Goal: Task Accomplishment & Management: Use online tool/utility

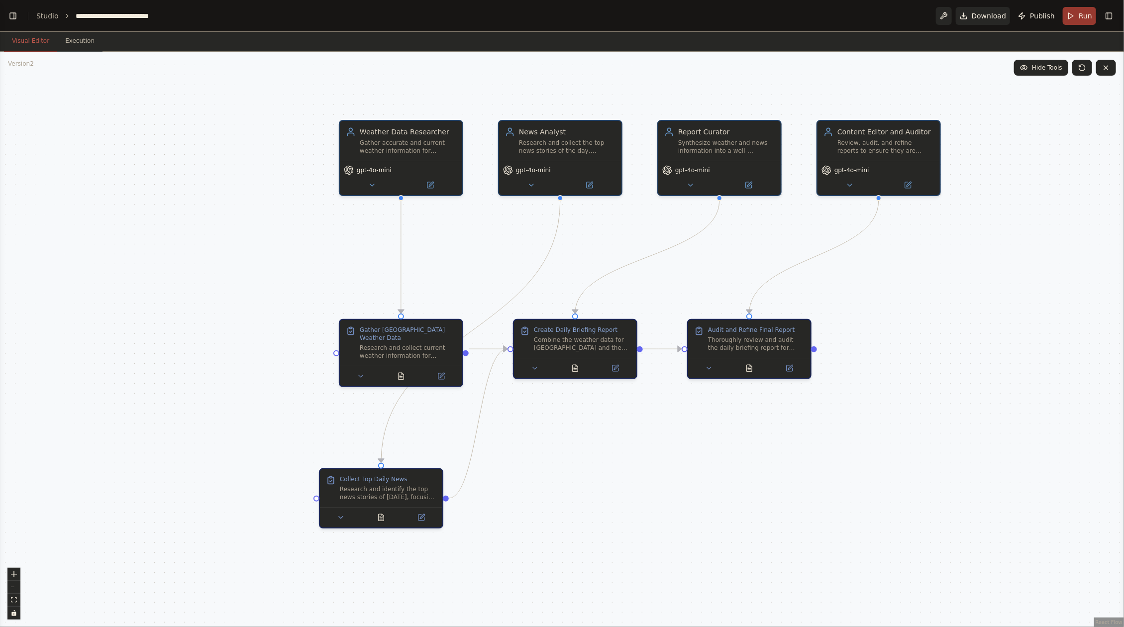
scroll to position [677, 0]
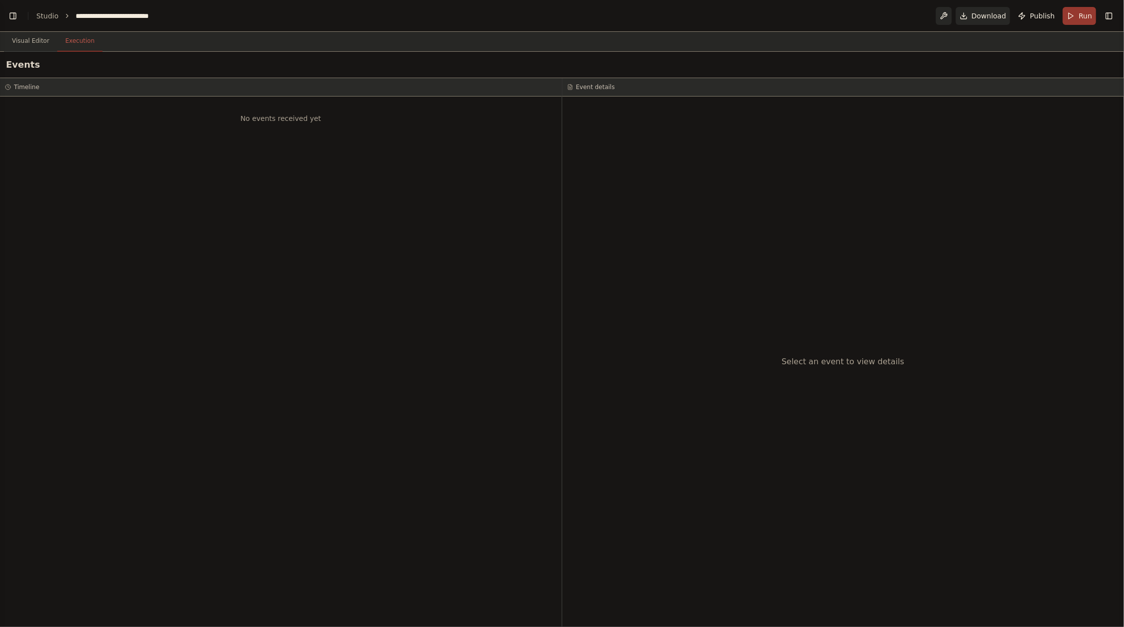
click at [97, 46] on button "Execution" at bounding box center [79, 41] width 45 height 21
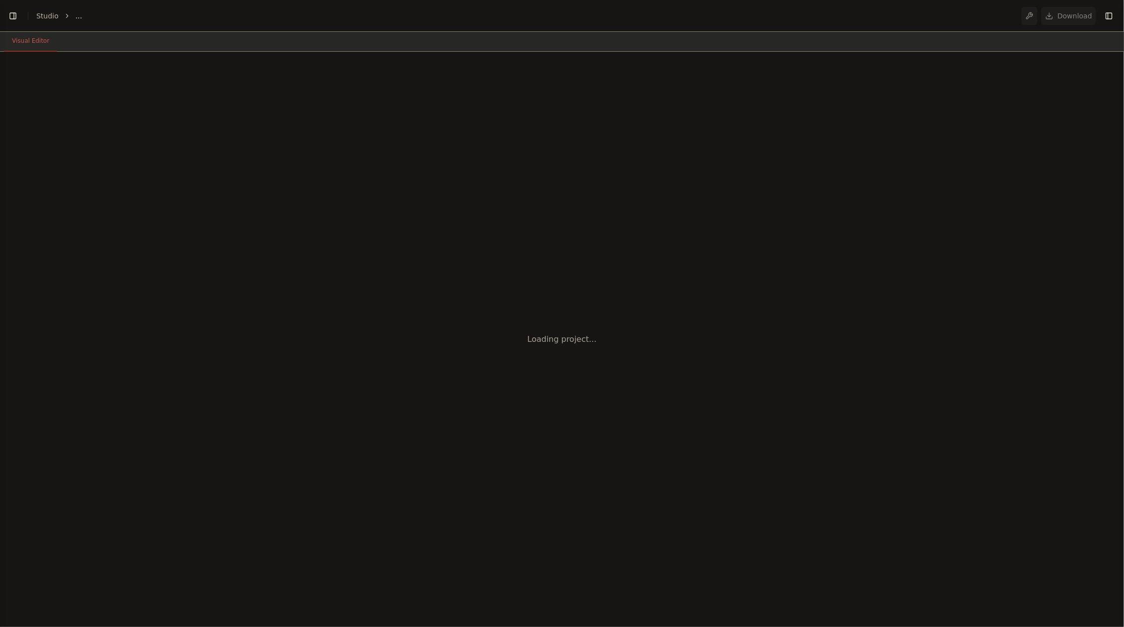
select select "****"
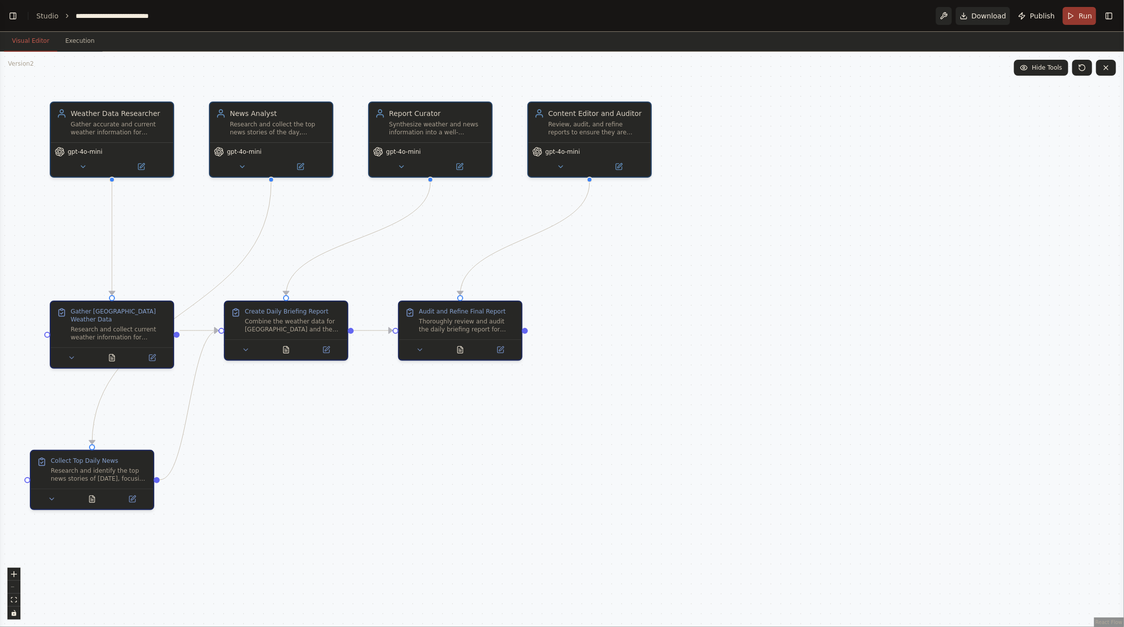
scroll to position [306, 0]
click at [669, 367] on div ".deletable-edge-delete-btn { width: 20px; height: 20px; border: 0px solid #ffff…" at bounding box center [562, 339] width 1124 height 575
drag, startPoint x: 654, startPoint y: 327, endPoint x: 779, endPoint y: 259, distance: 141.8
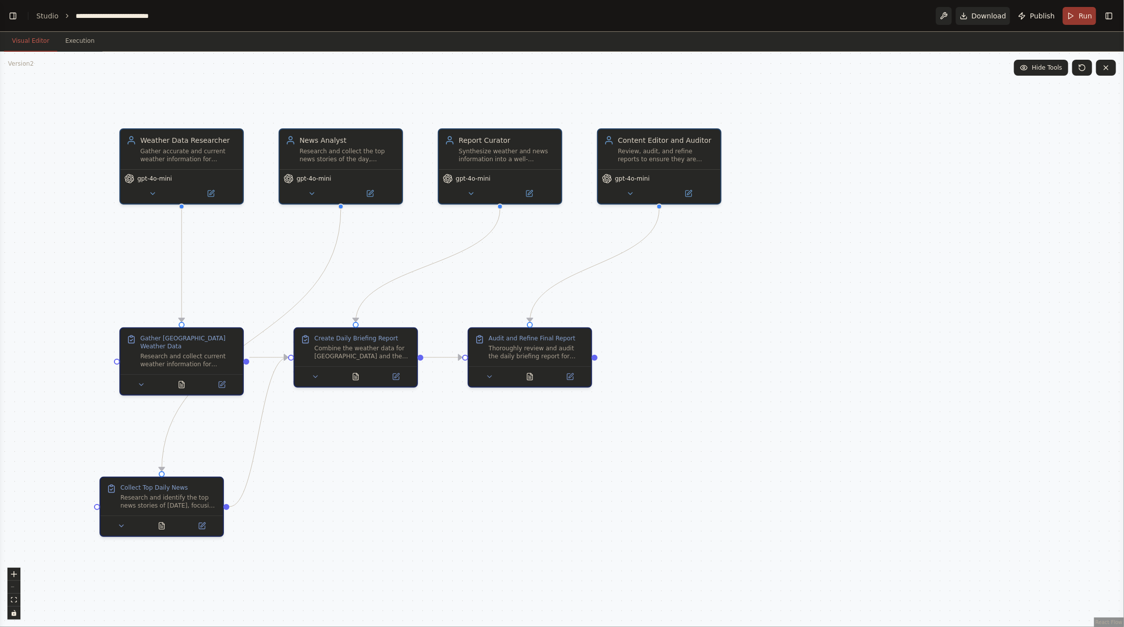
drag, startPoint x: 670, startPoint y: 295, endPoint x: 824, endPoint y: 332, distance: 158.1
click at [824, 332] on div ".deletable-edge-delete-btn { width: 20px; height: 20px; border: 0px solid #ffff…" at bounding box center [562, 339] width 1124 height 575
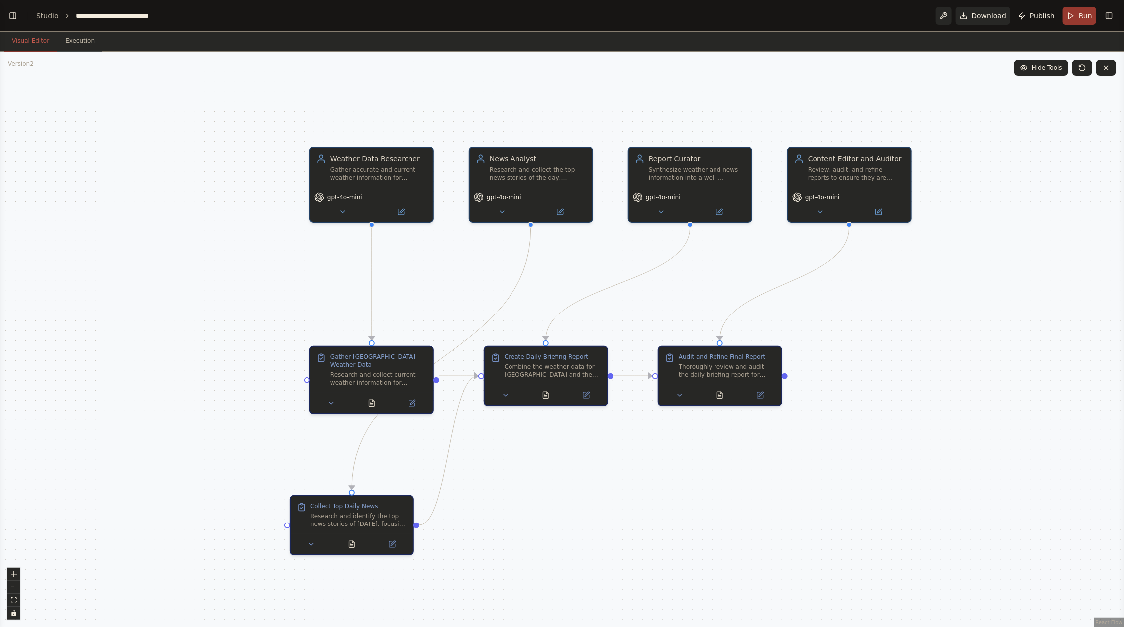
drag, startPoint x: 743, startPoint y: 314, endPoint x: 849, endPoint y: 322, distance: 105.8
click at [849, 322] on div ".deletable-edge-delete-btn { width: 20px; height: 20px; border: 0px solid #ffff…" at bounding box center [562, 339] width 1124 height 575
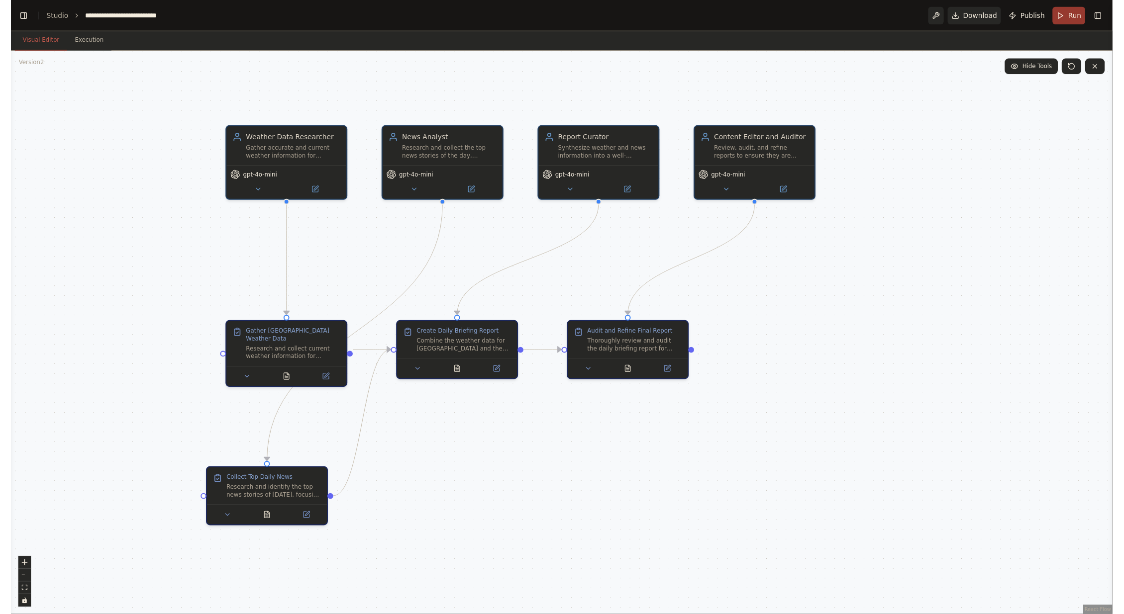
scroll to position [306, 0]
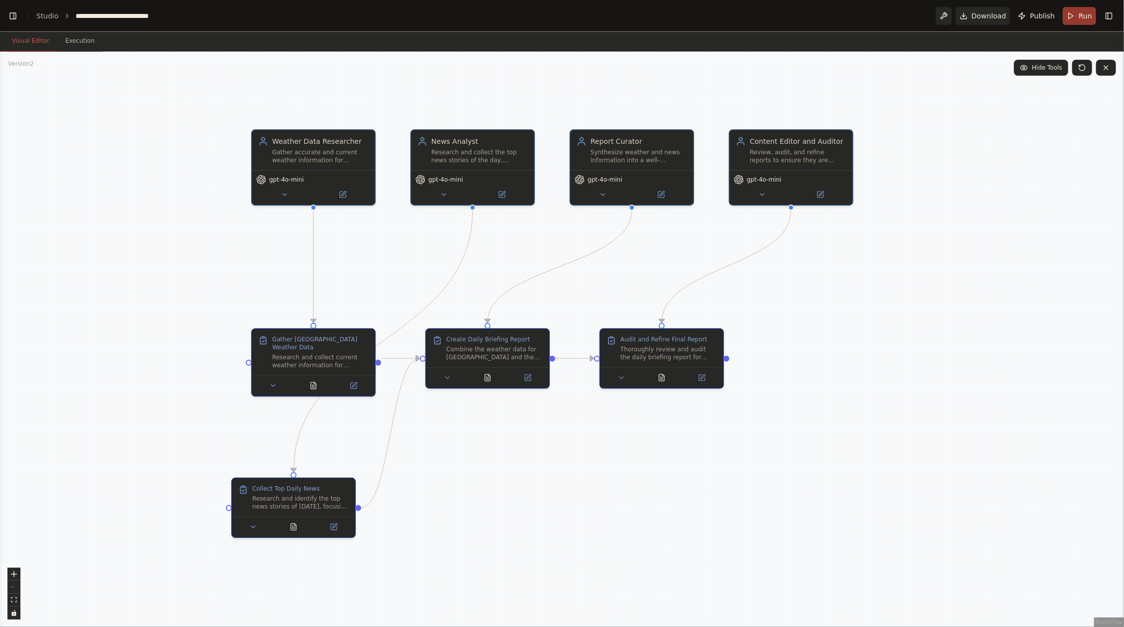
drag, startPoint x: 0, startPoint y: 0, endPoint x: 851, endPoint y: 333, distance: 913.4
click at [851, 333] on div ".deletable-edge-delete-btn { width: 20px; height: 20px; border: 0px solid #ffff…" at bounding box center [562, 339] width 1124 height 575
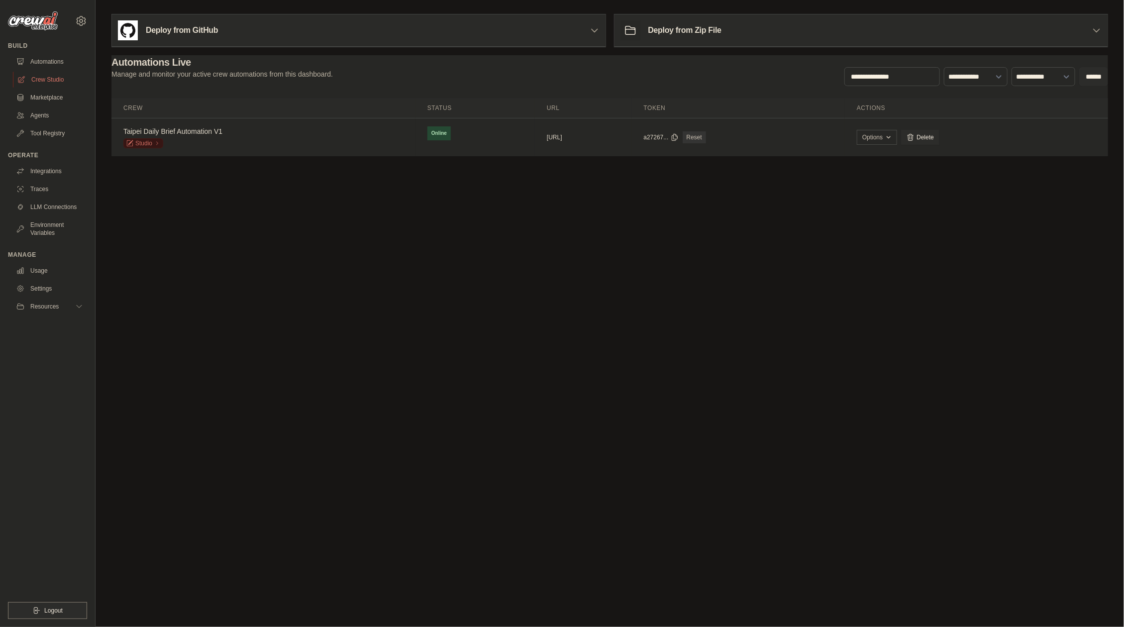
click at [66, 86] on link "Crew Studio" at bounding box center [50, 80] width 75 height 16
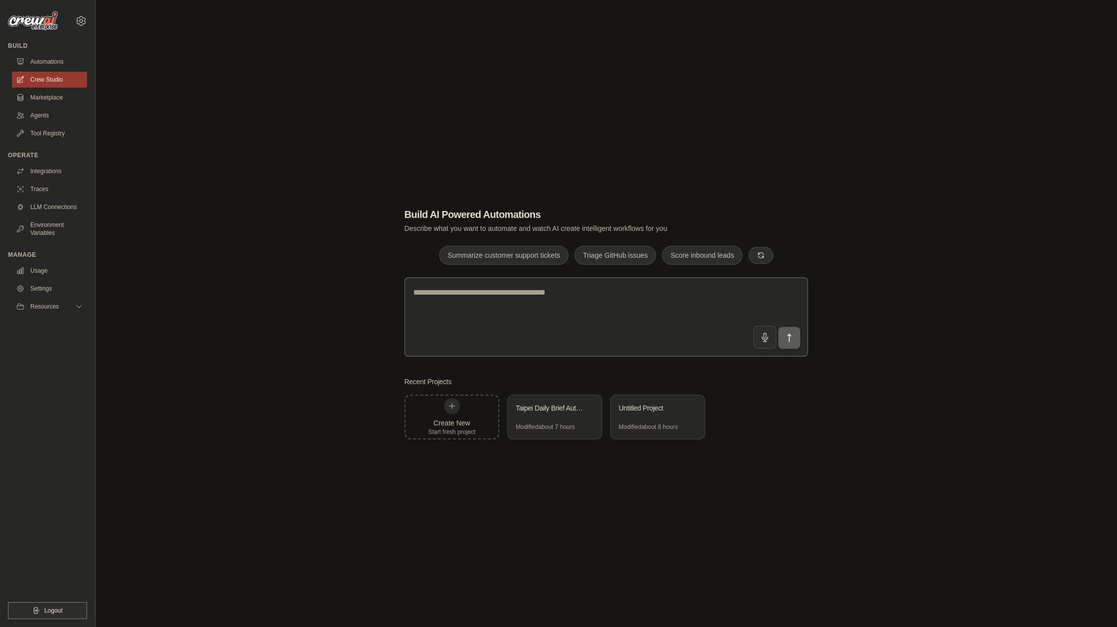
click at [311, 256] on div "Build AI Powered Automations Describe what you want to automate and watch AI cr…" at bounding box center [606, 323] width 990 height 627
click at [555, 424] on div "Modified about 7 hours" at bounding box center [545, 427] width 59 height 8
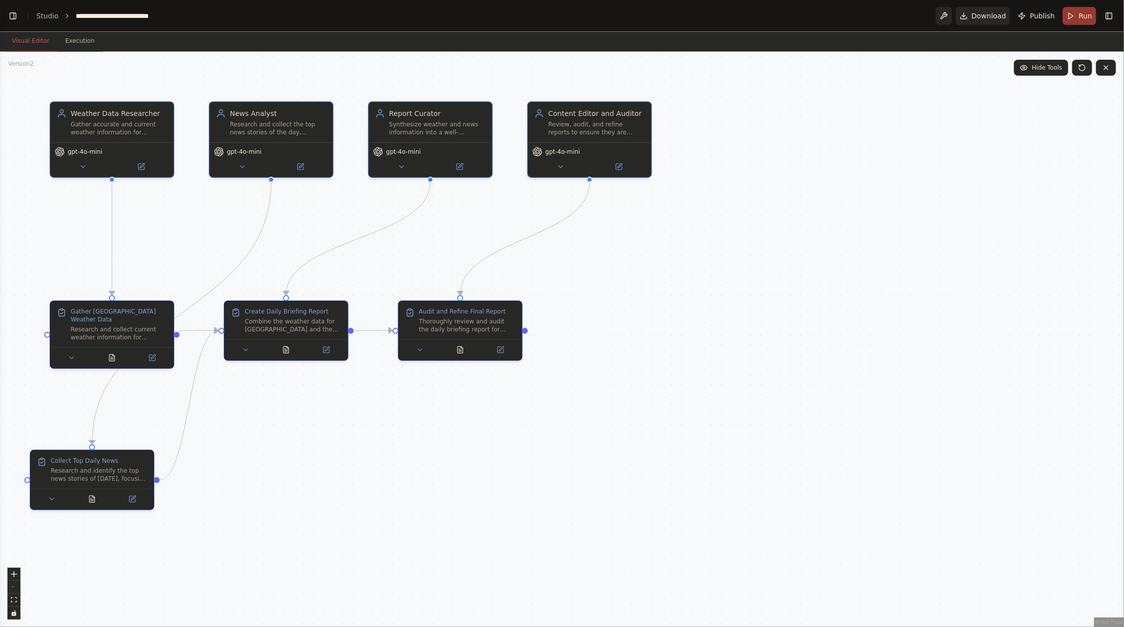
click at [621, 282] on div ".deletable-edge-delete-btn { width: 20px; height: 20px; border: 0px solid #ffff…" at bounding box center [562, 339] width 1124 height 575
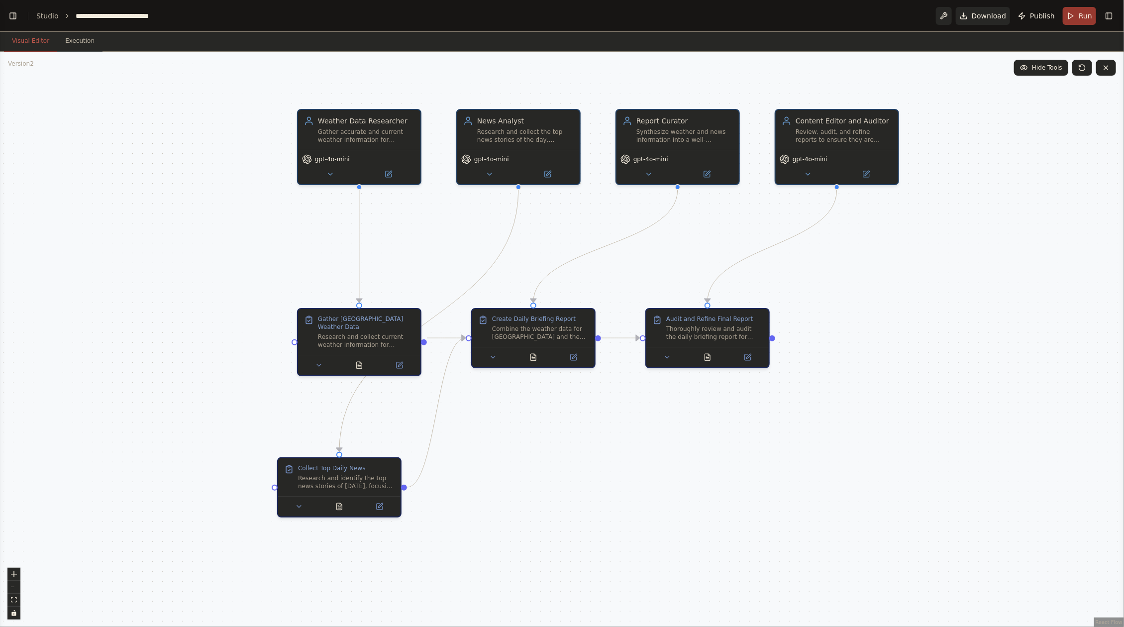
scroll to position [677, 0]
drag, startPoint x: 611, startPoint y: 289, endPoint x: 855, endPoint y: 285, distance: 243.3
click at [855, 285] on div ".deletable-edge-delete-btn { width: 20px; height: 20px; border: 0px solid #ffff…" at bounding box center [562, 339] width 1124 height 575
click at [81, 40] on button "Execution" at bounding box center [79, 41] width 45 height 21
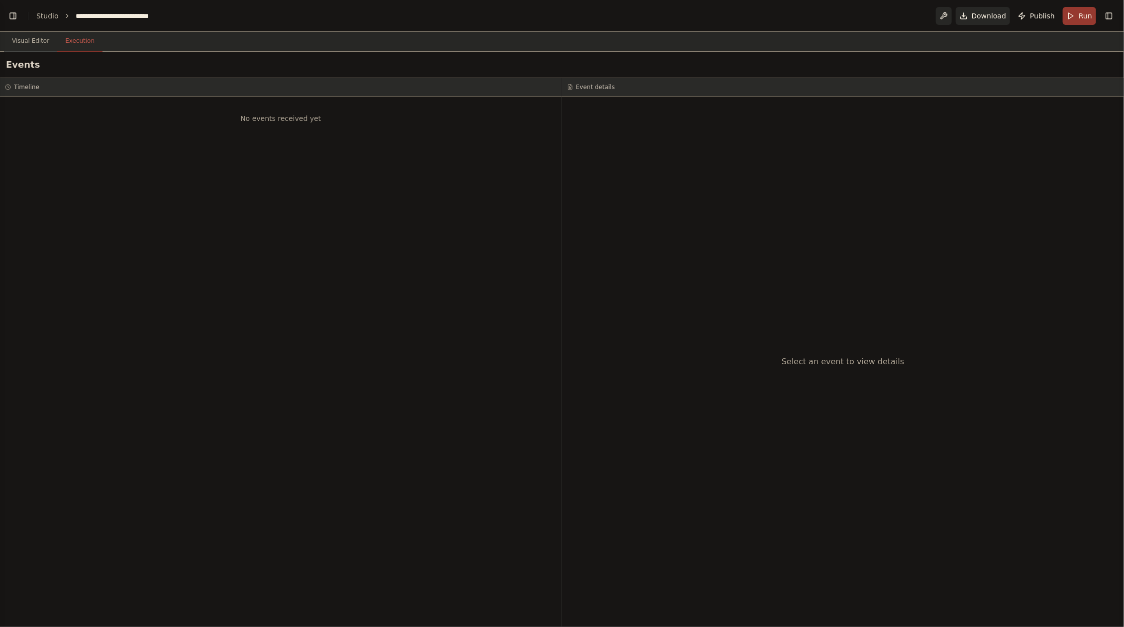
click at [166, 105] on div "No events received yet" at bounding box center [281, 118] width 552 height 34
click at [135, 82] on div "Timeline" at bounding box center [281, 87] width 562 height 18
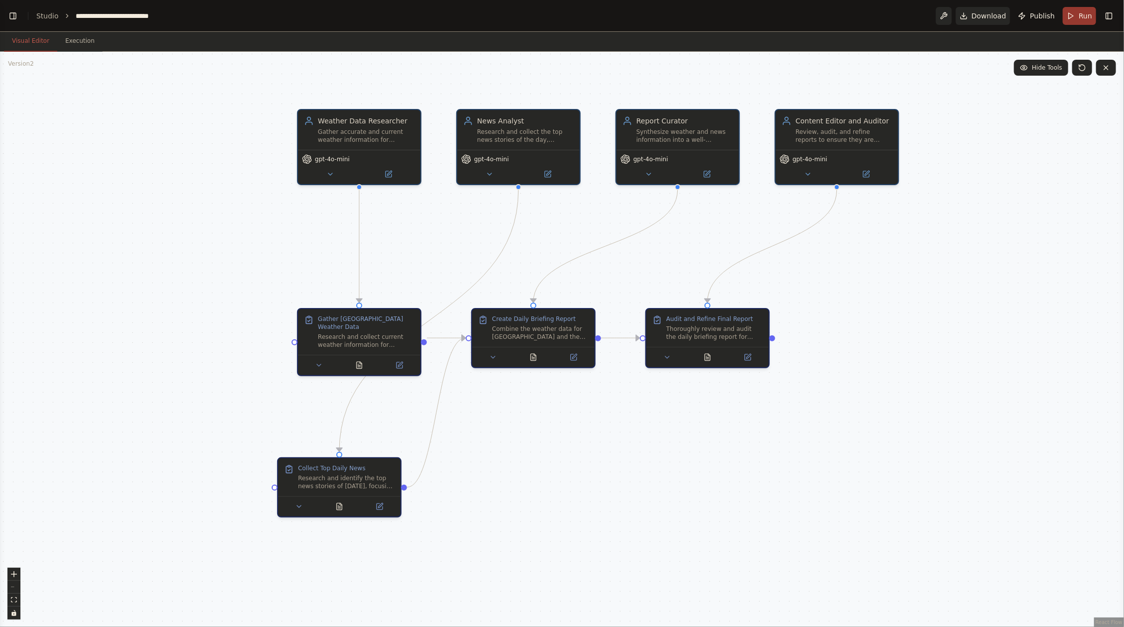
click at [46, 44] on button "Visual Editor" at bounding box center [30, 41] width 53 height 21
click at [1110, 19] on button "Toggle Right Sidebar" at bounding box center [1109, 16] width 14 height 14
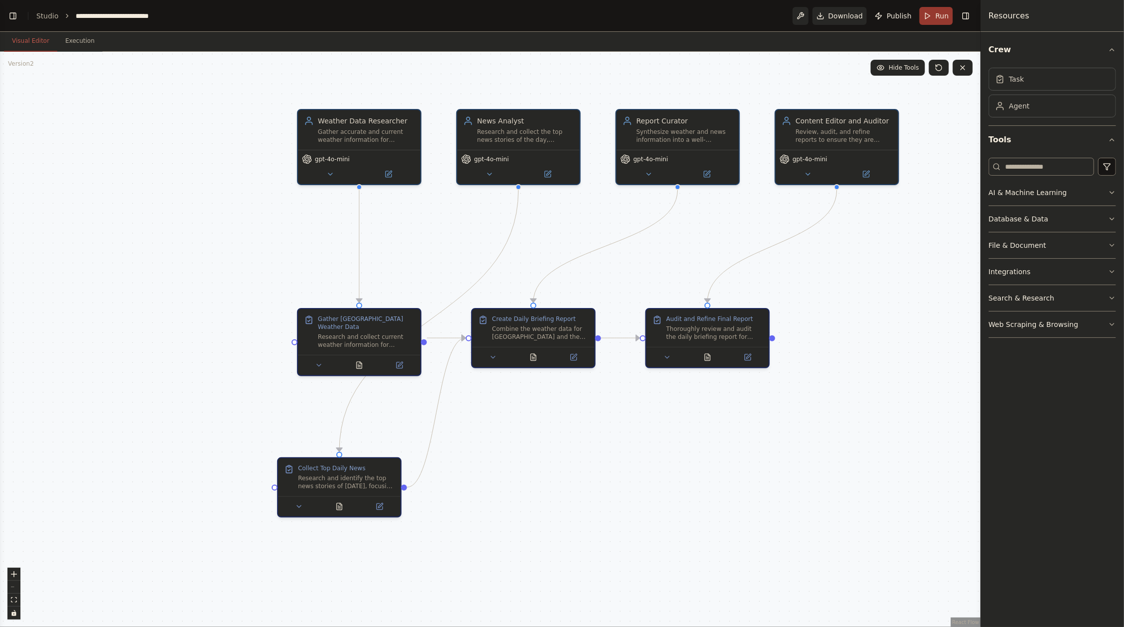
click at [600, 470] on div ".deletable-edge-delete-btn { width: 20px; height: 20px; border: 0px solid #ffff…" at bounding box center [490, 339] width 980 height 575
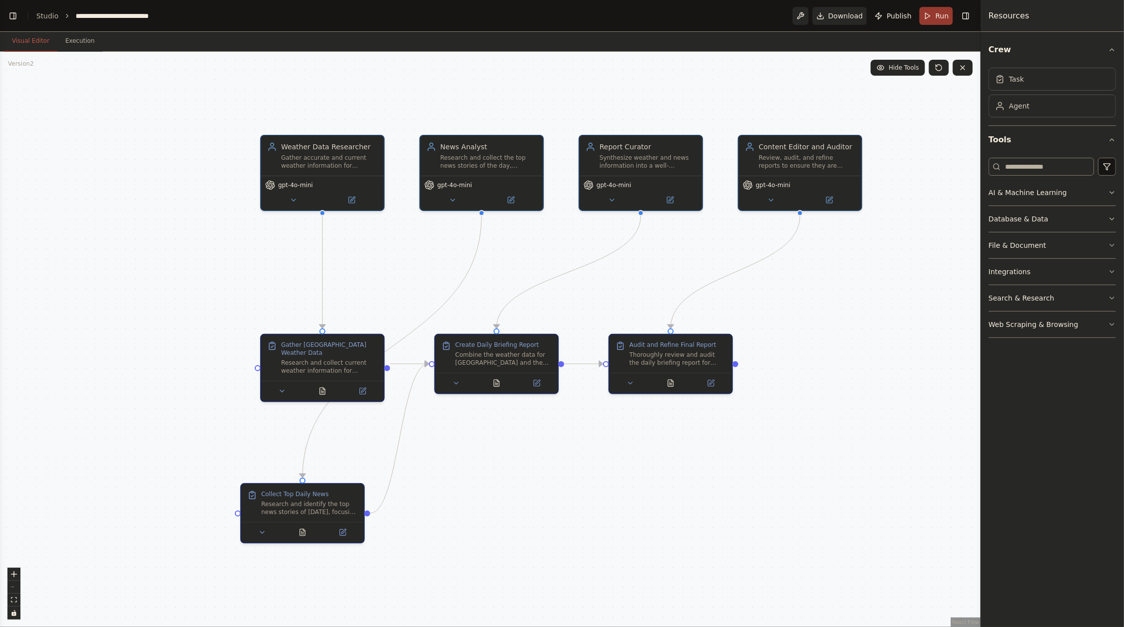
drag, startPoint x: 643, startPoint y: 468, endPoint x: 606, endPoint y: 493, distance: 45.0
click at [606, 493] on div ".deletable-edge-delete-btn { width: 20px; height: 20px; border: 0px solid #ffff…" at bounding box center [490, 339] width 980 height 575
click at [452, 388] on div at bounding box center [496, 381] width 122 height 20
click at [454, 385] on button at bounding box center [456, 381] width 34 height 12
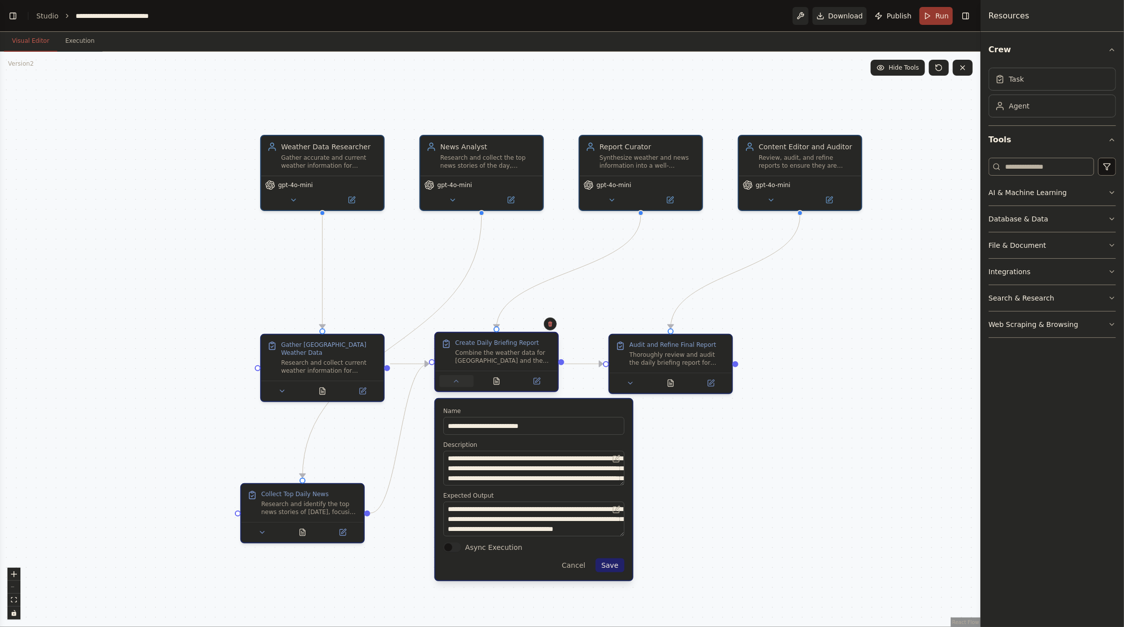
click at [455, 384] on icon at bounding box center [456, 381] width 8 height 8
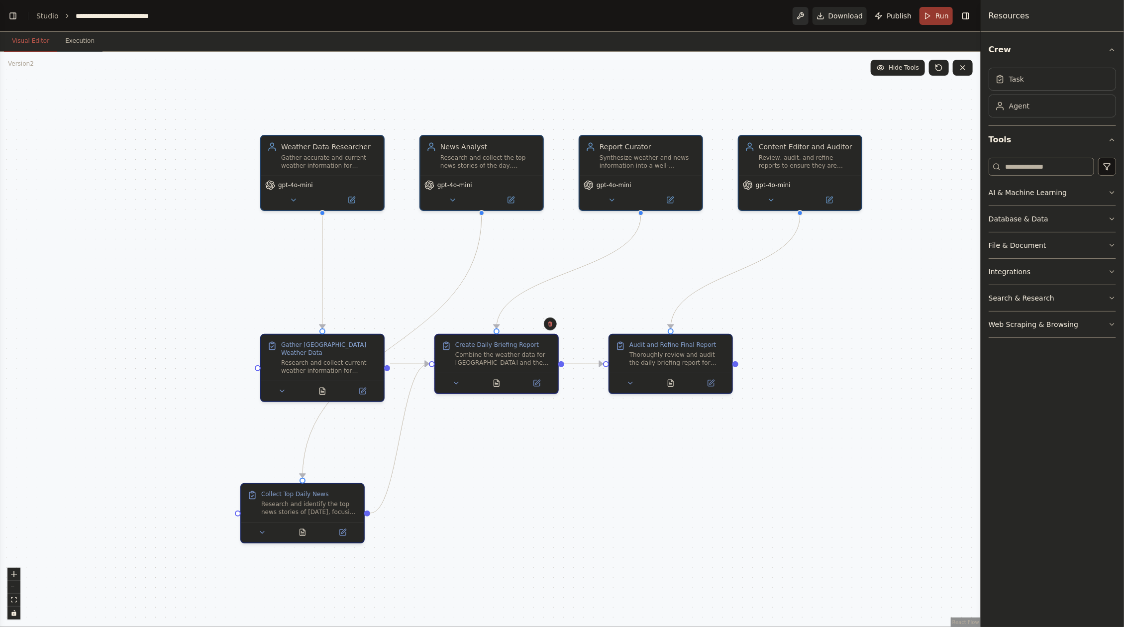
click at [808, 19] on button at bounding box center [800, 16] width 16 height 18
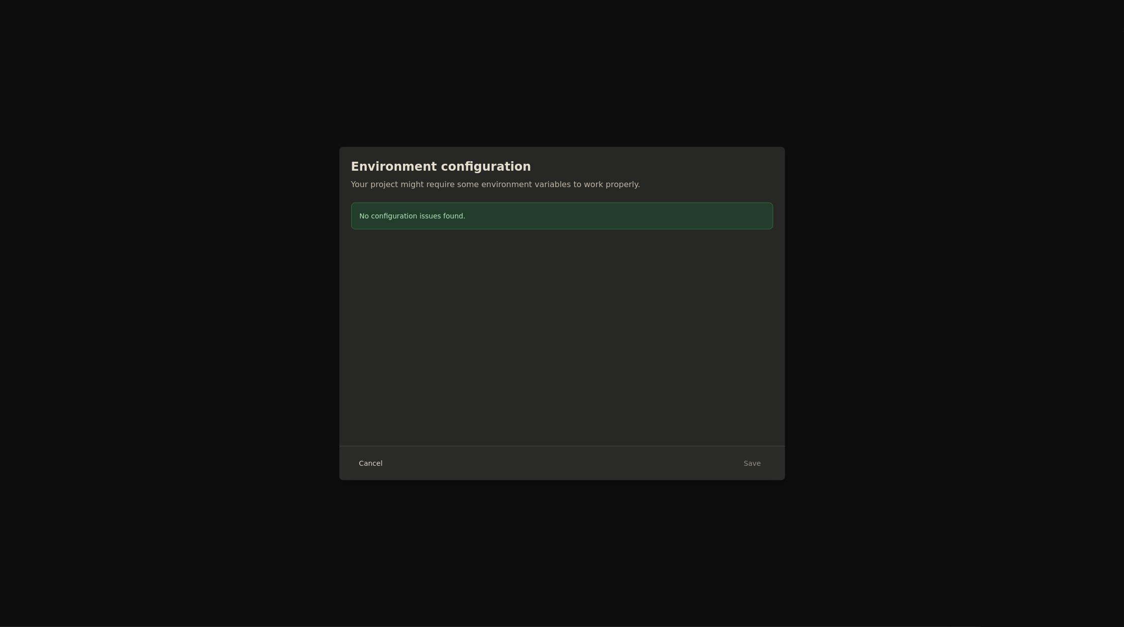
click at [357, 468] on button "Cancel" at bounding box center [370, 463] width 39 height 18
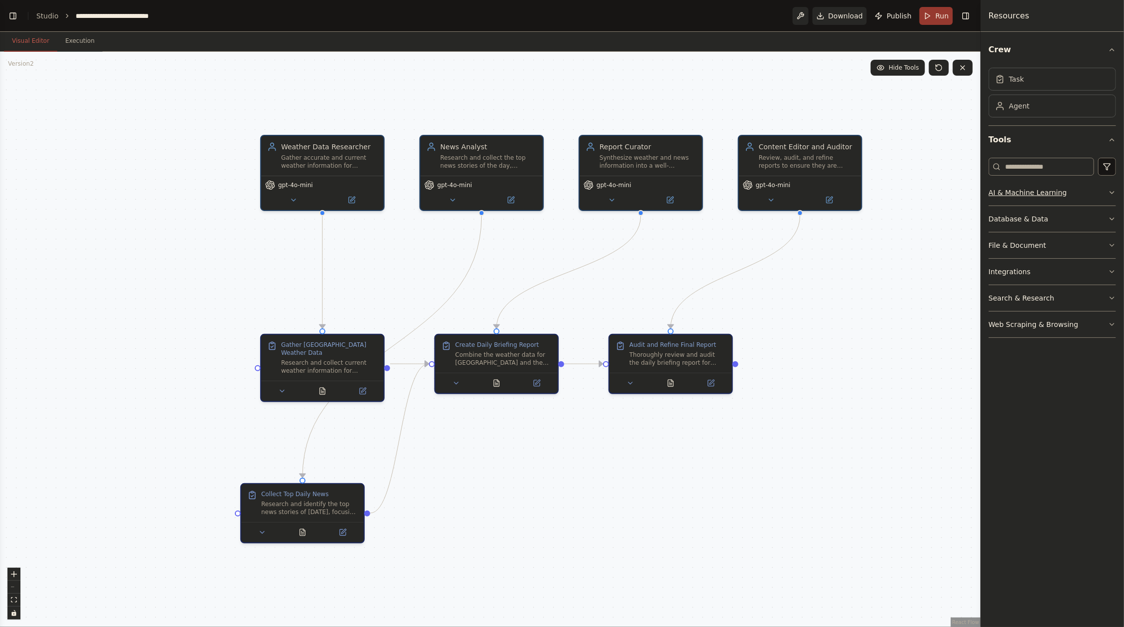
click at [1067, 199] on button "AI & Machine Learning" at bounding box center [1051, 193] width 127 height 26
click at [1056, 268] on button "Integrations" at bounding box center [1051, 272] width 127 height 26
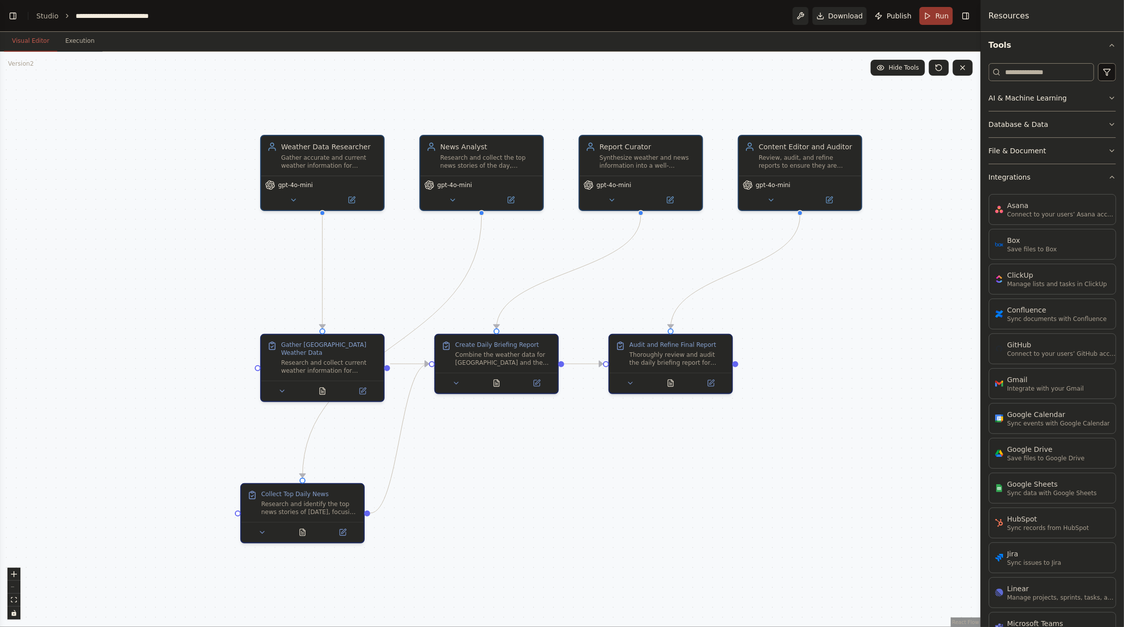
scroll to position [97, 0]
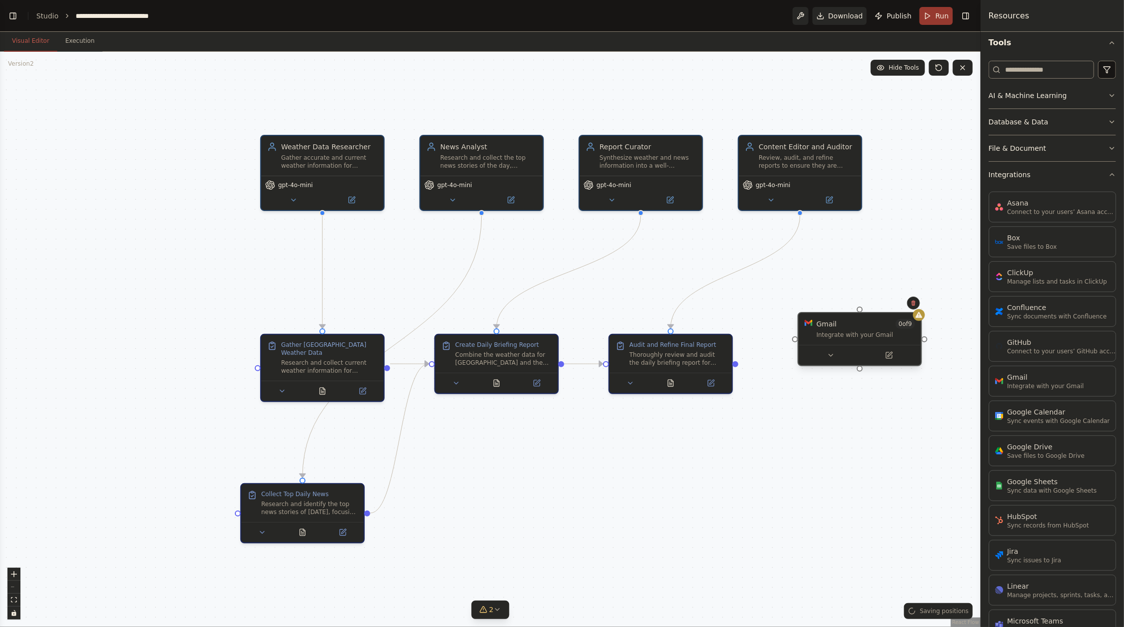
drag, startPoint x: 889, startPoint y: 370, endPoint x: 842, endPoint y: 340, distance: 55.7
click at [842, 340] on div "Gmail 0 of 9 Integrate with your Gmail" at bounding box center [859, 329] width 122 height 32
click at [828, 358] on button at bounding box center [820, 355] width 56 height 12
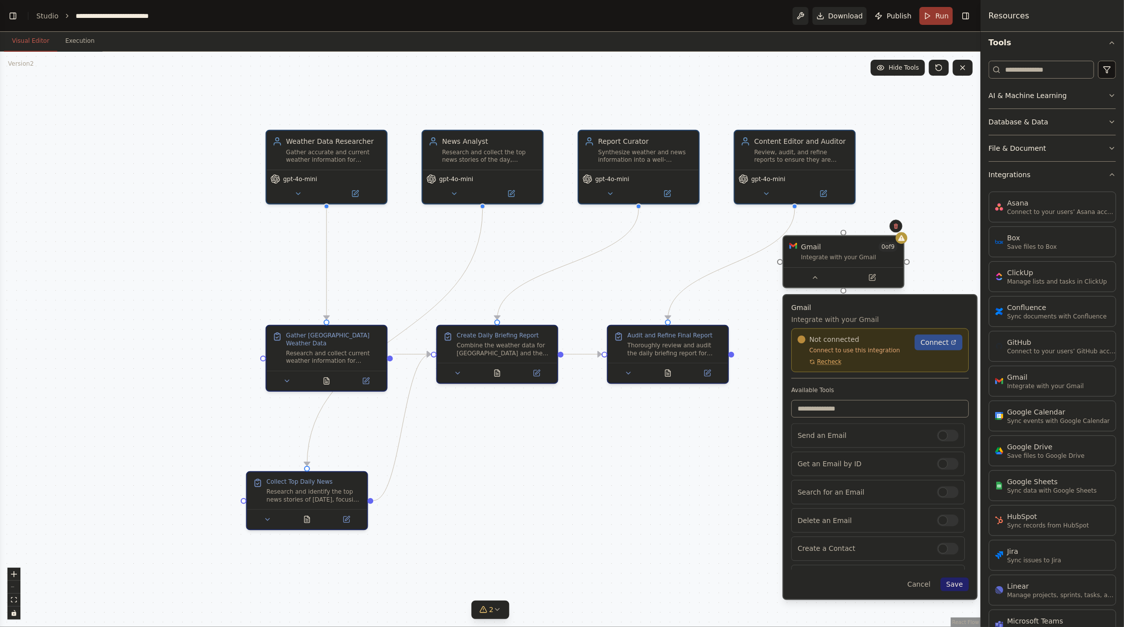
drag, startPoint x: 848, startPoint y: 322, endPoint x: 852, endPoint y: 255, distance: 67.8
click at [852, 255] on div "Integrate with your Gmail" at bounding box center [849, 258] width 97 height 8
click at [816, 275] on icon at bounding box center [815, 278] width 8 height 8
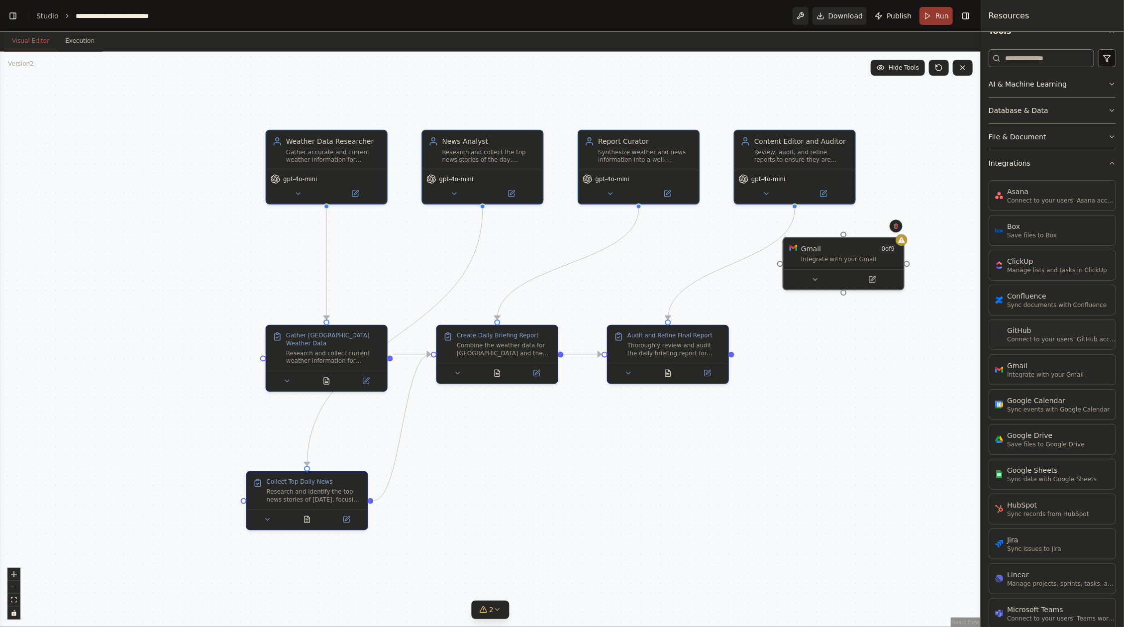
scroll to position [82, 0]
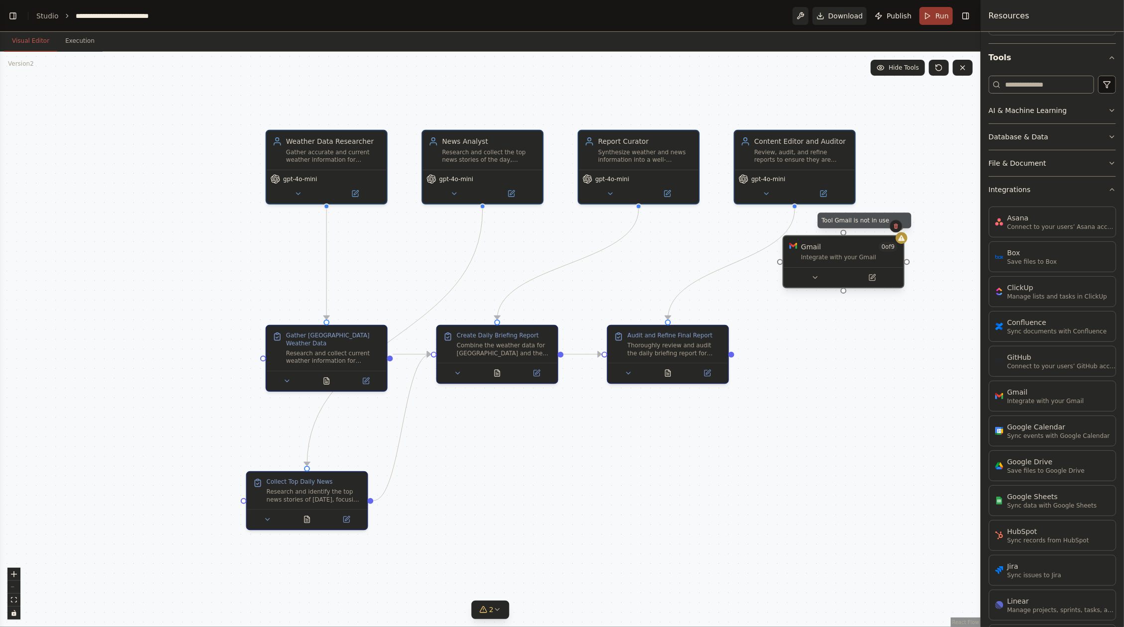
click at [904, 241] on icon at bounding box center [901, 238] width 6 height 6
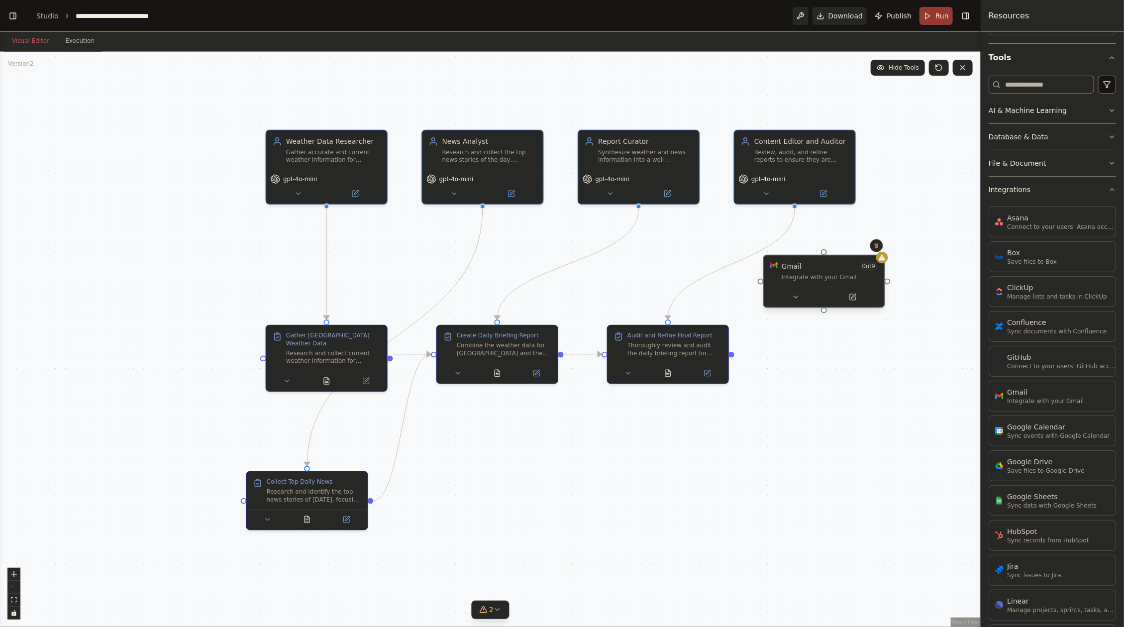
drag, startPoint x: 876, startPoint y: 253, endPoint x: 857, endPoint y: 269, distance: 25.4
click at [857, 269] on div "Gmail 0 of 9 Integrate with your Gmail" at bounding box center [829, 270] width 97 height 19
click at [858, 397] on div ".deletable-edge-delete-btn { width: 20px; height: 20px; border: 0px solid #ffff…" at bounding box center [490, 339] width 980 height 575
click at [12, 19] on button "Toggle Left Sidebar" at bounding box center [13, 16] width 14 height 14
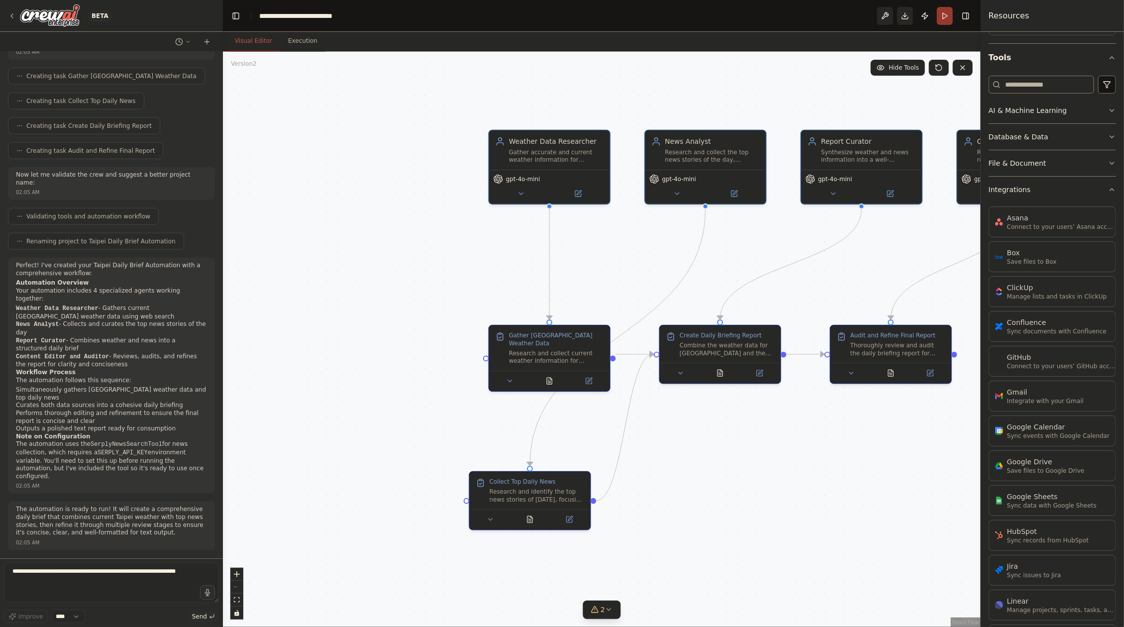
scroll to position [677, 0]
click at [112, 579] on textarea at bounding box center [111, 583] width 215 height 40
type textarea "**********"
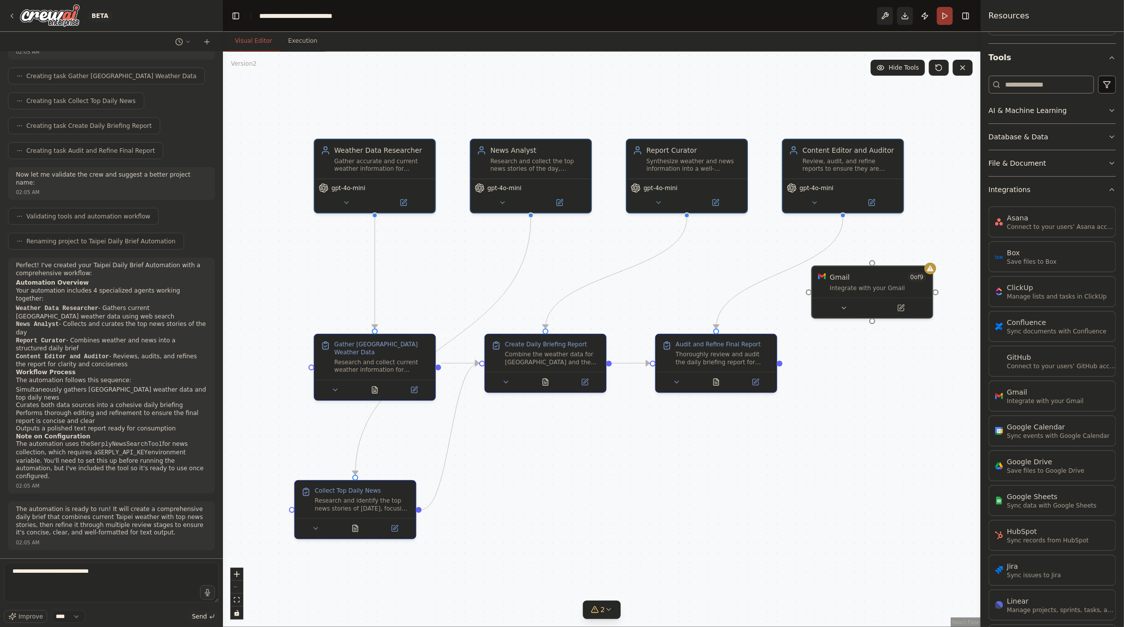
drag, startPoint x: 958, startPoint y: 524, endPoint x: 751, endPoint y: 526, distance: 207.4
click at [738, 540] on div ".deletable-edge-delete-btn { width: 20px; height: 20px; border: 0px solid #ffff…" at bounding box center [602, 339] width 758 height 575
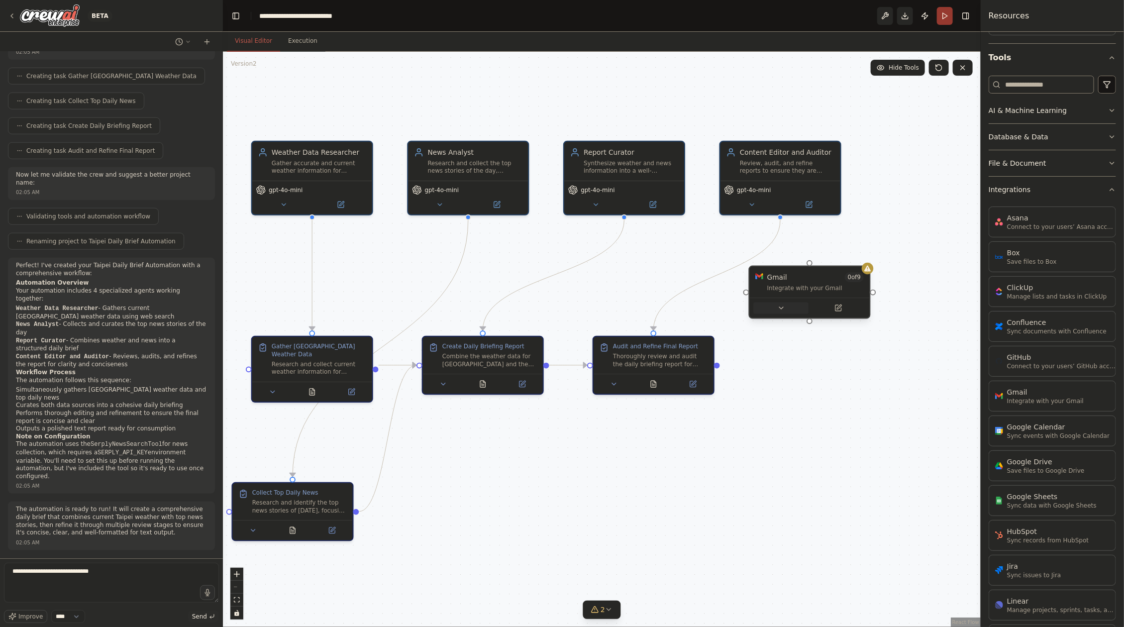
click at [779, 311] on icon at bounding box center [781, 308] width 8 height 8
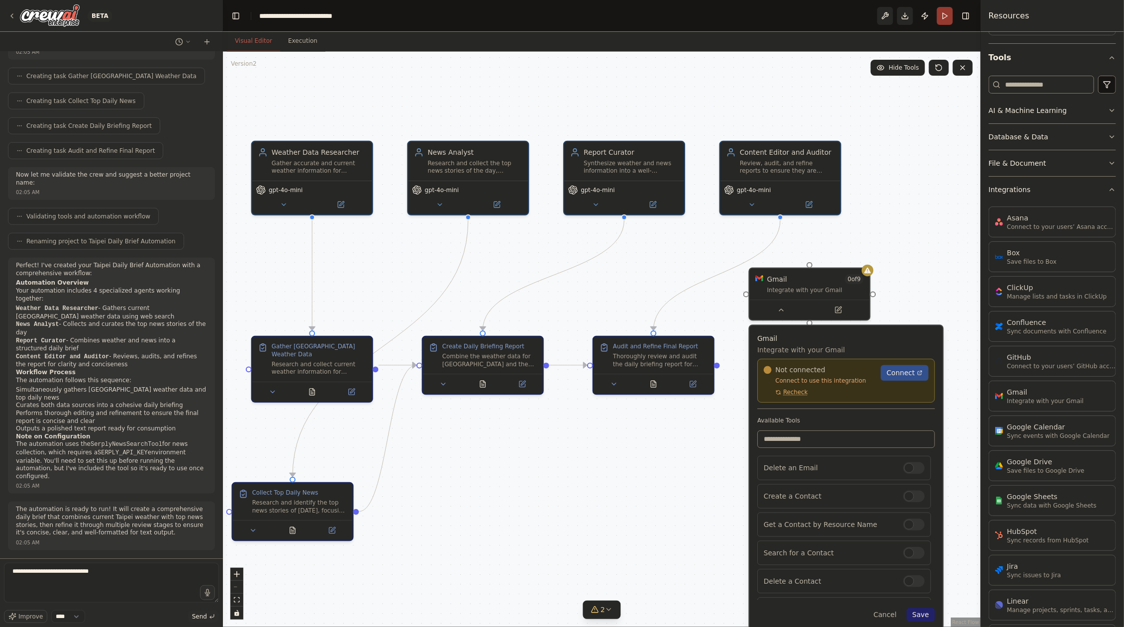
scroll to position [105, 0]
click at [903, 586] on div at bounding box center [913, 589] width 21 height 12
click at [903, 588] on div at bounding box center [913, 589] width 21 height 12
click at [910, 375] on span "Connect" at bounding box center [900, 373] width 28 height 10
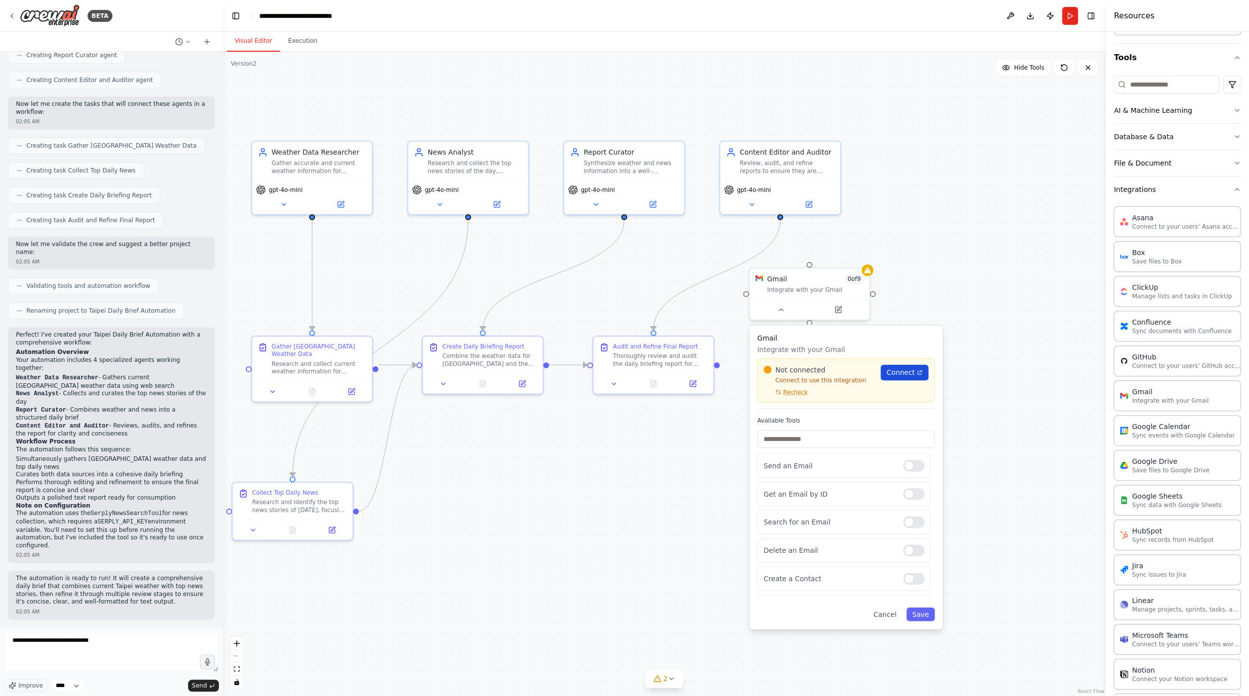
scroll to position [82, 0]
click at [32, 13] on img at bounding box center [50, 15] width 60 height 22
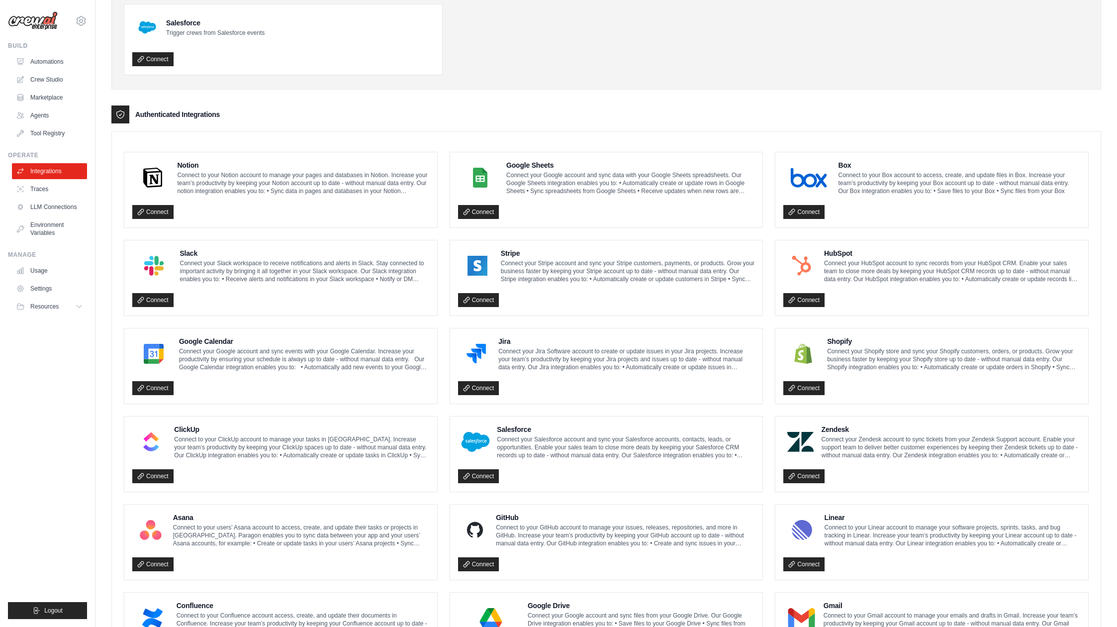
scroll to position [142, 0]
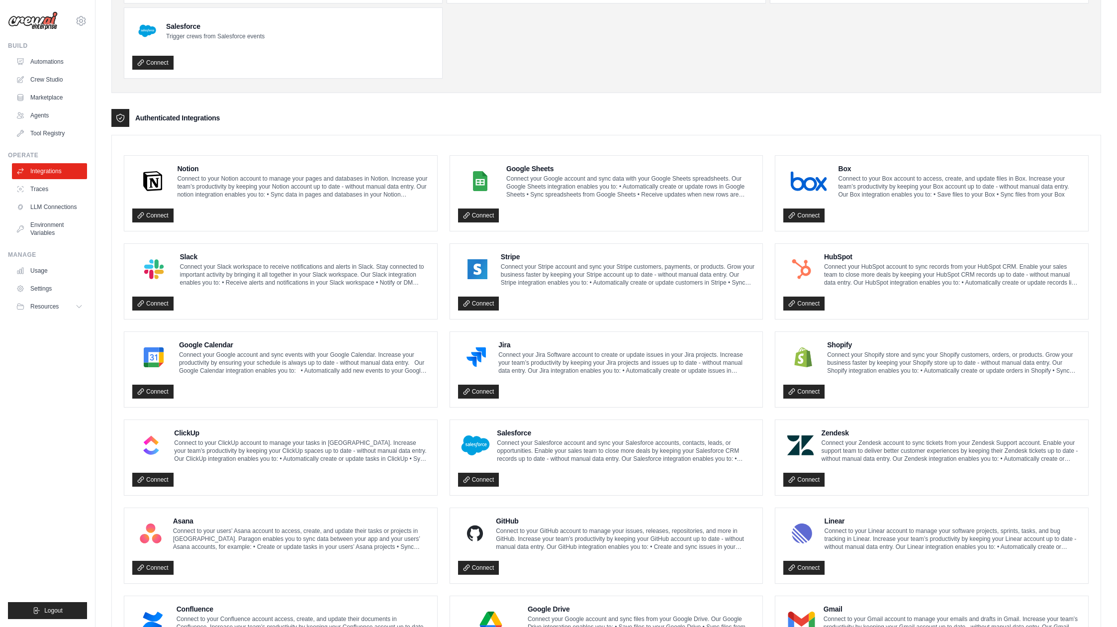
click at [392, 363] on p "Connect your Google account and sync events with your Google Calendar. Increase…" at bounding box center [304, 363] width 250 height 24
click at [216, 358] on p "Connect your Google account and sync events with your Google Calendar. Increase…" at bounding box center [304, 363] width 250 height 24
click at [36, 183] on link "Traces" at bounding box center [50, 189] width 75 height 16
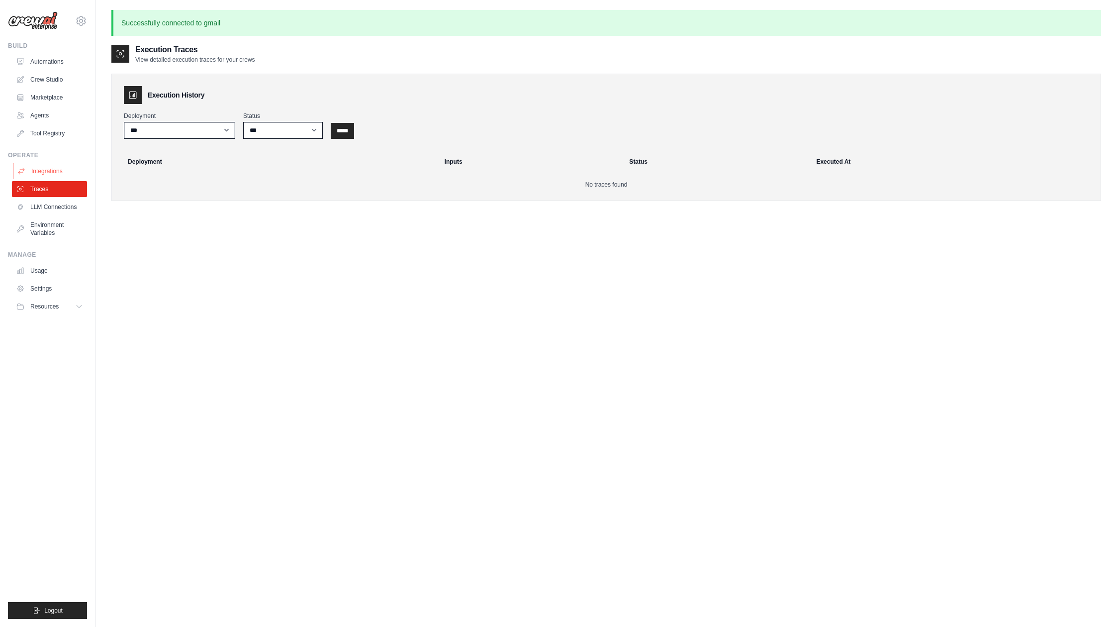
click at [48, 174] on link "Integrations" at bounding box center [50, 171] width 75 height 16
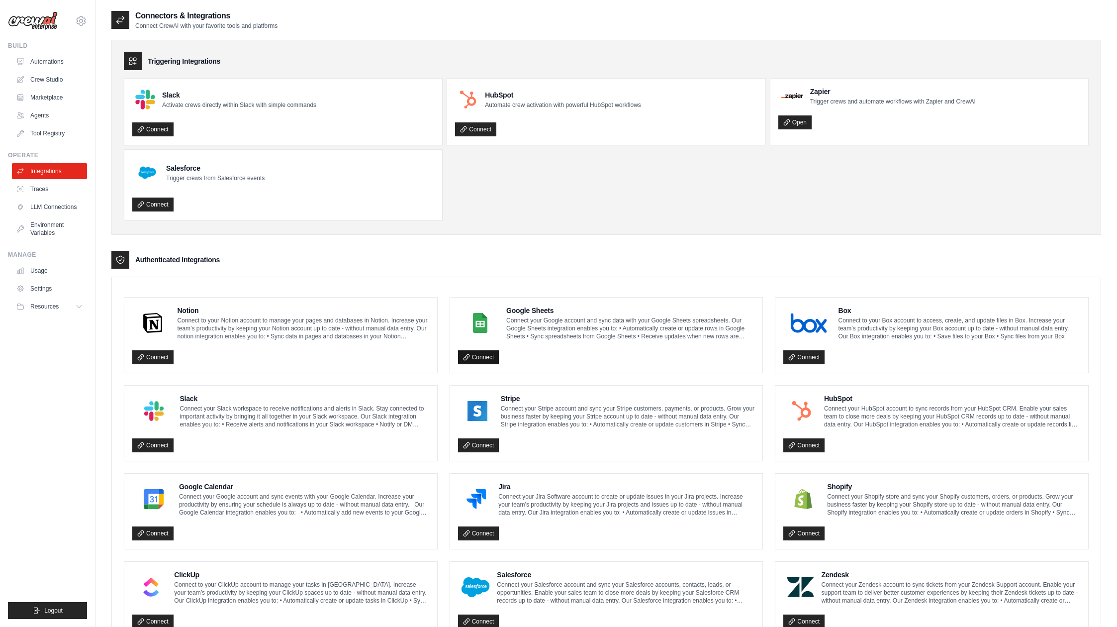
click at [468, 354] on icon at bounding box center [466, 357] width 7 height 7
click at [91, 25] on div "kyle.wu.cstech@gmail.com Settings Build Automations Crew Studio Marketplace" at bounding box center [48, 313] width 96 height 627
click at [88, 22] on div "kyle.wu.cstech@gmail.com Settings Build Automations Crew Studio Marketplace" at bounding box center [48, 313] width 96 height 627
click at [87, 21] on icon at bounding box center [81, 21] width 12 height 12
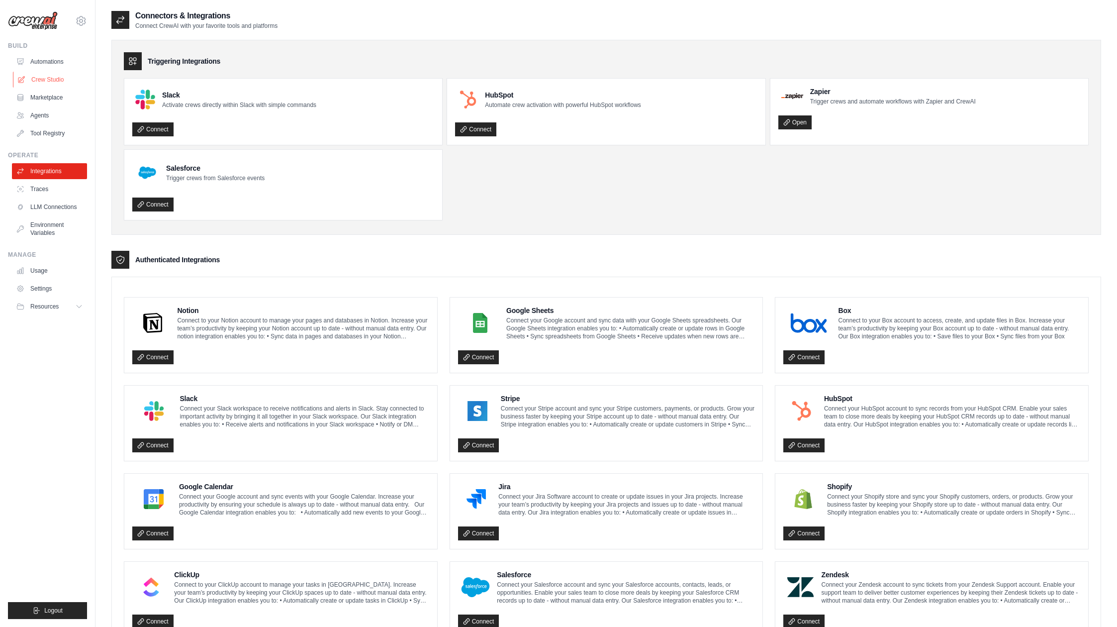
click at [65, 85] on link "Crew Studio" at bounding box center [50, 80] width 75 height 16
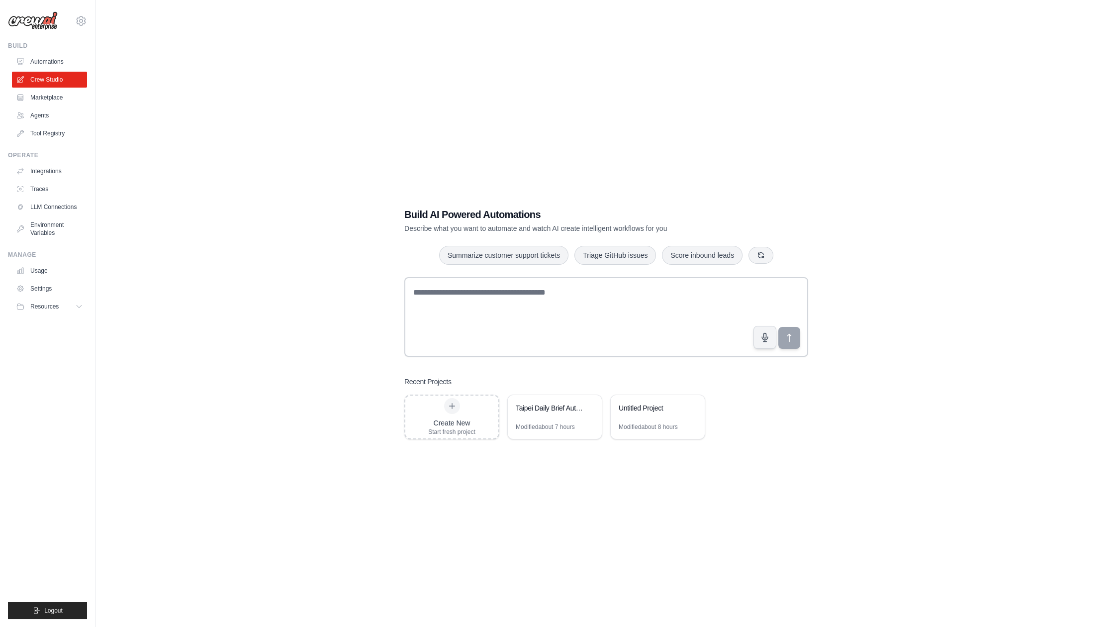
click at [317, 245] on div "Build AI Powered Automations Describe what you want to automate and watch AI cr…" at bounding box center [606, 323] width 990 height 627
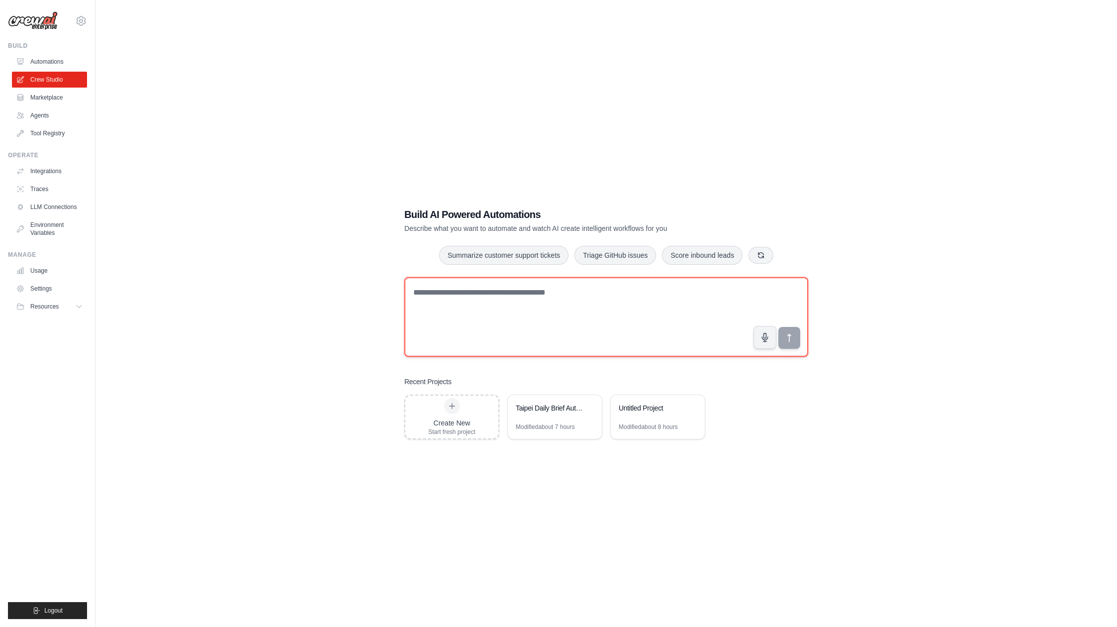
click at [492, 312] on textarea at bounding box center [606, 317] width 404 height 80
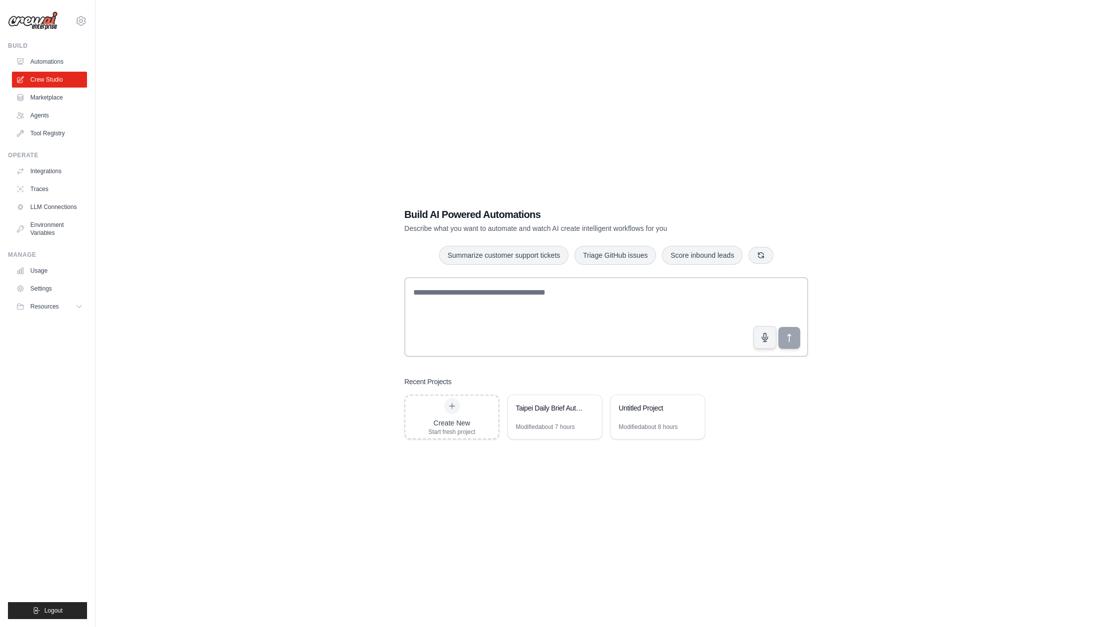
click at [287, 253] on div "Build AI Powered Automations Describe what you want to automate and watch AI cr…" at bounding box center [606, 323] width 990 height 627
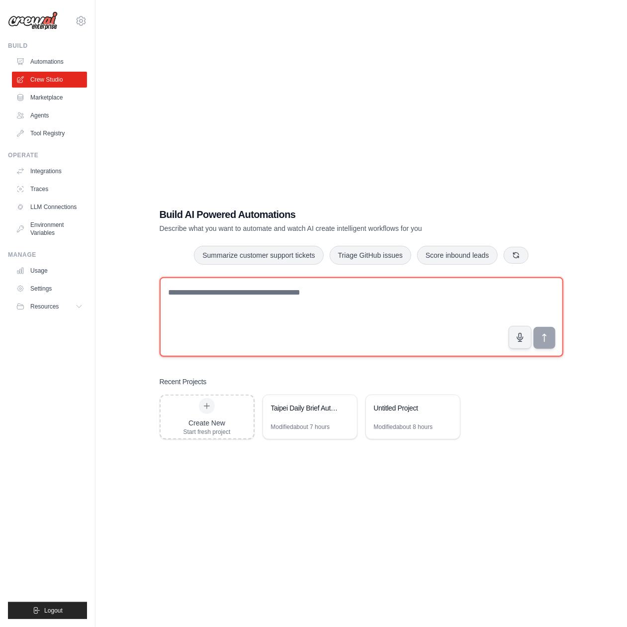
click at [345, 318] on textarea at bounding box center [362, 317] width 404 height 80
paste textarea "**********"
type textarea "**********"
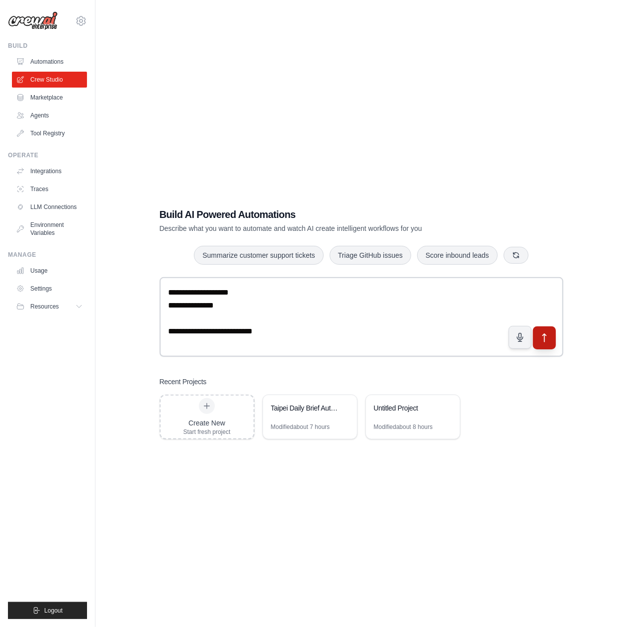
click at [550, 339] on button "submit" at bounding box center [544, 337] width 23 height 23
click at [65, 82] on link "Crew Studio" at bounding box center [50, 80] width 75 height 16
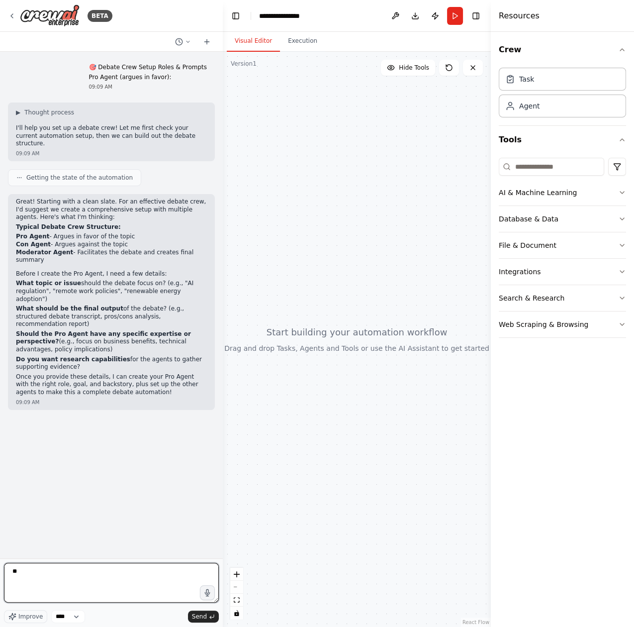
type textarea "***"
type textarea "**********"
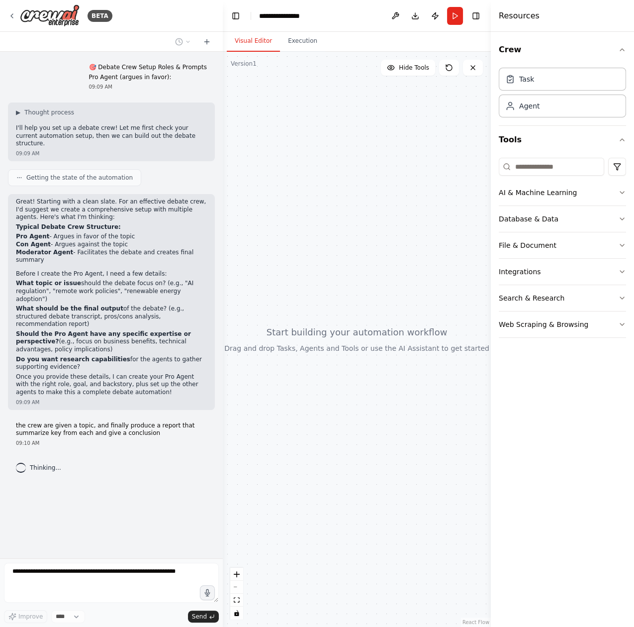
click at [96, 447] on div "09:10 AM" at bounding box center [111, 442] width 191 height 7
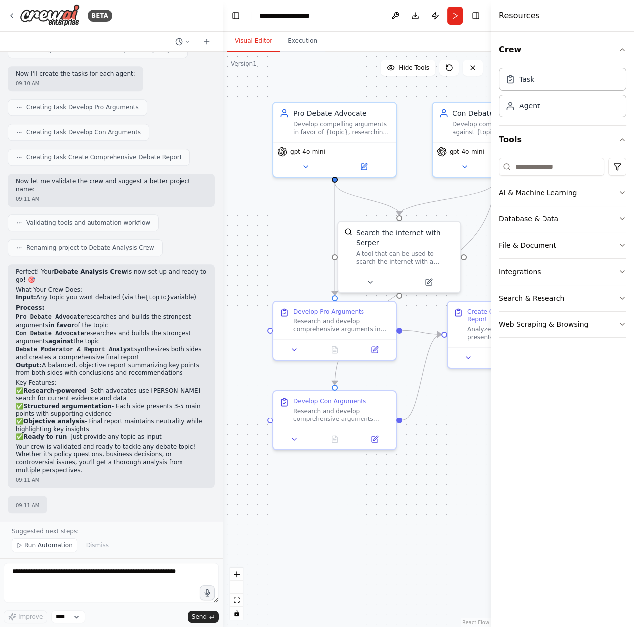
scroll to position [805, 0]
click at [243, 14] on button "Toggle Left Sidebar" at bounding box center [236, 16] width 14 height 14
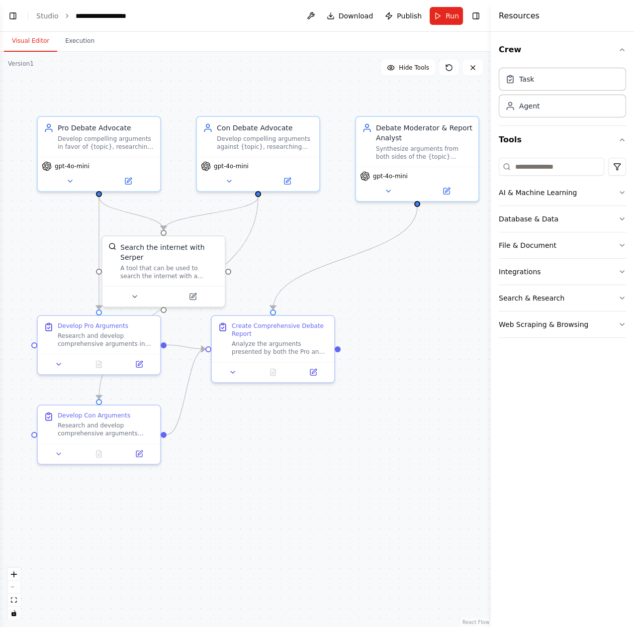
drag, startPoint x: 352, startPoint y: 252, endPoint x: 339, endPoint y: 267, distance: 19.4
click at [339, 267] on div ".deletable-edge-delete-btn { width: 20px; height: 20px; border: 0px solid #ffff…" at bounding box center [245, 339] width 491 height 575
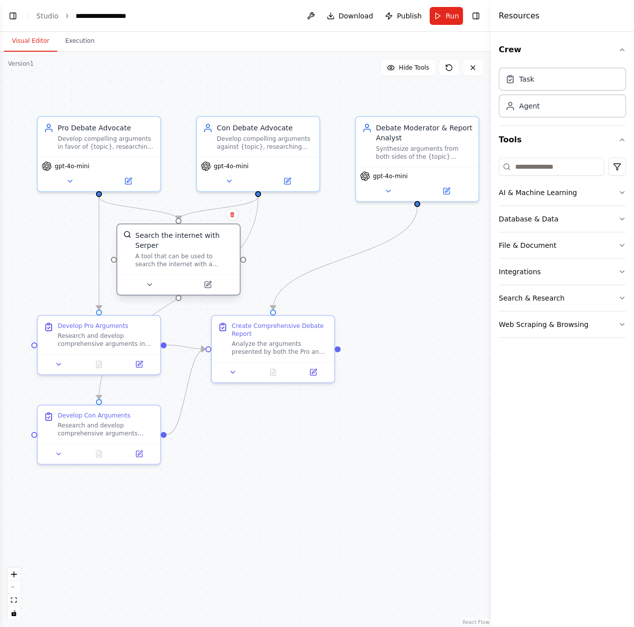
drag, startPoint x: 168, startPoint y: 264, endPoint x: 189, endPoint y: 255, distance: 22.3
click at [189, 255] on div "A tool that can be used to search the internet with a search_query. Supports di…" at bounding box center [184, 260] width 98 height 16
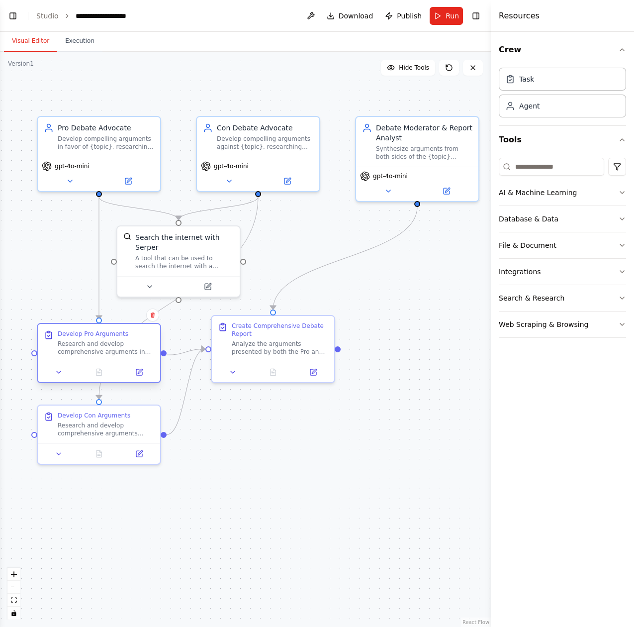
drag, startPoint x: 124, startPoint y: 347, endPoint x: 124, endPoint y: 355, distance: 7.5
click at [124, 355] on div "Develop Pro Arguments Research and develop comprehensive arguments in favor of …" at bounding box center [99, 343] width 122 height 38
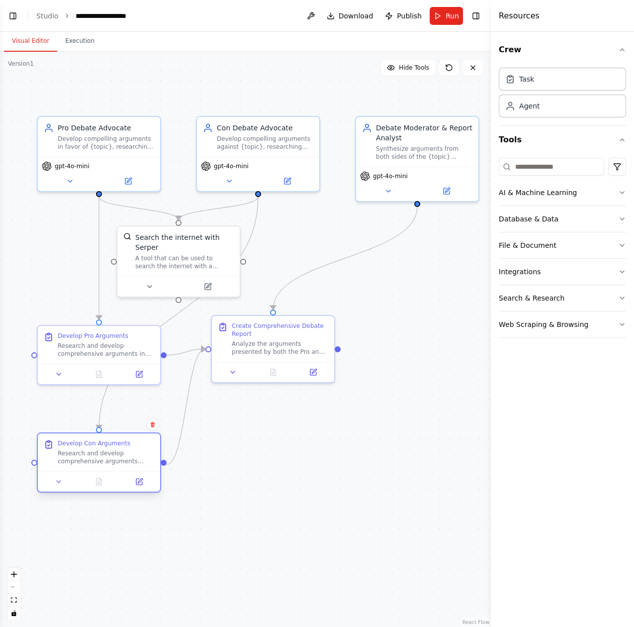
drag, startPoint x: 125, startPoint y: 433, endPoint x: 125, endPoint y: 464, distance: 30.8
click at [125, 464] on div "Research and develop comprehensive arguments against {topic}. Conduct thorough …" at bounding box center [106, 457] width 97 height 16
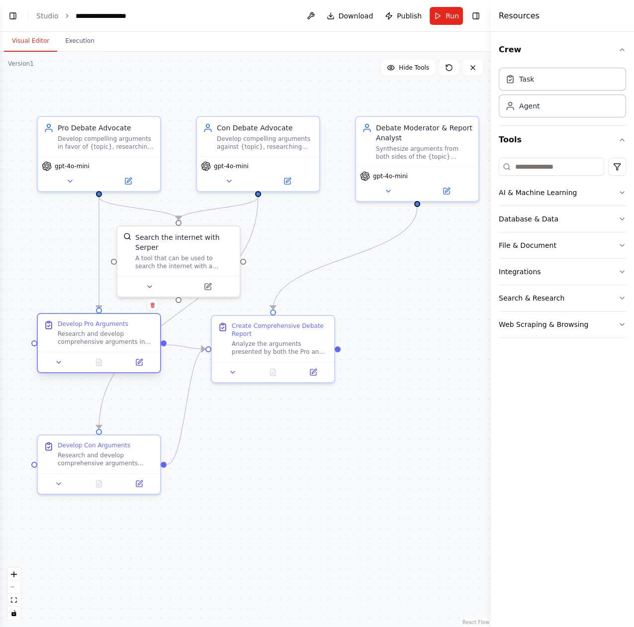
drag, startPoint x: 108, startPoint y: 355, endPoint x: 103, endPoint y: 348, distance: 8.9
click at [103, 348] on div "Develop Pro Arguments Research and develop comprehensive arguments in favor of …" at bounding box center [99, 333] width 122 height 38
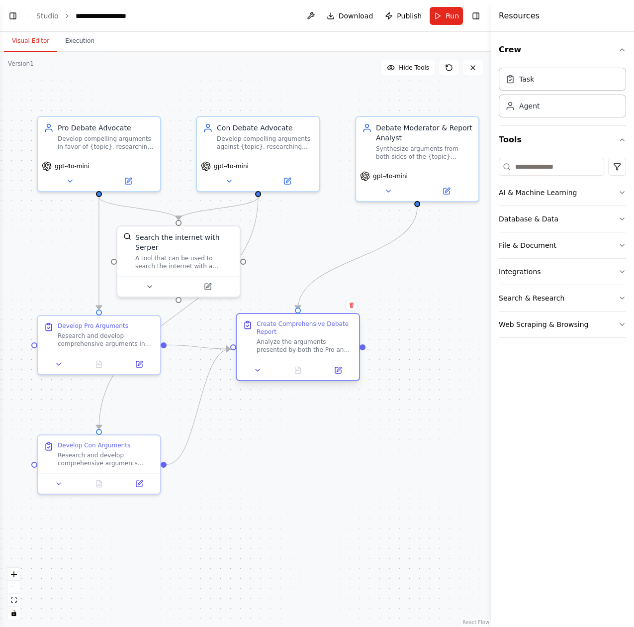
drag, startPoint x: 288, startPoint y: 336, endPoint x: 308, endPoint y: 334, distance: 21.0
click at [308, 334] on div "Create Comprehensive Debate Report" at bounding box center [305, 328] width 97 height 16
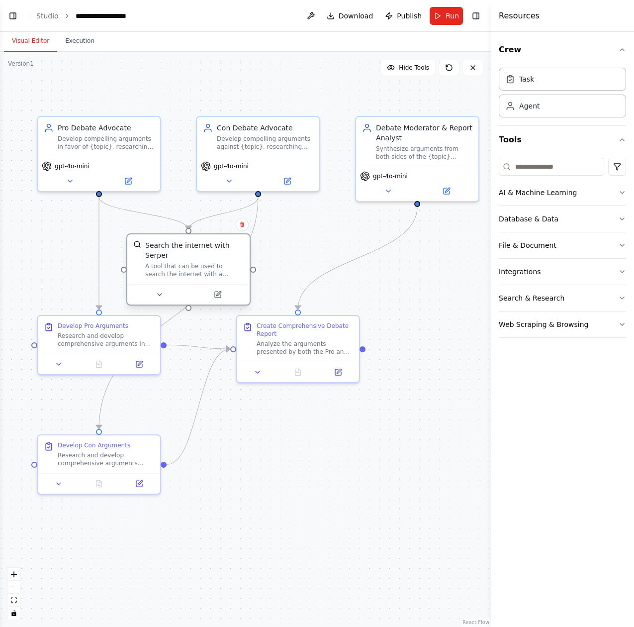
drag, startPoint x: 159, startPoint y: 245, endPoint x: 164, endPoint y: 252, distance: 8.6
click at [164, 252] on div "Search the internet with Serper" at bounding box center [194, 250] width 98 height 20
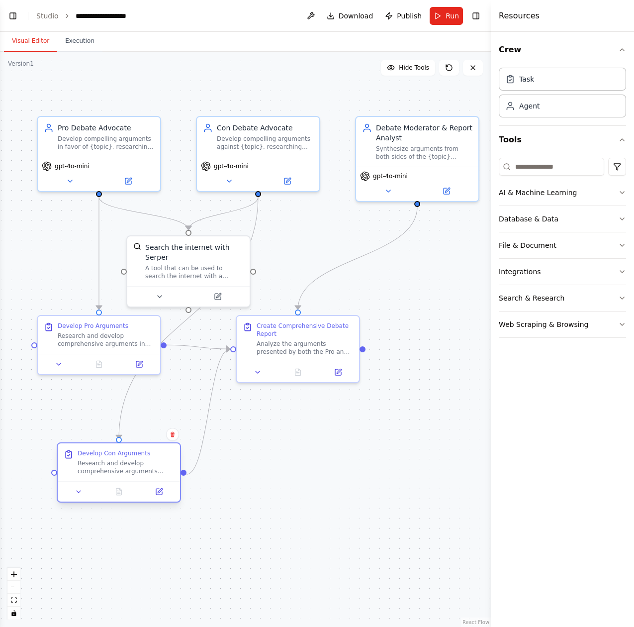
drag, startPoint x: 145, startPoint y: 461, endPoint x: 160, endPoint y: 468, distance: 15.8
click at [160, 468] on div "Research and develop comprehensive arguments against {topic}. Conduct thorough …" at bounding box center [126, 467] width 97 height 16
click at [14, 15] on button "Toggle Left Sidebar" at bounding box center [13, 16] width 14 height 14
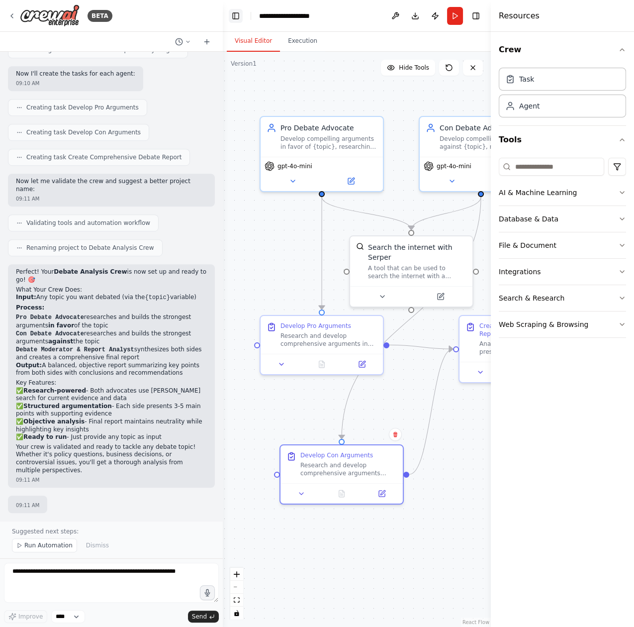
click at [239, 13] on button "Toggle Left Sidebar" at bounding box center [236, 16] width 14 height 14
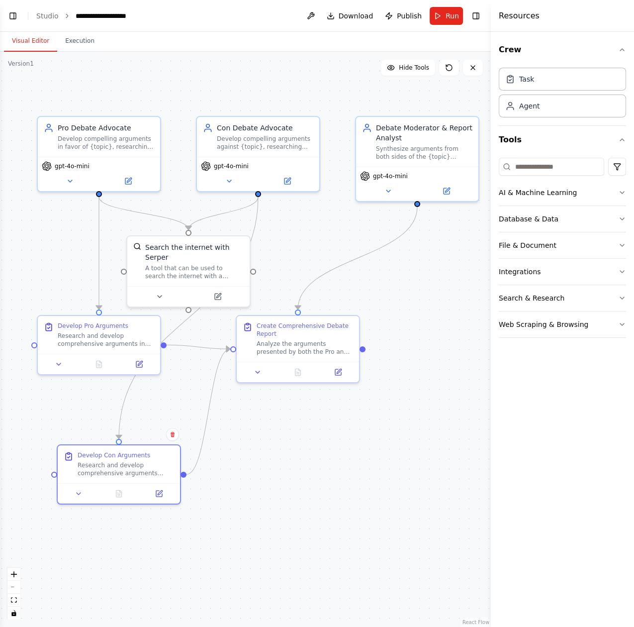
click at [193, 154] on div ".deletable-edge-delete-btn { width: 20px; height: 20px; border: 0px solid #ffff…" at bounding box center [245, 339] width 491 height 575
click at [13, 15] on button "Toggle Left Sidebar" at bounding box center [13, 16] width 14 height 14
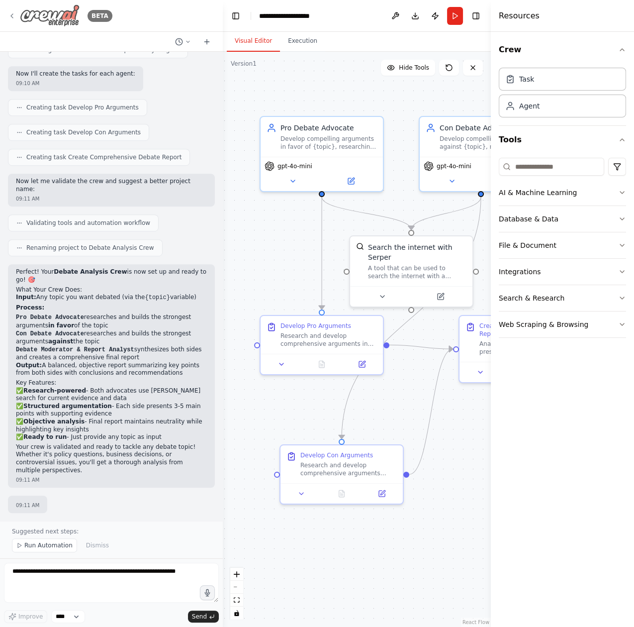
click at [32, 12] on img at bounding box center [50, 15] width 60 height 22
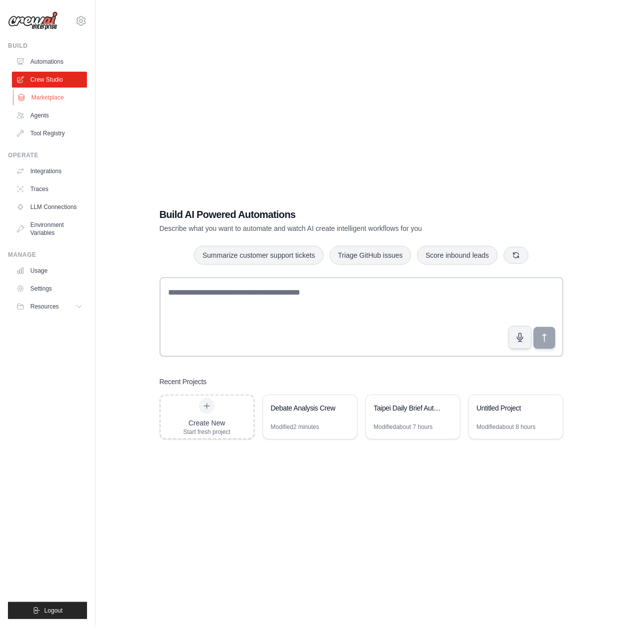
click at [67, 98] on link "Marketplace" at bounding box center [50, 98] width 75 height 16
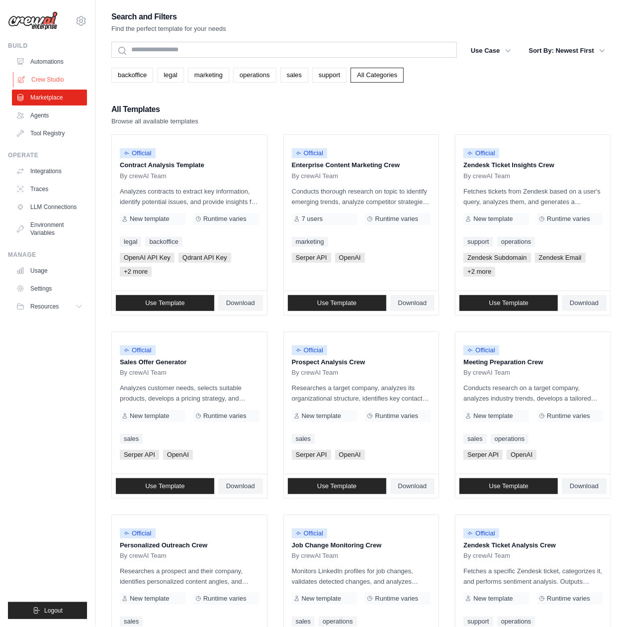
click at [66, 85] on link "Crew Studio" at bounding box center [50, 80] width 75 height 16
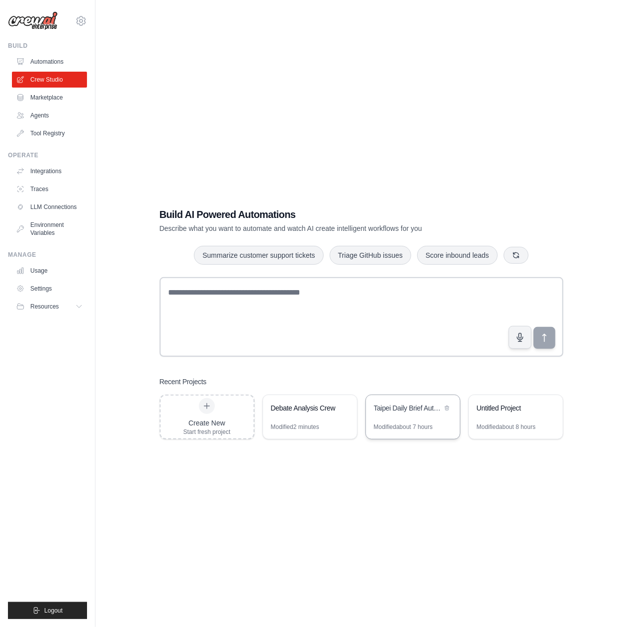
click at [429, 429] on div "Modified about 7 hours" at bounding box center [403, 427] width 59 height 8
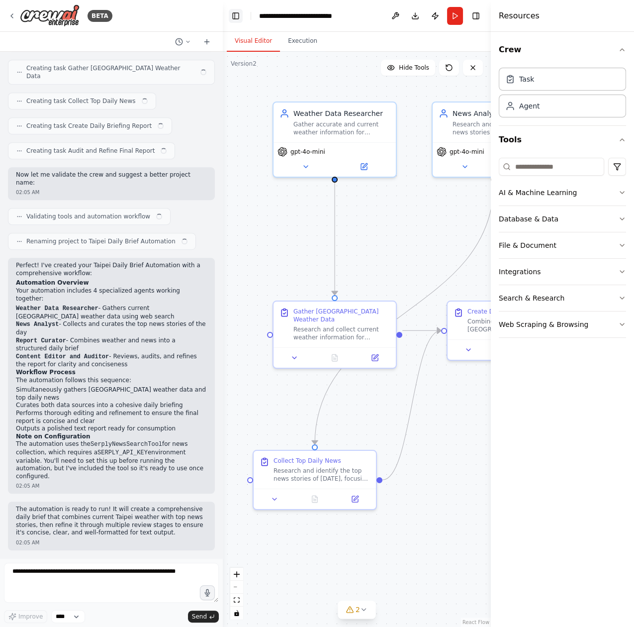
click at [233, 9] on button "Toggle Left Sidebar" at bounding box center [236, 16] width 14 height 14
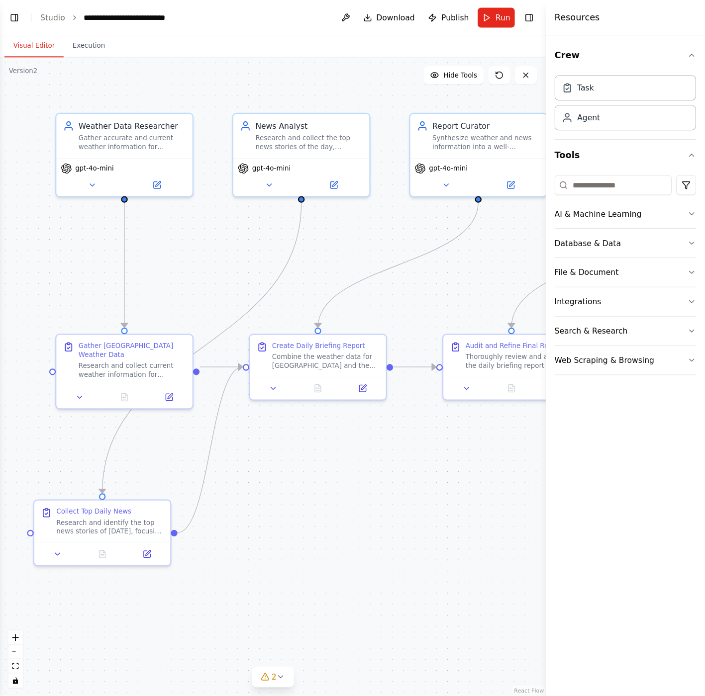
scroll to position [677, 0]
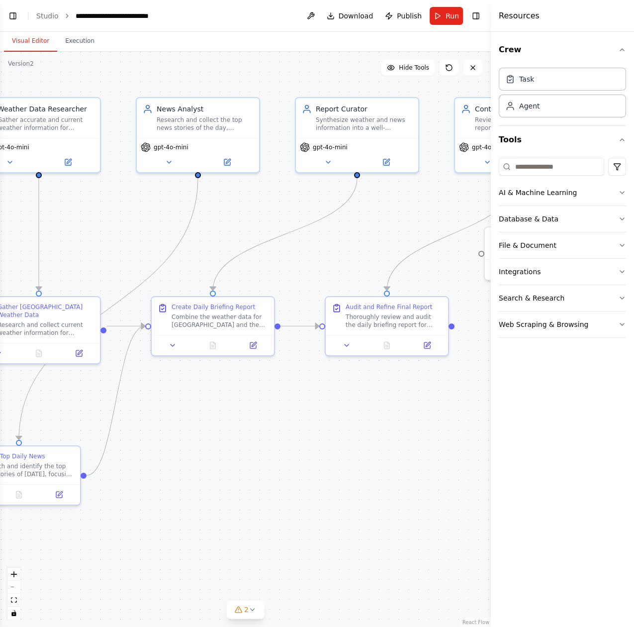
drag, startPoint x: 336, startPoint y: 256, endPoint x: 263, endPoint y: 251, distance: 73.3
click at [263, 251] on div ".deletable-edge-delete-btn { width: 20px; height: 20px; border: 0px solid #ffff…" at bounding box center [245, 339] width 491 height 575
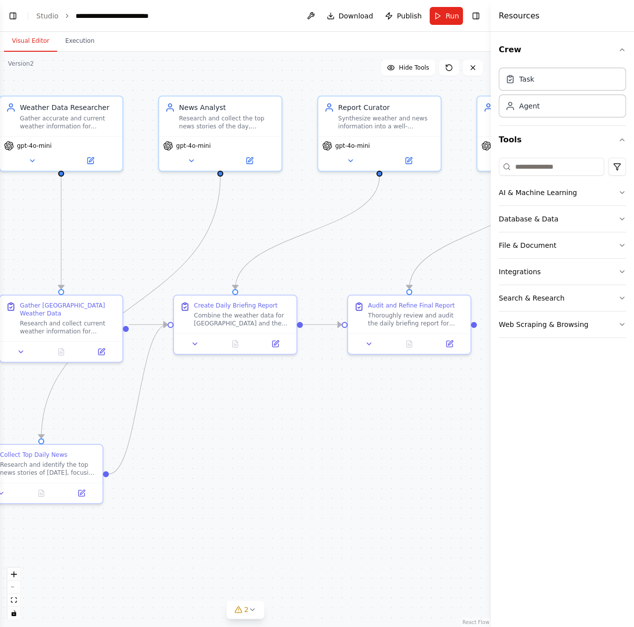
drag, startPoint x: 263, startPoint y: 252, endPoint x: 285, endPoint y: 251, distance: 22.4
click at [285, 251] on div ".deletable-edge-delete-btn { width: 20px; height: 20px; border: 0px solid #ffff…" at bounding box center [245, 339] width 491 height 575
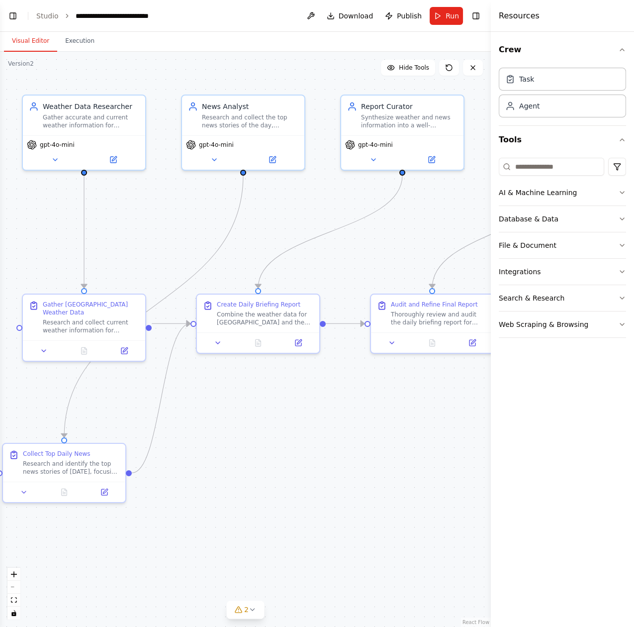
drag, startPoint x: 283, startPoint y: 254, endPoint x: 306, endPoint y: 253, distance: 22.9
click at [306, 253] on div ".deletable-edge-delete-btn { width: 20px; height: 20px; border: 0px solid #ffff…" at bounding box center [245, 339] width 491 height 575
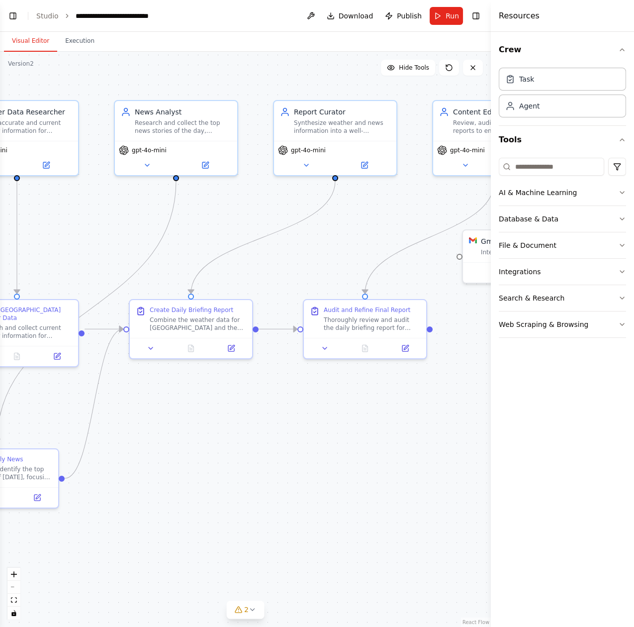
drag, startPoint x: 295, startPoint y: 261, endPoint x: 228, endPoint y: 267, distance: 67.4
click at [228, 267] on div ".deletable-edge-delete-btn { width: 20px; height: 20px; border: 0px solid #ffff…" at bounding box center [245, 339] width 491 height 575
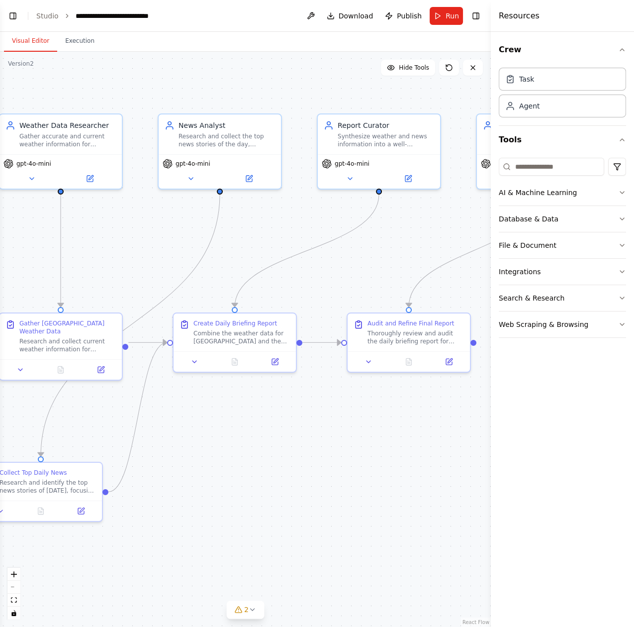
drag, startPoint x: 224, startPoint y: 272, endPoint x: 268, endPoint y: 285, distance: 45.8
click at [268, 285] on div ".deletable-edge-delete-btn { width: 20px; height: 20px; border: 0px solid #ffff…" at bounding box center [245, 339] width 491 height 575
click at [219, 143] on div "Research and collect the top news stories of the day, focusing on significant g…" at bounding box center [227, 138] width 97 height 16
click at [217, 253] on div ".deletable-edge-delete-btn { width: 20px; height: 20px; border: 0px solid #ffff…" at bounding box center [245, 339] width 491 height 575
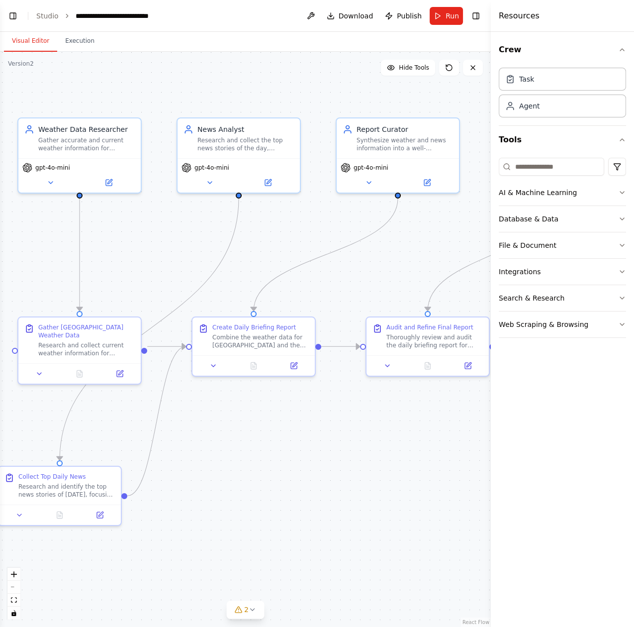
drag, startPoint x: 213, startPoint y: 257, endPoint x: 232, endPoint y: 261, distance: 19.3
click at [232, 261] on div ".deletable-edge-delete-btn { width: 20px; height: 20px; border: 0px solid #ffff…" at bounding box center [245, 339] width 491 height 575
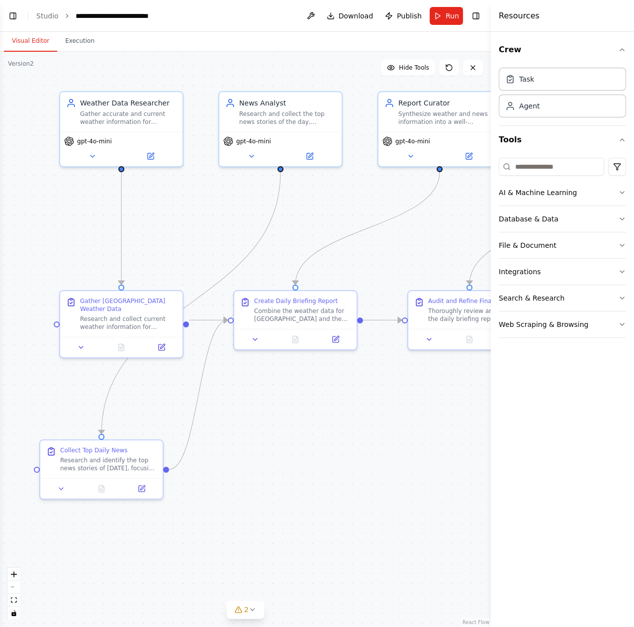
drag, startPoint x: 225, startPoint y: 268, endPoint x: 270, endPoint y: 241, distance: 52.0
click at [270, 241] on div ".deletable-edge-delete-btn { width: 20px; height: 20px; border: 0px solid #ffff…" at bounding box center [245, 339] width 491 height 575
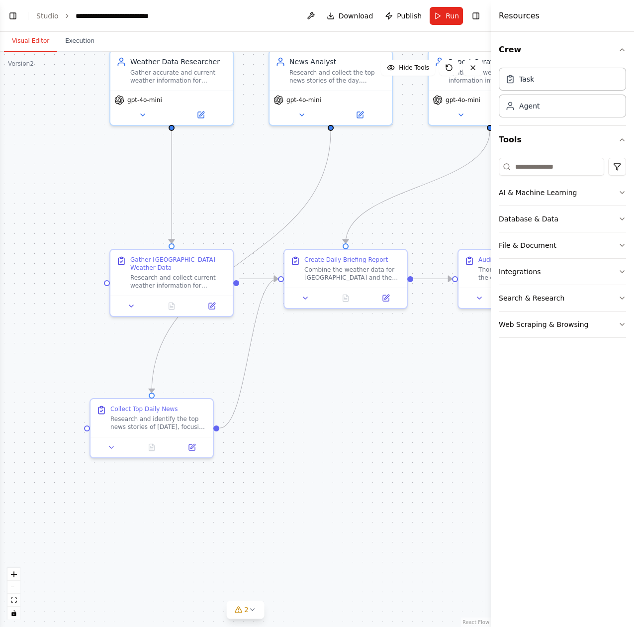
drag, startPoint x: 220, startPoint y: 270, endPoint x: 268, endPoint y: 228, distance: 63.8
click at [268, 228] on div ".deletable-edge-delete-btn { width: 20px; height: 20px; border: 0px solid #ffff…" at bounding box center [245, 339] width 491 height 575
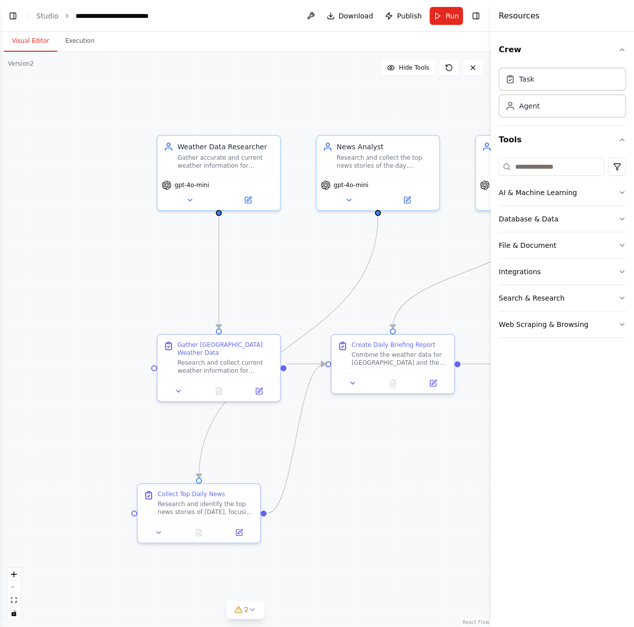
drag, startPoint x: 245, startPoint y: 245, endPoint x: 253, endPoint y: 300, distance: 56.3
click at [253, 300] on div ".deletable-edge-delete-btn { width: 20px; height: 20px; border: 0px solid #ffff…" at bounding box center [245, 339] width 491 height 575
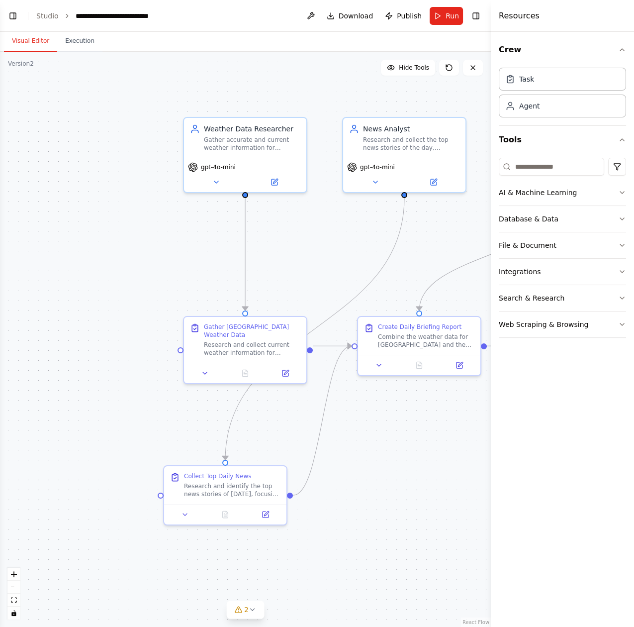
drag, startPoint x: 253, startPoint y: 300, endPoint x: 281, endPoint y: 273, distance: 39.4
click at [281, 273] on div ".deletable-edge-delete-btn { width: 20px; height: 20px; border: 0px solid #ffff…" at bounding box center [245, 339] width 491 height 575
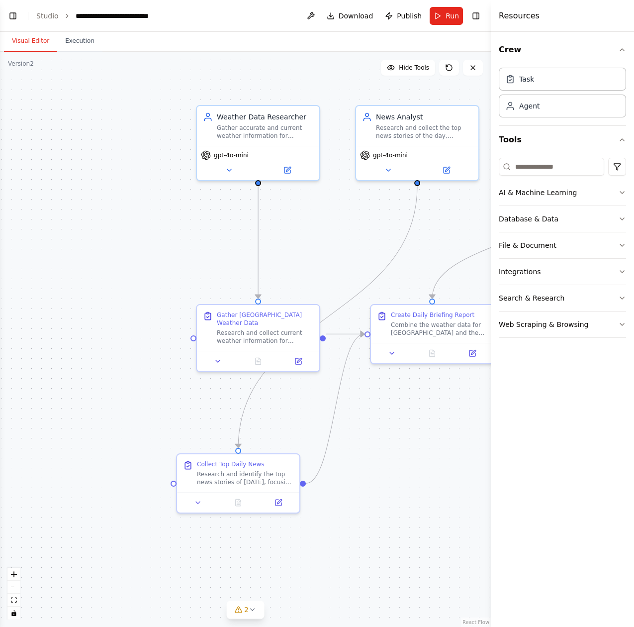
drag, startPoint x: 279, startPoint y: 276, endPoint x: 285, endPoint y: 271, distance: 7.8
click at [285, 271] on div ".deletable-edge-delete-btn { width: 20px; height: 20px; border: 0px solid #ffff…" at bounding box center [245, 339] width 491 height 575
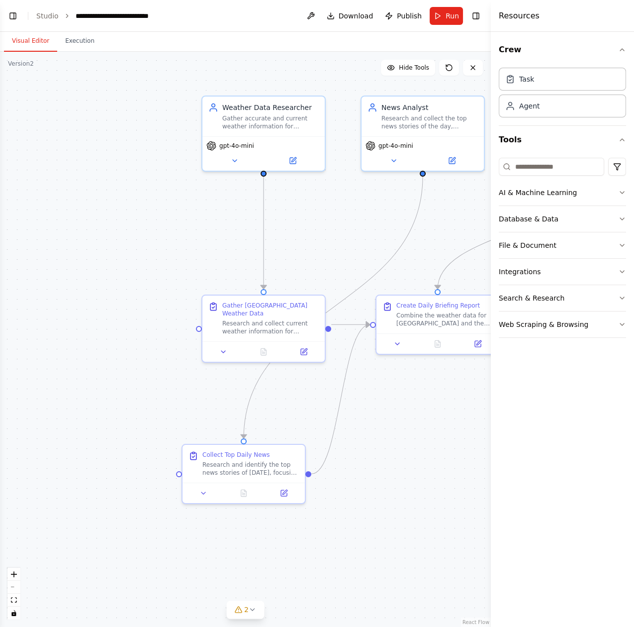
drag, startPoint x: 284, startPoint y: 272, endPoint x: 289, endPoint y: 263, distance: 10.9
click at [289, 263] on div ".deletable-edge-delete-btn { width: 20px; height: 20px; border: 0px solid #ffff…" at bounding box center [245, 339] width 491 height 575
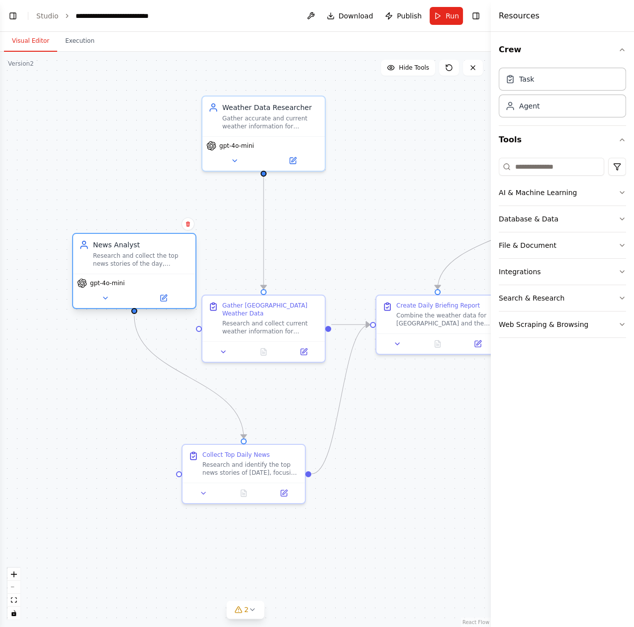
drag, startPoint x: 396, startPoint y: 121, endPoint x: 111, endPoint y: 249, distance: 312.8
click at [111, 252] on div "Research and collect the top news stories of the day, focusing on significant g…" at bounding box center [141, 260] width 97 height 16
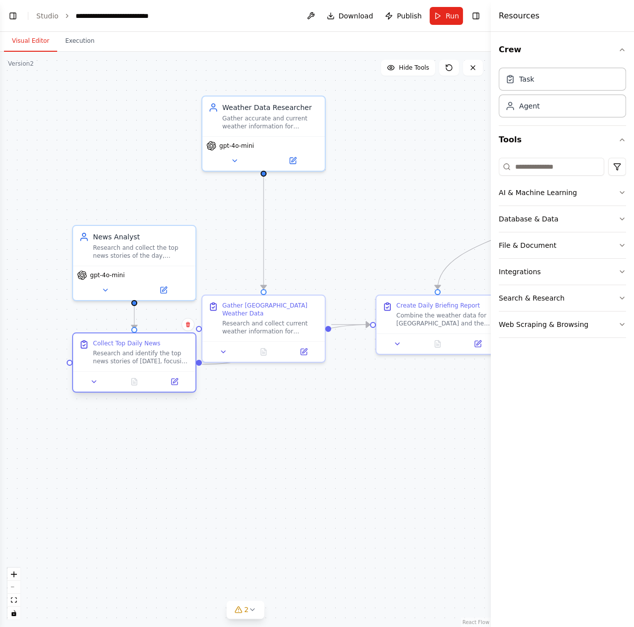
drag, startPoint x: 246, startPoint y: 477, endPoint x: 141, endPoint y: 366, distance: 153.1
click at [141, 366] on div "Collect Top Daily News Research and identify the top news stories of today, foc…" at bounding box center [134, 352] width 122 height 38
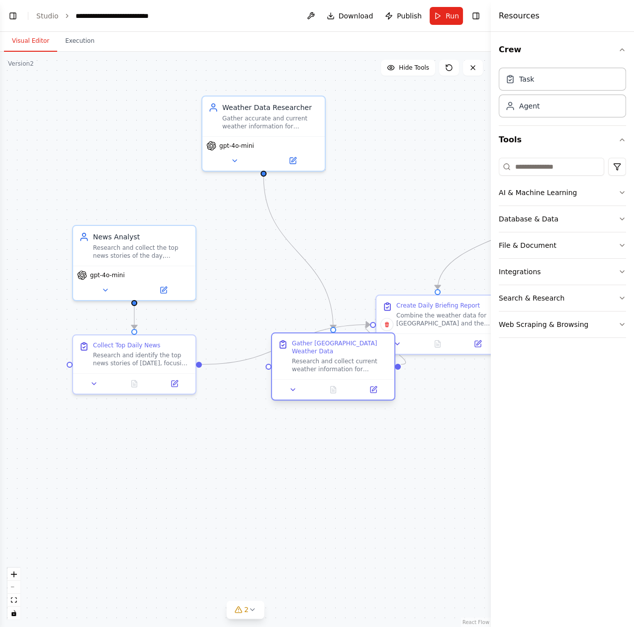
drag, startPoint x: 270, startPoint y: 322, endPoint x: 337, endPoint y: 361, distance: 77.3
click at [337, 361] on div "Research and collect current weather information for Taipei, Taiwan. Include cu…" at bounding box center [340, 365] width 97 height 16
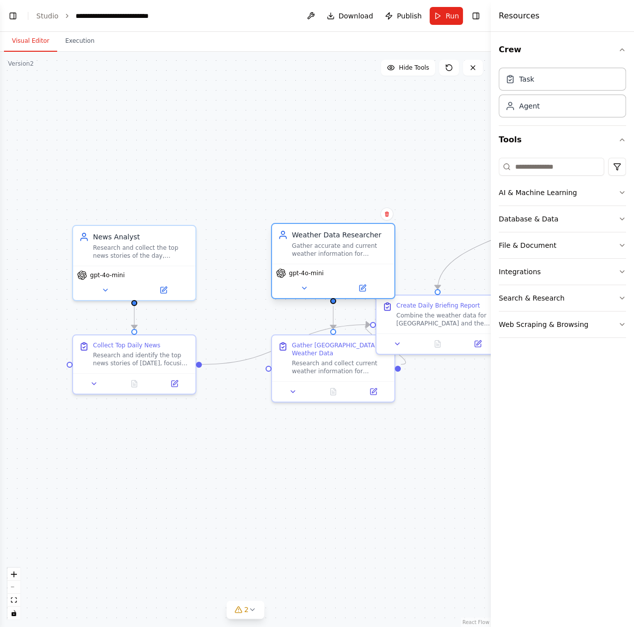
drag, startPoint x: 297, startPoint y: 195, endPoint x: 348, endPoint y: 275, distance: 94.8
click at [348, 275] on div "gpt-4o-mini" at bounding box center [333, 273] width 114 height 10
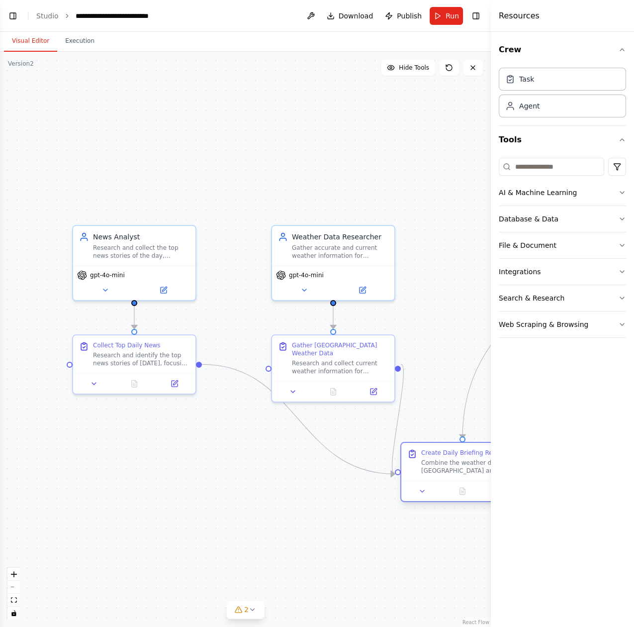
drag, startPoint x: 441, startPoint y: 331, endPoint x: 462, endPoint y: 471, distance: 141.8
click at [462, 471] on div "Combine the weather data for Taipei and the top news stories into a cohesive da…" at bounding box center [469, 467] width 97 height 16
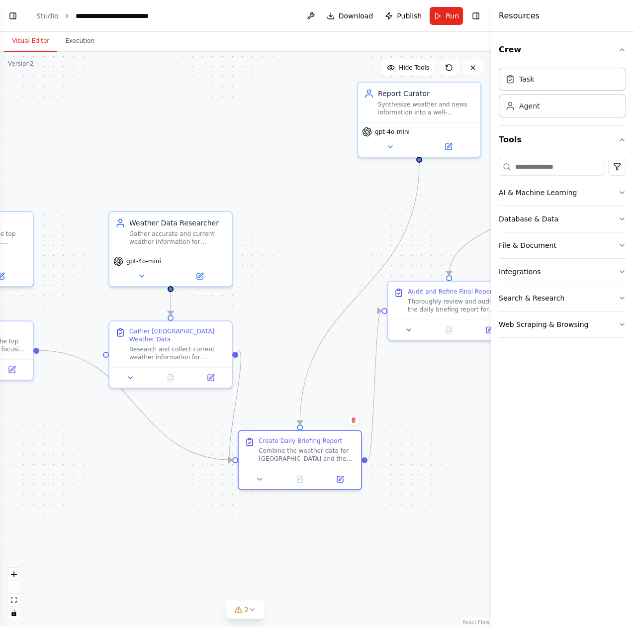
drag, startPoint x: 307, startPoint y: 464, endPoint x: 113, endPoint y: 447, distance: 194.8
click at [113, 447] on div ".deletable-edge-delete-btn { width: 20px; height: 20px; border: 0px solid #ffff…" at bounding box center [245, 339] width 491 height 575
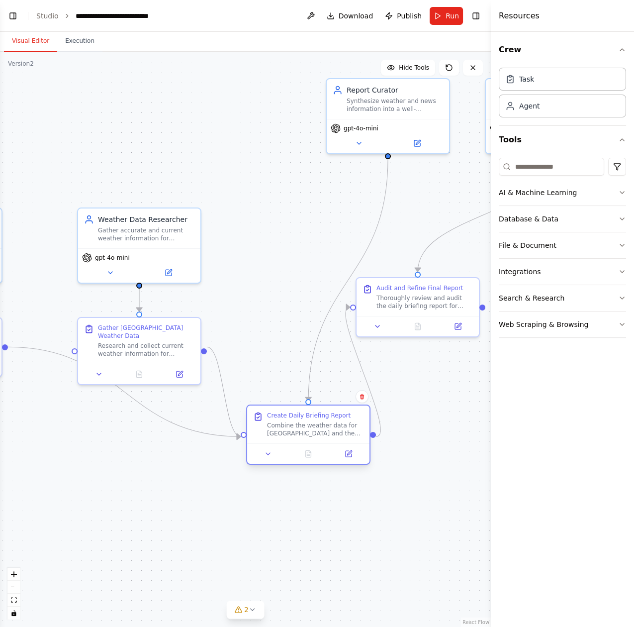
drag, startPoint x: 259, startPoint y: 446, endPoint x: 297, endPoint y: 429, distance: 42.1
click at [297, 429] on div "Combine the weather data for Taipei and the top news stories into a cohesive da…" at bounding box center [315, 429] width 97 height 16
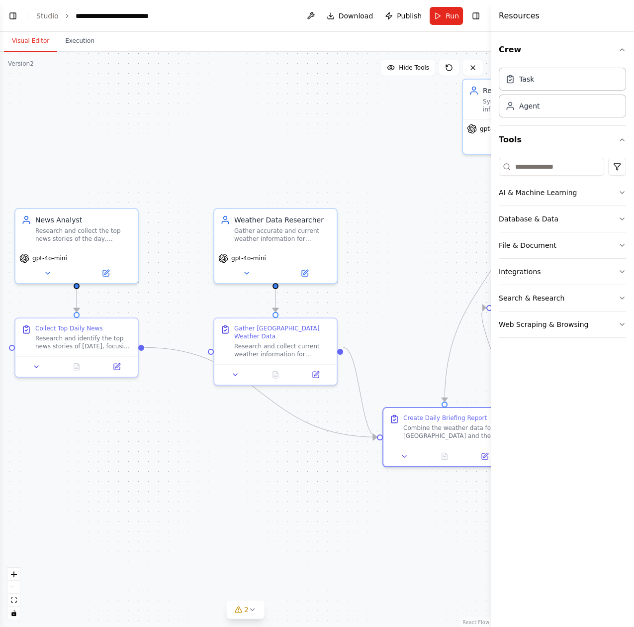
drag, startPoint x: 70, startPoint y: 456, endPoint x: 228, endPoint y: 455, distance: 158.2
click at [228, 455] on div ".deletable-edge-delete-btn { width: 20px; height: 20px; border: 0px solid #ffff…" at bounding box center [245, 339] width 491 height 575
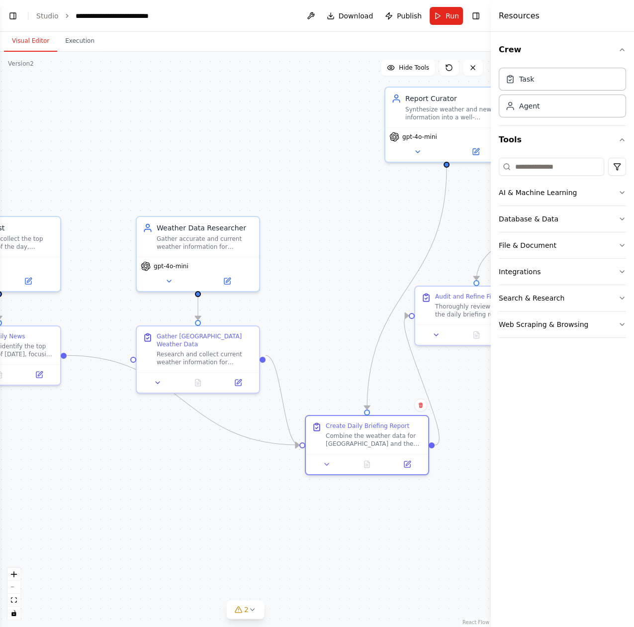
drag, startPoint x: 119, startPoint y: 464, endPoint x: 123, endPoint y: 468, distance: 5.7
click at [123, 468] on div ".deletable-edge-delete-btn { width: 20px; height: 20px; border: 0px solid #ffff…" at bounding box center [245, 339] width 491 height 575
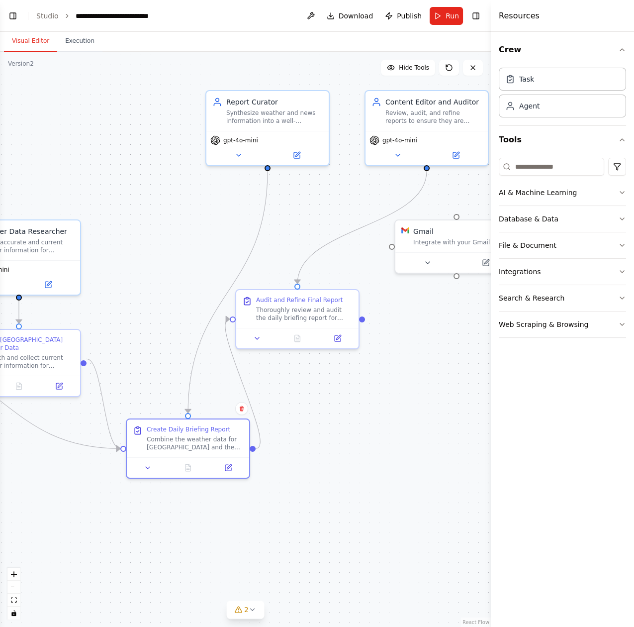
drag, startPoint x: 104, startPoint y: 458, endPoint x: 29, endPoint y: 444, distance: 75.8
click at [29, 444] on div ".deletable-edge-delete-btn { width: 20px; height: 20px; border: 0px solid #ffff…" at bounding box center [245, 339] width 491 height 575
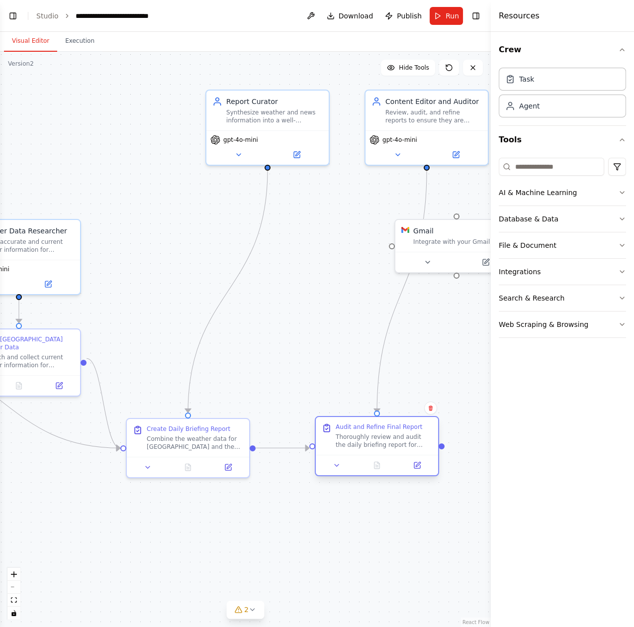
drag, startPoint x: 298, startPoint y: 326, endPoint x: 374, endPoint y: 453, distance: 147.7
click at [374, 453] on div "Audit and Refine Final Report Thoroughly review and audit the daily briefing re…" at bounding box center [377, 446] width 124 height 60
click at [345, 464] on button at bounding box center [337, 465] width 34 height 12
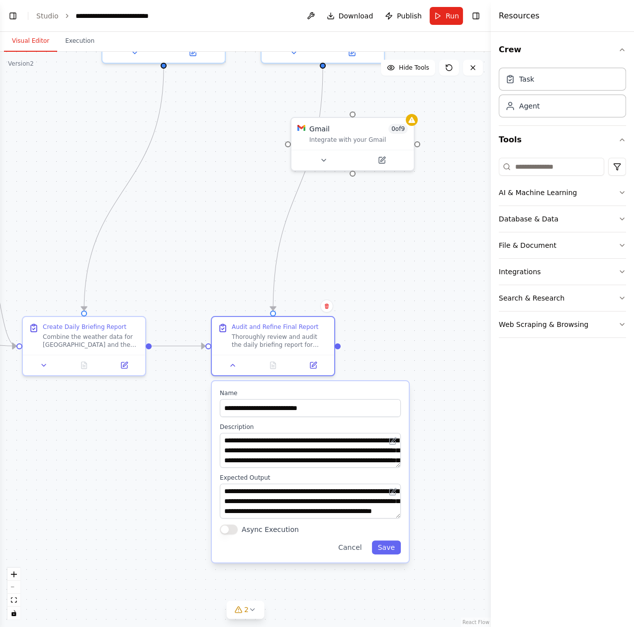
drag, startPoint x: 266, startPoint y: 356, endPoint x: 182, endPoint y: 273, distance: 117.8
click at [182, 273] on div ".deletable-edge-delete-btn { width: 20px; height: 20px; border: 0px solid #ffff…" at bounding box center [245, 339] width 491 height 575
click at [228, 364] on button at bounding box center [233, 363] width 34 height 12
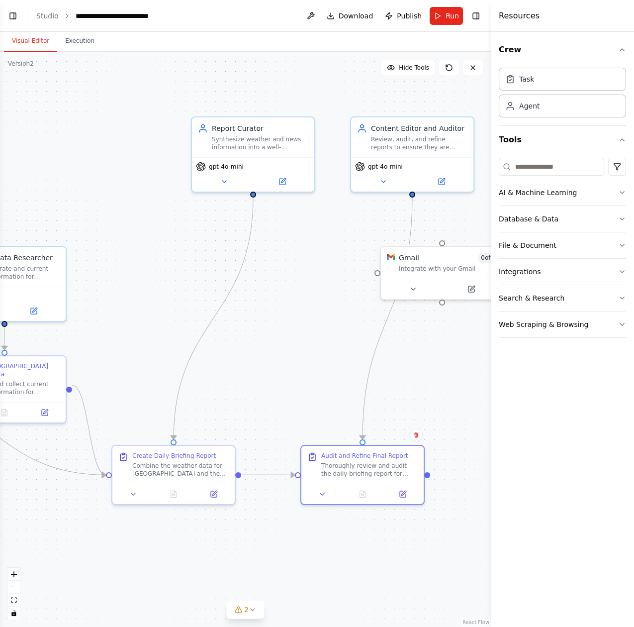
drag, startPoint x: 171, startPoint y: 227, endPoint x: 261, endPoint y: 356, distance: 157.2
click at [261, 356] on div ".deletable-edge-delete-btn { width: 20px; height: 20px; border: 0px solid #ffff…" at bounding box center [245, 339] width 491 height 575
drag, startPoint x: 355, startPoint y: 484, endPoint x: 343, endPoint y: 483, distance: 11.9
click at [343, 483] on div at bounding box center [353, 492] width 122 height 20
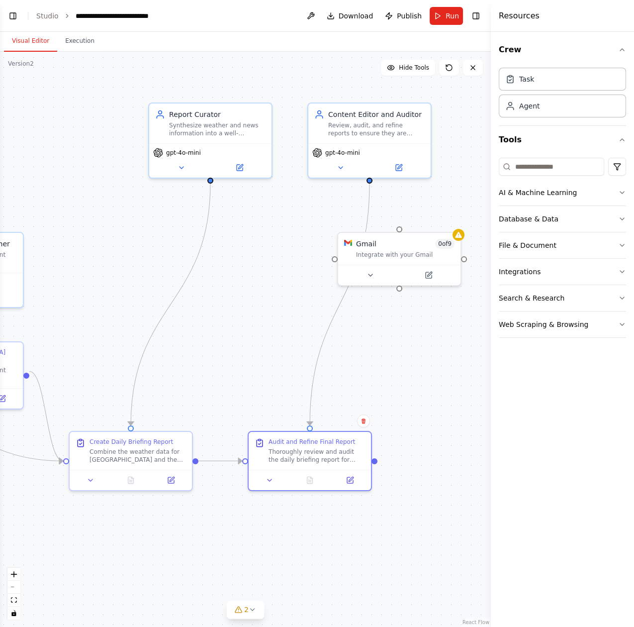
drag, startPoint x: 300, startPoint y: 375, endPoint x: 230, endPoint y: 361, distance: 71.6
click at [230, 361] on div ".deletable-edge-delete-btn { width: 20px; height: 20px; border: 0px solid #ffff…" at bounding box center [245, 339] width 491 height 575
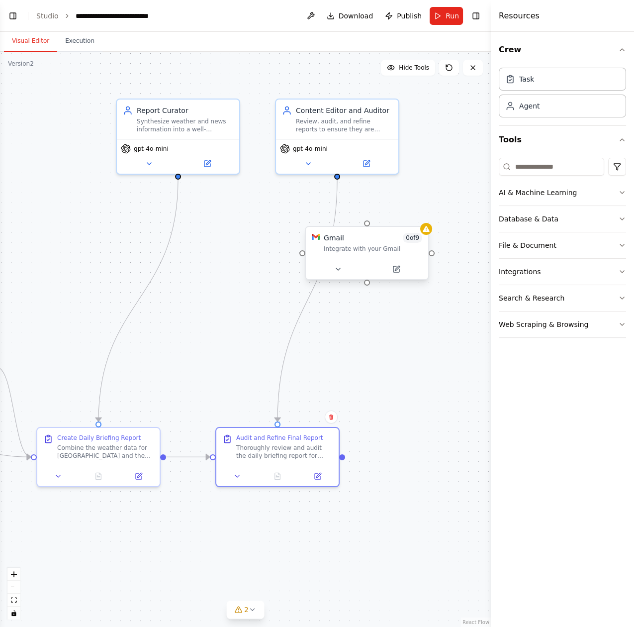
click at [362, 249] on div "Integrate with your Gmail" at bounding box center [373, 249] width 98 height 8
click at [423, 221] on button at bounding box center [420, 216] width 13 height 13
click at [409, 217] on button "Confirm" at bounding box center [392, 217] width 35 height 12
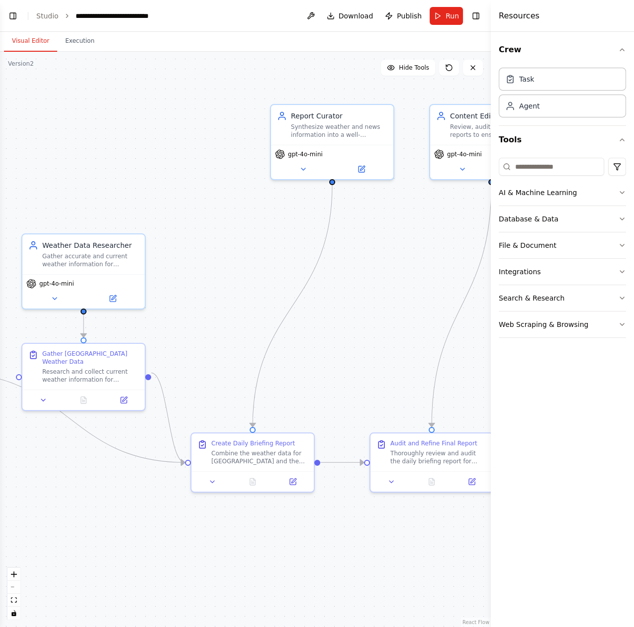
drag, startPoint x: 296, startPoint y: 274, endPoint x: 446, endPoint y: 275, distance: 149.7
click at [446, 275] on div ".deletable-edge-delete-btn { width: 20px; height: 20px; border: 0px solid #ffff…" at bounding box center [245, 339] width 491 height 575
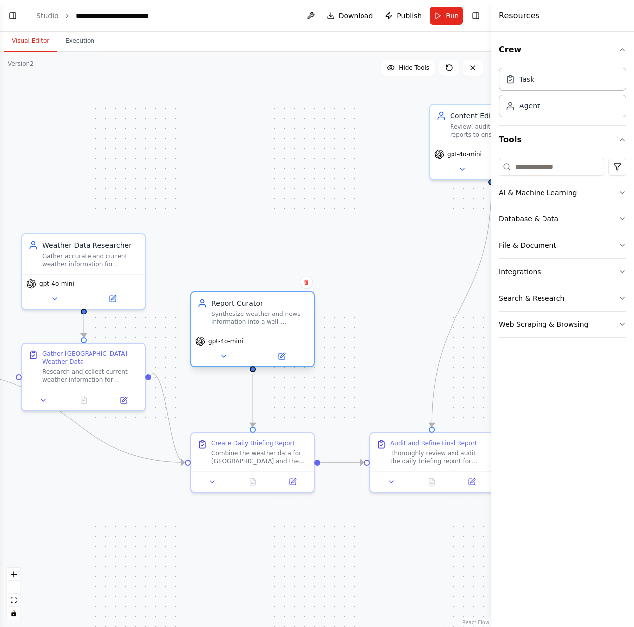
drag, startPoint x: 330, startPoint y: 137, endPoint x: 256, endPoint y: 326, distance: 203.0
click at [256, 326] on div "Report Curator Synthesize weather and news information into a well-structured, …" at bounding box center [253, 312] width 122 height 40
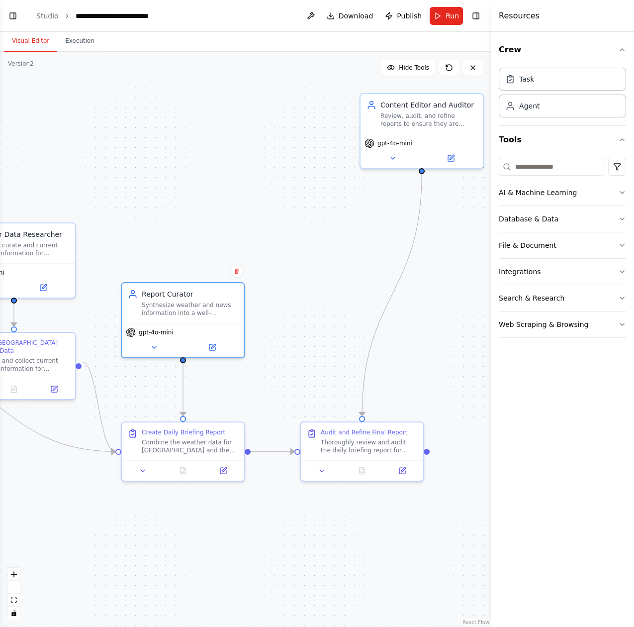
drag, startPoint x: 312, startPoint y: 240, endPoint x: 216, endPoint y: 237, distance: 96.1
click at [216, 237] on div ".deletable-edge-delete-btn { width: 20px; height: 20px; border: 0px solid #ffff…" at bounding box center [245, 339] width 491 height 575
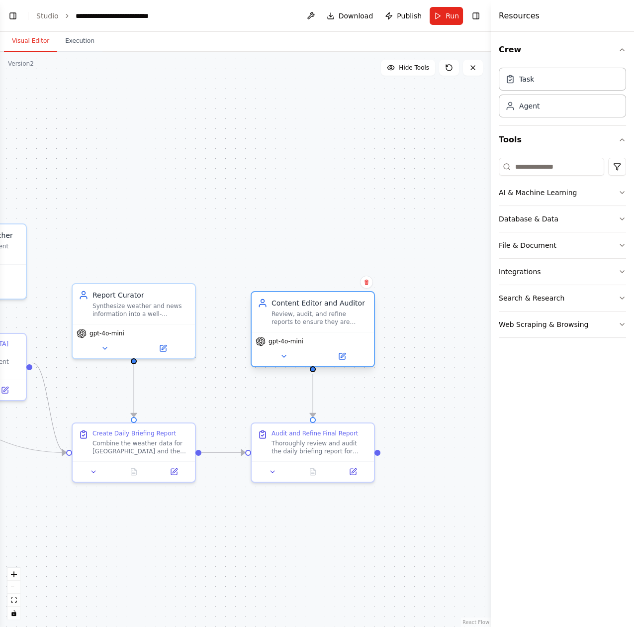
drag, startPoint x: 350, startPoint y: 130, endPoint x: 292, endPoint y: 327, distance: 205.1
click at [292, 327] on div "Content Editor and Auditor Review, audit, and refine reports to ensure they are…" at bounding box center [313, 312] width 122 height 40
click at [260, 247] on div ".deletable-edge-delete-btn { width: 20px; height: 20px; border: 0px solid #ffff…" at bounding box center [245, 339] width 491 height 575
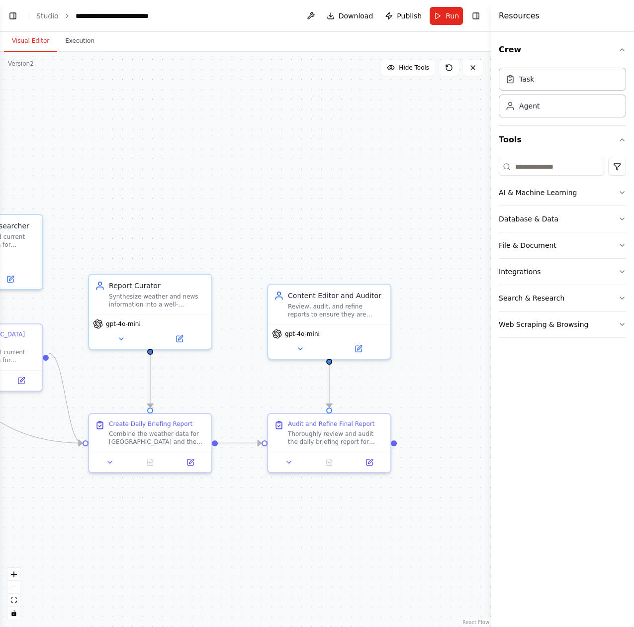
drag, startPoint x: 276, startPoint y: 236, endPoint x: 450, endPoint y: 199, distance: 178.4
click at [450, 199] on div ".deletable-edge-delete-btn { width: 20px; height: 20px; border: 0px solid #ffff…" at bounding box center [245, 339] width 491 height 575
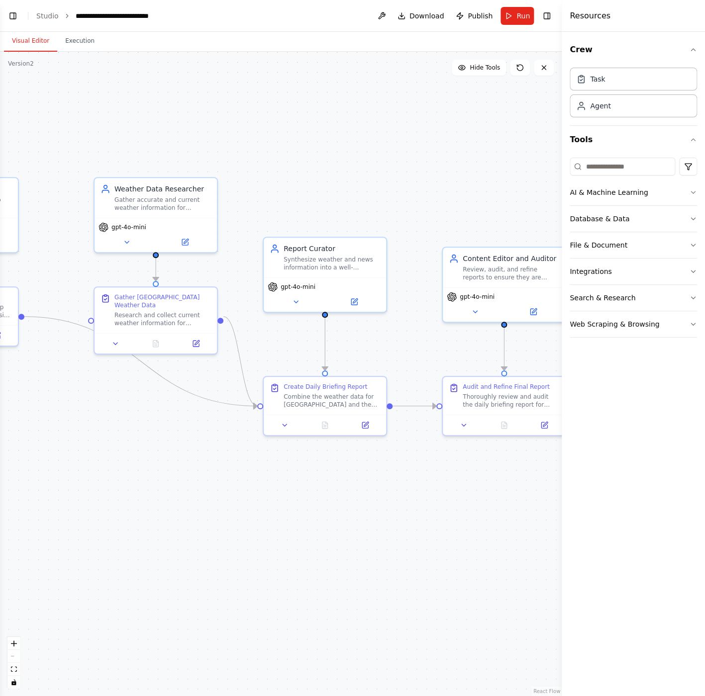
scroll to position [531, 0]
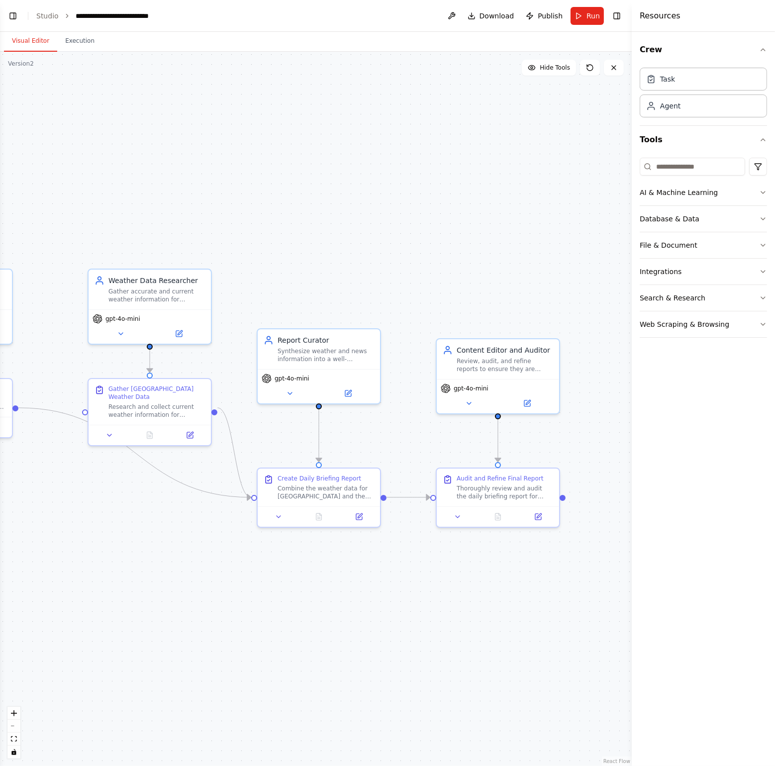
drag, startPoint x: 281, startPoint y: 484, endPoint x: 245, endPoint y: 541, distance: 67.5
click at [245, 541] on div ".deletable-edge-delete-btn { width: 20px; height: 20px; border: 0px solid #ffff…" at bounding box center [316, 409] width 632 height 714
click at [370, 574] on div ".deletable-edge-delete-btn { width: 20px; height: 20px; border: 0px solid #ffff…" at bounding box center [316, 409] width 632 height 714
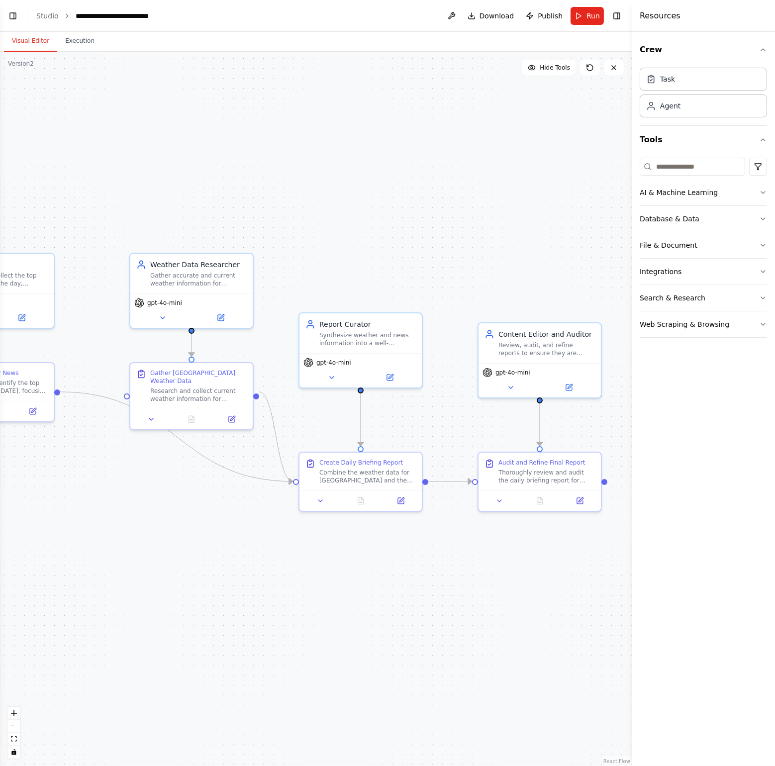
drag, startPoint x: 360, startPoint y: 583, endPoint x: 453, endPoint y: 521, distance: 110.9
click at [481, 532] on div ".deletable-edge-delete-btn { width: 20px; height: 20px; border: 0px solid #ffff…" at bounding box center [316, 409] width 632 height 714
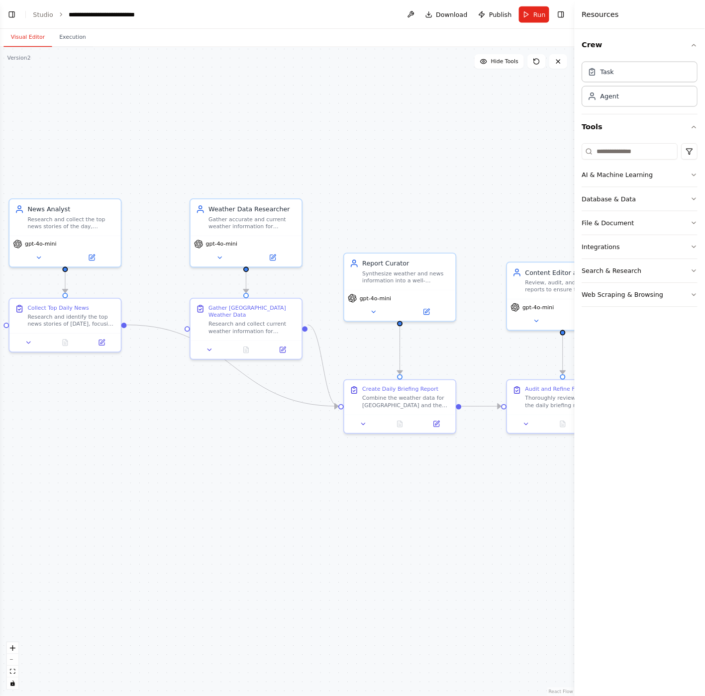
scroll to position [536, 0]
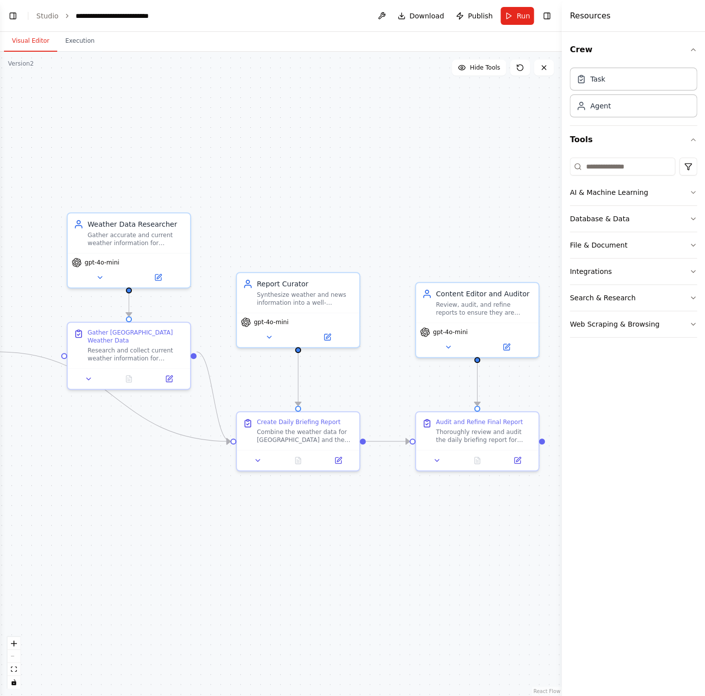
drag, startPoint x: 318, startPoint y: 469, endPoint x: 199, endPoint y: 467, distance: 118.9
click at [176, 463] on div ".deletable-edge-delete-btn { width: 20px; height: 20px; border: 0px solid #ffff…" at bounding box center [281, 374] width 562 height 645
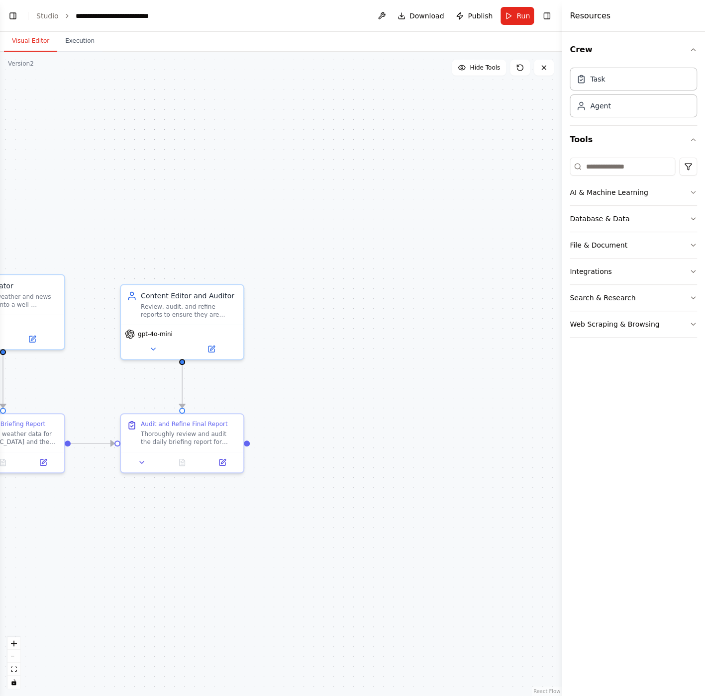
drag, startPoint x: 249, startPoint y: 494, endPoint x: -60, endPoint y: 515, distance: 309.6
click at [0, 515] on div ".deletable-edge-delete-btn { width: 20px; height: 20px; border: 0px solid #ffff…" at bounding box center [281, 374] width 562 height 645
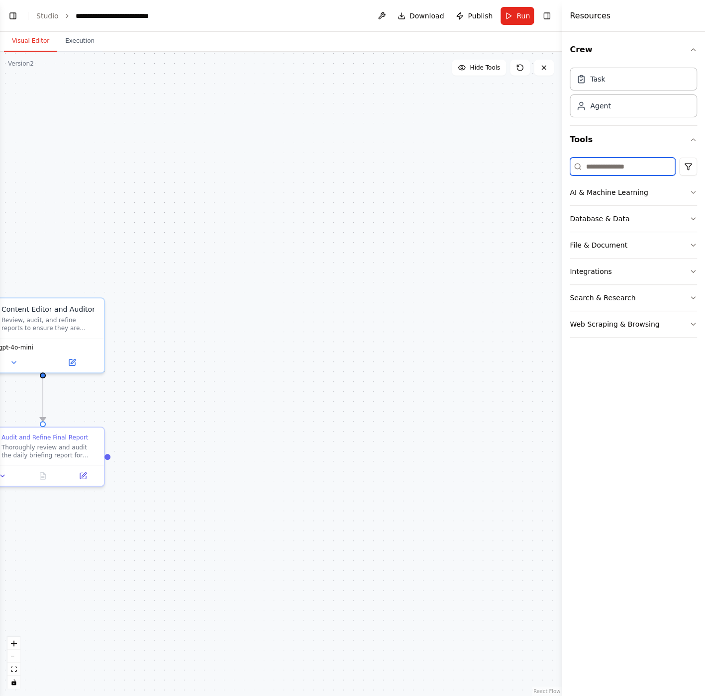
click at [594, 163] on input at bounding box center [622, 167] width 105 height 18
click at [594, 165] on input at bounding box center [622, 167] width 105 height 18
click at [420, 168] on div ".deletable-edge-delete-btn { width: 20px; height: 20px; border: 0px solid #ffff…" at bounding box center [281, 374] width 562 height 645
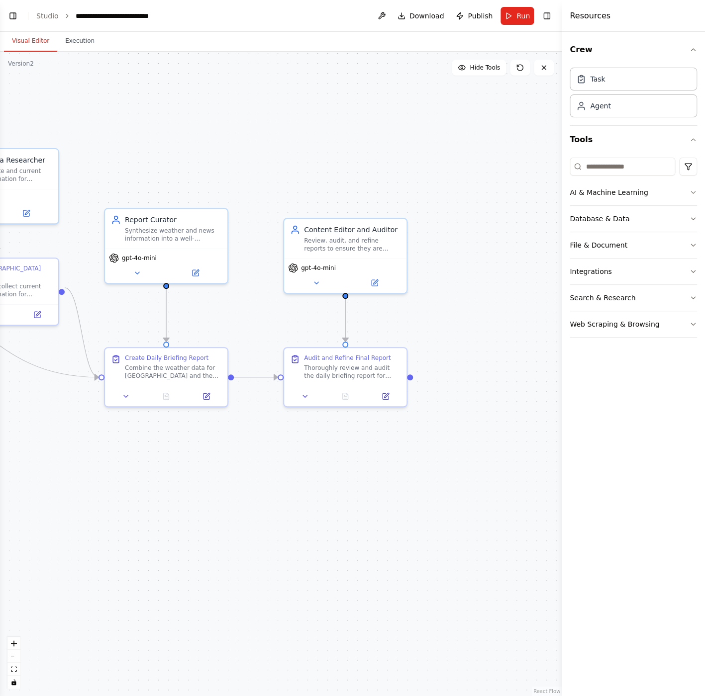
drag, startPoint x: 220, startPoint y: 265, endPoint x: 468, endPoint y: 194, distance: 258.2
click at [468, 192] on div ".deletable-edge-delete-btn { width: 20px; height: 20px; border: 0px solid #ffff…" at bounding box center [281, 374] width 562 height 645
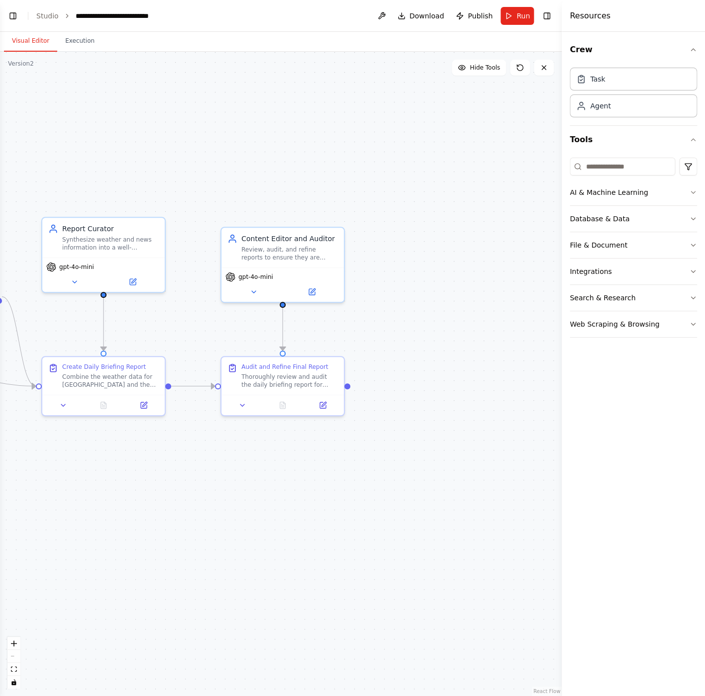
drag, startPoint x: 452, startPoint y: 363, endPoint x: 375, endPoint y: 379, distance: 79.2
click at [375, 379] on div ".deletable-edge-delete-btn { width: 20px; height: 20px; border: 0px solid #ffff…" at bounding box center [281, 374] width 562 height 645
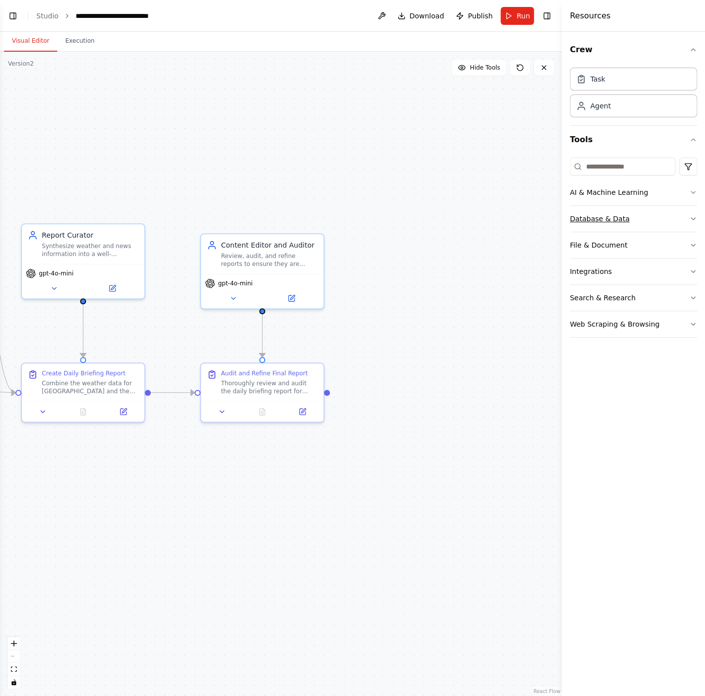
click at [629, 228] on button "Database & Data" at bounding box center [633, 219] width 127 height 26
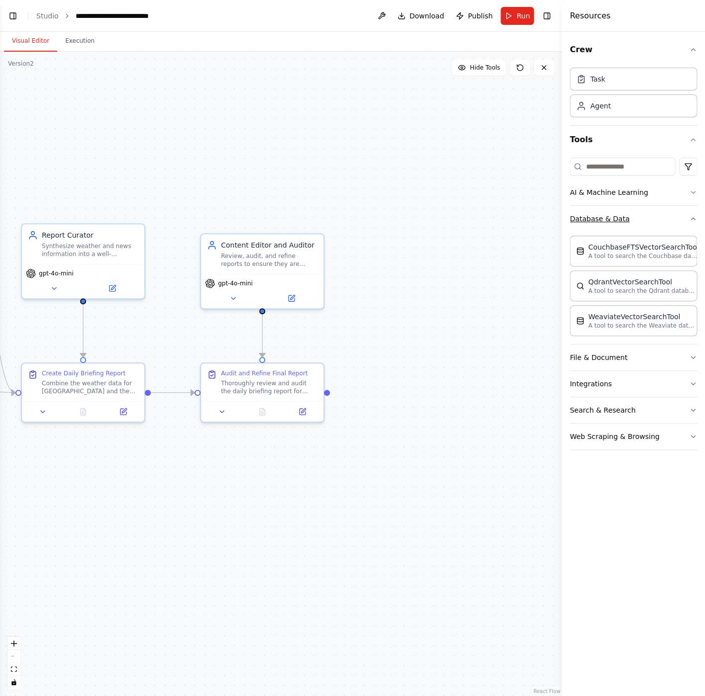
click at [630, 224] on button "Database & Data" at bounding box center [633, 219] width 127 height 26
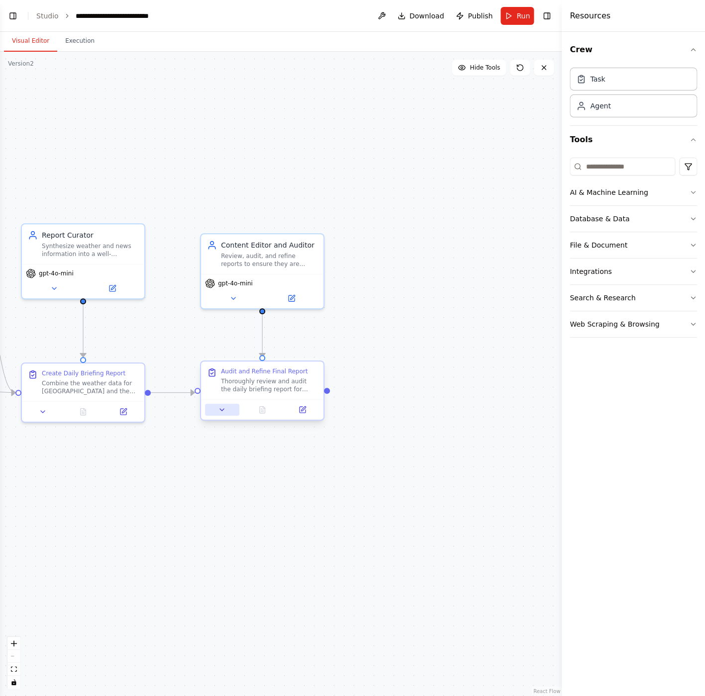
click at [228, 412] on button at bounding box center [222, 410] width 34 height 12
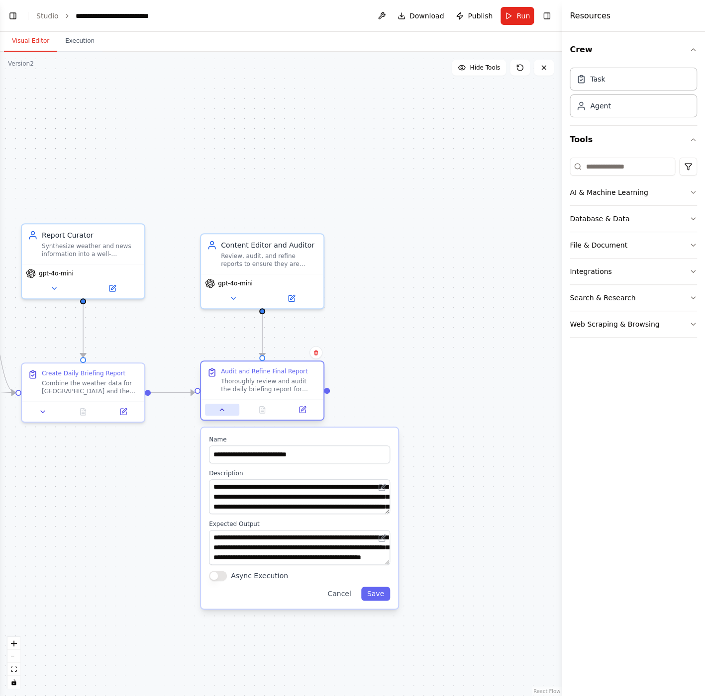
click at [228, 412] on button at bounding box center [222, 410] width 34 height 12
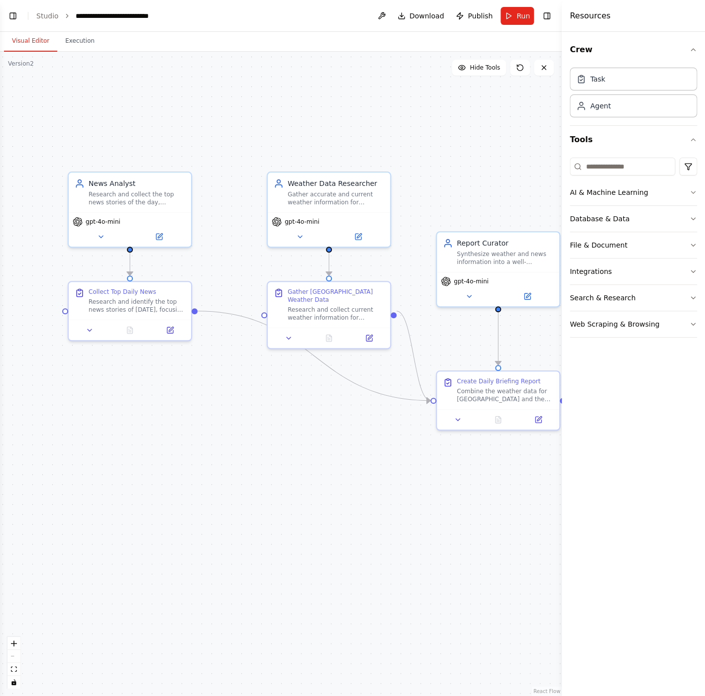
drag, startPoint x: 226, startPoint y: 503, endPoint x: 641, endPoint y: 511, distance: 414.9
click at [562, 511] on div ".deletable-edge-delete-btn { width: 20px; height: 20px; border: 0px solid #ffff…" at bounding box center [281, 374] width 562 height 645
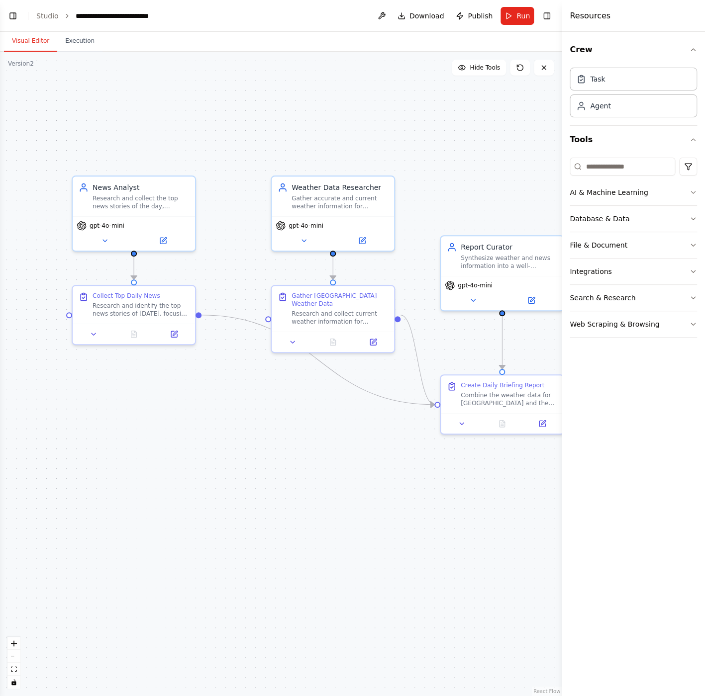
drag, startPoint x: 293, startPoint y: 491, endPoint x: 357, endPoint y: 548, distance: 84.9
click at [357, 548] on div ".deletable-edge-delete-btn { width: 20px; height: 20px; border: 0px solid #ffff…" at bounding box center [281, 374] width 562 height 645
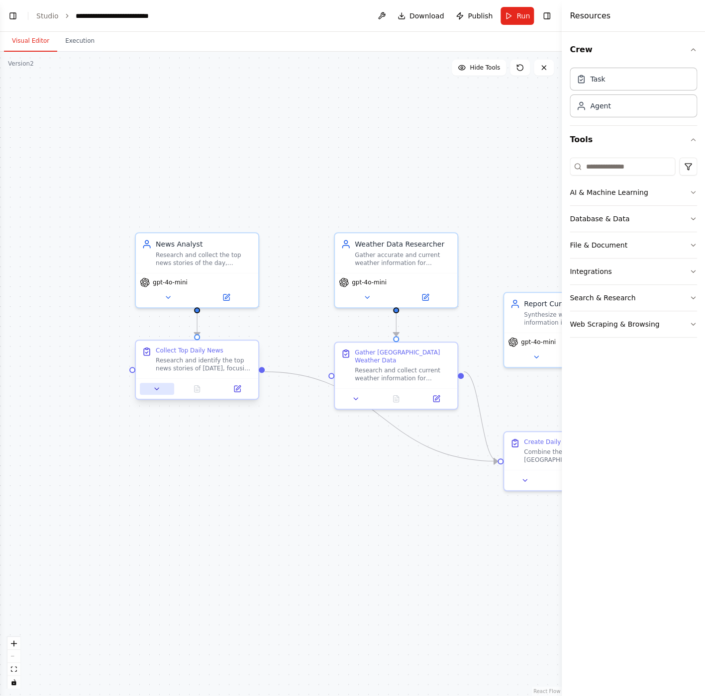
click at [161, 389] on icon at bounding box center [157, 389] width 8 height 8
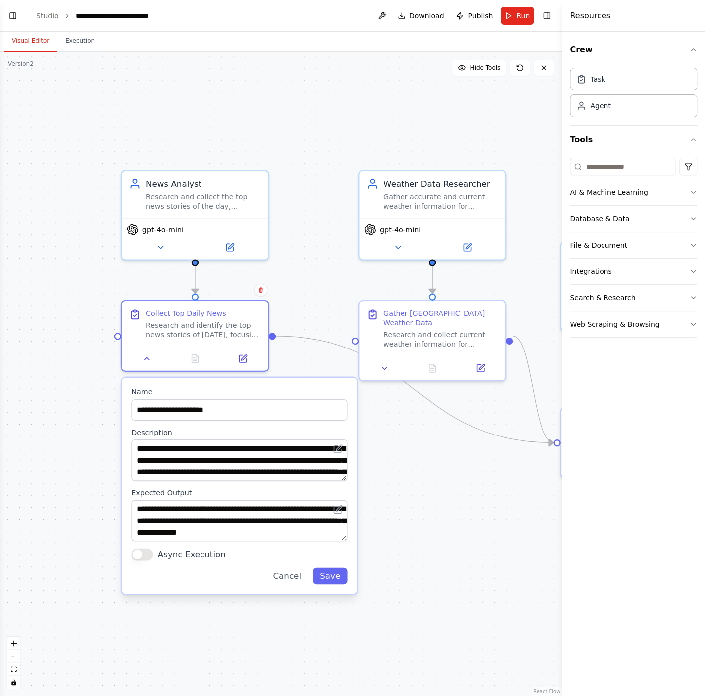
click at [58, 364] on div ".deletable-edge-delete-btn { width: 20px; height: 20px; border: 0px solid #ffff…" at bounding box center [281, 374] width 562 height 645
click at [128, 358] on button at bounding box center [147, 356] width 41 height 14
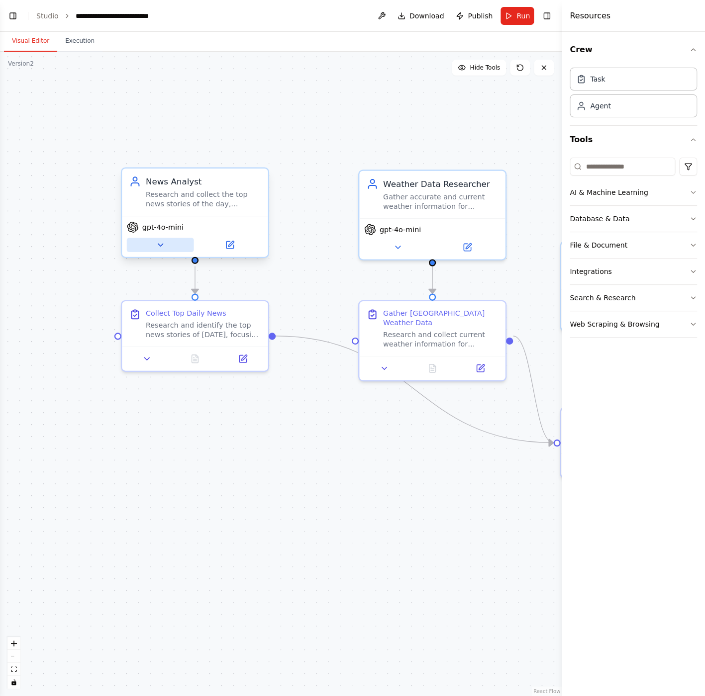
click at [160, 244] on icon at bounding box center [160, 244] width 9 height 9
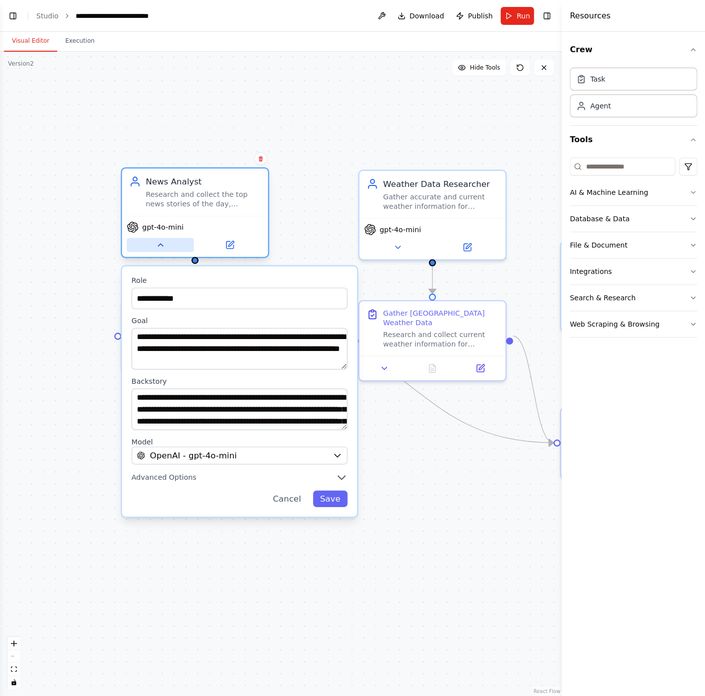
click at [160, 244] on icon at bounding box center [160, 245] width 5 height 2
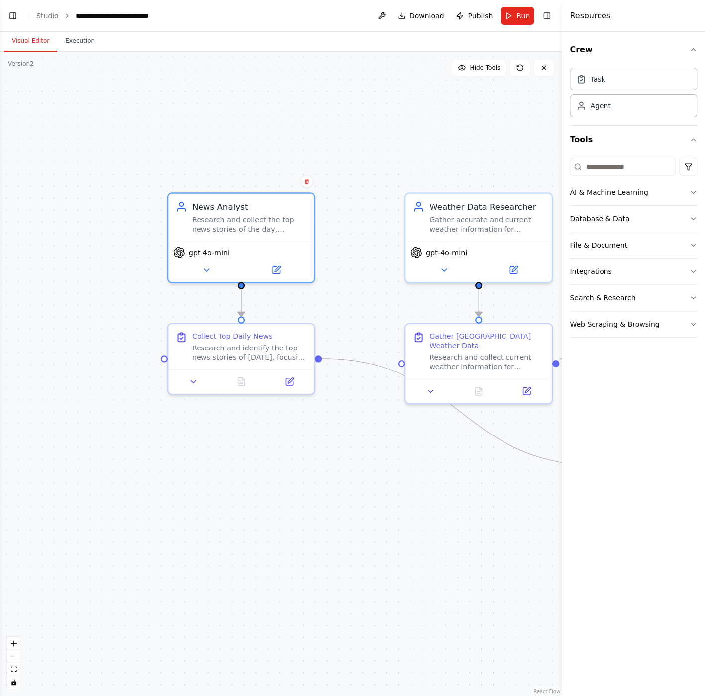
drag, startPoint x: 131, startPoint y: 410, endPoint x: 178, endPoint y: 432, distance: 51.4
click at [178, 432] on div ".deletable-edge-delete-btn { width: 20px; height: 20px; border: 0px solid #ffff…" at bounding box center [281, 374] width 562 height 645
click at [207, 378] on button at bounding box center [193, 379] width 41 height 14
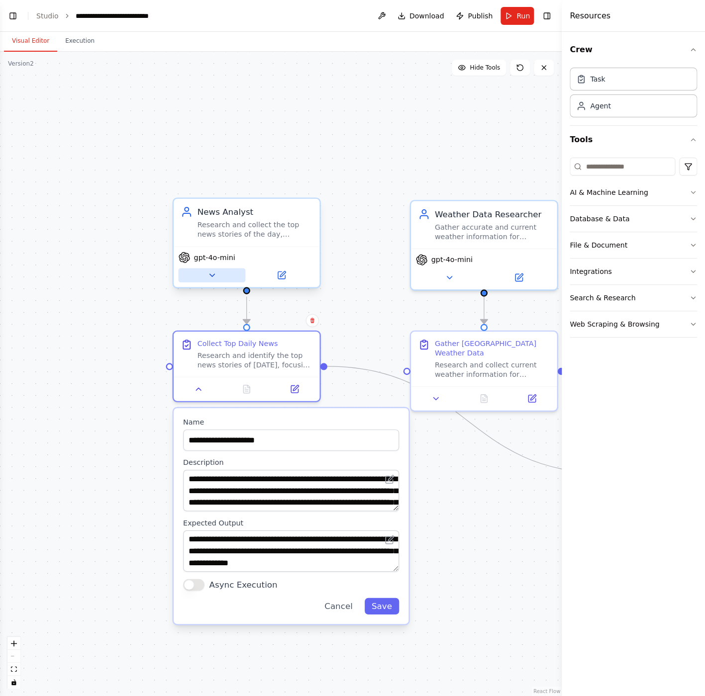
click at [213, 274] on icon at bounding box center [211, 275] width 9 height 9
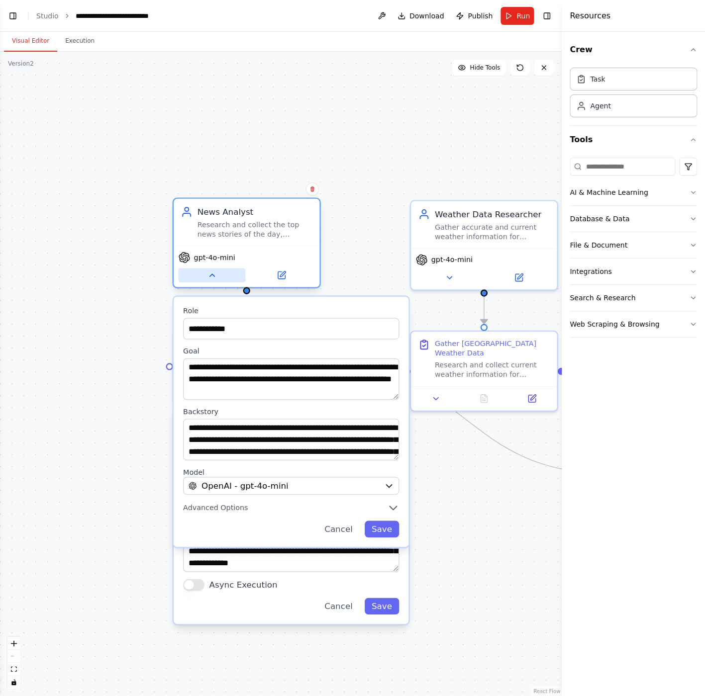
click at [213, 274] on icon at bounding box center [211, 275] width 9 height 9
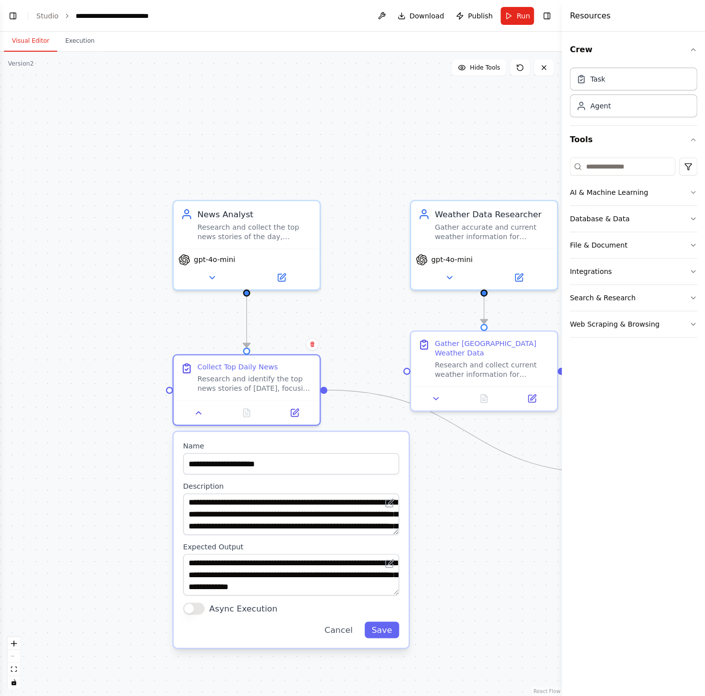
drag, startPoint x: 396, startPoint y: 483, endPoint x: 396, endPoint y: 501, distance: 17.9
click at [396, 501] on button at bounding box center [390, 503] width 14 height 14
click at [396, 509] on button at bounding box center [390, 503] width 14 height 14
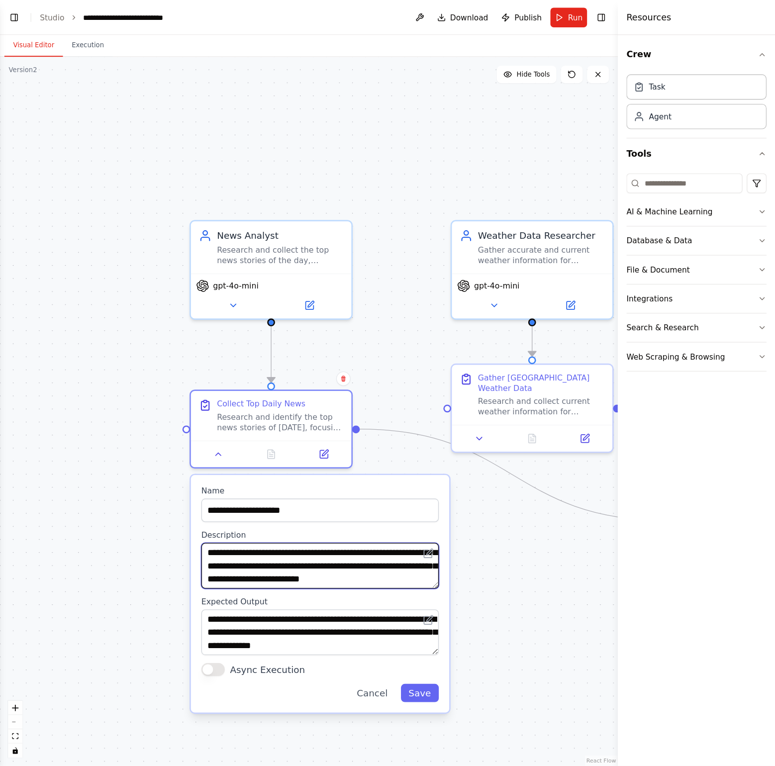
scroll to position [30, 0]
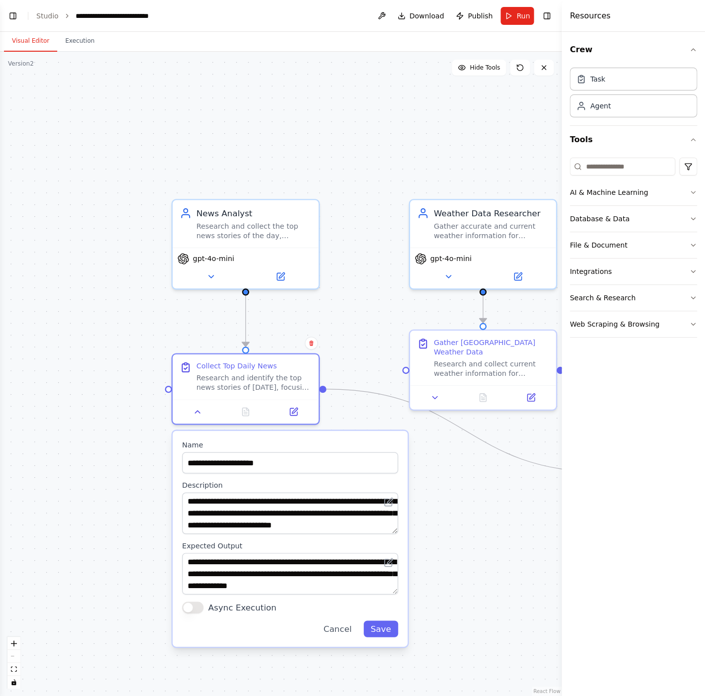
drag, startPoint x: 135, startPoint y: 507, endPoint x: 145, endPoint y: 492, distance: 17.5
click at [134, 506] on div ".deletable-edge-delete-btn { width: 20px; height: 20px; border: 0px solid #ffff…" at bounding box center [281, 374] width 562 height 645
click at [189, 420] on div at bounding box center [245, 408] width 146 height 24
click at [191, 418] on div at bounding box center [245, 408] width 146 height 24
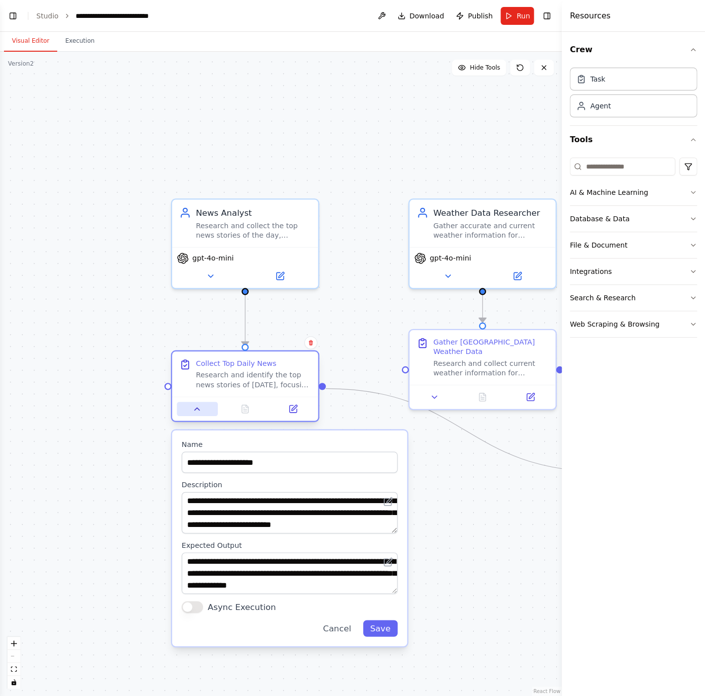
click at [193, 415] on button at bounding box center [197, 409] width 41 height 14
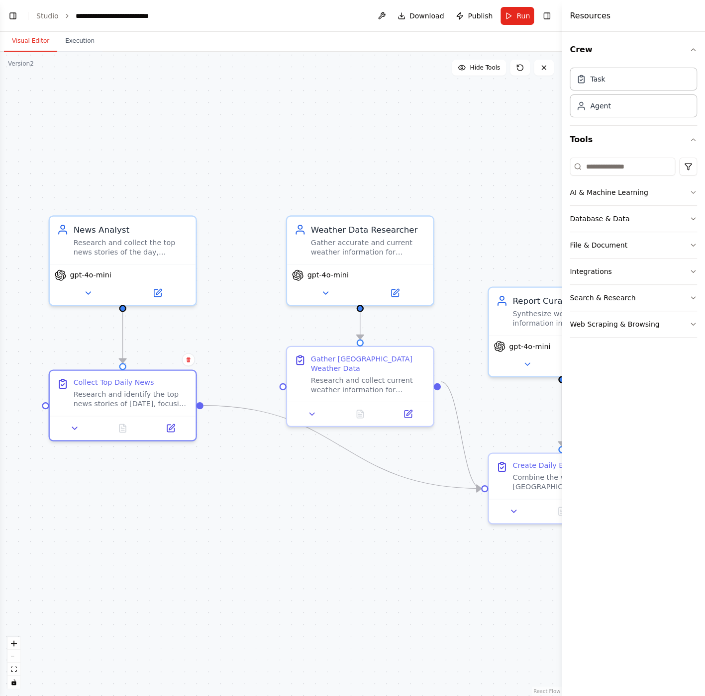
drag, startPoint x: 454, startPoint y: 473, endPoint x: 332, endPoint y: 489, distance: 123.0
click at [332, 489] on div ".deletable-edge-delete-btn { width: 20px; height: 20px; border: 0px solid #ffff…" at bounding box center [281, 374] width 562 height 645
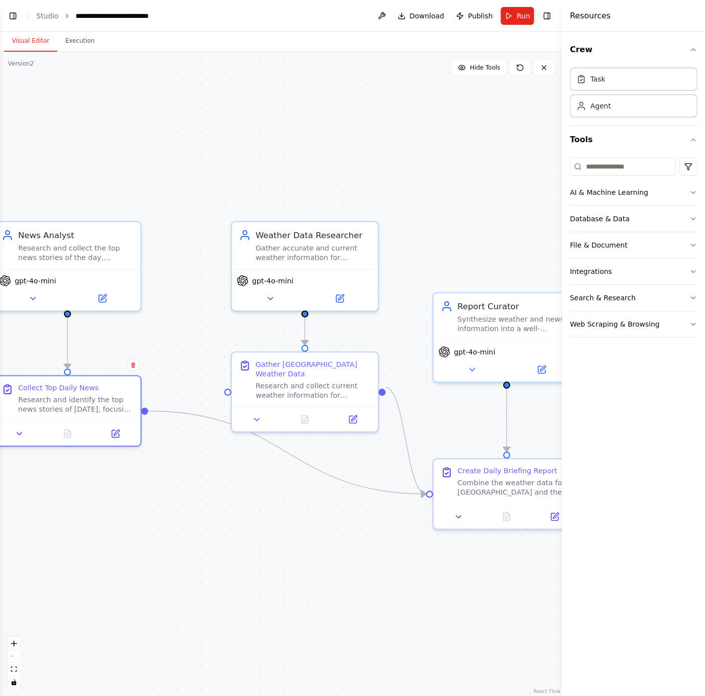
drag, startPoint x: 357, startPoint y: 493, endPoint x: 304, endPoint y: 496, distance: 52.3
click at [304, 496] on div ".deletable-edge-delete-btn { width: 20px; height: 20px; border: 0px solid #ffff…" at bounding box center [281, 374] width 562 height 645
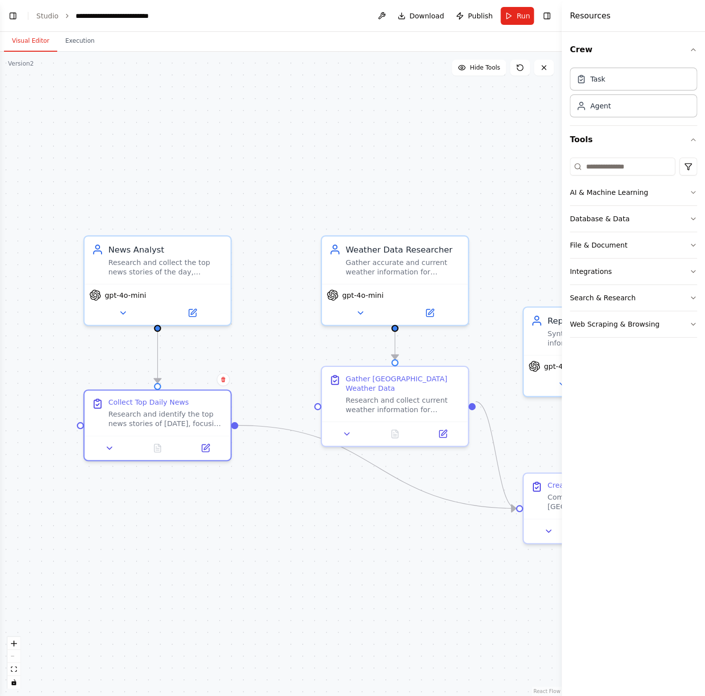
drag, startPoint x: 242, startPoint y: 472, endPoint x: 332, endPoint y: 486, distance: 91.2
click at [332, 486] on div ".deletable-edge-delete-btn { width: 20px; height: 20px; border: 0px solid #ffff…" at bounding box center [281, 374] width 562 height 645
drag, startPoint x: 332, startPoint y: 486, endPoint x: 124, endPoint y: 436, distance: 213.2
click at [124, 436] on div ".deletable-edge-delete-btn { width: 20px; height: 20px; border: 0px solid #ffff…" at bounding box center [281, 374] width 562 height 645
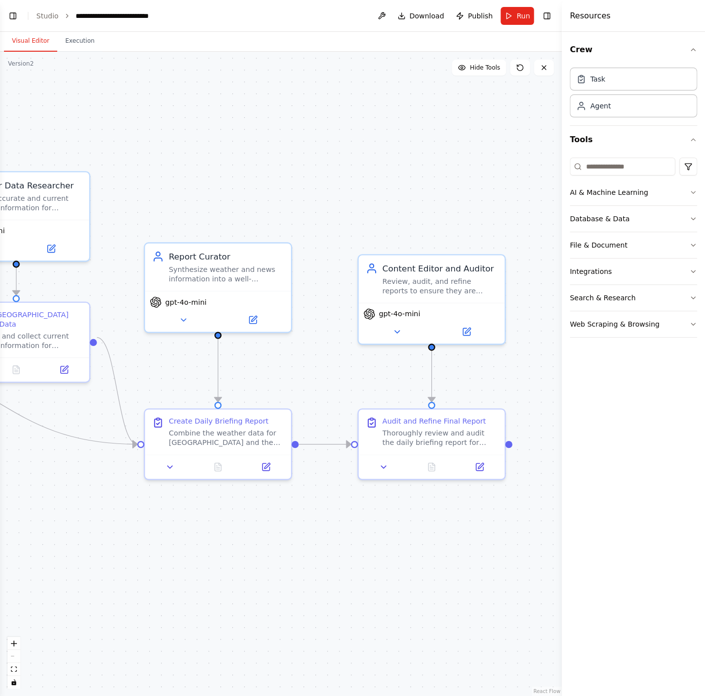
drag, startPoint x: 458, startPoint y: 519, endPoint x: 264, endPoint y: 499, distance: 195.0
click at [264, 499] on div ".deletable-edge-delete-btn { width: 20px; height: 20px; border: 0px solid #ffff…" at bounding box center [281, 374] width 562 height 645
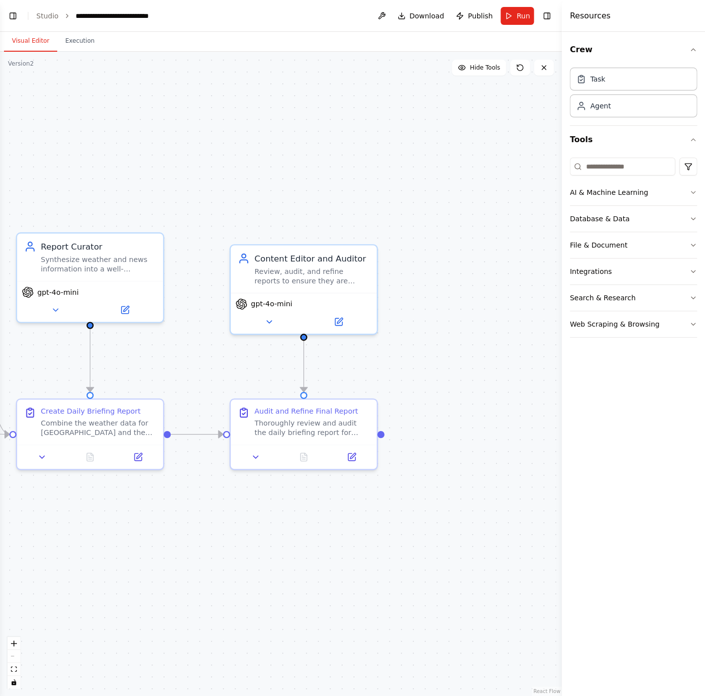
drag, startPoint x: 492, startPoint y: 340, endPoint x: 497, endPoint y: 227, distance: 113.5
click at [353, 330] on div ".deletable-edge-delete-btn { width: 20px; height: 20px; border: 0px solid #ffff…" at bounding box center [281, 374] width 562 height 645
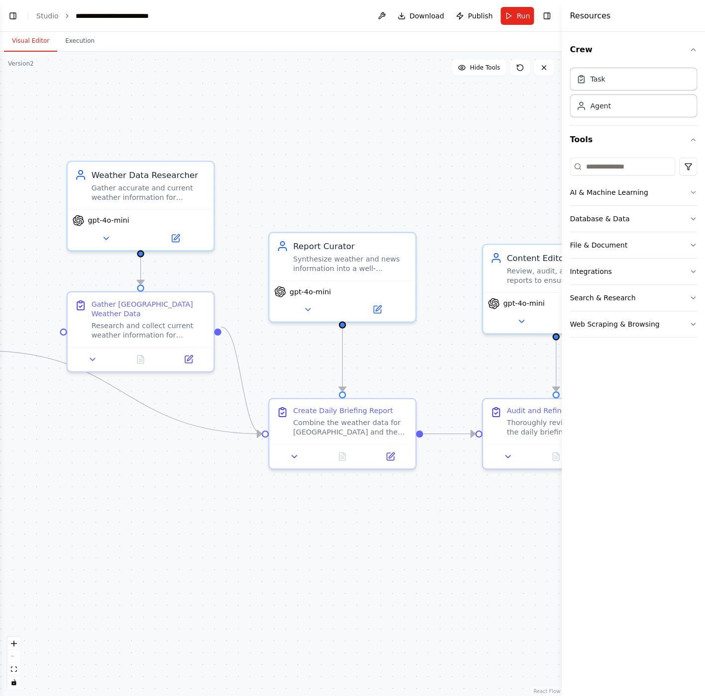
drag, startPoint x: 277, startPoint y: 539, endPoint x: 563, endPoint y: 543, distance: 286.1
click at [562, 543] on div ".deletable-edge-delete-btn { width: 20px; height: 20px; border: 0px solid #ffff…" at bounding box center [281, 374] width 562 height 645
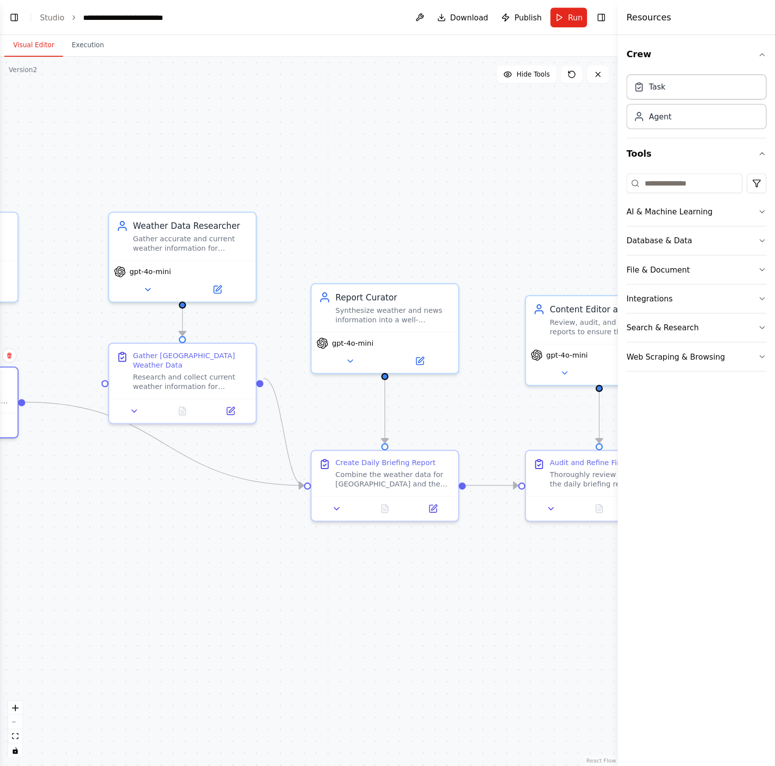
scroll to position [536, 0]
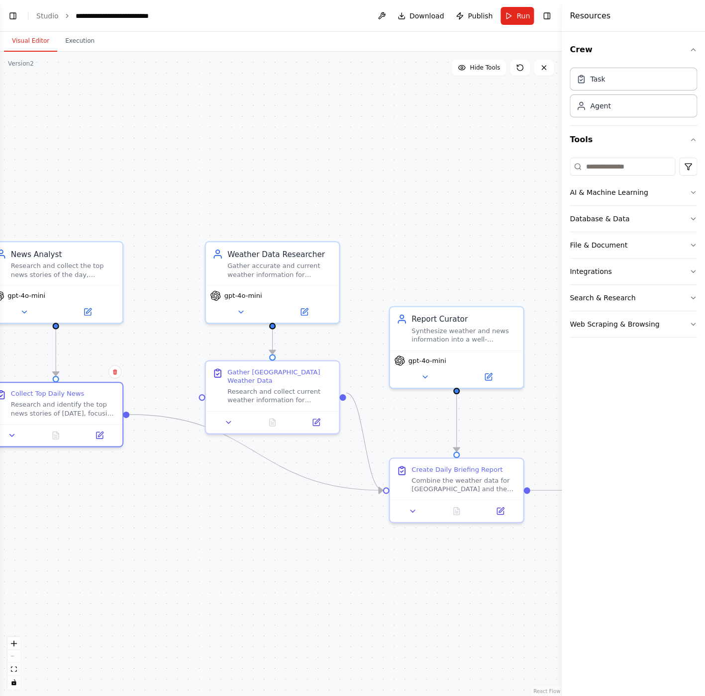
drag, startPoint x: 218, startPoint y: 511, endPoint x: 324, endPoint y: 560, distance: 116.6
click at [324, 560] on div ".deletable-edge-delete-btn { width: 20px; height: 20px; border: 0px solid #ffff…" at bounding box center [281, 374] width 562 height 645
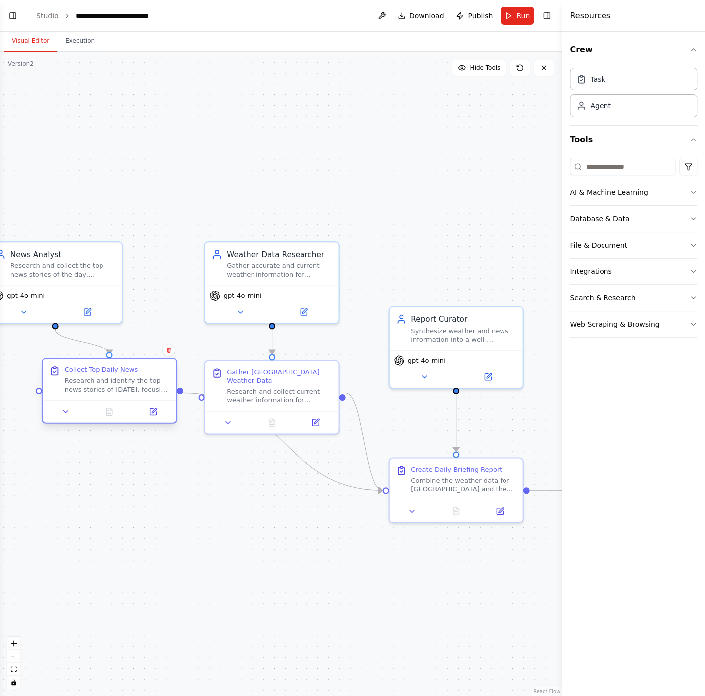
drag, startPoint x: 74, startPoint y: 415, endPoint x: 122, endPoint y: 398, distance: 50.7
click at [122, 398] on div "Collect Top Daily News Research and identify the top news stories of today, foc…" at bounding box center [109, 379] width 133 height 41
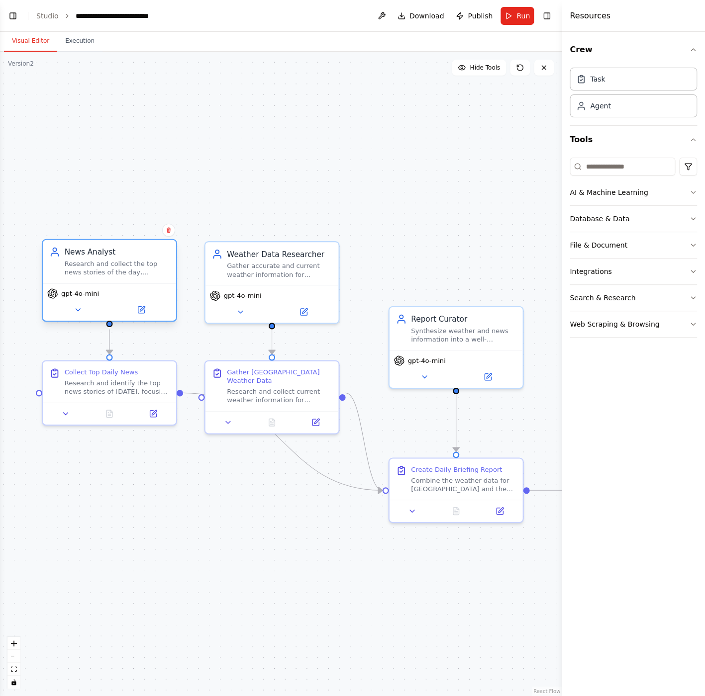
drag, startPoint x: 91, startPoint y: 288, endPoint x: 142, endPoint y: 291, distance: 51.9
click at [142, 291] on div "gpt-4o-mini" at bounding box center [109, 293] width 124 height 11
click at [250, 534] on div ".deletable-edge-delete-btn { width: 20px; height: 20px; border: 0px solid #ffff…" at bounding box center [281, 374] width 562 height 645
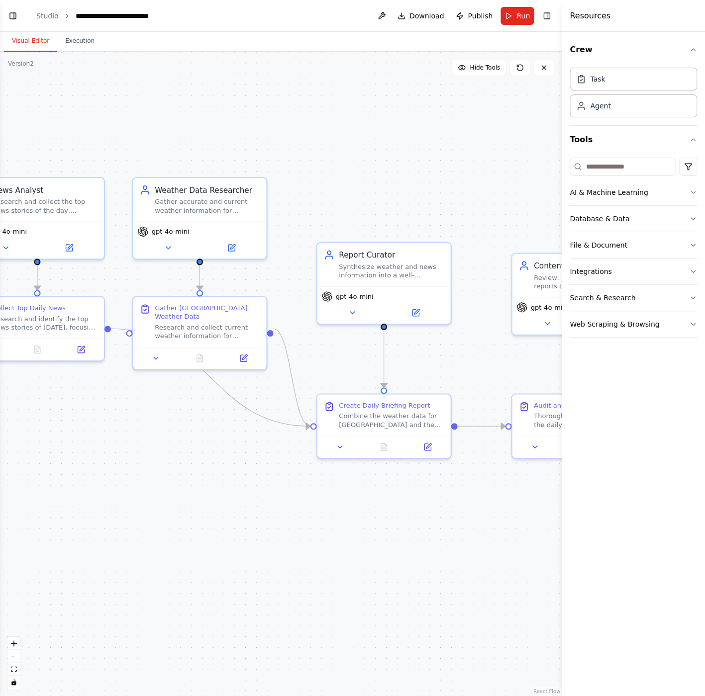
drag, startPoint x: 255, startPoint y: 576, endPoint x: 206, endPoint y: 514, distance: 78.9
click at [201, 514] on div ".deletable-edge-delete-btn { width: 20px; height: 20px; border: 0px solid #ffff…" at bounding box center [281, 374] width 562 height 645
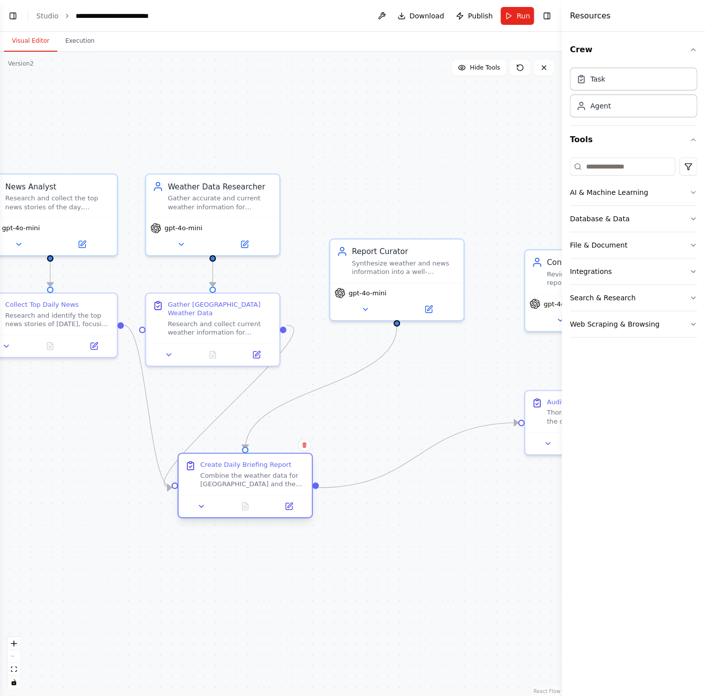
drag, startPoint x: 394, startPoint y: 426, endPoint x: 239, endPoint y: 492, distance: 169.4
click at [239, 492] on div "Create Daily Briefing Report Combine the weather data for Taipei and the top ne…" at bounding box center [245, 474] width 133 height 41
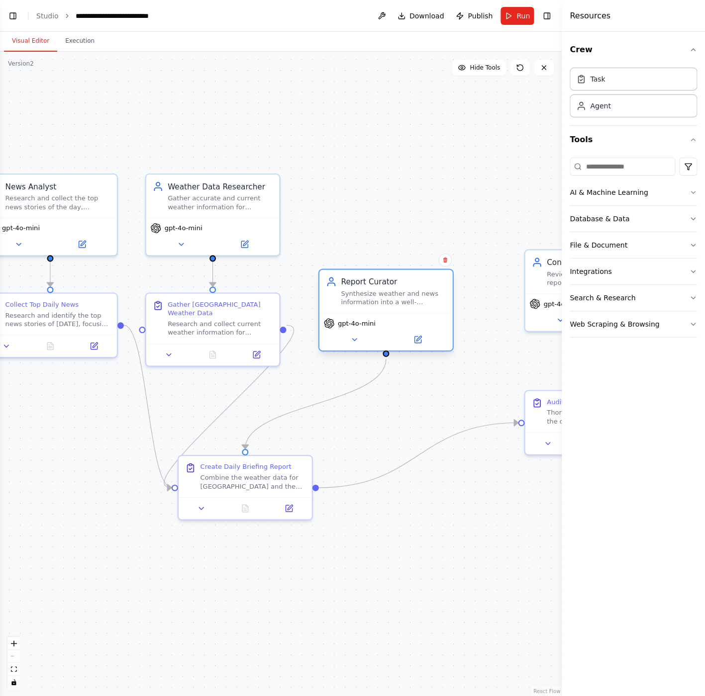
drag, startPoint x: 387, startPoint y: 278, endPoint x: 381, endPoint y: 308, distance: 30.5
click at [381, 308] on div "Report Curator Synthesize weather and news information into a well-structured, …" at bounding box center [385, 291] width 133 height 43
click at [292, 532] on div ".deletable-edge-delete-btn { width: 20px; height: 20px; border: 0px solid #ffff…" at bounding box center [281, 374] width 562 height 645
click at [398, 530] on div ".deletable-edge-delete-btn { width: 20px; height: 20px; border: 0px solid #ffff…" at bounding box center [281, 374] width 562 height 645
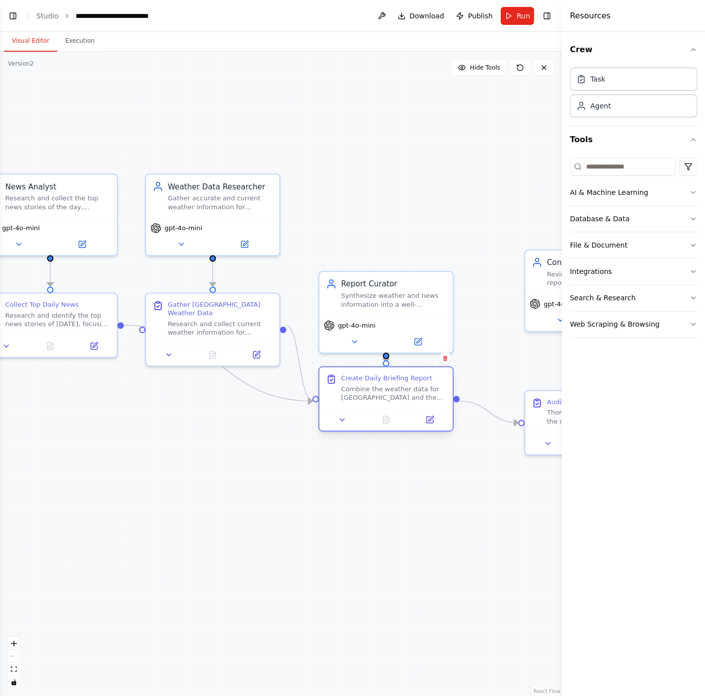
drag, startPoint x: 261, startPoint y: 495, endPoint x: 397, endPoint y: 408, distance: 162.0
click at [397, 408] on div "Create Daily Briefing Report Combine the weather data for Taipei and the top ne…" at bounding box center [385, 399] width 135 height 66
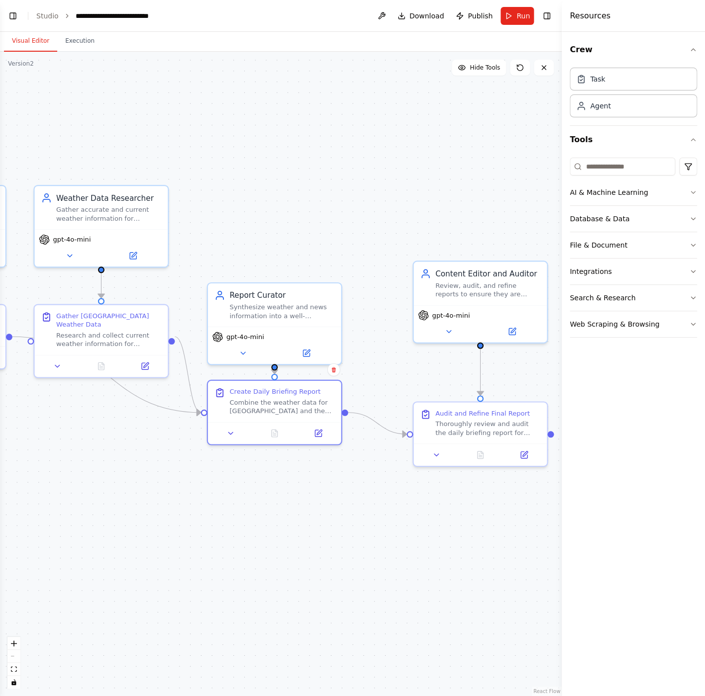
drag, startPoint x: 365, startPoint y: 534, endPoint x: 253, endPoint y: 545, distance: 113.0
click at [253, 545] on div ".deletable-edge-delete-btn { width: 20px; height: 20px; border: 0px solid #ffff…" at bounding box center [281, 374] width 562 height 645
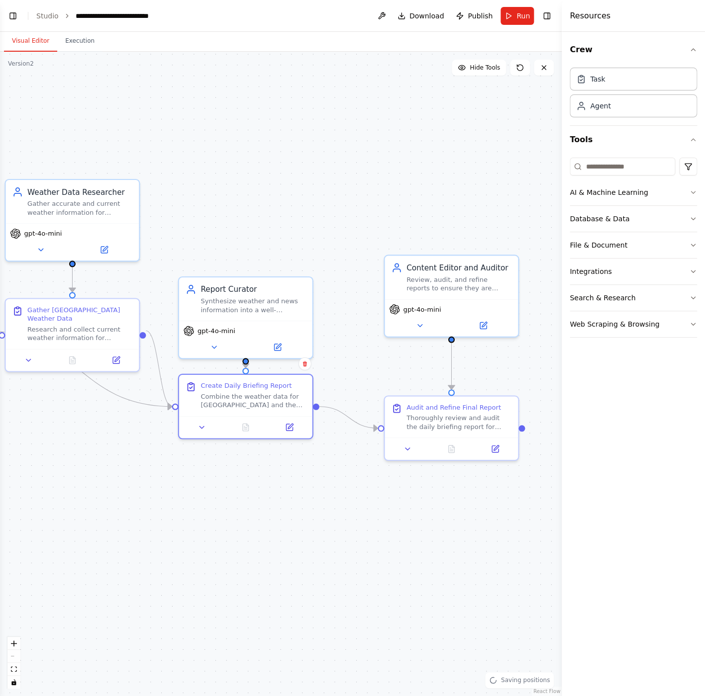
drag, startPoint x: 314, startPoint y: 567, endPoint x: 226, endPoint y: 555, distance: 89.4
click at [226, 555] on div ".deletable-edge-delete-btn { width: 20px; height: 20px; border: 0px solid #ffff…" at bounding box center [281, 374] width 562 height 645
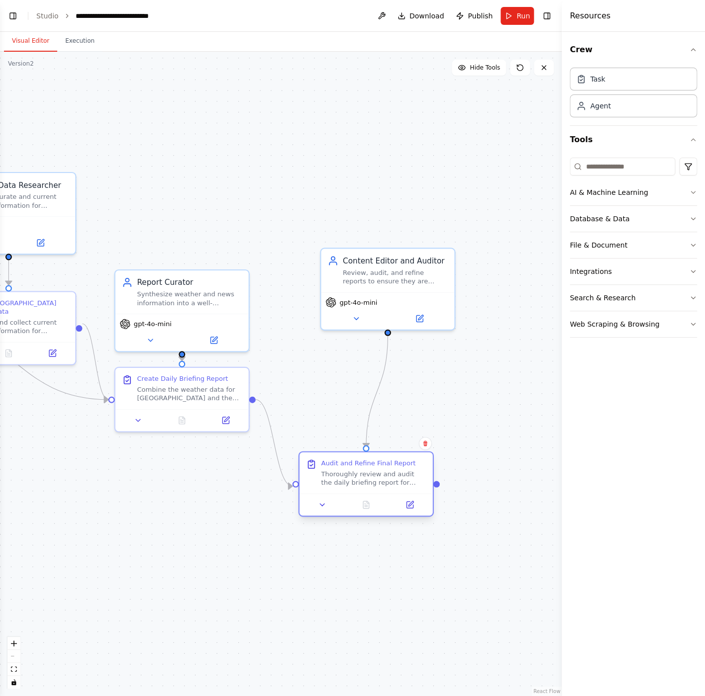
drag, startPoint x: 396, startPoint y: 413, endPoint x: 388, endPoint y: 456, distance: 43.6
click at [377, 480] on div "Thoroughly review and audit the daily briefing report for clarity, conciseness,…" at bounding box center [373, 478] width 105 height 17
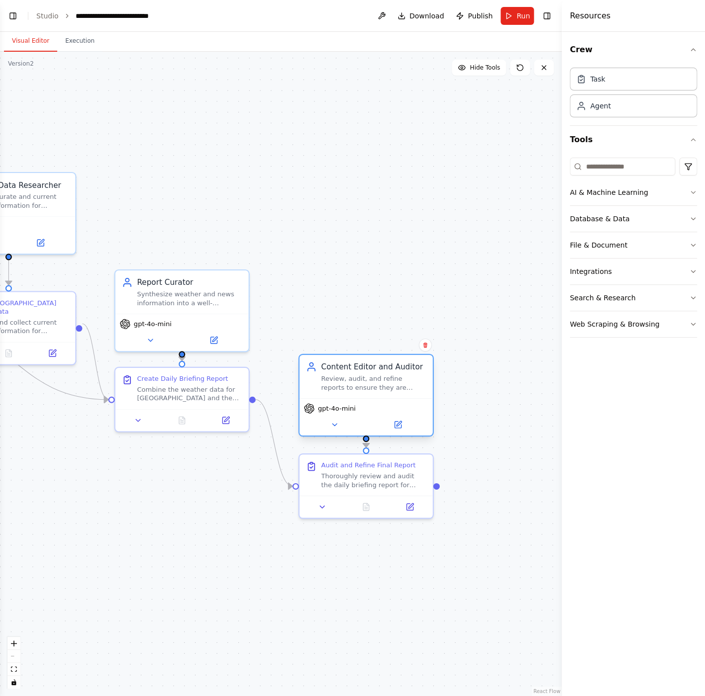
drag, startPoint x: 388, startPoint y: 315, endPoint x: 364, endPoint y: 400, distance: 88.8
click at [364, 426] on div at bounding box center [365, 424] width 124 height 13
click at [363, 327] on div ".deletable-edge-delete-btn { width: 20px; height: 20px; border: 0px solid #ffff…" at bounding box center [281, 374] width 562 height 645
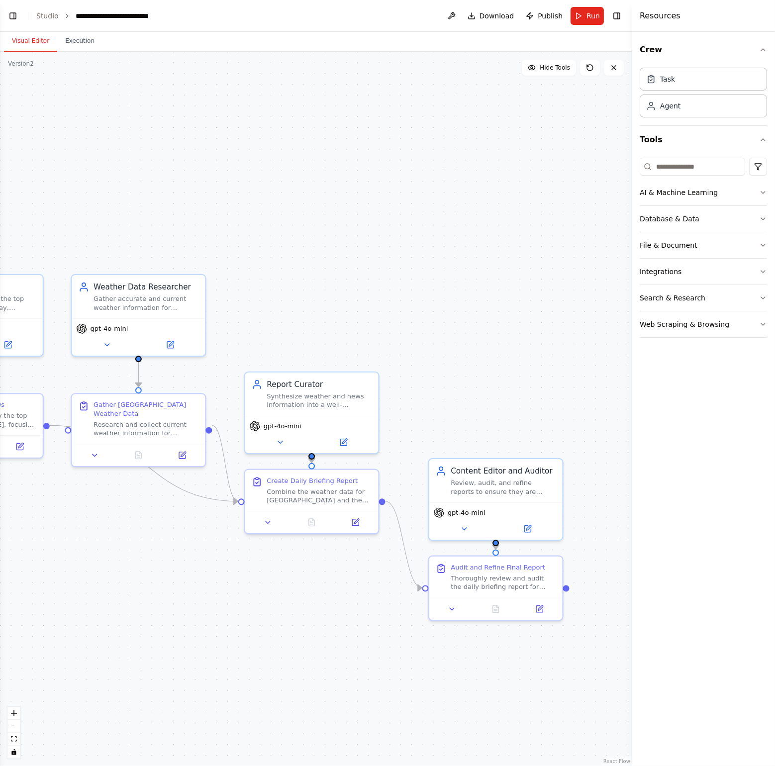
drag, startPoint x: 195, startPoint y: 521, endPoint x: 326, endPoint y: 623, distance: 165.9
click at [326, 623] on div ".deletable-edge-delete-btn { width: 20px; height: 20px; border: 0px solid #ffff…" at bounding box center [316, 409] width 632 height 714
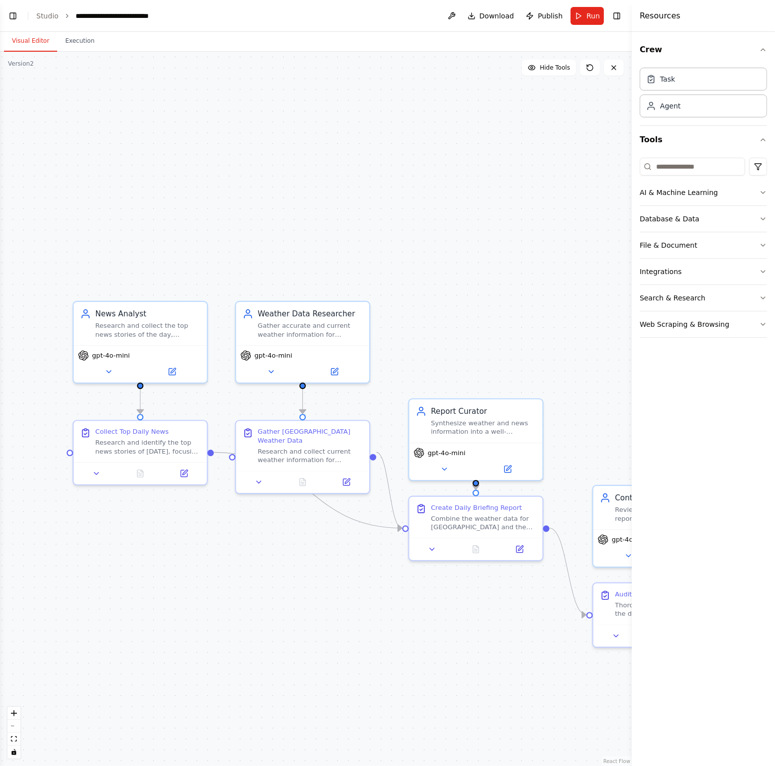
drag, startPoint x: 234, startPoint y: 605, endPoint x: 397, endPoint y: 631, distance: 165.3
click at [397, 626] on div ".deletable-edge-delete-btn { width: 20px; height: 20px; border: 0px solid #ffff…" at bounding box center [316, 409] width 632 height 714
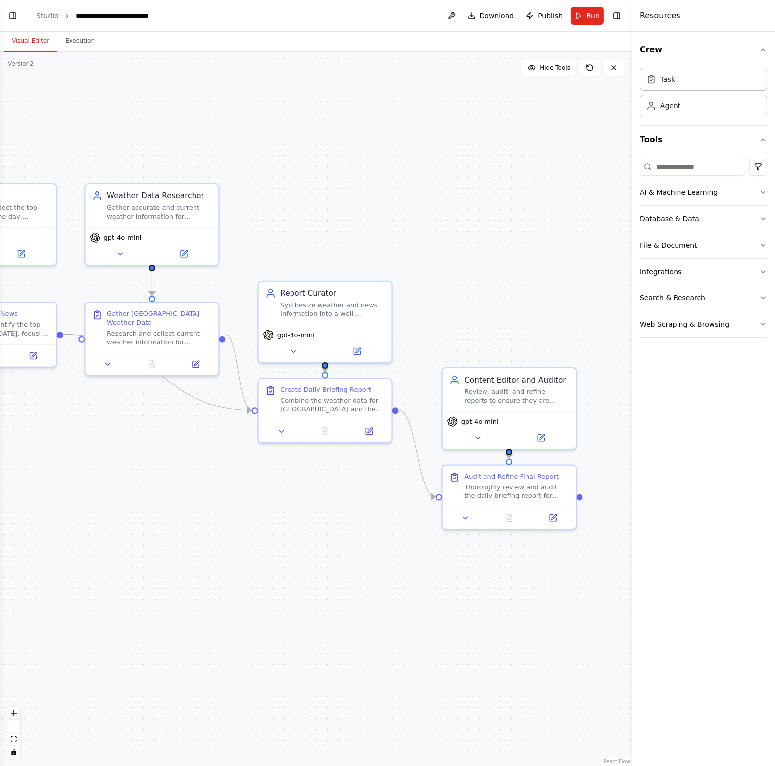
drag, startPoint x: 263, startPoint y: 626, endPoint x: 124, endPoint y: 519, distance: 175.6
click at [124, 519] on div ".deletable-edge-delete-btn { width: 20px; height: 20px; border: 0px solid #ffff…" at bounding box center [316, 409] width 632 height 714
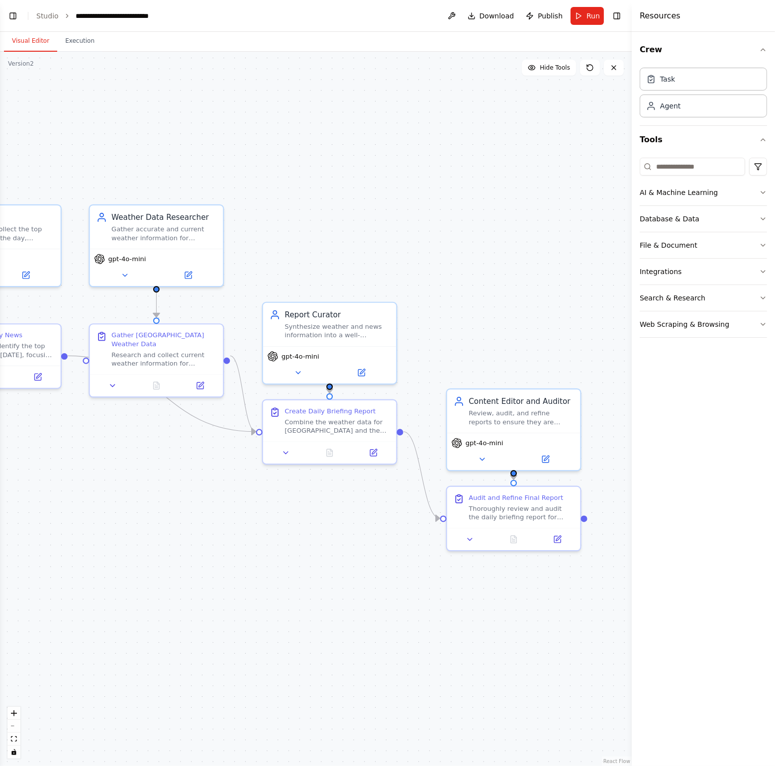
drag, startPoint x: 308, startPoint y: 580, endPoint x: 325, endPoint y: 614, distance: 38.0
click at [325, 614] on div ".deletable-edge-delete-btn { width: 20px; height: 20px; border: 0px solid #ffff…" at bounding box center [316, 409] width 632 height 714
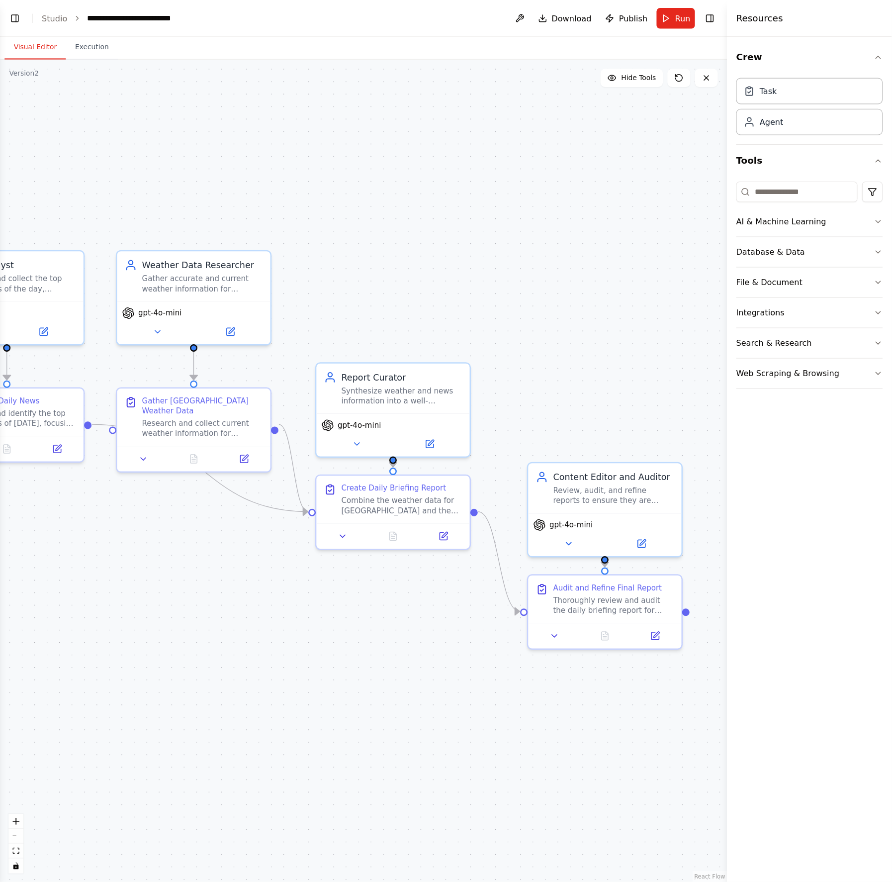
scroll to position [425, 0]
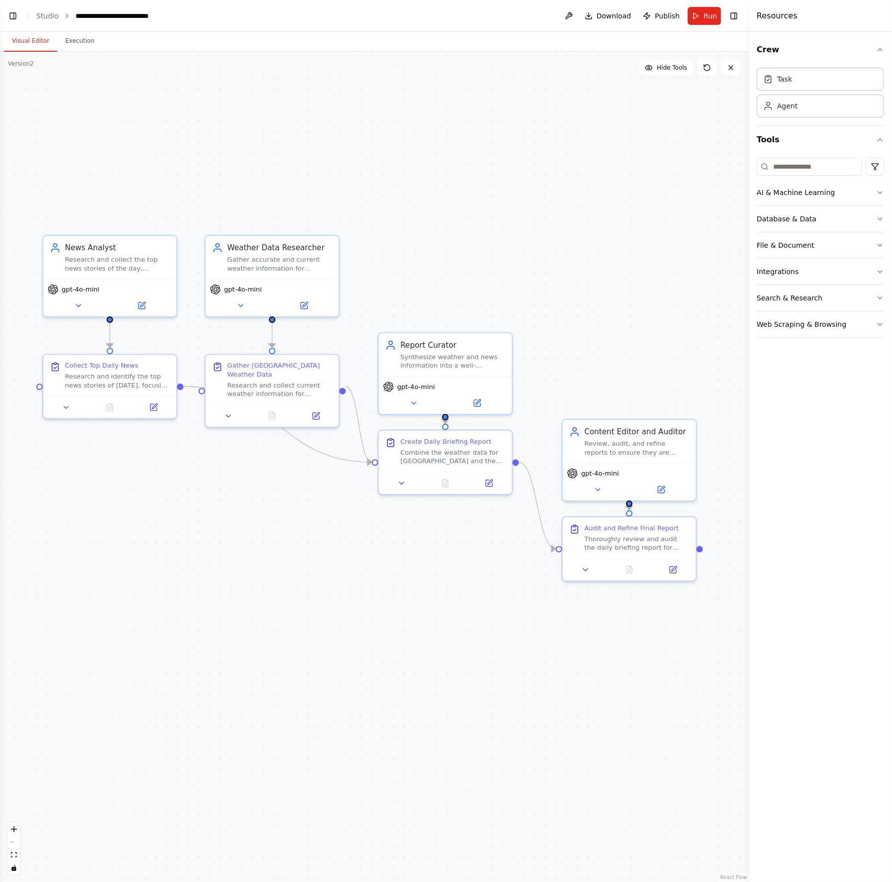
drag, startPoint x: 369, startPoint y: 663, endPoint x: 474, endPoint y: 681, distance: 106.6
click at [474, 626] on div ".deletable-edge-delete-btn { width: 20px; height: 20px; border: 0px solid #ffff…" at bounding box center [374, 467] width 749 height 830
click at [466, 626] on div ".deletable-edge-delete-btn { width: 20px; height: 20px; border: 0px solid #ffff…" at bounding box center [374, 467] width 749 height 830
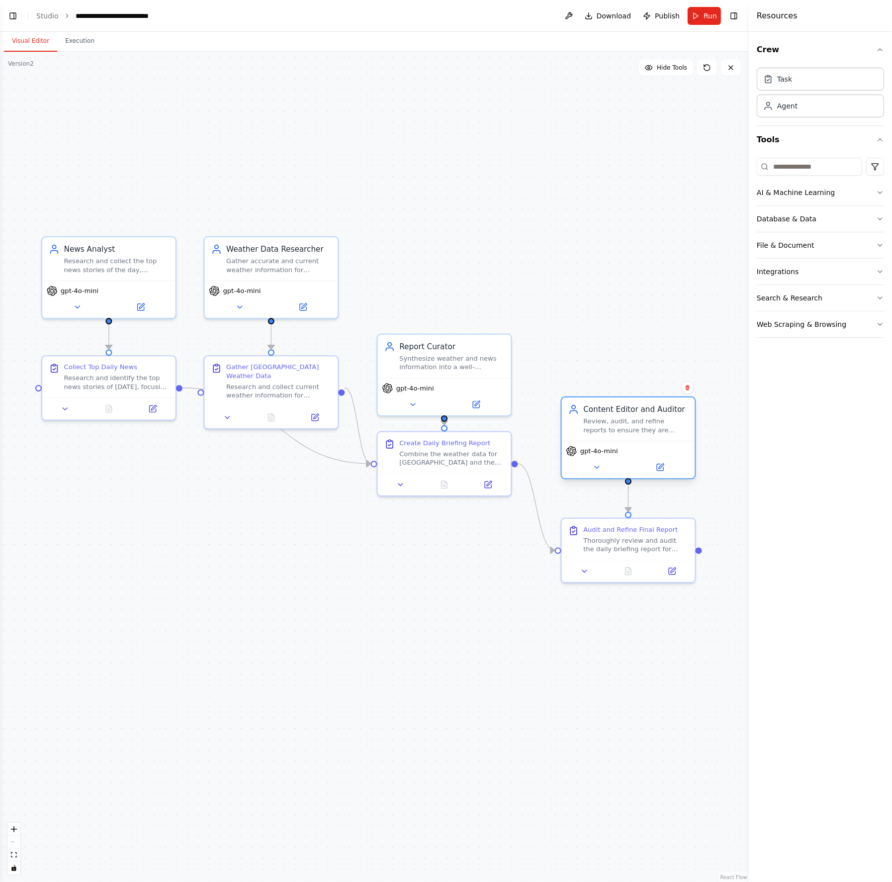
drag, startPoint x: 614, startPoint y: 466, endPoint x: 613, endPoint y: 448, distance: 17.9
click at [613, 448] on div "gpt-4o-mini" at bounding box center [628, 459] width 133 height 37
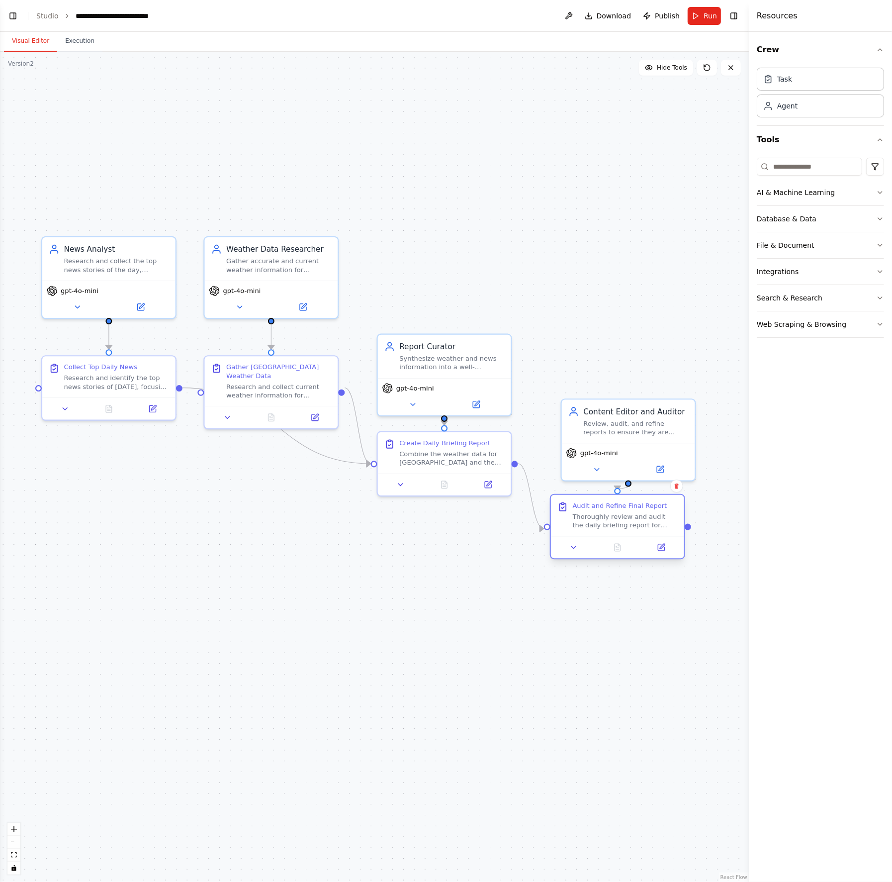
drag, startPoint x: 631, startPoint y: 541, endPoint x: 618, endPoint y: 522, distance: 22.8
click at [618, 522] on div "Thoroughly review and audit the daily briefing report for clarity, conciseness,…" at bounding box center [625, 520] width 105 height 17
drag, startPoint x: 630, startPoint y: 464, endPoint x: 621, endPoint y: 463, distance: 9.0
click at [621, 463] on button at bounding box center [649, 467] width 61 height 13
click at [543, 325] on div ".deletable-edge-delete-btn { width: 20px; height: 20px; border: 0px solid #ffff…" at bounding box center [374, 467] width 749 height 830
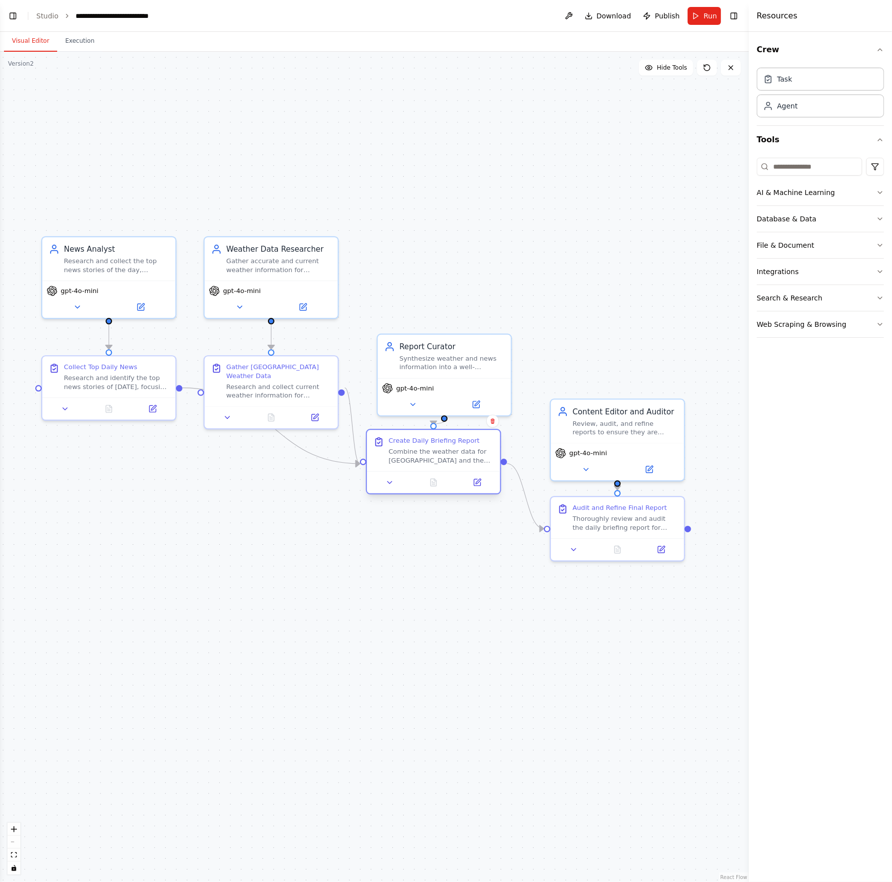
drag, startPoint x: 426, startPoint y: 444, endPoint x: 418, endPoint y: 448, distance: 9.1
click at [418, 448] on div "Create Daily Briefing Report Combine the weather data for Taipei and the top ne…" at bounding box center [441, 450] width 105 height 28
drag, startPoint x: 444, startPoint y: 392, endPoint x: 436, endPoint y: 395, distance: 8.3
click at [436, 395] on div "gpt-4o-mini" at bounding box center [433, 394] width 133 height 37
drag, startPoint x: 584, startPoint y: 511, endPoint x: 571, endPoint y: 512, distance: 13.5
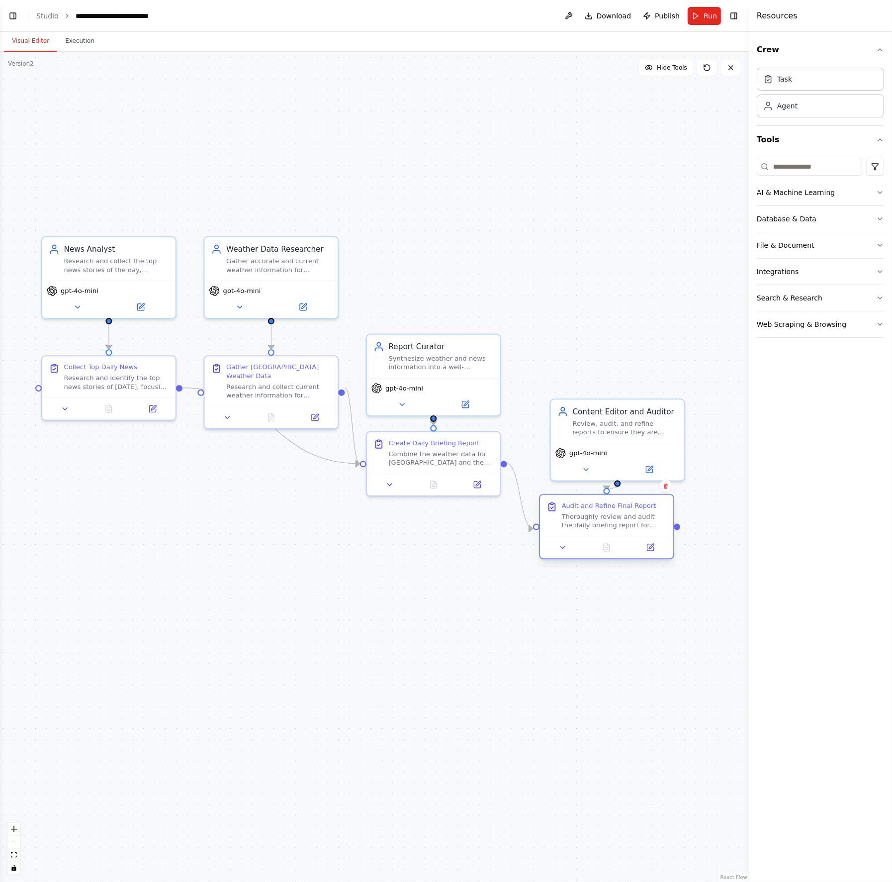
click at [571, 512] on div "Audit and Refine Final Report Thoroughly review and audit the daily briefing re…" at bounding box center [614, 515] width 105 height 28
drag, startPoint x: 616, startPoint y: 424, endPoint x: 604, endPoint y: 424, distance: 11.4
click at [604, 424] on div "Review, audit, and refine reports to ensure they are concise, clear, accurate, …" at bounding box center [614, 425] width 105 height 17
click at [617, 332] on div ".deletable-edge-delete-btn { width: 20px; height: 20px; border: 0px solid #ffff…" at bounding box center [374, 467] width 749 height 830
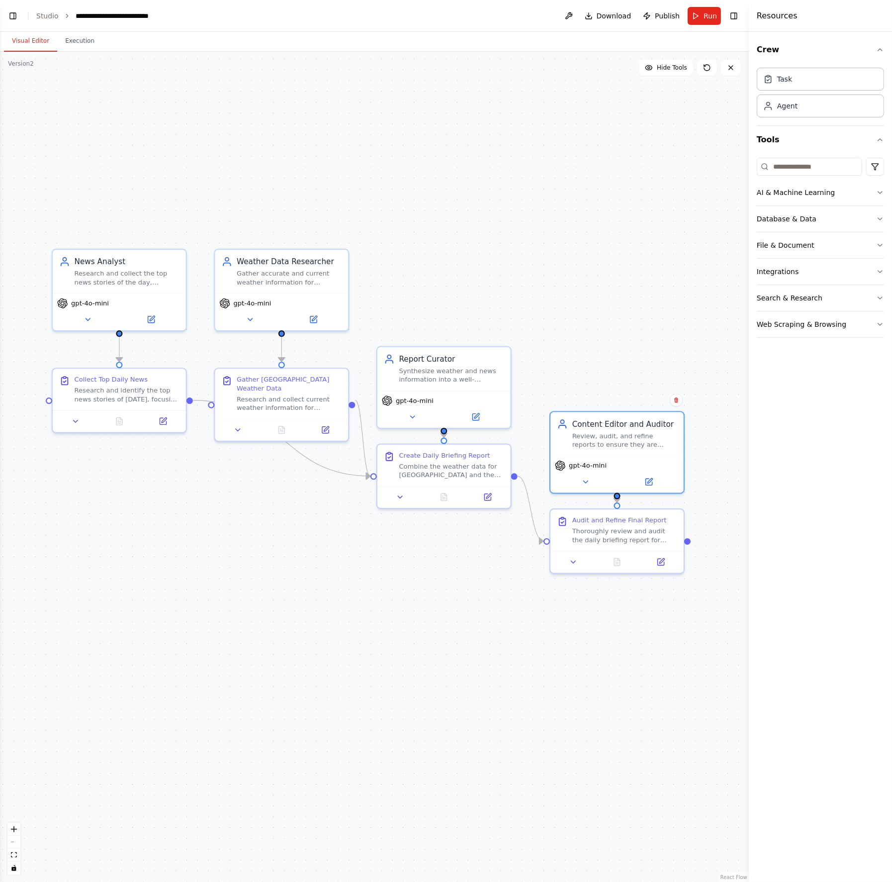
drag, startPoint x: 612, startPoint y: 321, endPoint x: 623, endPoint y: 334, distance: 16.9
click at [623, 334] on div ".deletable-edge-delete-btn { width: 20px; height: 20px; border: 0px solid #ffff…" at bounding box center [374, 467] width 749 height 830
click at [15, 17] on button "Toggle Left Sidebar" at bounding box center [13, 16] width 14 height 14
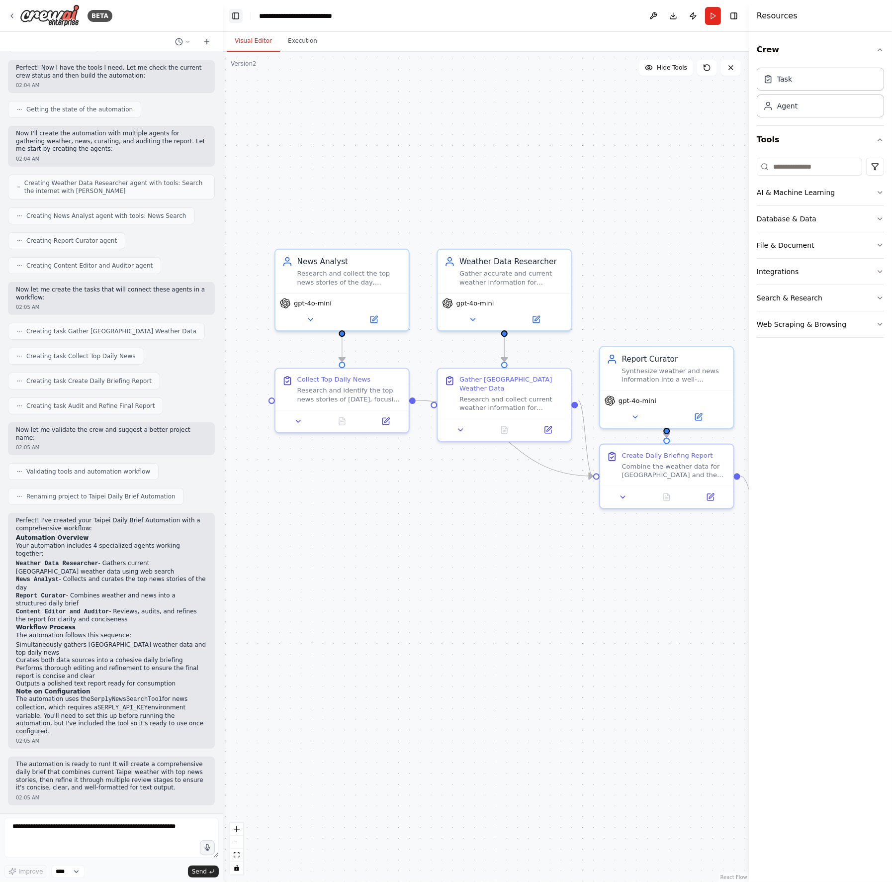
scroll to position [0, 0]
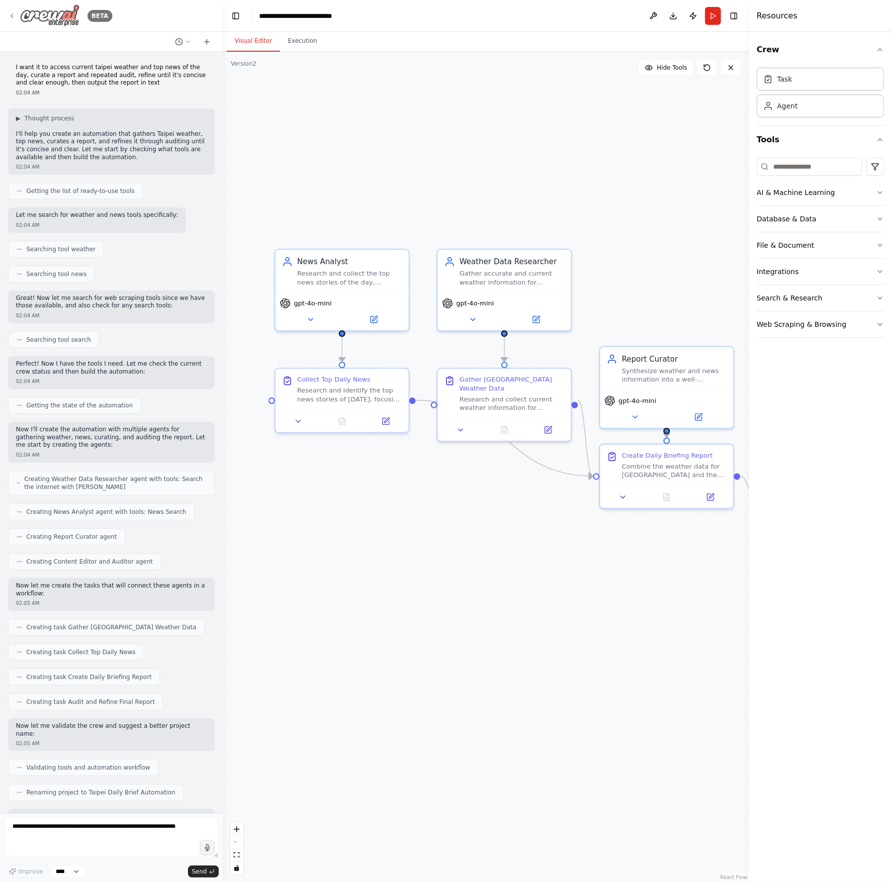
click at [43, 19] on img at bounding box center [50, 15] width 60 height 22
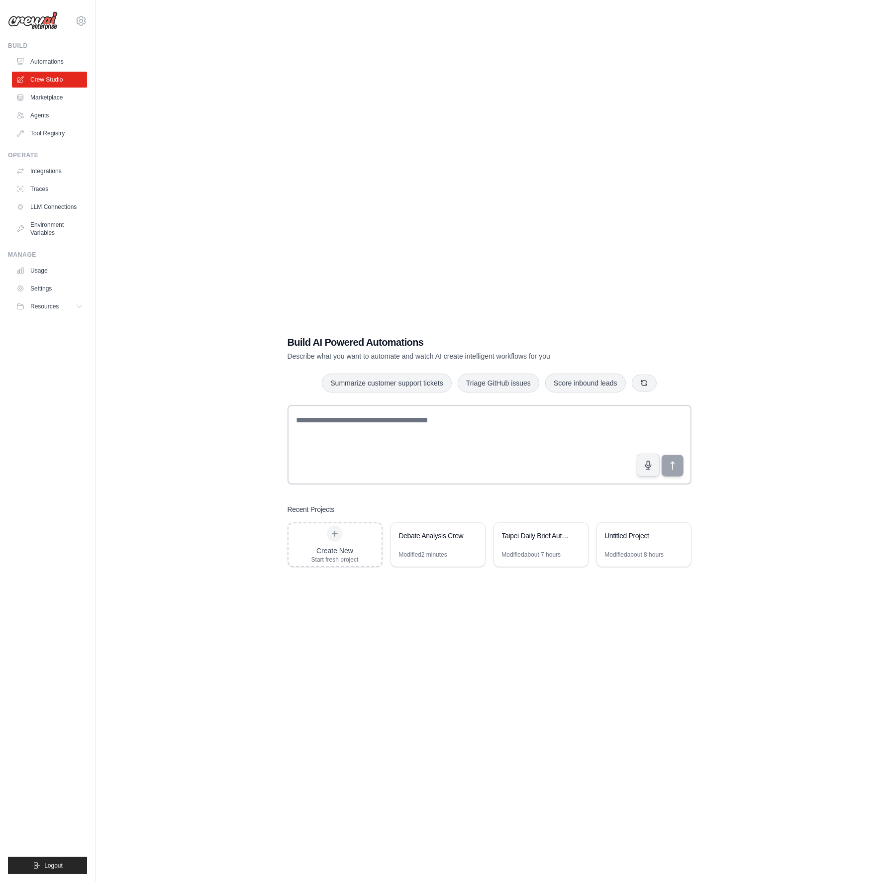
click at [32, 19] on img at bounding box center [33, 20] width 50 height 19
click at [69, 60] on link "Automations" at bounding box center [50, 62] width 75 height 16
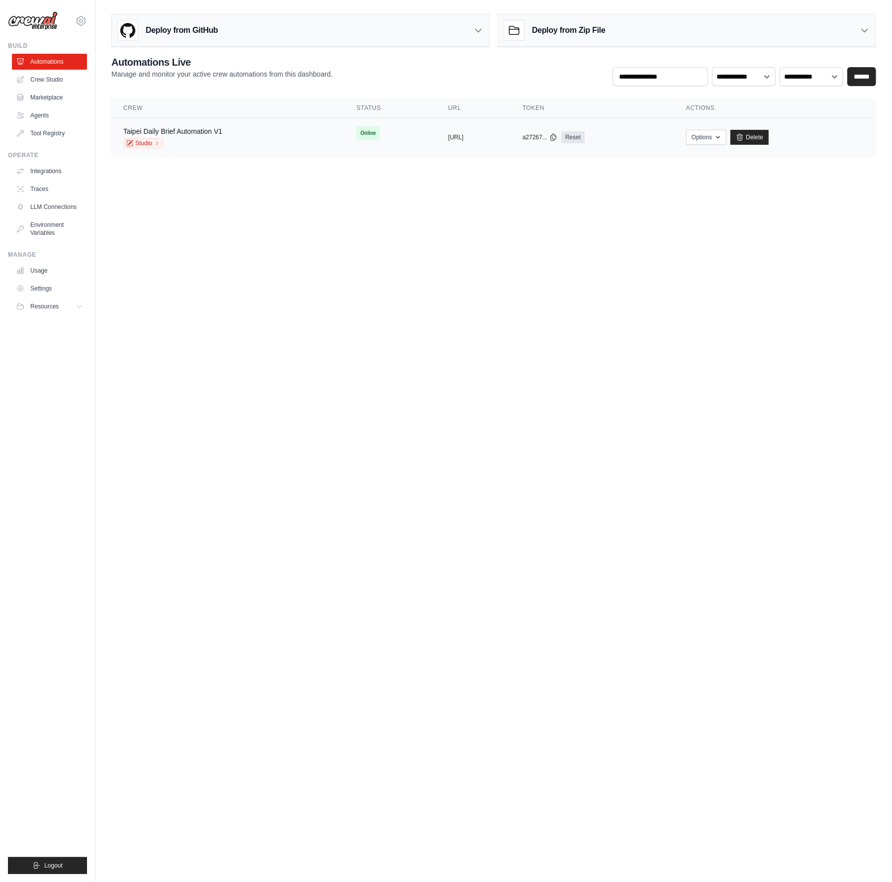
click at [309, 149] on tr "Taipei Daily Brief Automation V1 Studio Online copied [URL] copied a27267... Re…" at bounding box center [493, 137] width 765 height 38
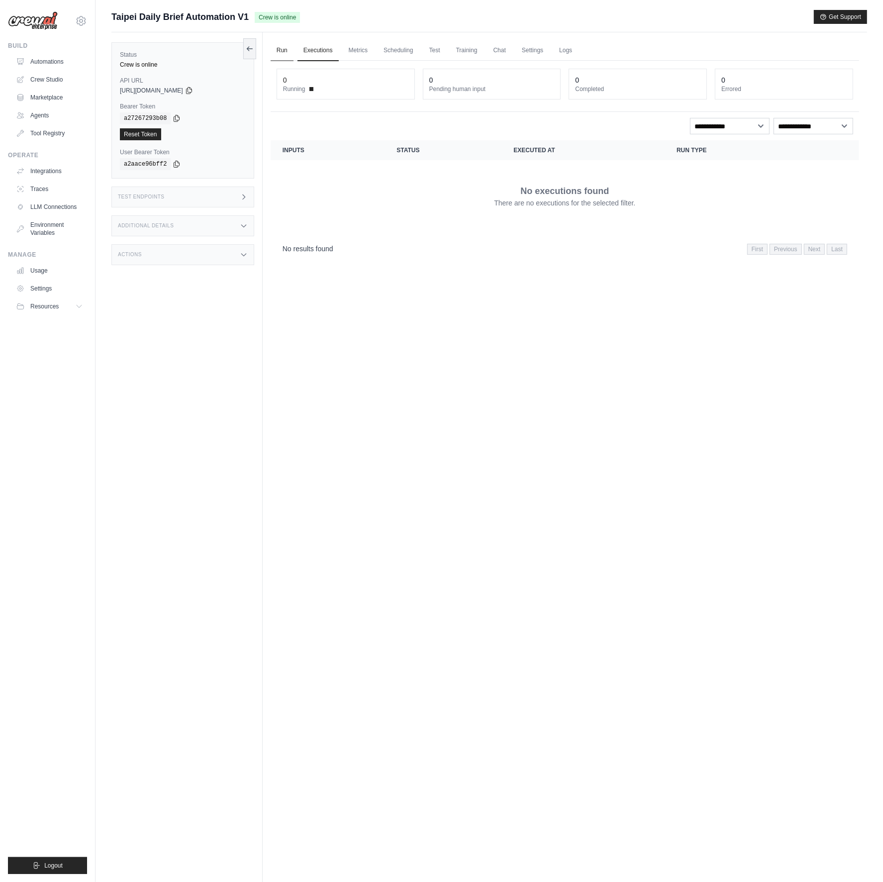
click at [291, 53] on link "Run" at bounding box center [282, 50] width 23 height 21
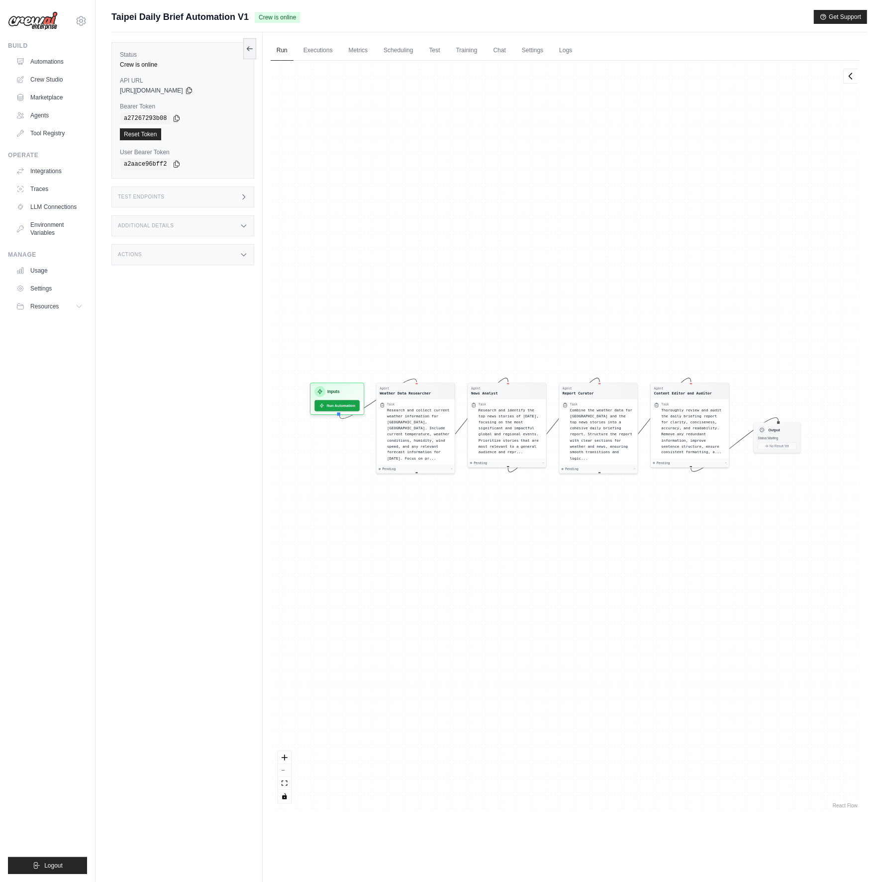
drag, startPoint x: 595, startPoint y: 560, endPoint x: 585, endPoint y: 550, distance: 14.1
click at [585, 550] on div "Agent Weather Data Researcher Task Research and collect current weather informa…" at bounding box center [565, 436] width 588 height 750
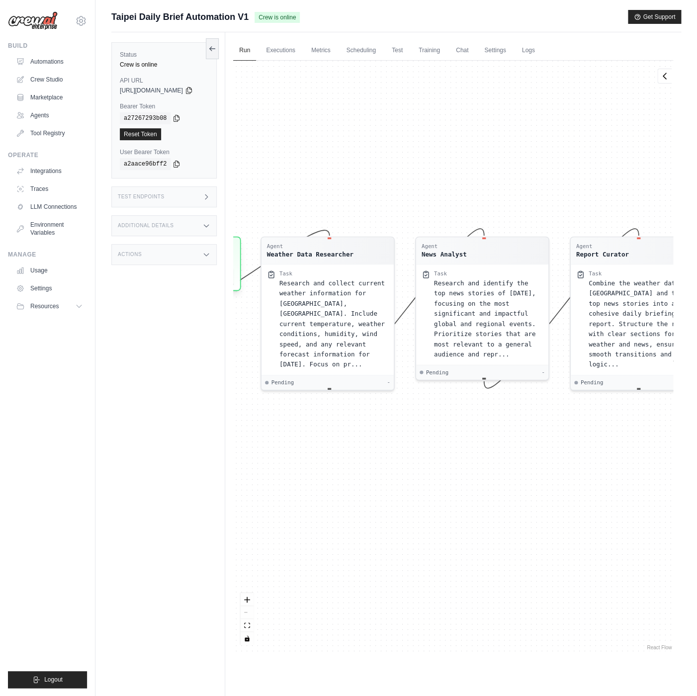
drag, startPoint x: 315, startPoint y: 448, endPoint x: 396, endPoint y: 509, distance: 101.2
click at [396, 509] on div "Agent Weather Data Researcher Task Research and collect current weather informa…" at bounding box center [453, 357] width 440 height 592
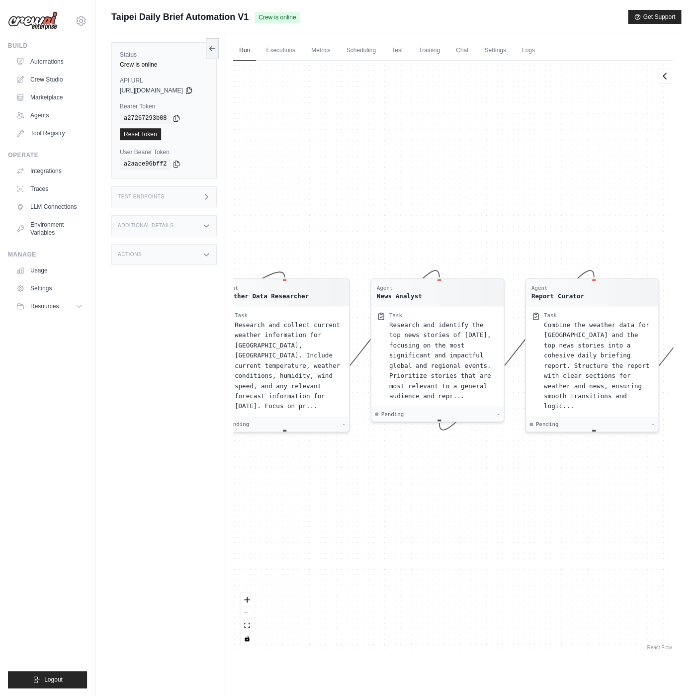
drag, startPoint x: 507, startPoint y: 462, endPoint x: 341, endPoint y: 486, distance: 167.4
click at [341, 486] on div "Agent Weather Data Researcher Task Research and collect current weather informa…" at bounding box center [453, 357] width 440 height 592
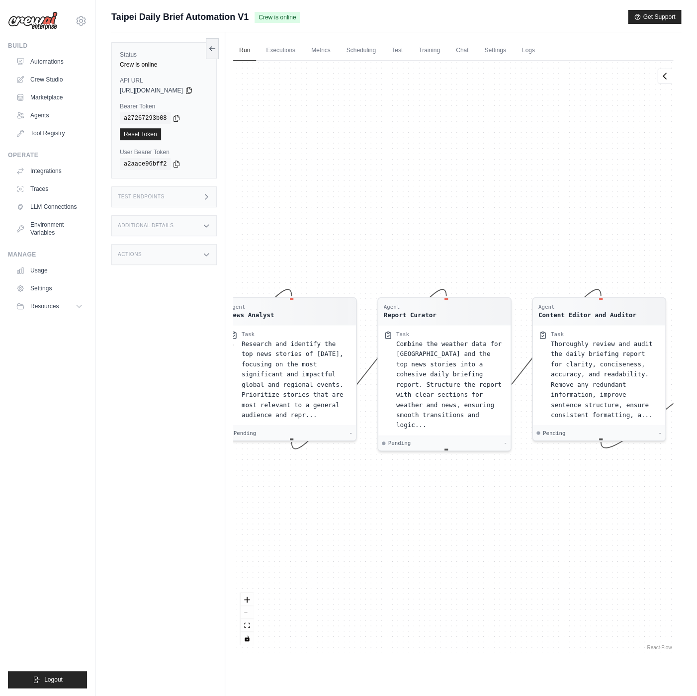
drag, startPoint x: 525, startPoint y: 510, endPoint x: 438, endPoint y: 510, distance: 87.6
click at [433, 510] on div "Agent Weather Data Researcher Task Research and collect current weather informa…" at bounding box center [453, 357] width 440 height 592
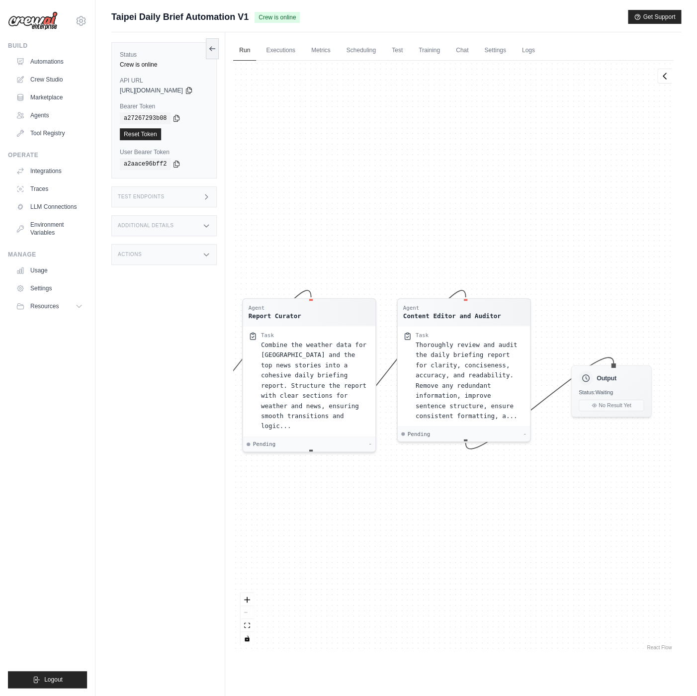
drag, startPoint x: 528, startPoint y: 444, endPoint x: 326, endPoint y: 460, distance: 202.6
click at [326, 460] on div "Agent Weather Data Researcher Task Research and collect current weather informa…" at bounding box center [453, 357] width 440 height 592
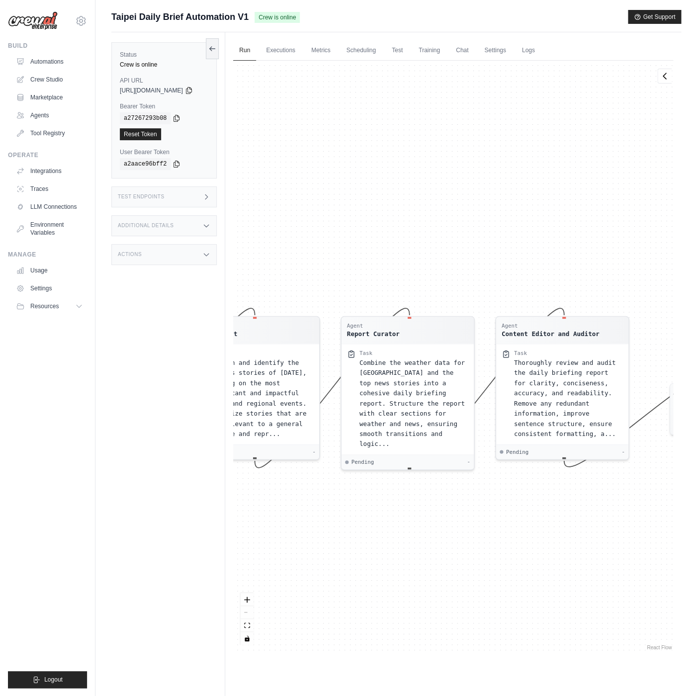
drag, startPoint x: 403, startPoint y: 520, endPoint x: 645, endPoint y: 530, distance: 241.9
click at [645, 530] on div "Agent Weather Data Researcher Task Research and collect current weather informa…" at bounding box center [453, 357] width 440 height 592
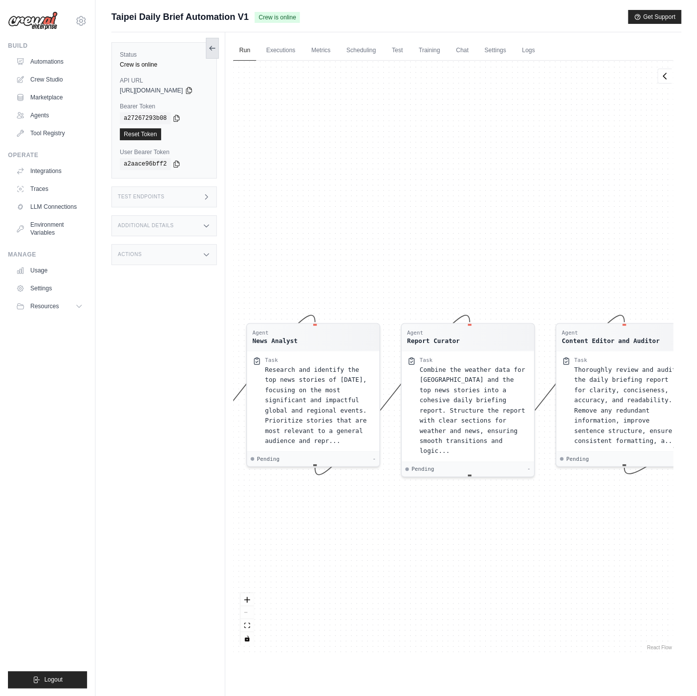
click at [219, 53] on button at bounding box center [212, 48] width 13 height 21
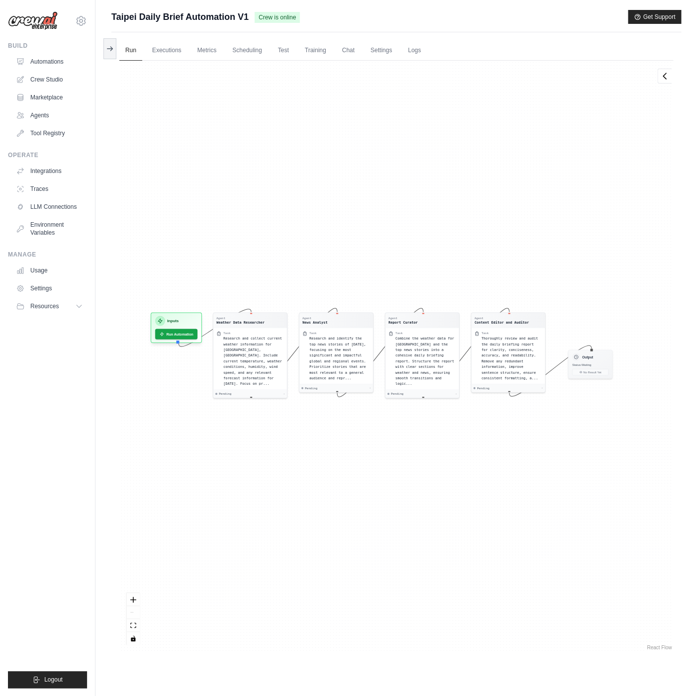
drag, startPoint x: 326, startPoint y: 274, endPoint x: 407, endPoint y: 285, distance: 81.4
click at [407, 285] on div "Agent Weather Data Researcher Task Research and collect current weather informa…" at bounding box center [396, 357] width 554 height 592
click at [187, 329] on button "Run Automation" at bounding box center [176, 332] width 44 height 11
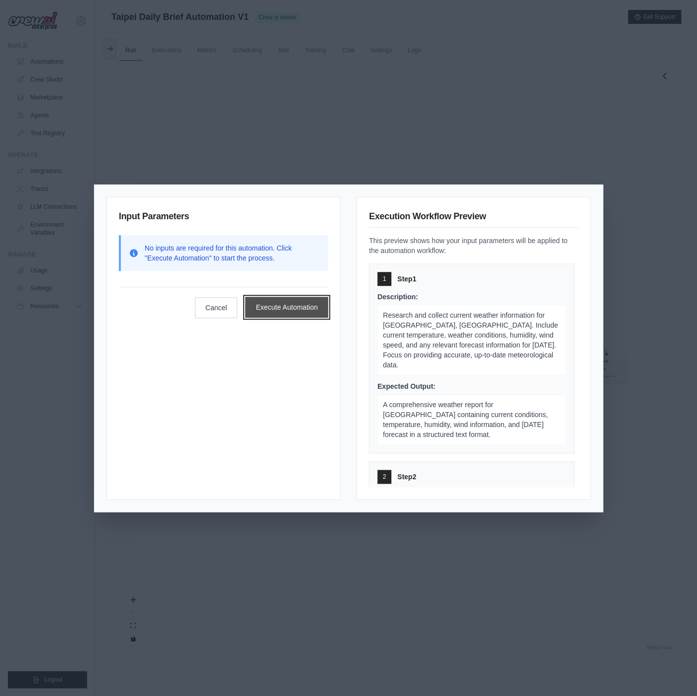
click at [271, 306] on button "Execute Automation" at bounding box center [286, 307] width 83 height 21
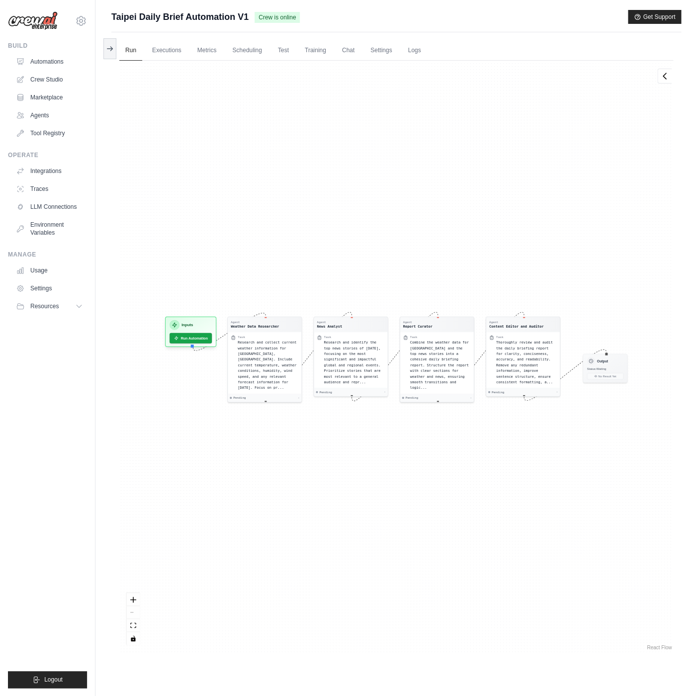
click at [320, 262] on div "Agent Weather Data Researcher Task Research and collect current weather informa…" at bounding box center [396, 357] width 554 height 592
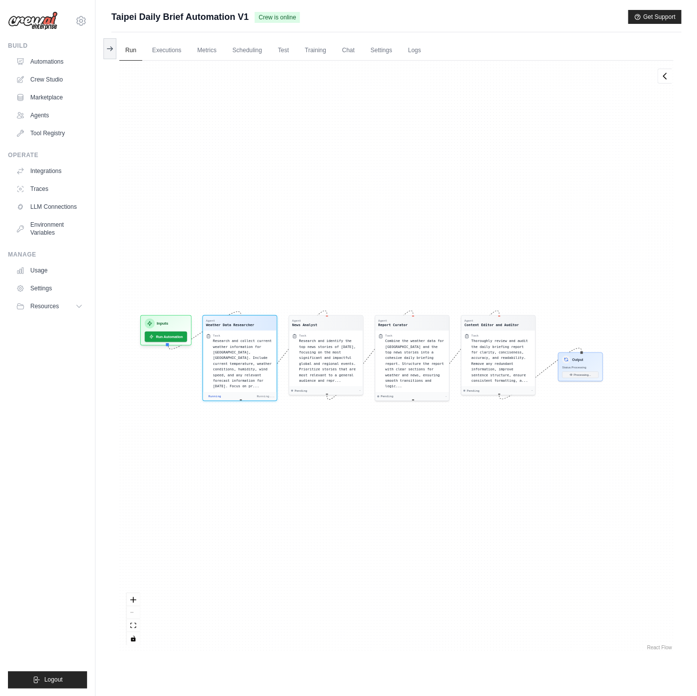
drag, startPoint x: 320, startPoint y: 262, endPoint x: 295, endPoint y: 261, distance: 24.4
click at [295, 261] on div "Agent Weather Data Researcher Task Research and collect current weather informa…" at bounding box center [396, 357] width 554 height 592
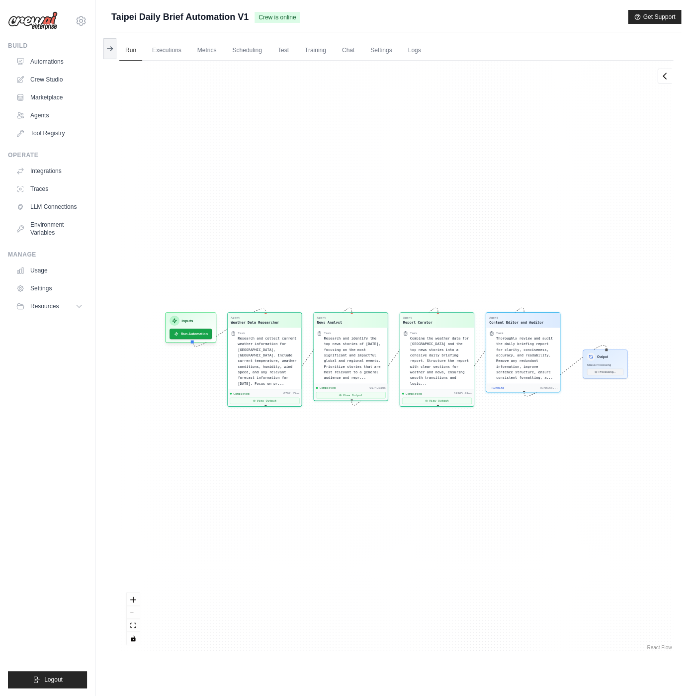
scroll to position [5007, 0]
click at [600, 373] on button "View Result" at bounding box center [605, 371] width 36 height 6
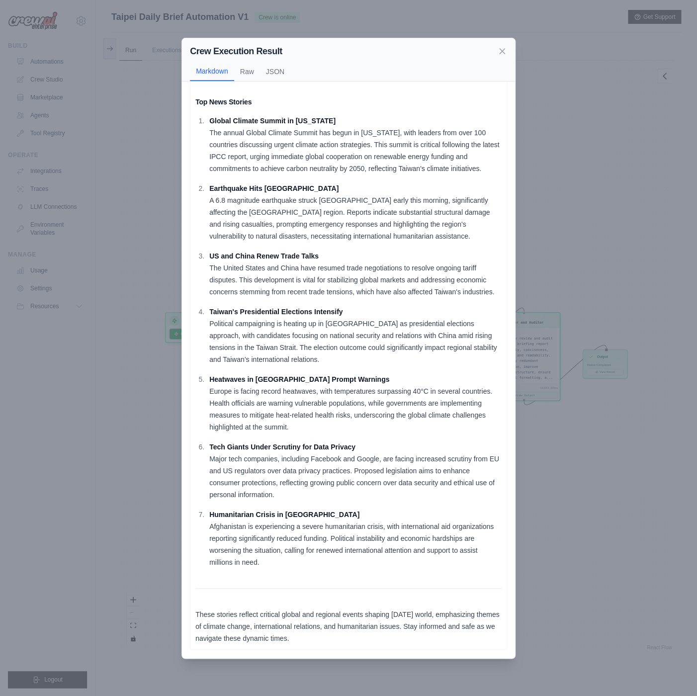
scroll to position [0, 0]
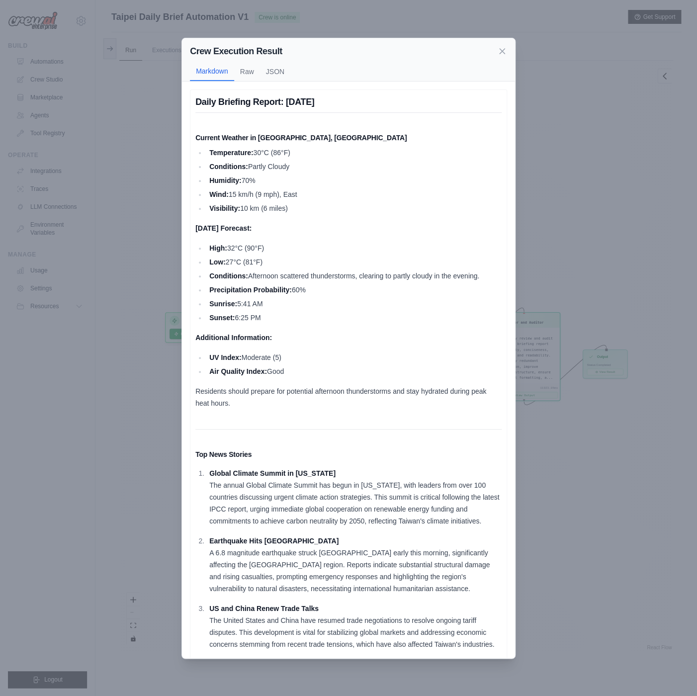
click at [342, 282] on li "Conditions: Afternoon scattered thunderstorms, clearing to partly cloudy in the…" at bounding box center [353, 276] width 295 height 12
click at [504, 50] on icon at bounding box center [502, 51] width 10 height 10
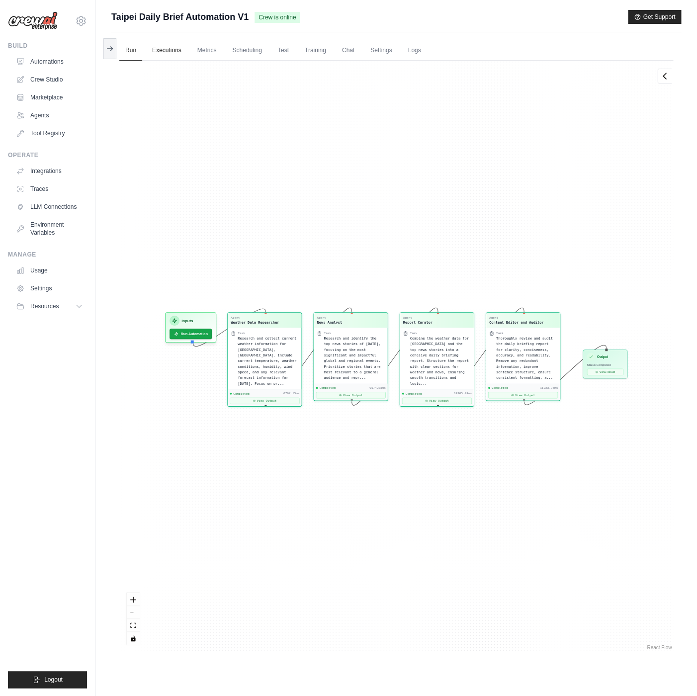
click at [161, 49] on link "Executions" at bounding box center [166, 50] width 41 height 21
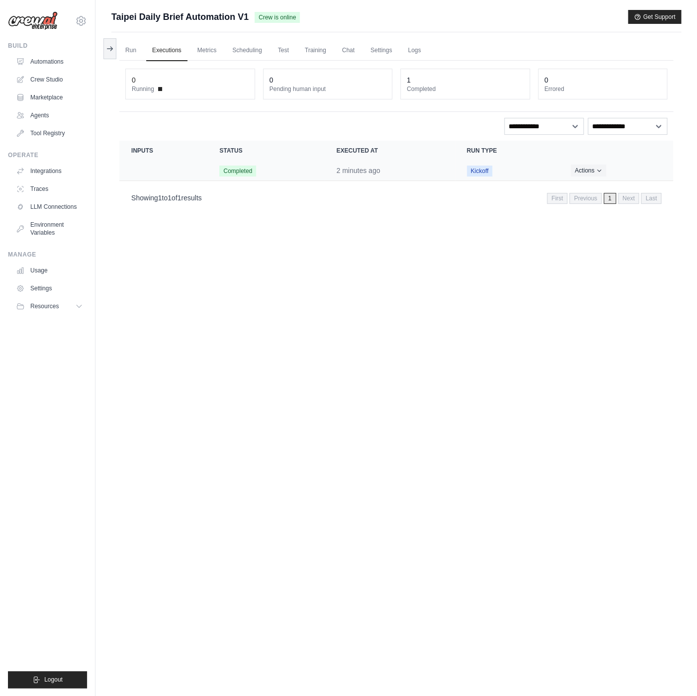
click at [322, 173] on td "Completed" at bounding box center [265, 171] width 117 height 20
click at [205, 166] on td "Crew executions table" at bounding box center [163, 171] width 88 height 20
click at [289, 172] on td "Completed" at bounding box center [265, 171] width 117 height 20
drag, startPoint x: 367, startPoint y: 173, endPoint x: 446, endPoint y: 170, distance: 79.6
click at [367, 173] on time "2 minutes ago" at bounding box center [359, 171] width 44 height 8
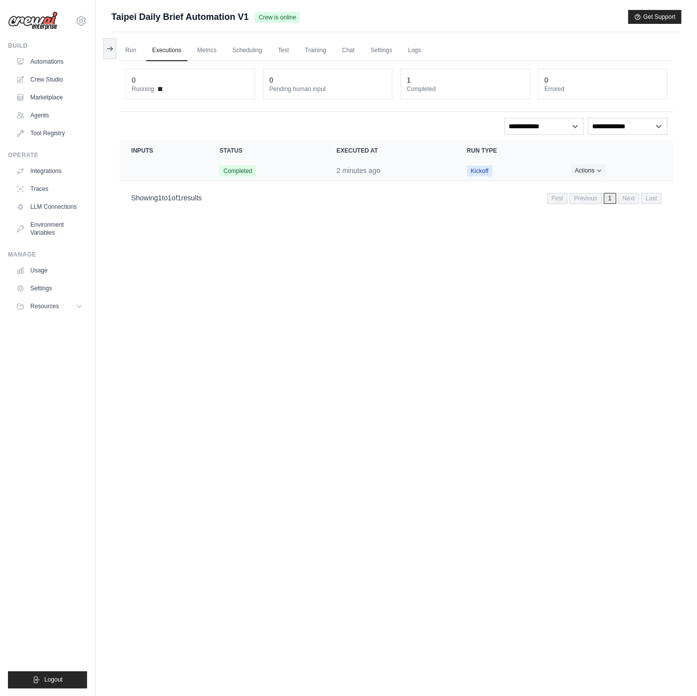
click at [447, 170] on td "2 minutes ago" at bounding box center [390, 171] width 130 height 20
click at [212, 54] on link "Metrics" at bounding box center [207, 50] width 31 height 21
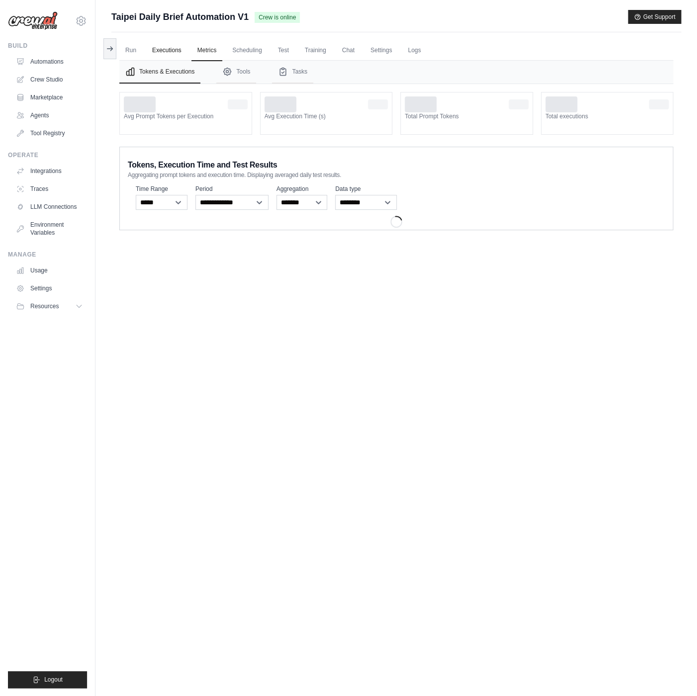
click at [167, 54] on link "Executions" at bounding box center [166, 50] width 41 height 21
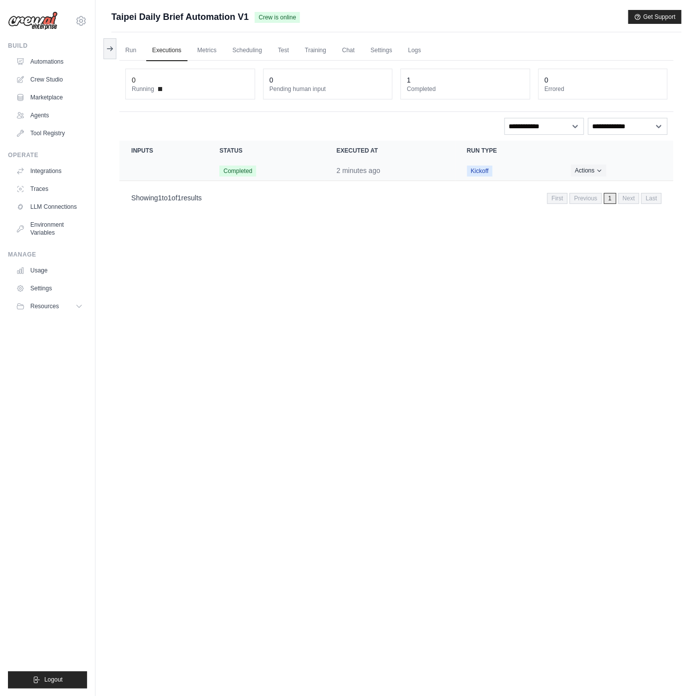
click at [302, 171] on td "Completed" at bounding box center [265, 171] width 117 height 20
click at [198, 164] on td "Crew executions table" at bounding box center [163, 171] width 88 height 20
click at [179, 179] on td "Crew executions table" at bounding box center [163, 171] width 88 height 20
click at [602, 173] on icon "Actions for execution" at bounding box center [599, 170] width 6 height 6
click at [588, 169] on button "Actions" at bounding box center [588, 170] width 35 height 12
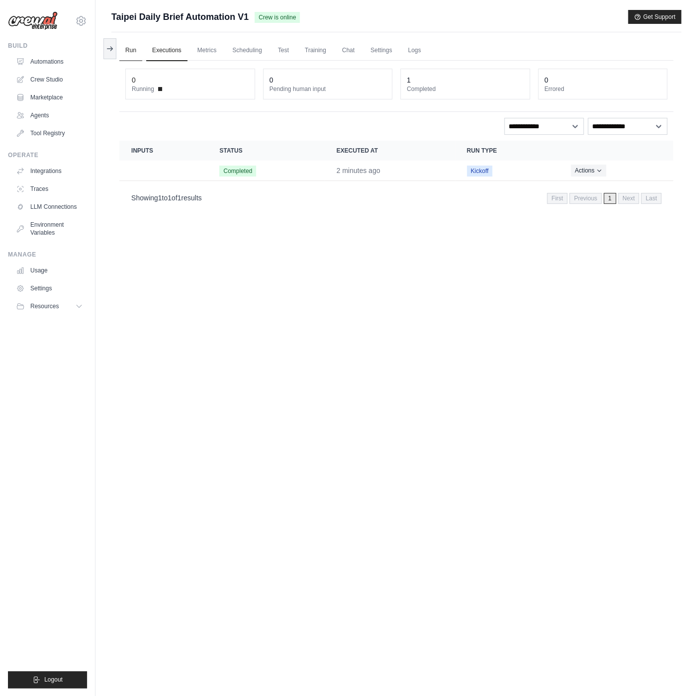
click at [141, 49] on link "Run" at bounding box center [130, 50] width 23 height 21
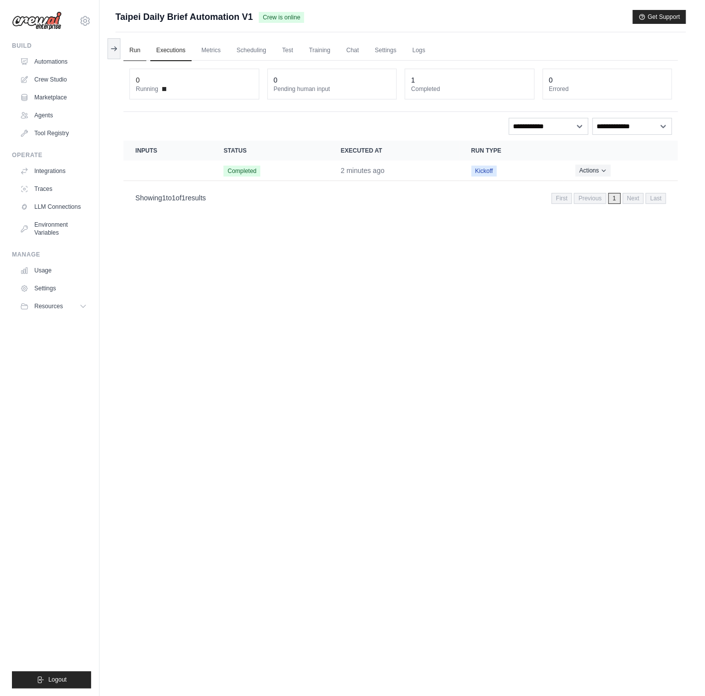
scroll to position [5007, 0]
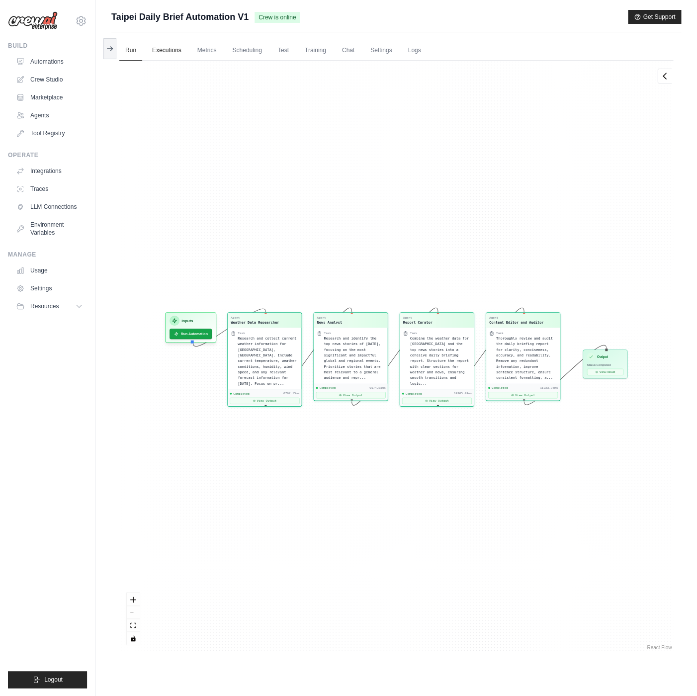
click at [187, 50] on link "Executions" at bounding box center [166, 50] width 41 height 21
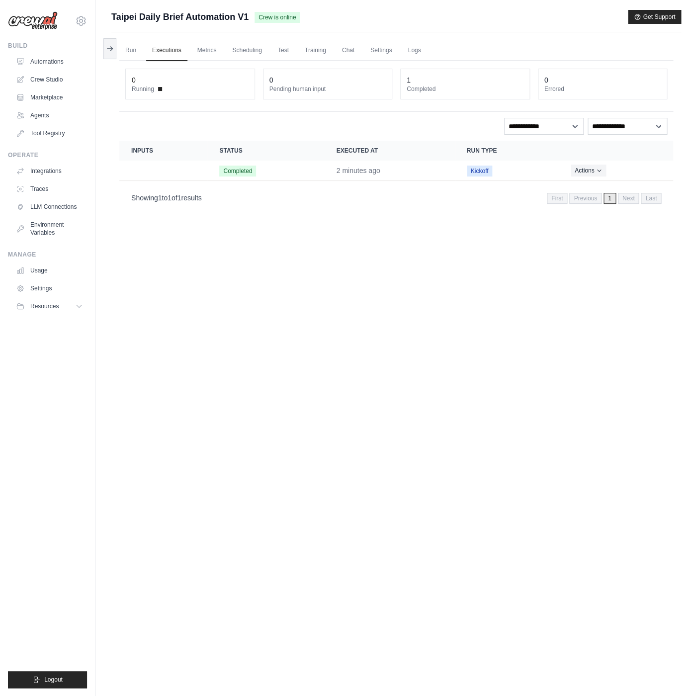
click at [65, 67] on link "Automations" at bounding box center [49, 62] width 75 height 16
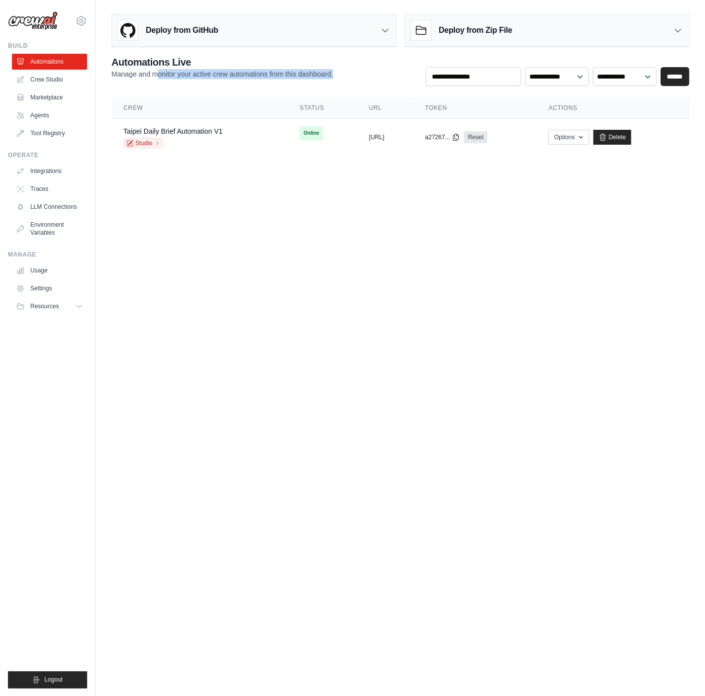
drag, startPoint x: 161, startPoint y: 78, endPoint x: 249, endPoint y: 86, distance: 88.4
click at [249, 86] on div "**********" at bounding box center [400, 70] width 578 height 31
click at [369, 128] on div "copied" at bounding box center [379, 133] width 21 height 12
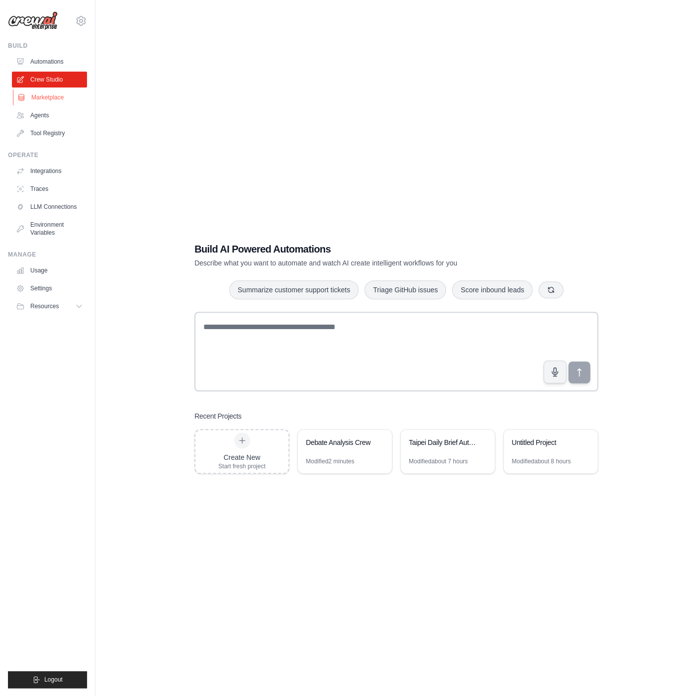
click at [44, 104] on link "Marketplace" at bounding box center [50, 98] width 75 height 16
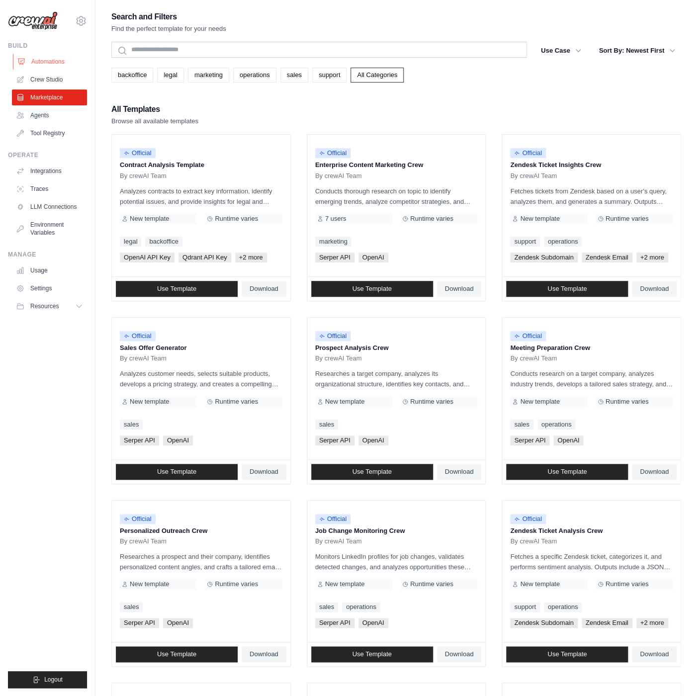
click at [53, 64] on link "Automations" at bounding box center [50, 62] width 75 height 16
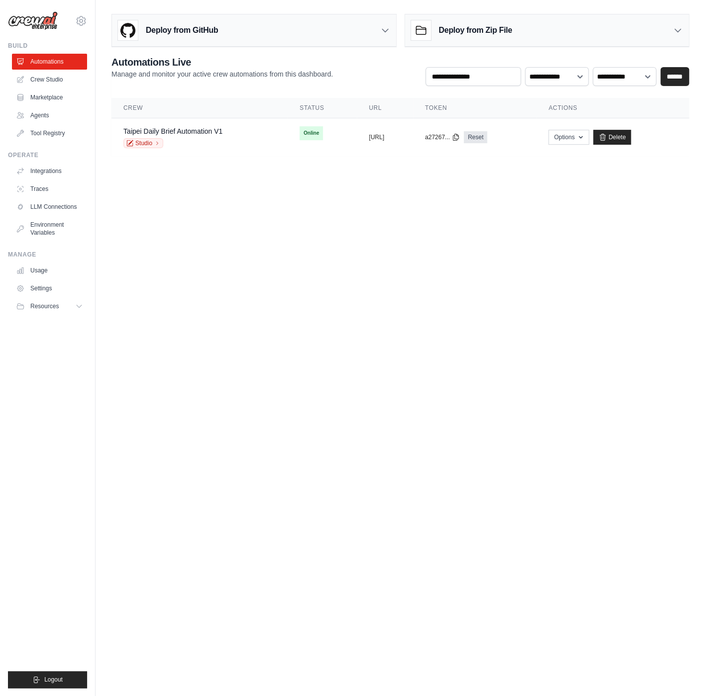
click at [210, 249] on body "[PERSON_NAME][EMAIL_ADDRESS][PERSON_NAME][DOMAIN_NAME] Settings Build Automatio…" at bounding box center [352, 348] width 705 height 696
click at [211, 140] on div "Studio" at bounding box center [172, 143] width 99 height 10
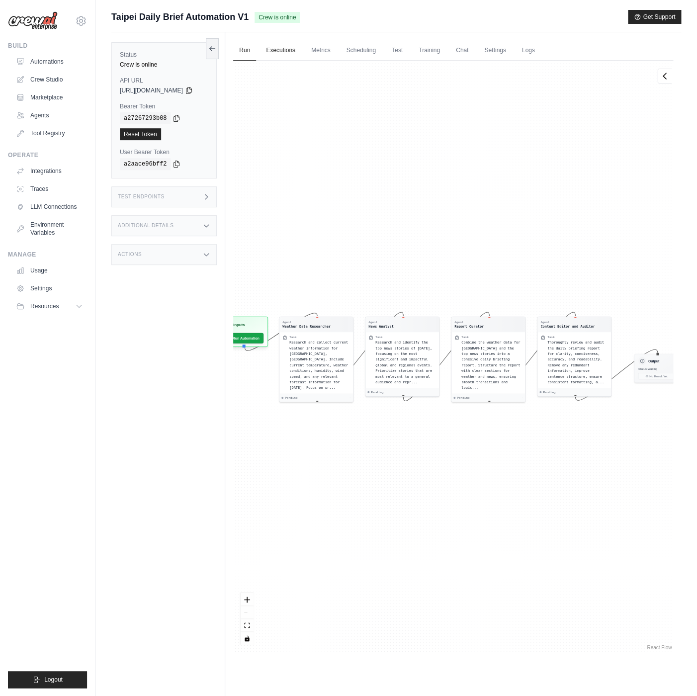
click at [299, 54] on link "Executions" at bounding box center [280, 50] width 41 height 21
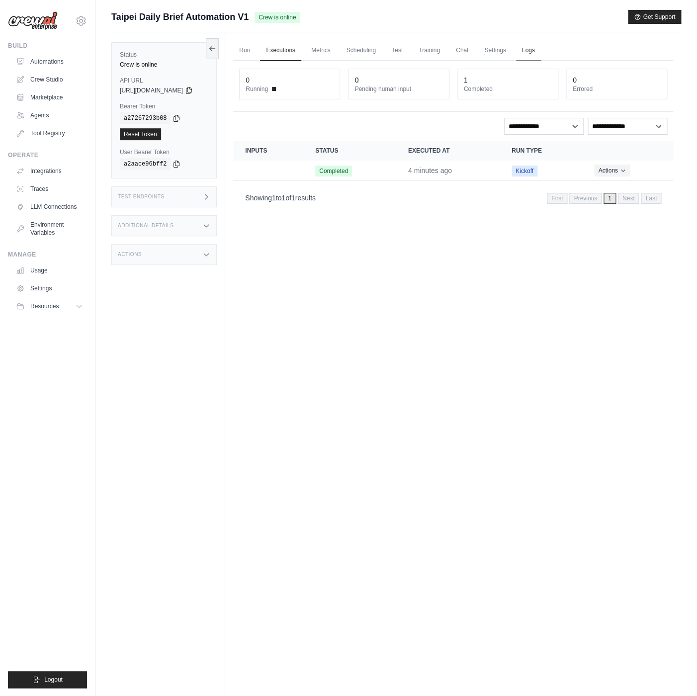
click at [541, 52] on link "Logs" at bounding box center [528, 50] width 25 height 21
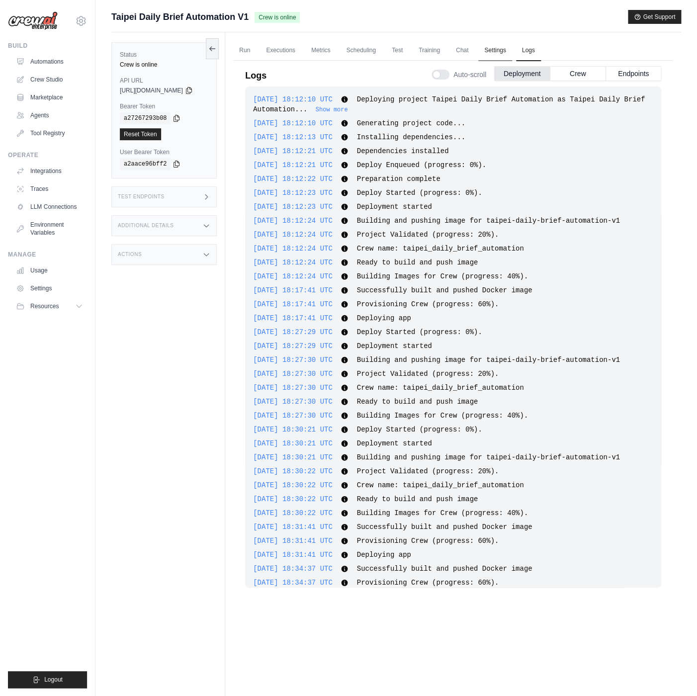
click at [512, 48] on link "Settings" at bounding box center [495, 50] width 33 height 21
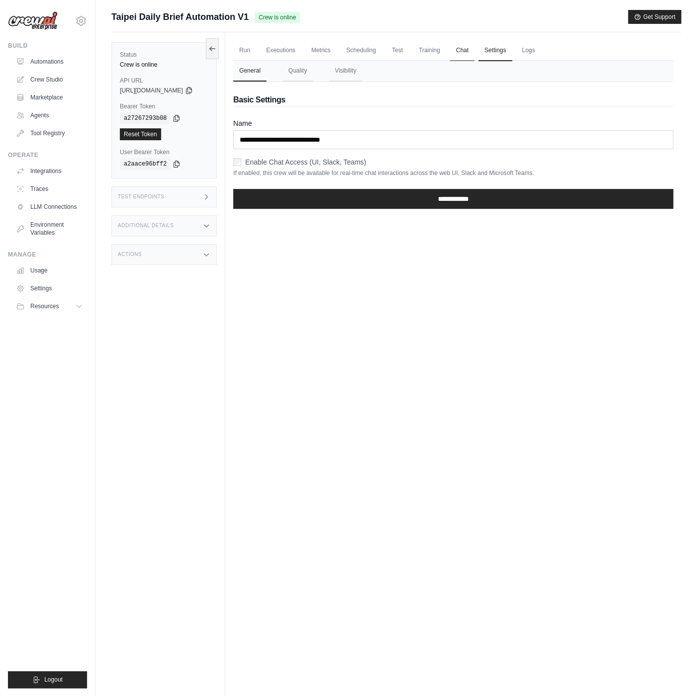
click at [475, 48] on link "Chat" at bounding box center [462, 50] width 24 height 21
click at [301, 49] on link "Executions" at bounding box center [280, 50] width 41 height 21
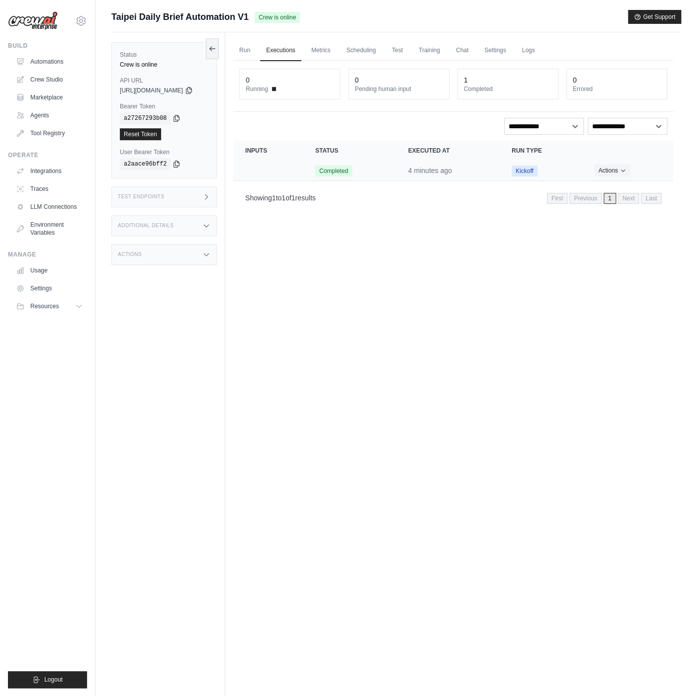
click at [396, 165] on td "Completed" at bounding box center [349, 171] width 93 height 20
click at [607, 172] on button "Actions" at bounding box center [611, 170] width 35 height 12
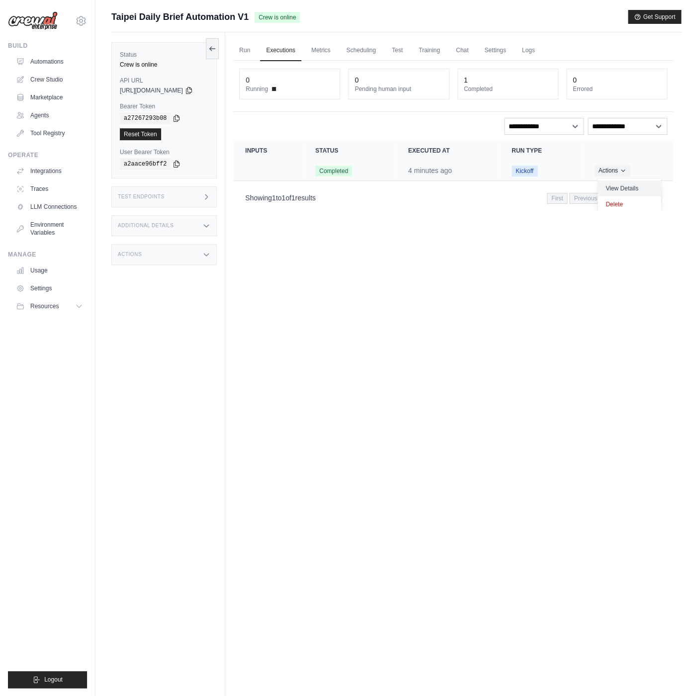
click at [604, 185] on link "View Details" at bounding box center [630, 189] width 64 height 16
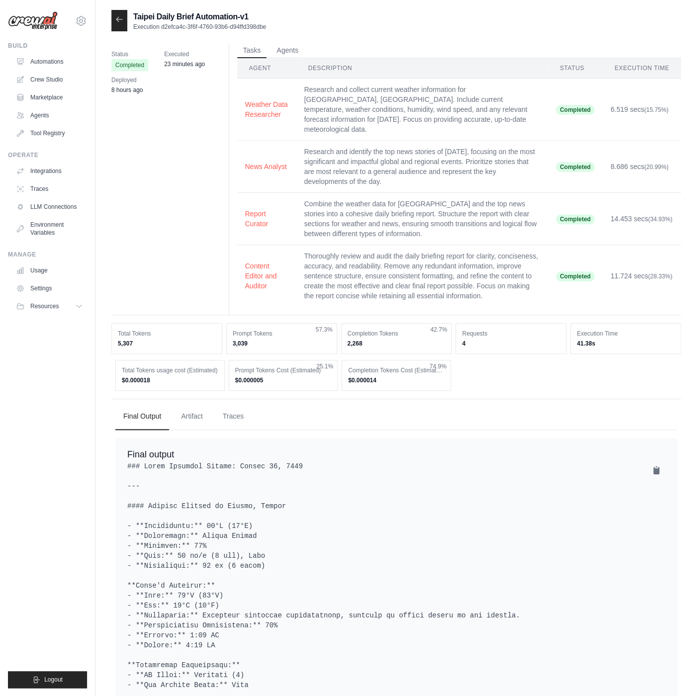
click at [184, 188] on div "Status Completed Executed 23 minutes ago Deployed 8 hours ago Tasks Agents Agen…" at bounding box center [396, 179] width 570 height 272
click at [290, 45] on button "Agents" at bounding box center [288, 50] width 34 height 15
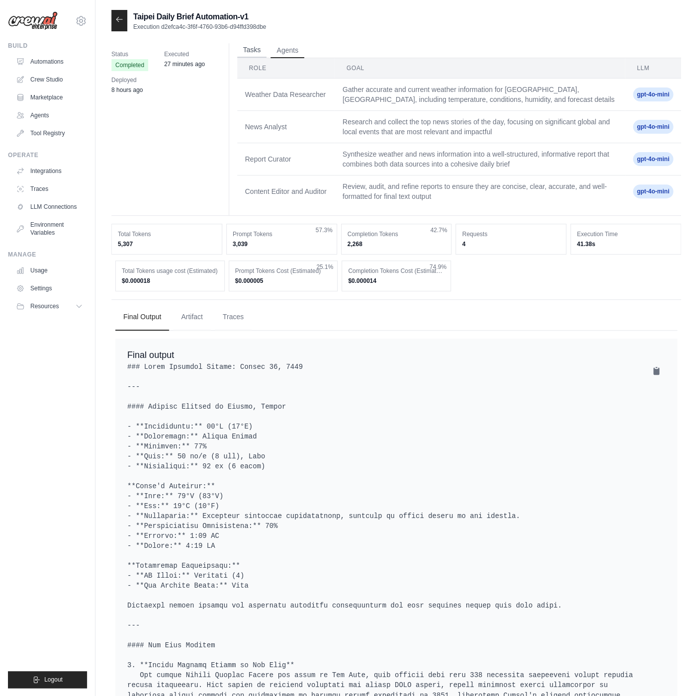
click at [256, 57] on button "Tasks" at bounding box center [252, 50] width 30 height 15
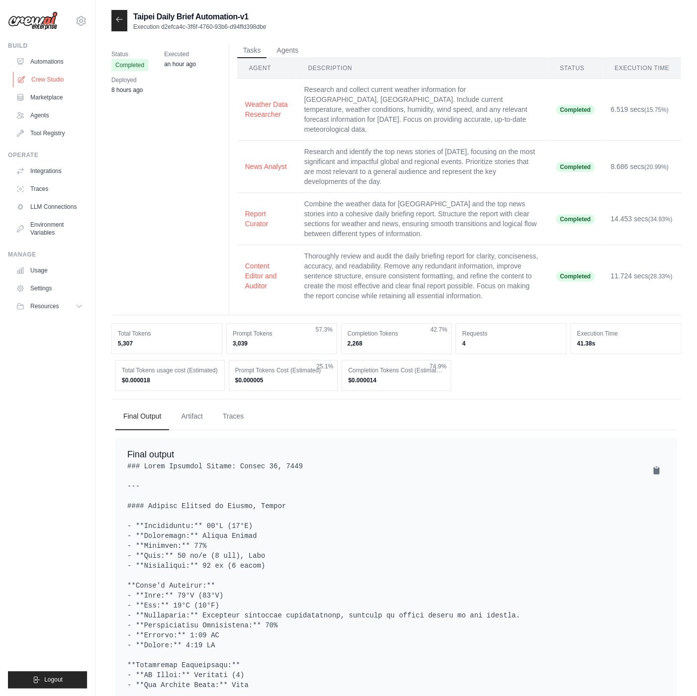
click at [54, 85] on link "Crew Studio" at bounding box center [50, 80] width 75 height 16
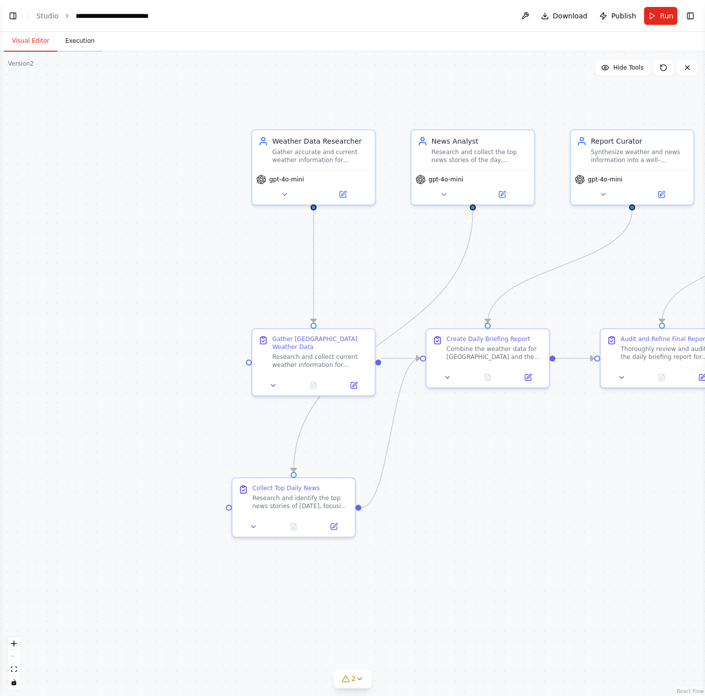
scroll to position [609, 0]
click at [11, 17] on button "Toggle Left Sidebar" at bounding box center [13, 16] width 14 height 14
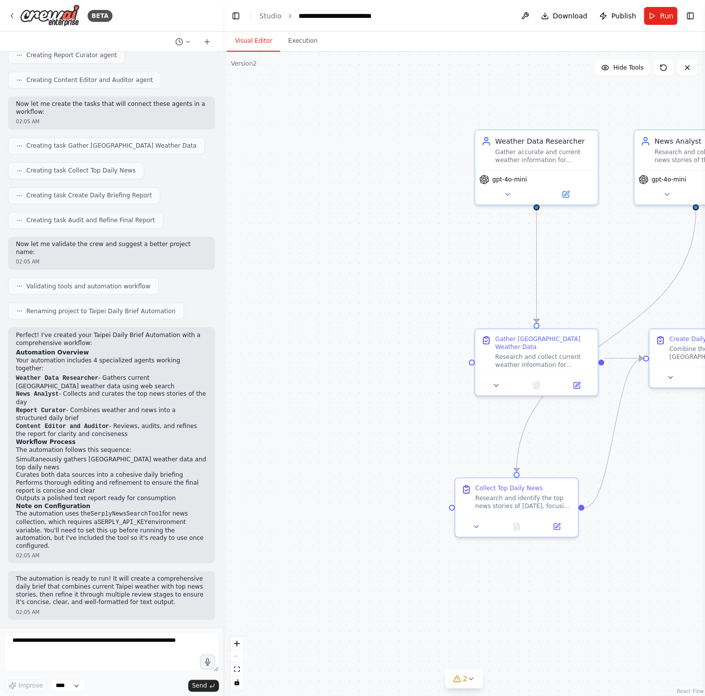
scroll to position [0, 0]
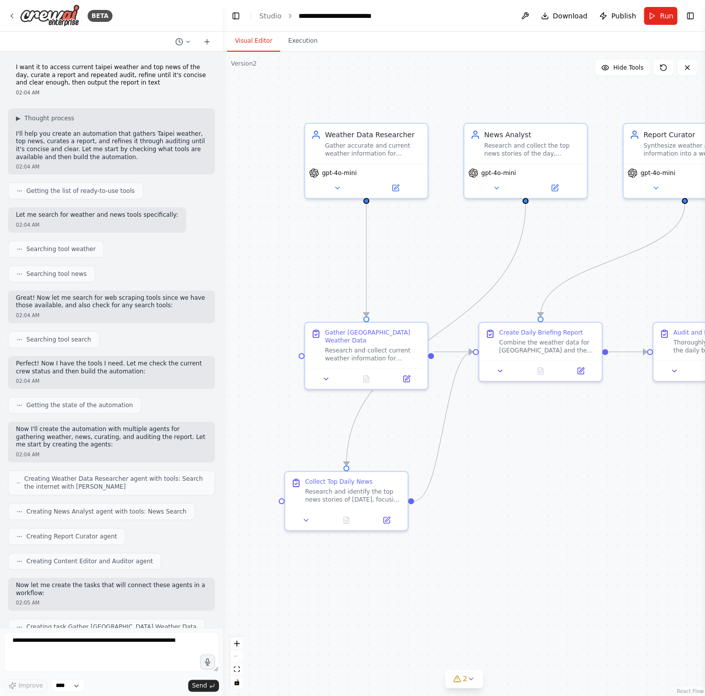
drag, startPoint x: 347, startPoint y: 260, endPoint x: 206, endPoint y: 261, distance: 141.3
click at [223, 261] on div ".deletable-edge-delete-btn { width: 20px; height: 20px; border: 0px solid #ffff…" at bounding box center [464, 374] width 482 height 645
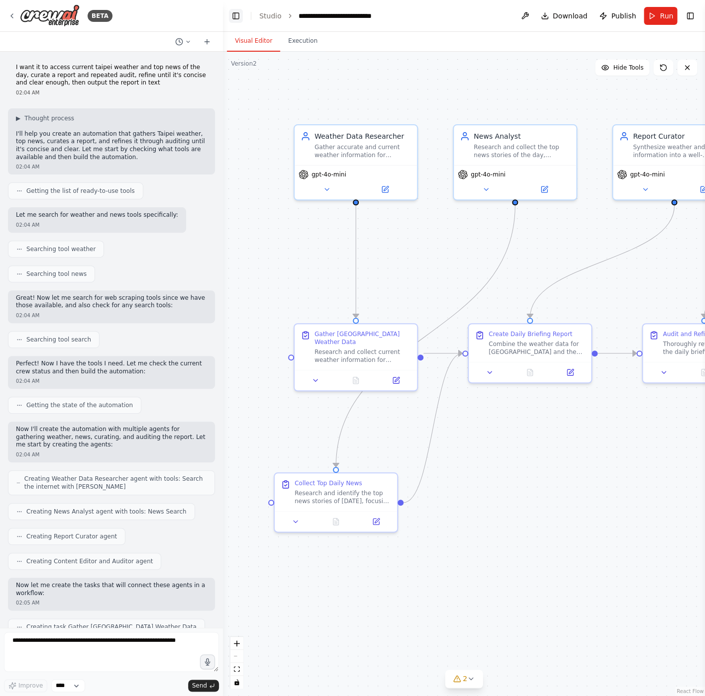
click at [238, 18] on button "Toggle Left Sidebar" at bounding box center [236, 16] width 14 height 14
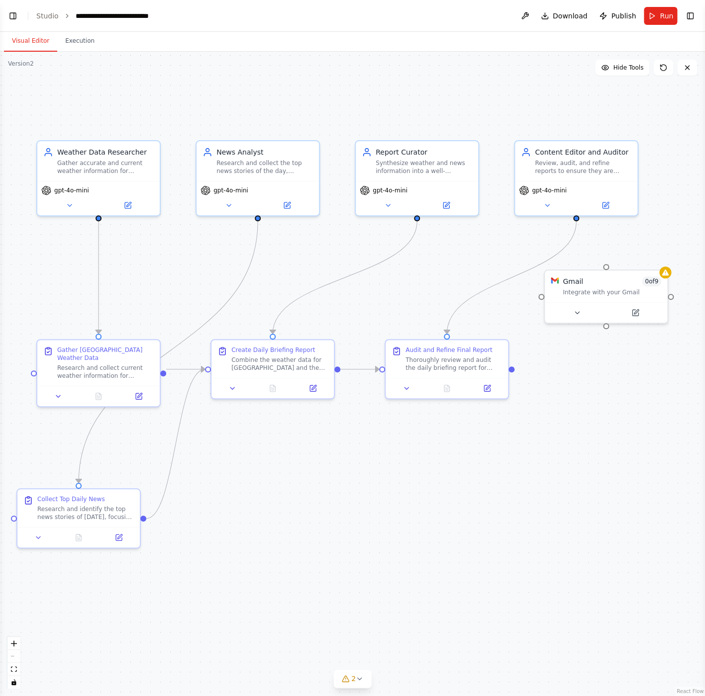
drag, startPoint x: 369, startPoint y: 283, endPoint x: 378, endPoint y: 302, distance: 21.8
click at [378, 302] on div ".deletable-edge-delete-btn { width: 20px; height: 20px; border: 0px solid #ffff…" at bounding box center [352, 374] width 705 height 645
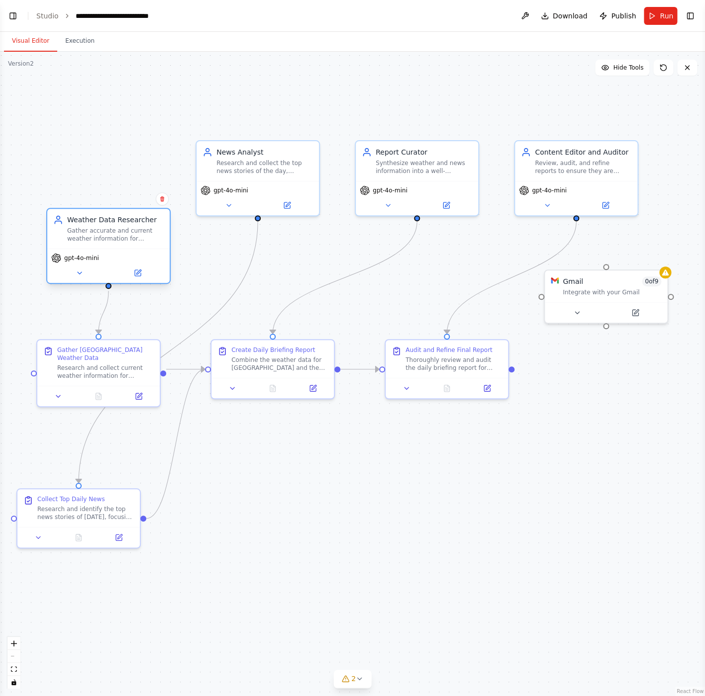
drag, startPoint x: 112, startPoint y: 155, endPoint x: 120, endPoint y: 228, distance: 73.1
click at [120, 228] on div "Weather Data Researcher Gather accurate and current weather information for Tai…" at bounding box center [115, 229] width 97 height 28
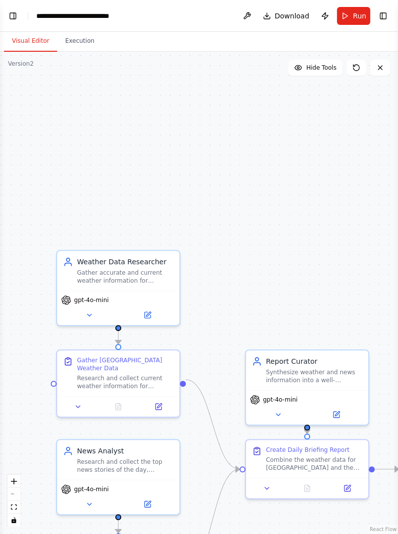
scroll to position [685, 0]
drag, startPoint x: 163, startPoint y: 134, endPoint x: 81, endPoint y: 60, distance: 110.6
click at [162, 132] on div ".deletable-edge-delete-btn { width: 20px; height: 20px; border: 0px solid #ffff…" at bounding box center [199, 293] width 398 height 482
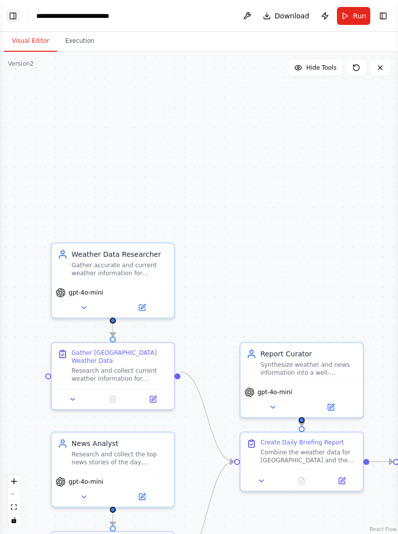
click at [10, 11] on button "Toggle Left Sidebar" at bounding box center [13, 16] width 14 height 14
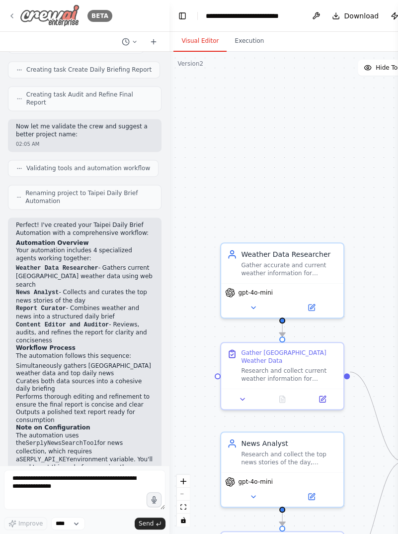
click at [57, 9] on img at bounding box center [50, 15] width 60 height 22
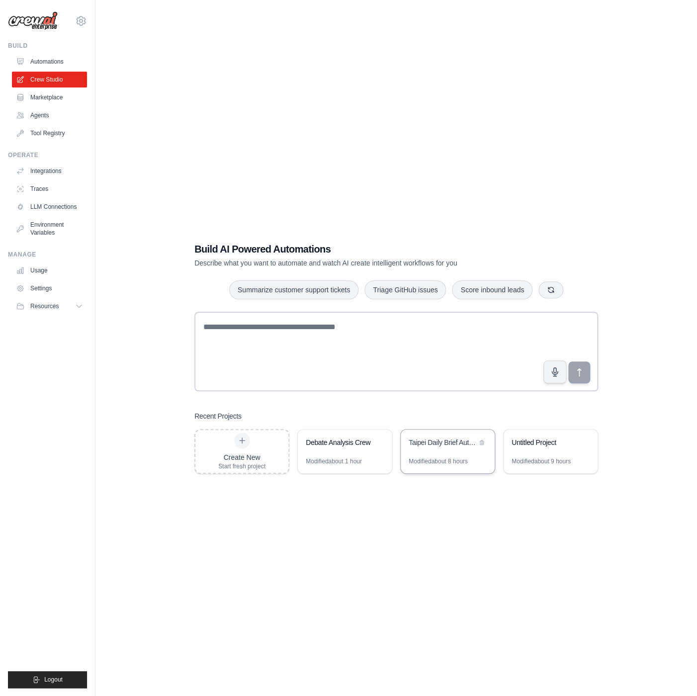
click at [441, 455] on div "Taipei Daily Brief Automation" at bounding box center [448, 444] width 94 height 28
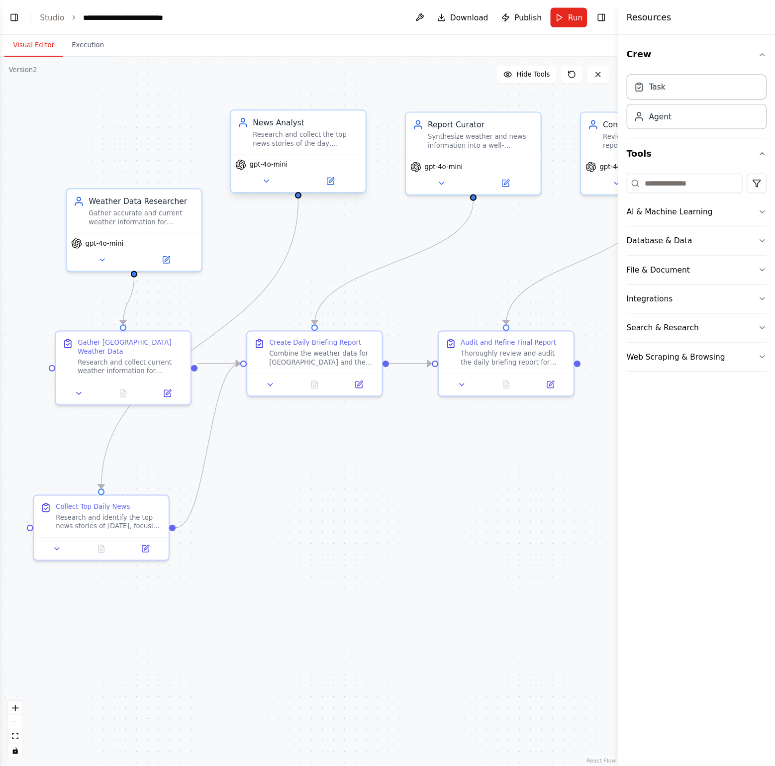
scroll to position [609, 0]
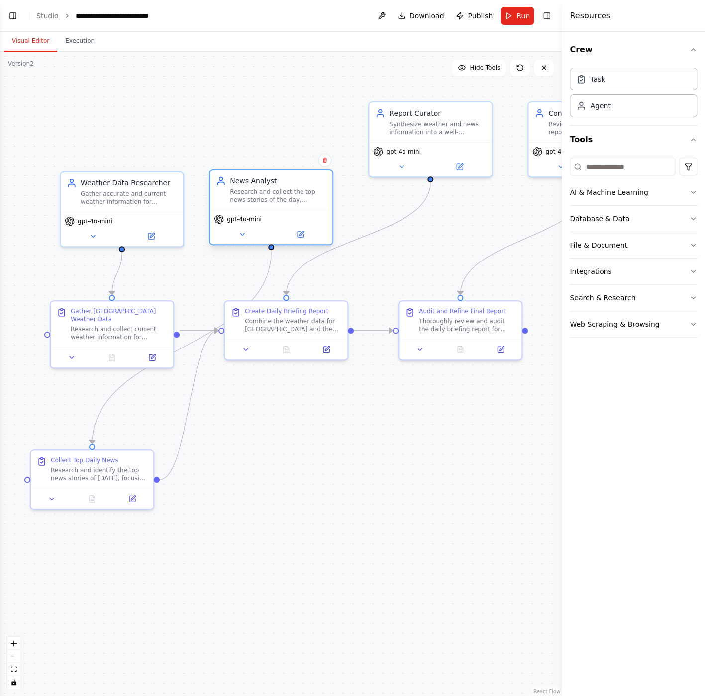
drag, startPoint x: 282, startPoint y: 153, endPoint x: 282, endPoint y: 227, distance: 73.6
click at [282, 227] on div "gpt-4o-mini" at bounding box center [271, 227] width 122 height 34
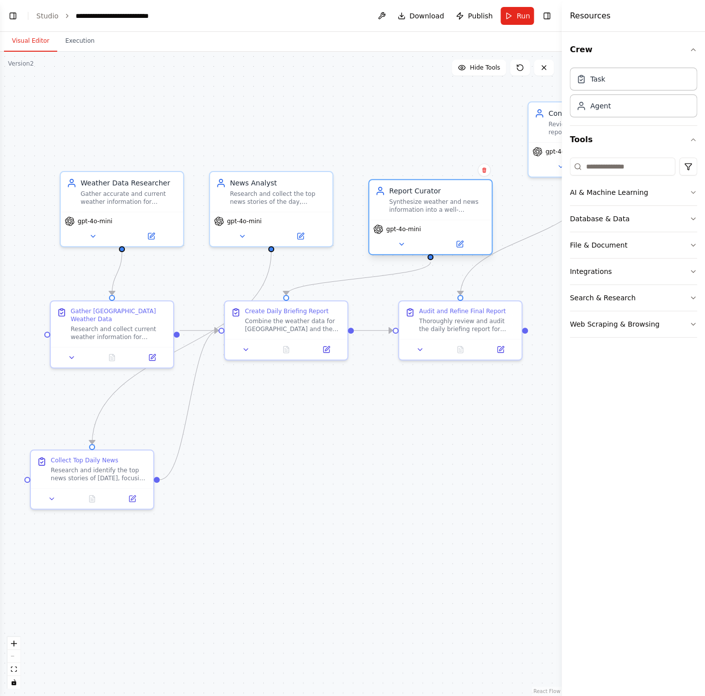
drag, startPoint x: 415, startPoint y: 124, endPoint x: 412, endPoint y: 200, distance: 76.2
click at [412, 200] on div "Synthesize weather and news information into a well-structured, informative rep…" at bounding box center [437, 206] width 97 height 16
click at [110, 562] on div ".deletable-edge-delete-btn { width: 20px; height: 20px; border: 0px solid #ffff…" at bounding box center [281, 374] width 562 height 645
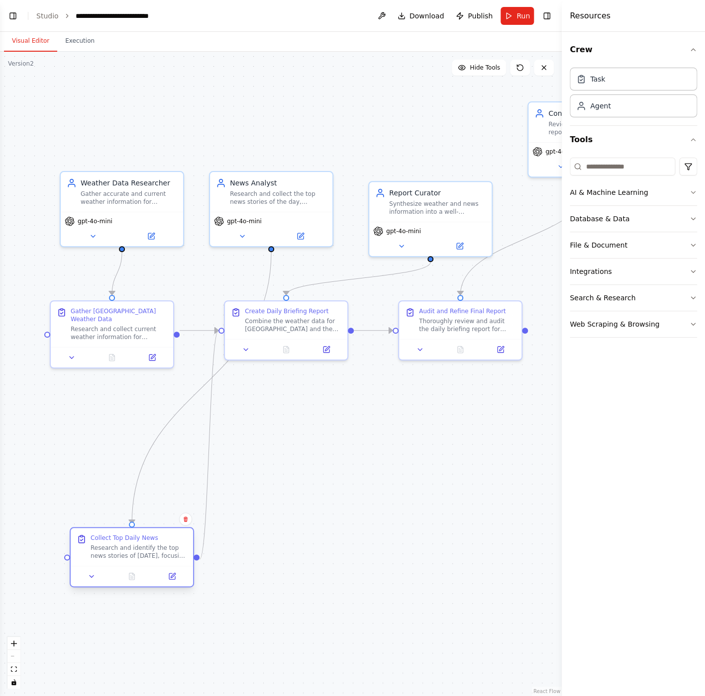
drag, startPoint x: 99, startPoint y: 469, endPoint x: 135, endPoint y: 547, distance: 86.1
click at [135, 547] on div "Research and identify the top news stories of today, focusing on the most signi…" at bounding box center [139, 552] width 97 height 16
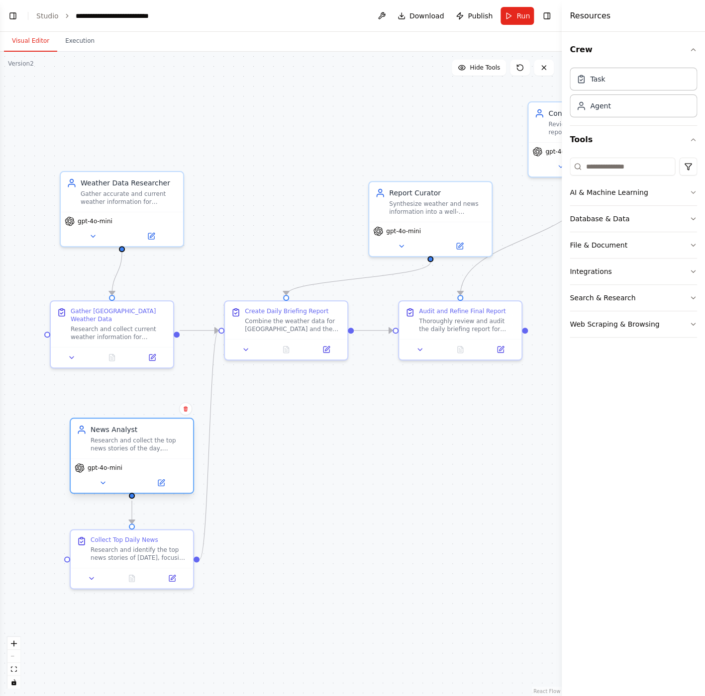
drag, startPoint x: 274, startPoint y: 208, endPoint x: 128, endPoint y: 461, distance: 291.7
click at [128, 461] on div "News Analyst Research and collect the top news stories of the day, focusing on …" at bounding box center [132, 456] width 124 height 76
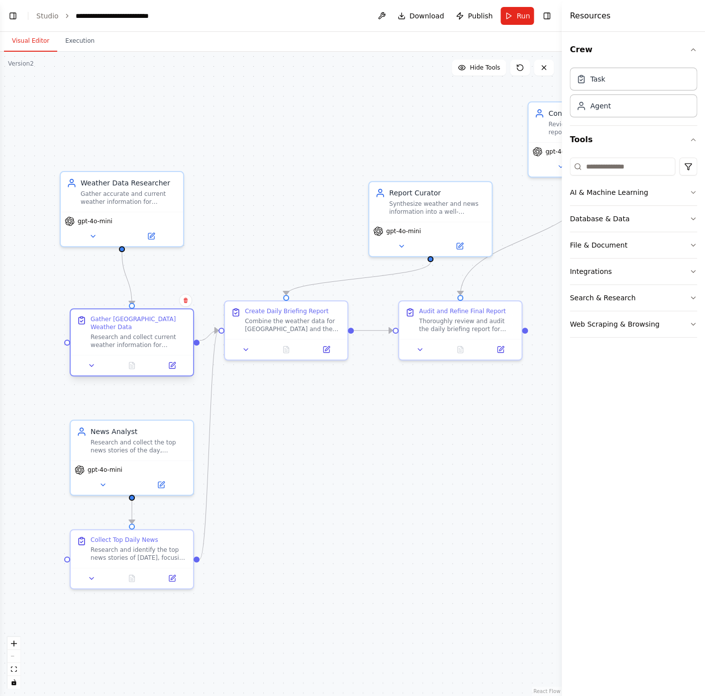
drag, startPoint x: 123, startPoint y: 327, endPoint x: 143, endPoint y: 340, distance: 24.0
click at [143, 340] on div "Research and collect current weather information for [GEOGRAPHIC_DATA], [GEOGRA…" at bounding box center [139, 341] width 97 height 16
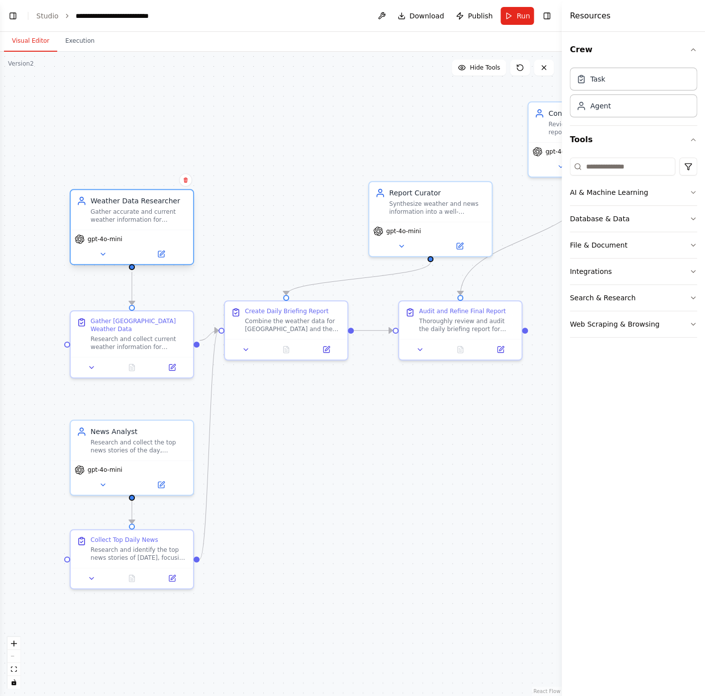
drag, startPoint x: 143, startPoint y: 209, endPoint x: 154, endPoint y: 234, distance: 27.4
click at [154, 234] on div "Weather Data Researcher Gather accurate and current weather information for Tai…" at bounding box center [132, 227] width 124 height 76
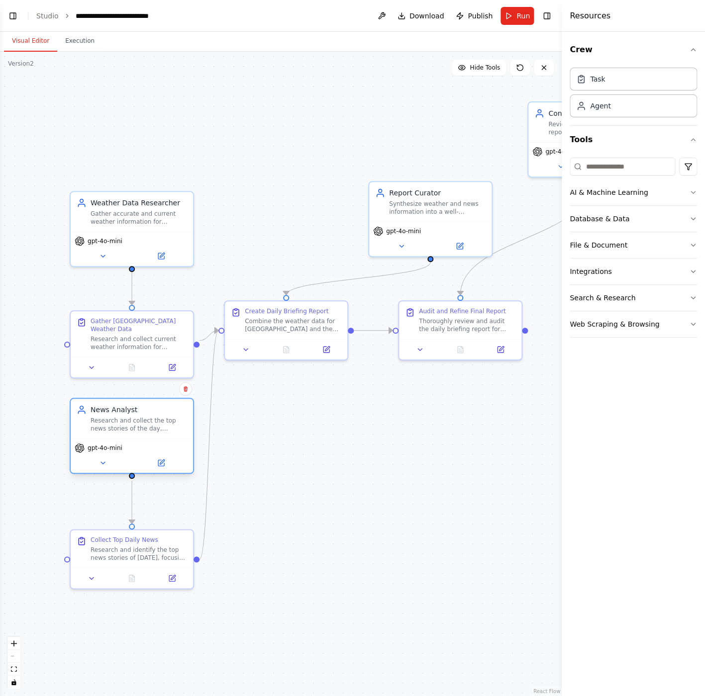
drag, startPoint x: 143, startPoint y: 437, endPoint x: 141, endPoint y: 413, distance: 23.5
click at [141, 413] on div "News Analyst Research and collect the top news stories of the day, focusing on …" at bounding box center [139, 419] width 97 height 28
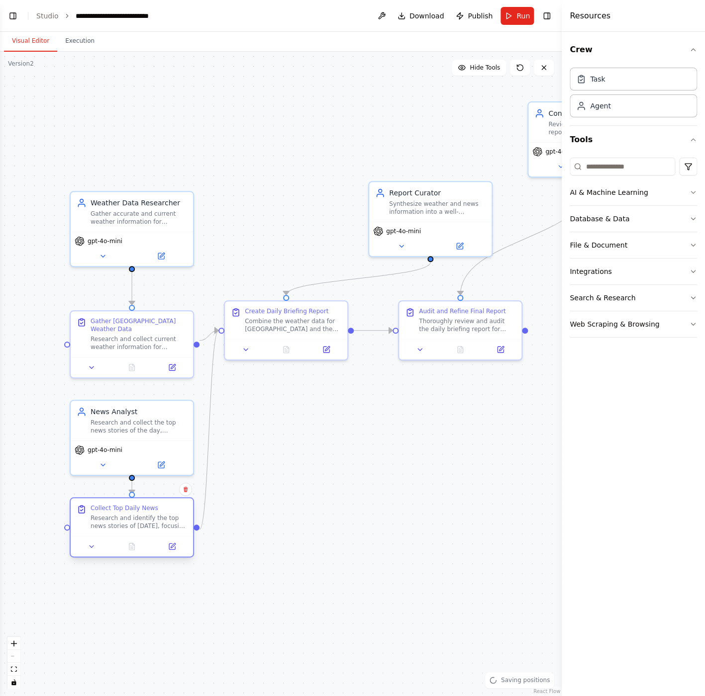
drag, startPoint x: 141, startPoint y: 551, endPoint x: 141, endPoint y: 518, distance: 32.8
click at [141, 518] on div "Research and identify the top news stories of [DATE], focusing on the most sign…" at bounding box center [139, 522] width 97 height 16
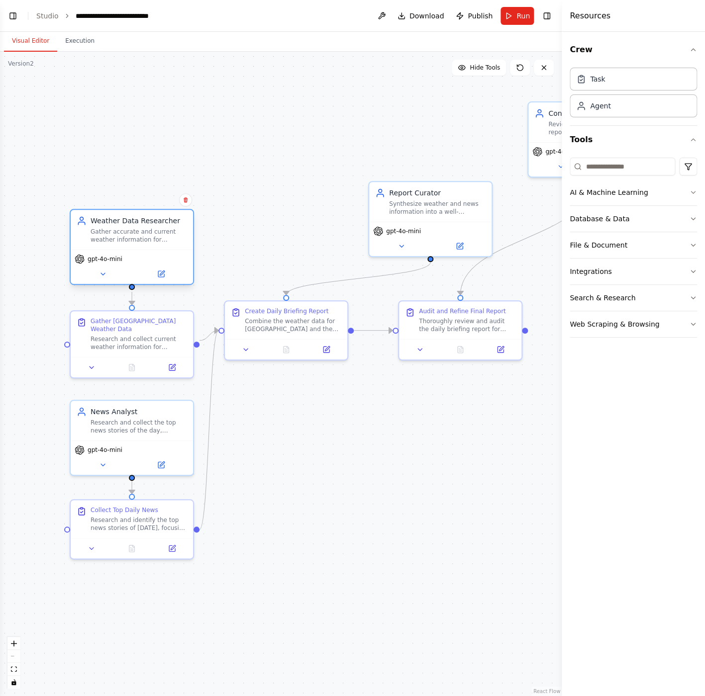
drag, startPoint x: 143, startPoint y: 241, endPoint x: 141, endPoint y: 262, distance: 21.0
click at [141, 262] on div "gpt-4o-mini" at bounding box center [132, 259] width 114 height 10
click at [265, 463] on div ".deletable-edge-delete-btn { width: 20px; height: 20px; border: 0px solid #ffff…" at bounding box center [281, 374] width 562 height 645
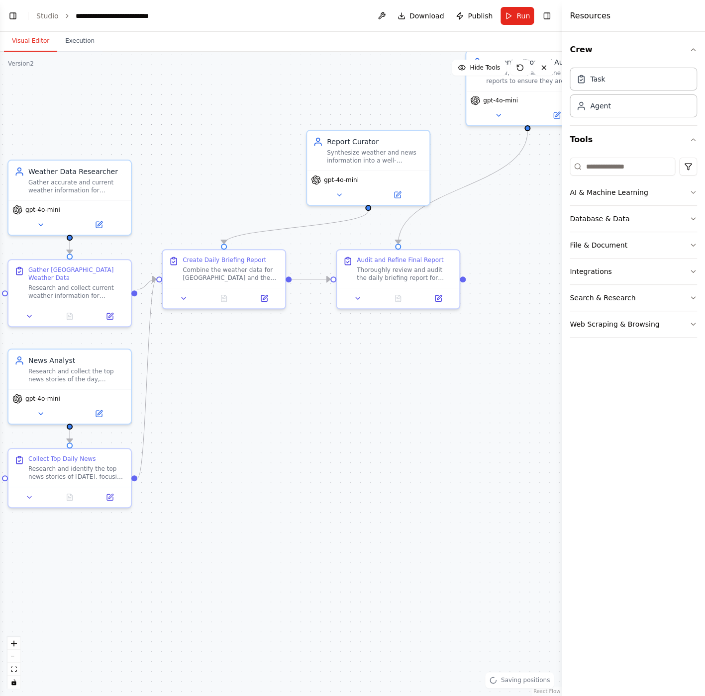
drag, startPoint x: 267, startPoint y: 462, endPoint x: 203, endPoint y: 408, distance: 82.9
click at [203, 408] on div ".deletable-edge-delete-btn { width: 20px; height: 20px; border: 0px solid #ffff…" at bounding box center [281, 374] width 562 height 645
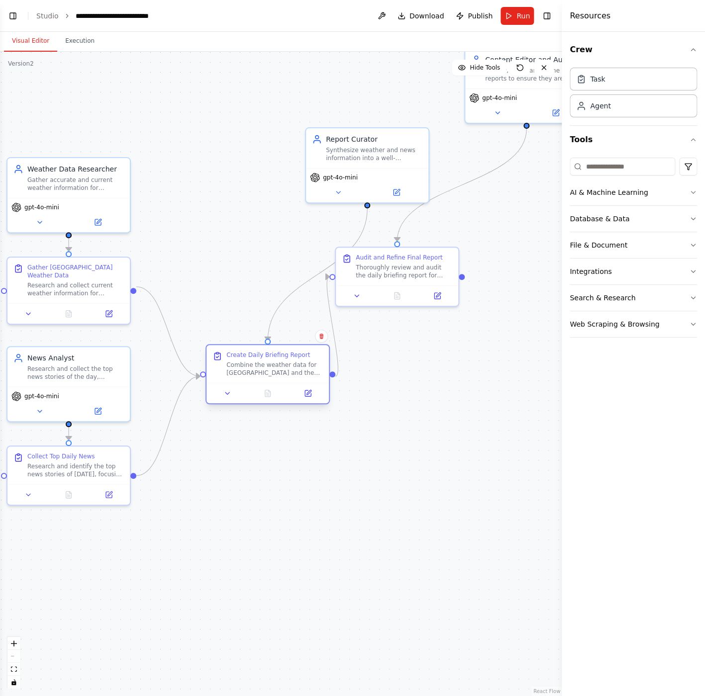
drag, startPoint x: 217, startPoint y: 261, endPoint x: 263, endPoint y: 362, distance: 111.1
click at [263, 362] on div "Create Daily Briefing Report Combine the weather data for Taipei and the top ne…" at bounding box center [274, 364] width 97 height 26
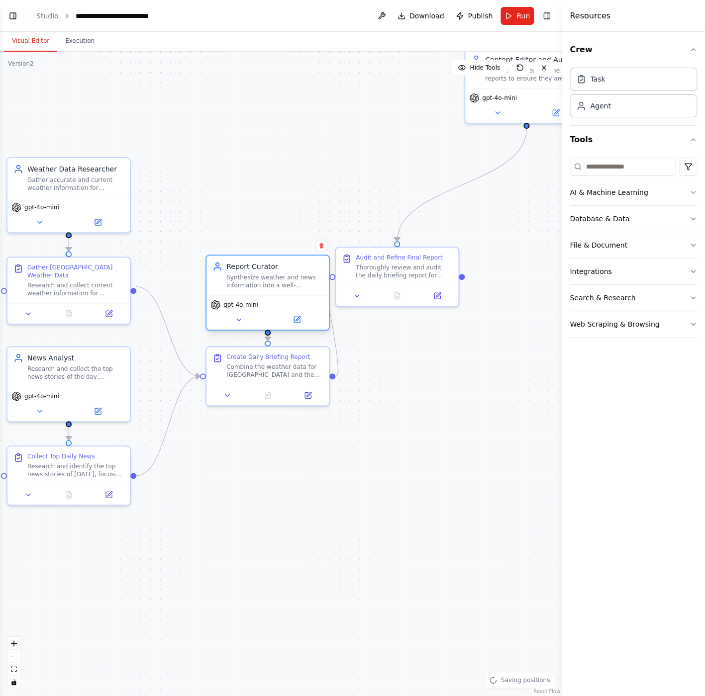
drag, startPoint x: 323, startPoint y: 165, endPoint x: 221, endPoint y: 292, distance: 163.5
click at [221, 292] on div "Report Curator Synthesize weather and news information into a well-structured, …" at bounding box center [267, 276] width 122 height 40
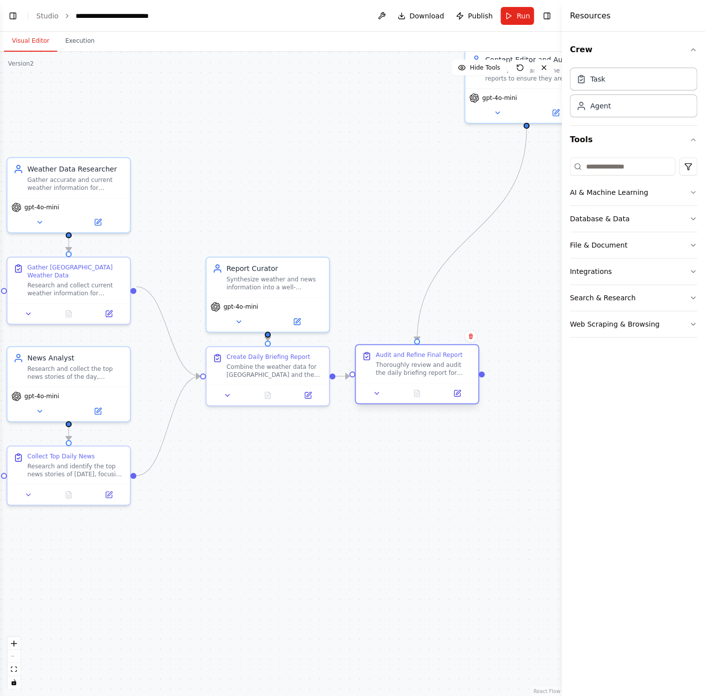
drag, startPoint x: 374, startPoint y: 274, endPoint x: 397, endPoint y: 376, distance: 105.1
click at [397, 376] on div "Thoroughly review and audit the daily briefing report for clarity, conciseness,…" at bounding box center [424, 369] width 97 height 16
drag, startPoint x: 257, startPoint y: 378, endPoint x: 240, endPoint y: 378, distance: 16.9
click at [240, 378] on div "Create Daily Briefing Report Combine the weather data for Taipei and the top ne…" at bounding box center [257, 364] width 122 height 38
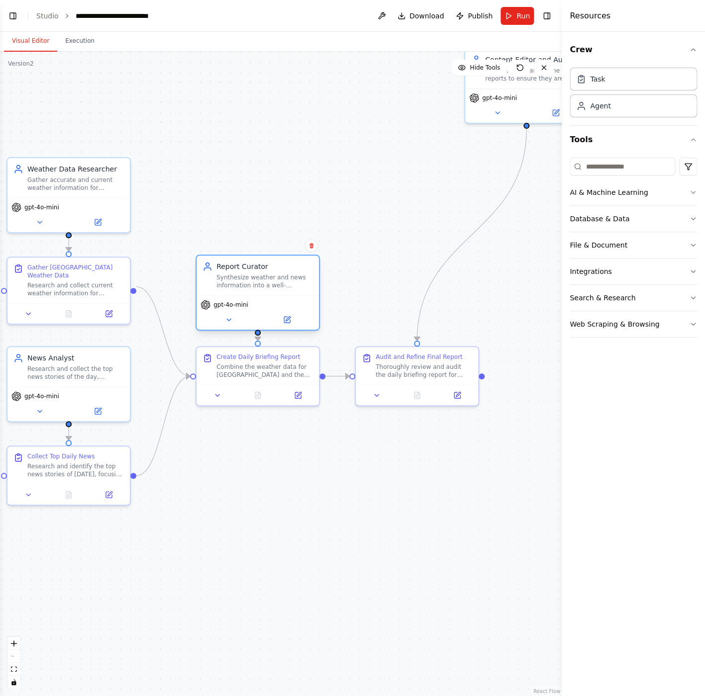
drag, startPoint x: 276, startPoint y: 296, endPoint x: 268, endPoint y: 298, distance: 8.2
click at [268, 298] on div "gpt-4o-mini" at bounding box center [257, 312] width 122 height 34
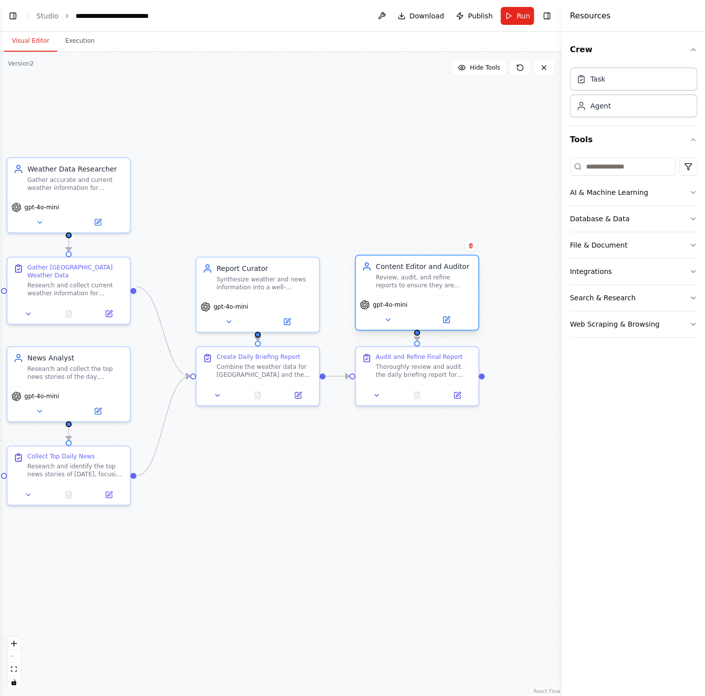
drag, startPoint x: 497, startPoint y: 94, endPoint x: 386, endPoint y: 304, distance: 237.9
click at [386, 304] on span "gpt-4o-mini" at bounding box center [390, 305] width 35 height 8
click at [401, 223] on div ".deletable-edge-delete-btn { width: 20px; height: 20px; border: 0px solid #ffff…" at bounding box center [281, 374] width 562 height 645
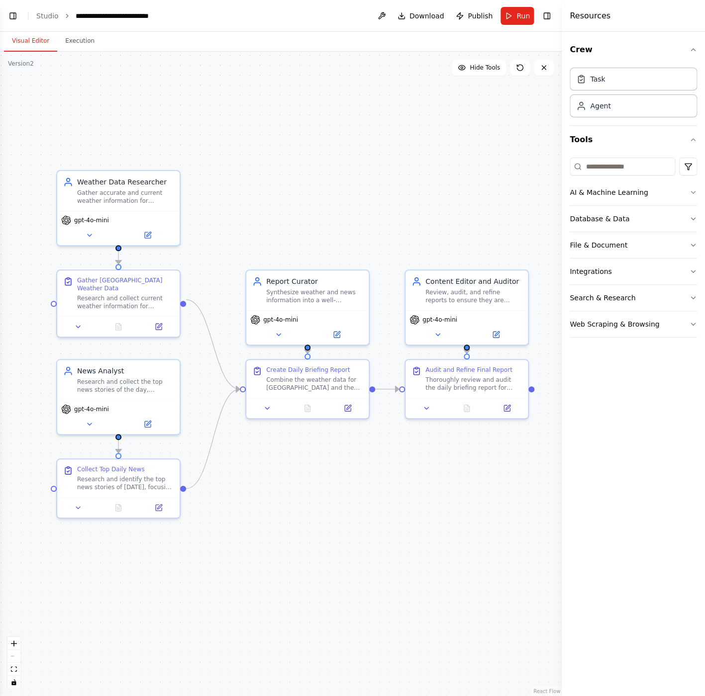
drag, startPoint x: 330, startPoint y: 217, endPoint x: 358, endPoint y: 216, distance: 27.4
click at [358, 216] on div ".deletable-edge-delete-btn { width: 20px; height: 20px; border: 0px solid #ffff…" at bounding box center [281, 374] width 562 height 645
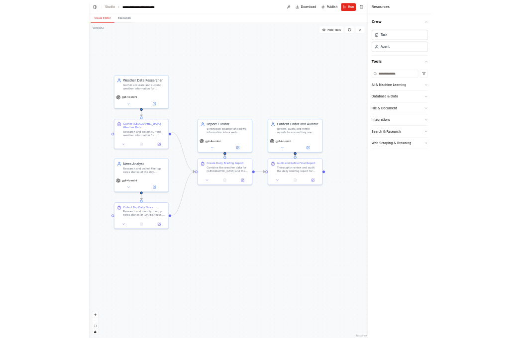
scroll to position [535, 0]
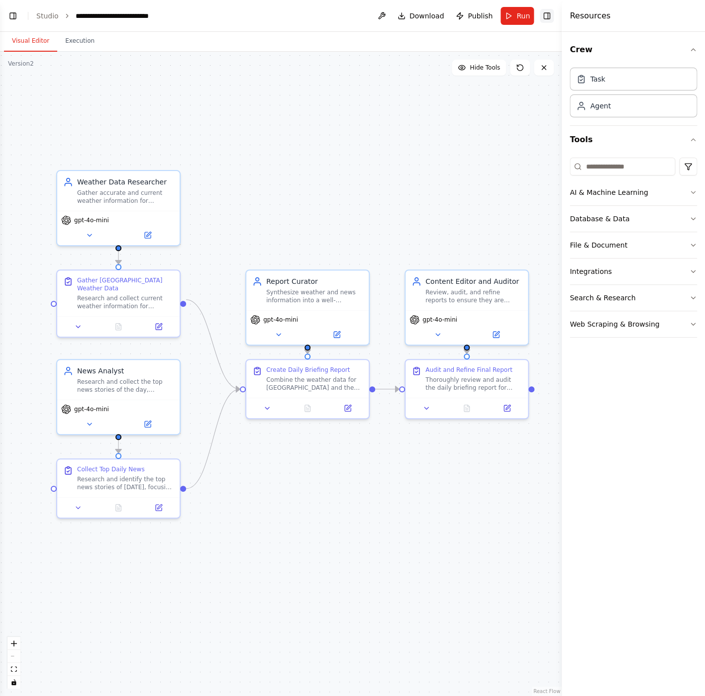
click at [552, 14] on button "Toggle Right Sidebar" at bounding box center [547, 16] width 14 height 14
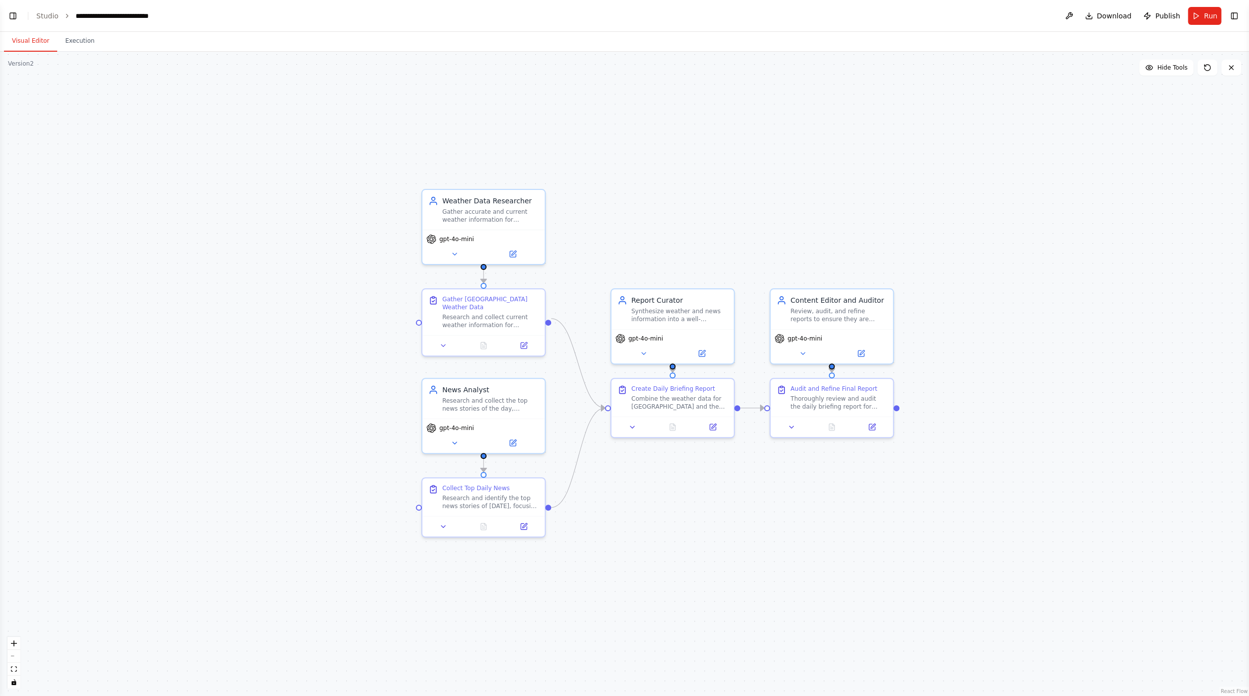
drag, startPoint x: 838, startPoint y: 257, endPoint x: 1203, endPoint y: 276, distance: 365.6
click at [704, 276] on div ".deletable-edge-delete-btn { width: 20px; height: 20px; border: 0px solid #ffff…" at bounding box center [624, 374] width 1249 height 645
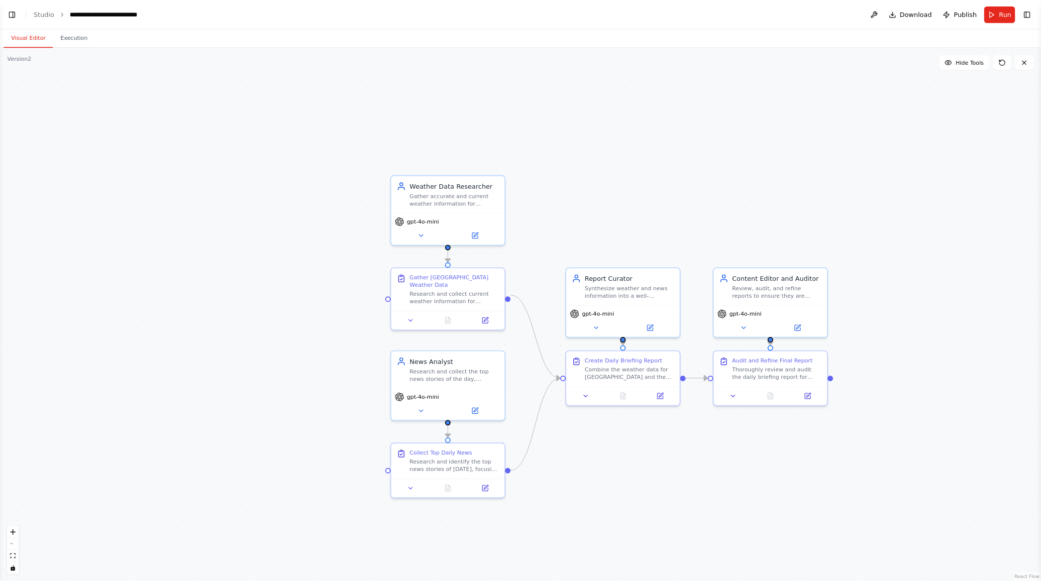
scroll to position [534, 0]
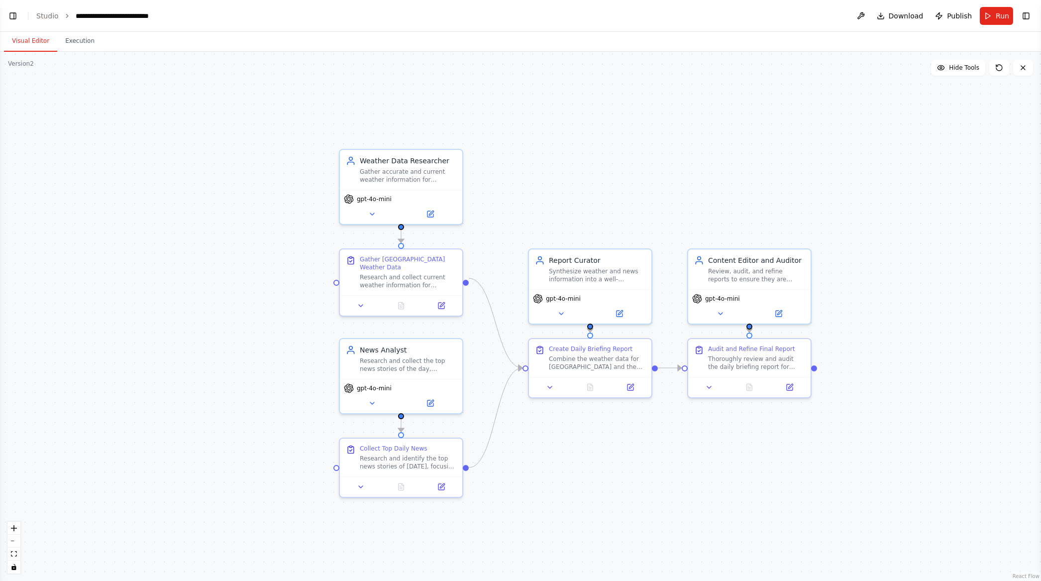
drag, startPoint x: 745, startPoint y: 235, endPoint x: 662, endPoint y: 195, distance: 91.9
click at [662, 195] on div ".deletable-edge-delete-btn { width: 20px; height: 20px; border: 0px solid #ffff…" at bounding box center [520, 316] width 1041 height 529
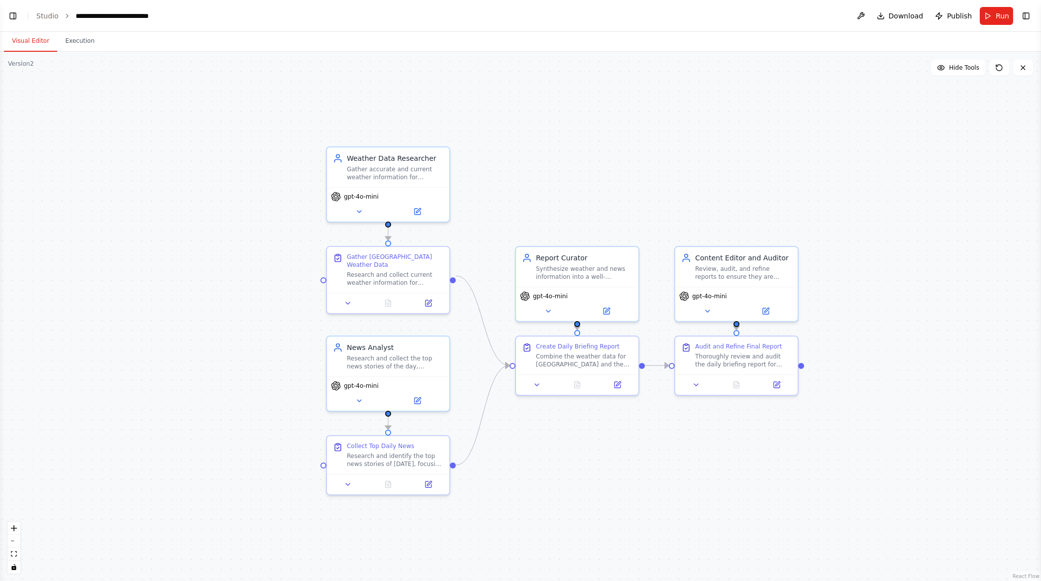
drag, startPoint x: 662, startPoint y: 195, endPoint x: 649, endPoint y: 192, distance: 13.2
click at [649, 192] on div ".deletable-edge-delete-btn { width: 20px; height: 20px; border: 0px solid #ffff…" at bounding box center [520, 316] width 1041 height 529
click at [15, 14] on button "Toggle Left Sidebar" at bounding box center [13, 16] width 14 height 14
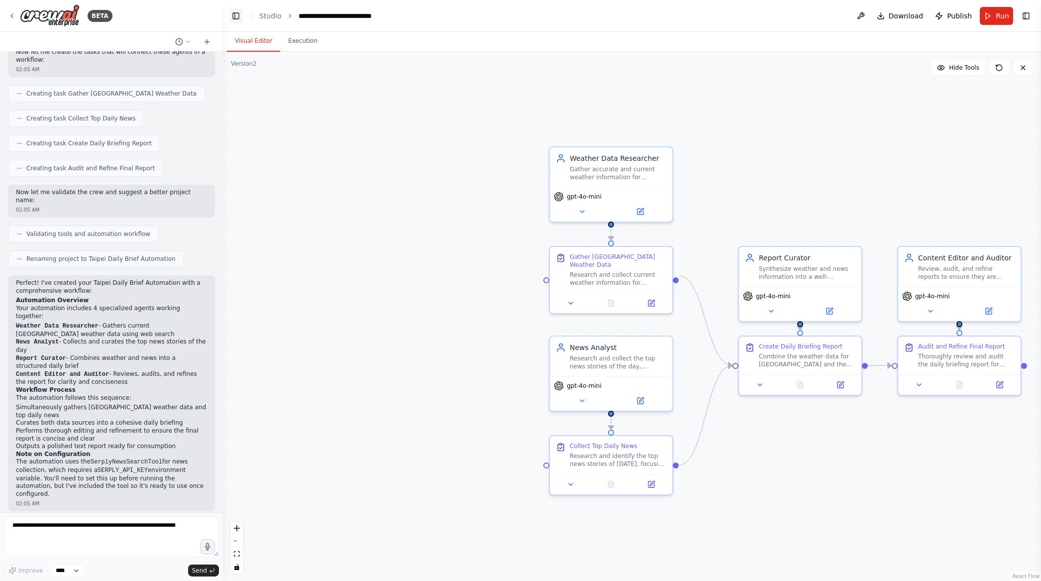
click at [15, 14] on icon at bounding box center [12, 16] width 8 height 8
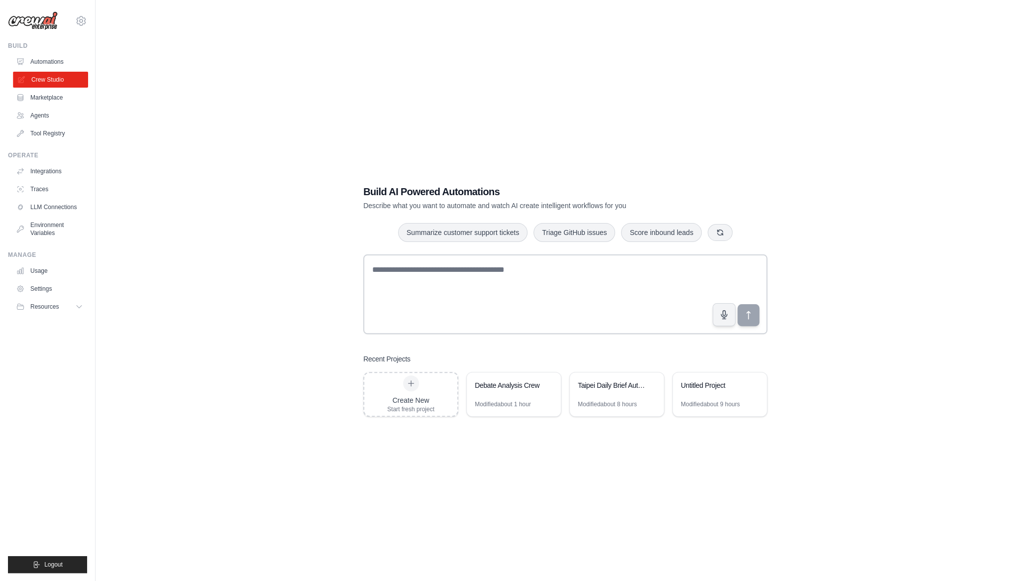
click at [60, 76] on link "Crew Studio" at bounding box center [50, 80] width 75 height 16
click at [495, 392] on div "Debate Analysis Crew" at bounding box center [514, 386] width 94 height 28
click at [636, 400] on div "Modified about 8 hours" at bounding box center [607, 404] width 59 height 8
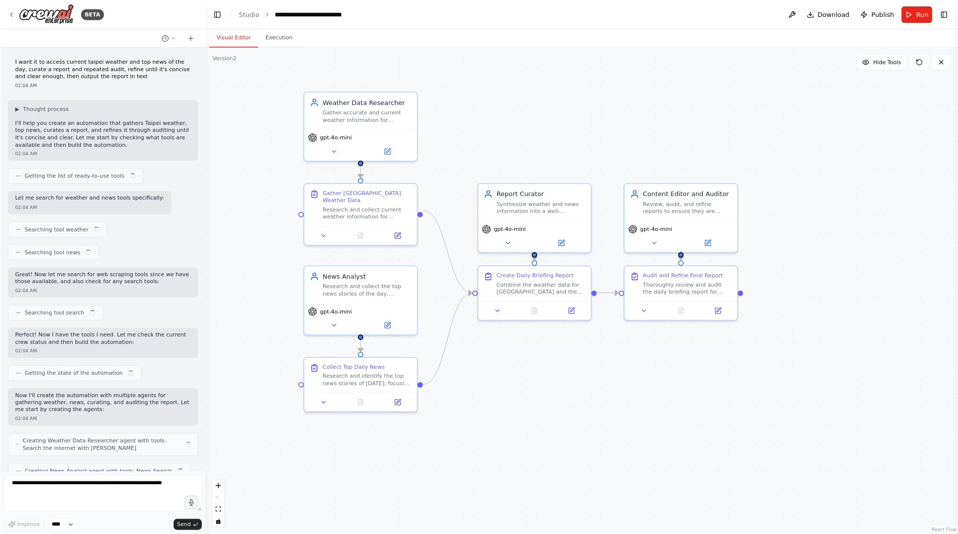
scroll to position [351, 0]
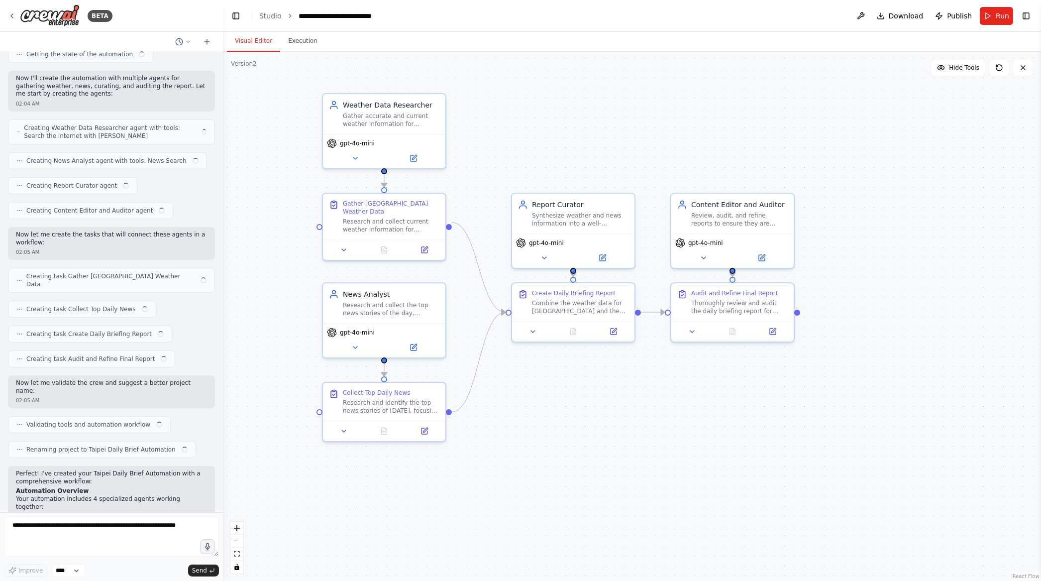
click at [554, 126] on div ".deletable-edge-delete-btn { width: 20px; height: 20px; border: 0px solid #ffff…" at bounding box center [632, 316] width 818 height 529
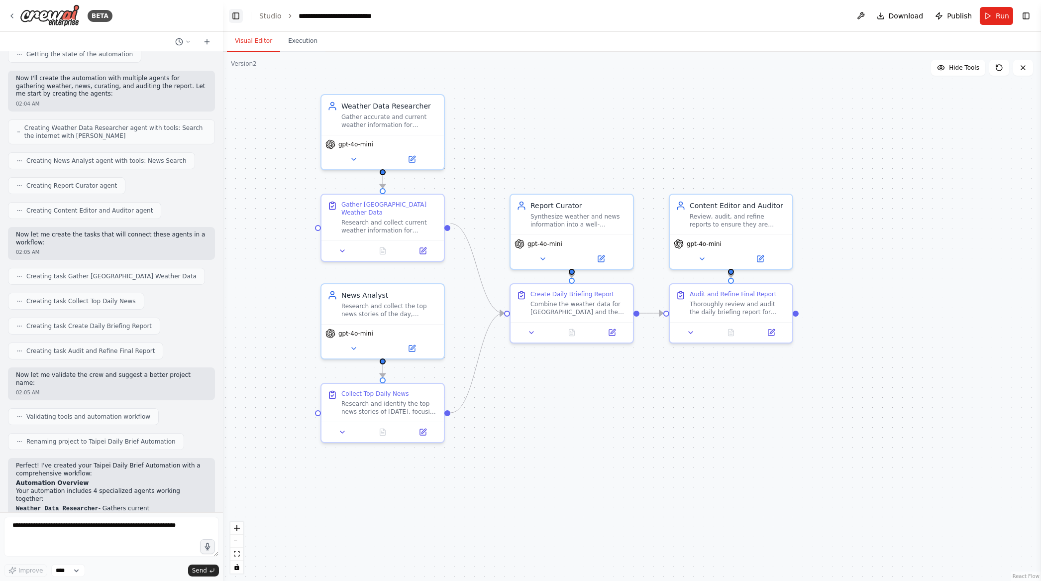
click at [231, 13] on button "Toggle Left Sidebar" at bounding box center [236, 16] width 14 height 14
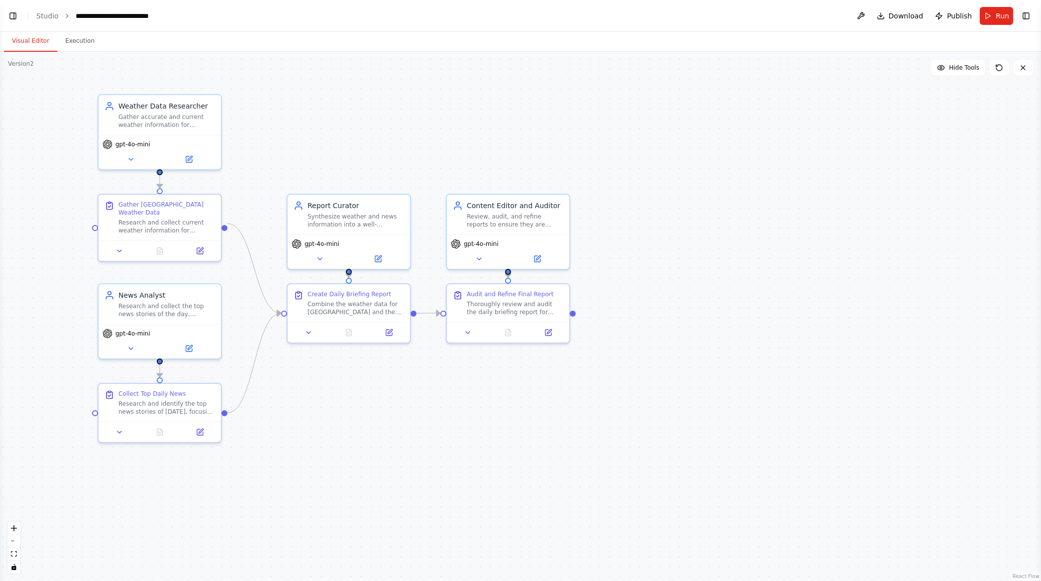
click at [1028, 16] on button "Toggle Right Sidebar" at bounding box center [1026, 16] width 14 height 14
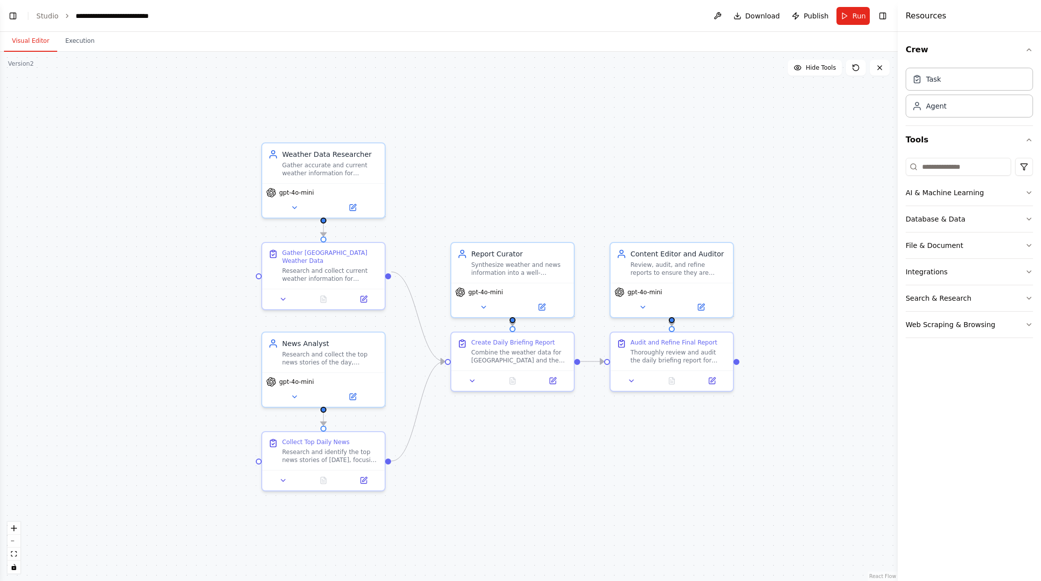
drag, startPoint x: 439, startPoint y: 133, endPoint x: 603, endPoint y: 182, distance: 170.6
click at [603, 182] on div ".deletable-edge-delete-btn { width: 20px; height: 20px; border: 0px solid #ffff…" at bounding box center [448, 316] width 897 height 529
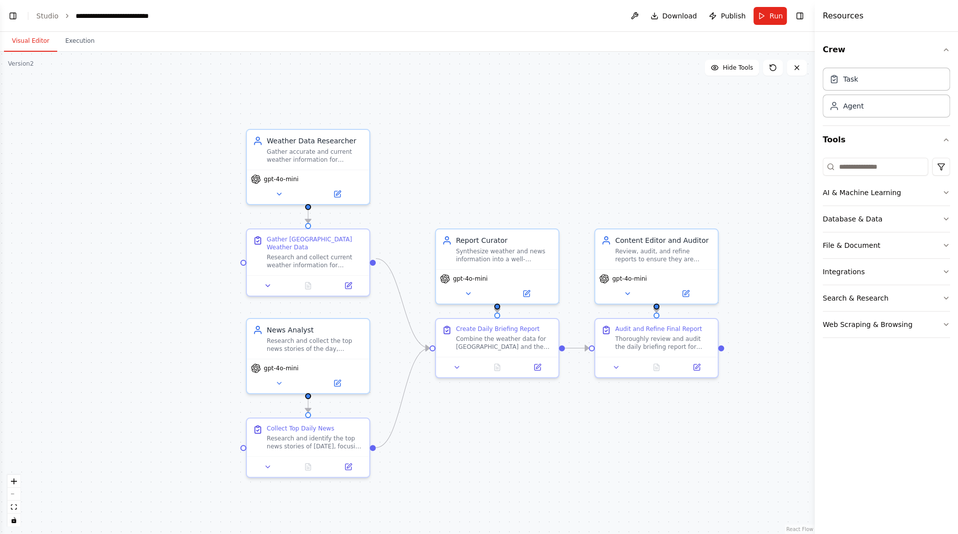
drag, startPoint x: 556, startPoint y: 170, endPoint x: 540, endPoint y: 156, distance: 20.4
click at [540, 156] on div ".deletable-edge-delete-btn { width: 20px; height: 20px; border: 0px solid #ffff…" at bounding box center [407, 293] width 814 height 482
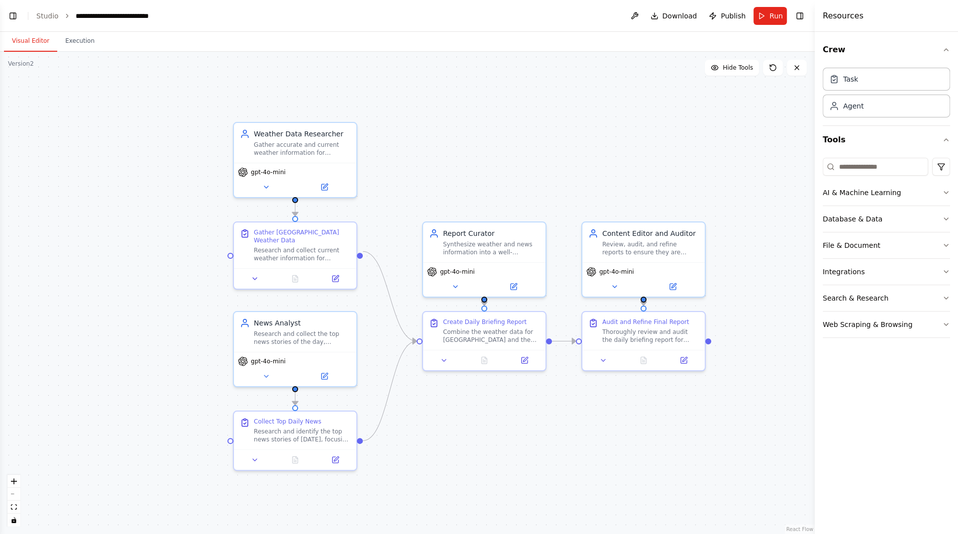
drag, startPoint x: 547, startPoint y: 169, endPoint x: 534, endPoint y: 161, distance: 14.9
click at [534, 161] on div ".deletable-edge-delete-btn { width: 20px; height: 20px; border: 0px solid #ffff…" at bounding box center [407, 293] width 814 height 482
click at [11, 15] on button "Toggle Left Sidebar" at bounding box center [13, 16] width 14 height 14
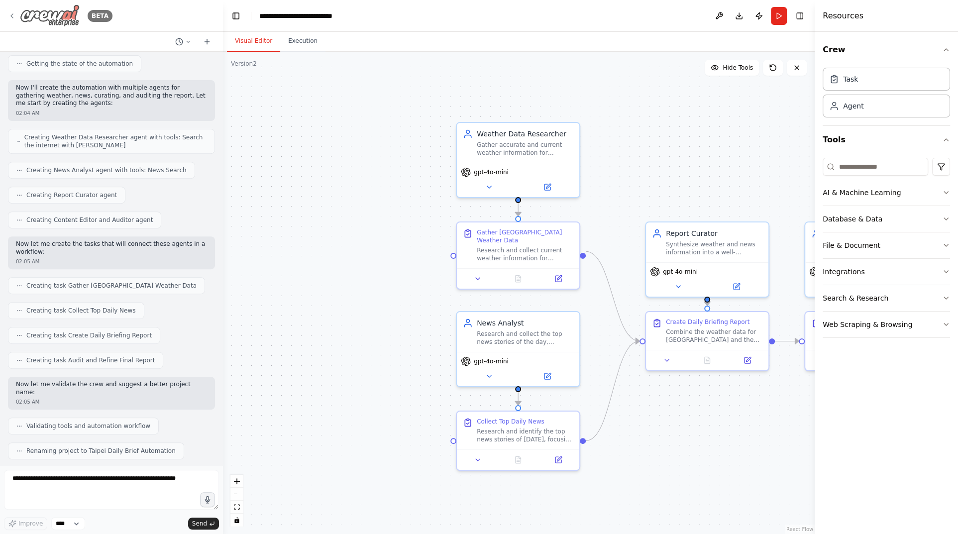
click at [59, 24] on img at bounding box center [50, 15] width 60 height 22
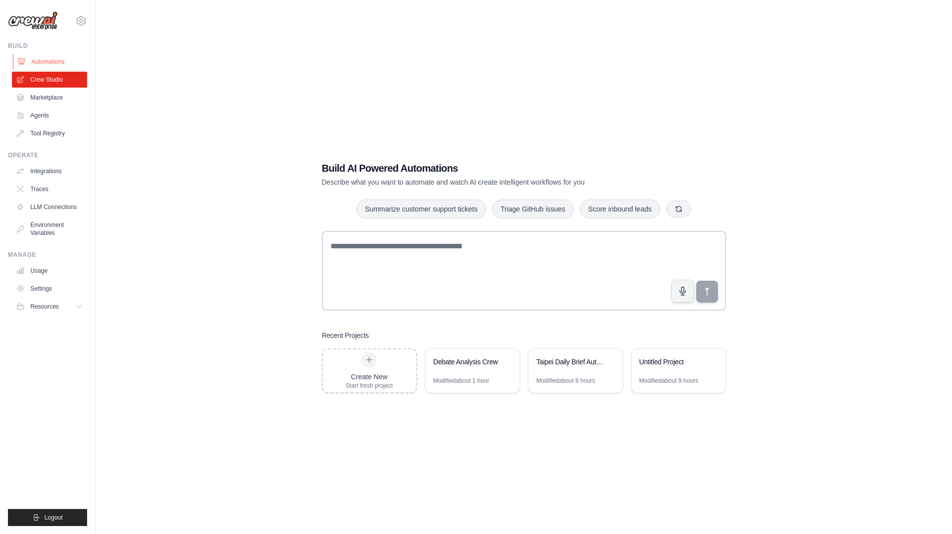
click at [55, 62] on link "Automations" at bounding box center [50, 62] width 75 height 16
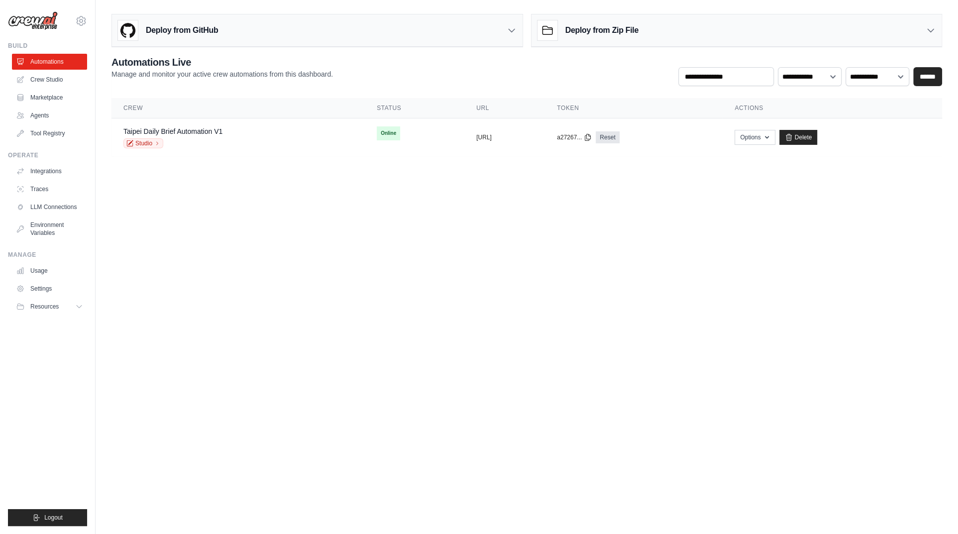
click at [242, 205] on body "[PERSON_NAME][EMAIL_ADDRESS][PERSON_NAME][DOMAIN_NAME] Settings Build Automatio…" at bounding box center [479, 267] width 958 height 534
click at [637, 175] on main "Deploy from GitHub Deploy your project directly from GitHub. Select a repositor…" at bounding box center [527, 89] width 862 height 178
click at [200, 136] on div "Taipei Daily Brief Automation V1 Studio" at bounding box center [172, 137] width 99 height 22
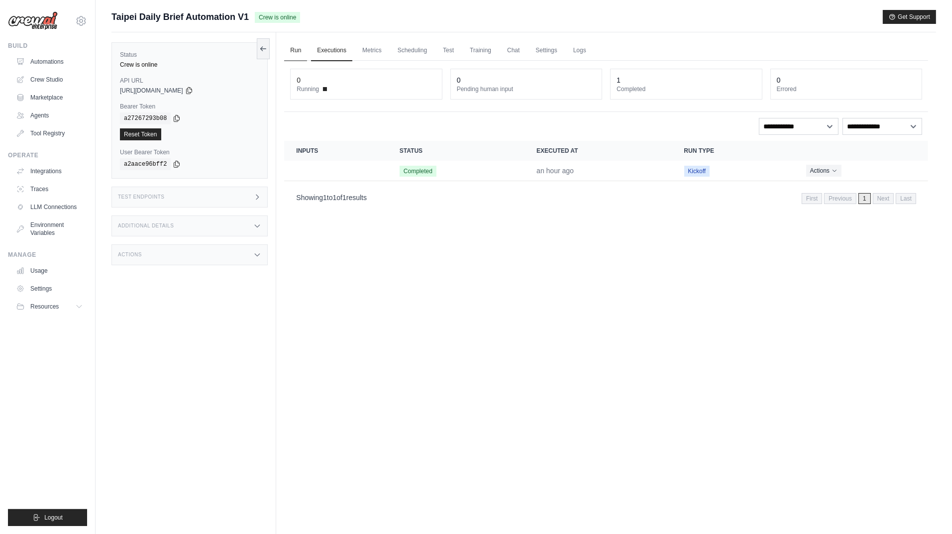
click at [301, 49] on link "Run" at bounding box center [295, 50] width 23 height 21
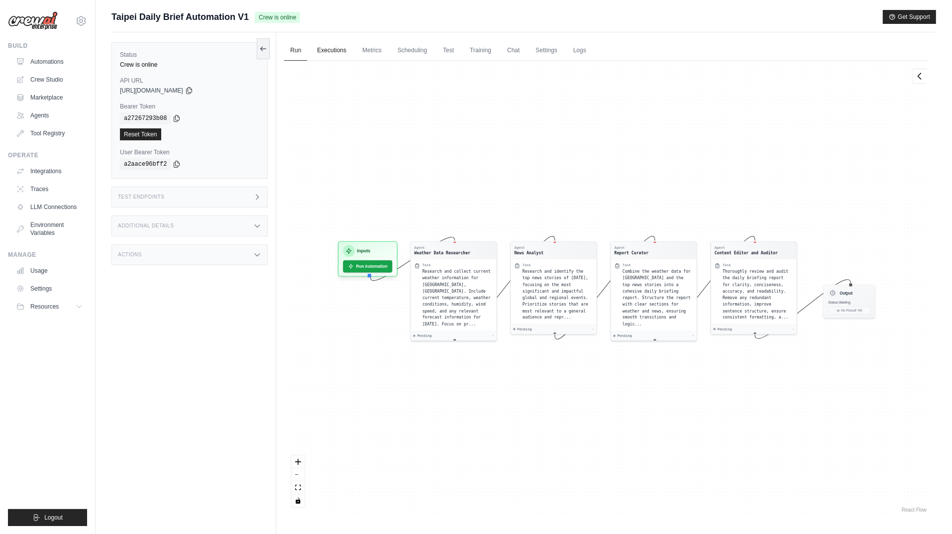
click at [338, 51] on link "Executions" at bounding box center [331, 50] width 41 height 21
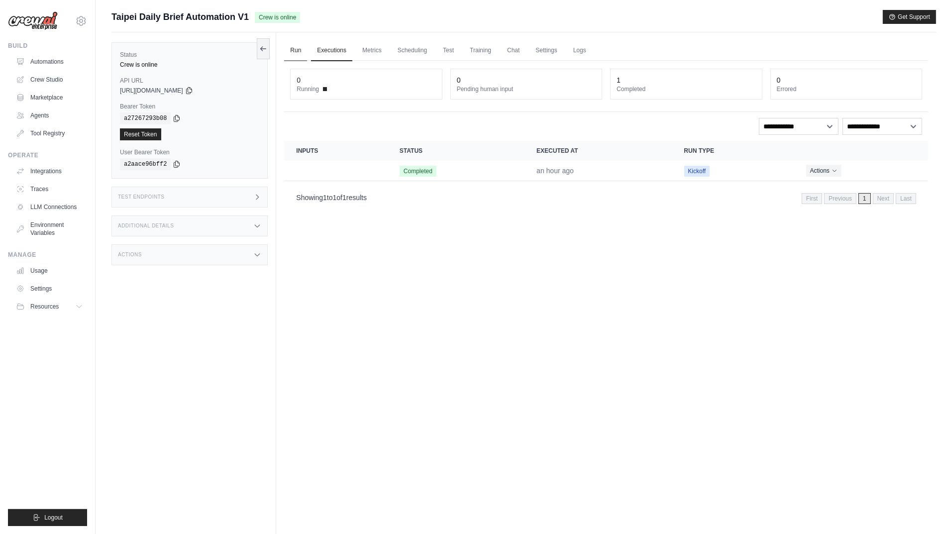
click at [297, 51] on link "Run" at bounding box center [295, 50] width 23 height 21
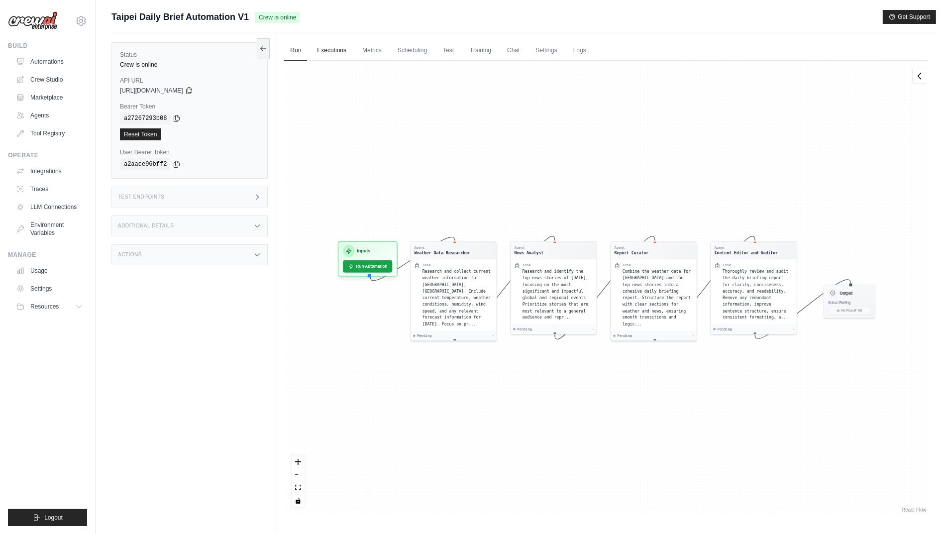
click at [338, 52] on link "Executions" at bounding box center [331, 50] width 41 height 21
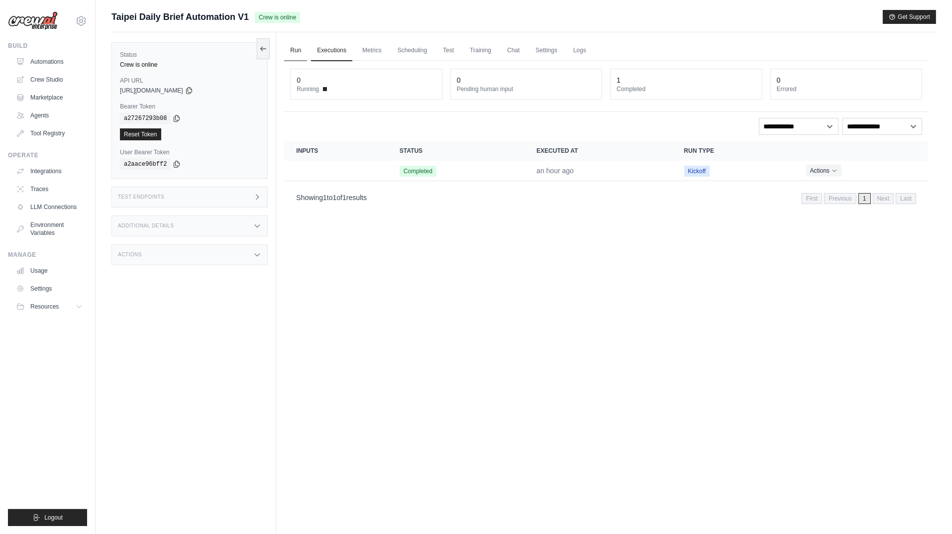
click at [295, 53] on link "Run" at bounding box center [295, 50] width 23 height 21
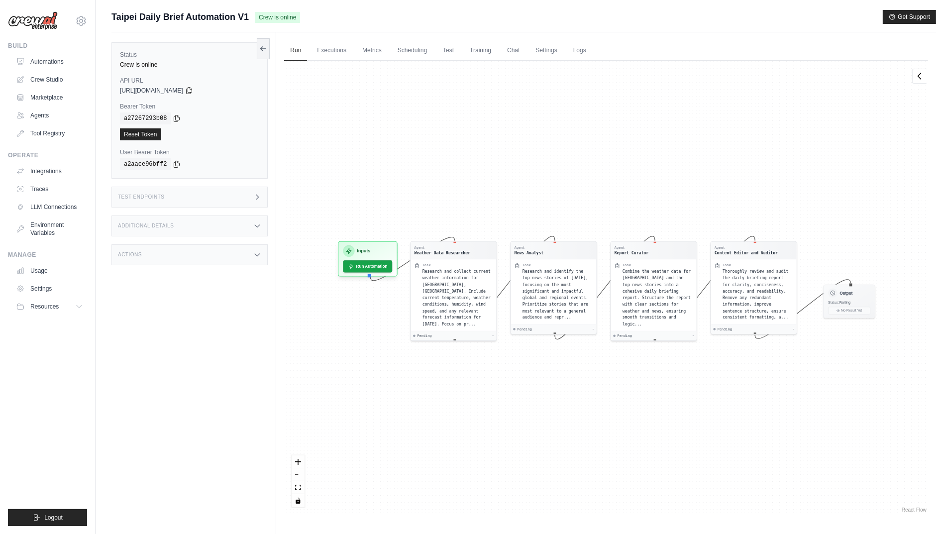
click at [538, 373] on div "Agent Weather Data Researcher Task Research and collect current weather informa…" at bounding box center [606, 288] width 644 height 454
click at [537, 358] on div "Agent Weather Data Researcher Task Research and collect current weather informa…" at bounding box center [606, 288] width 644 height 454
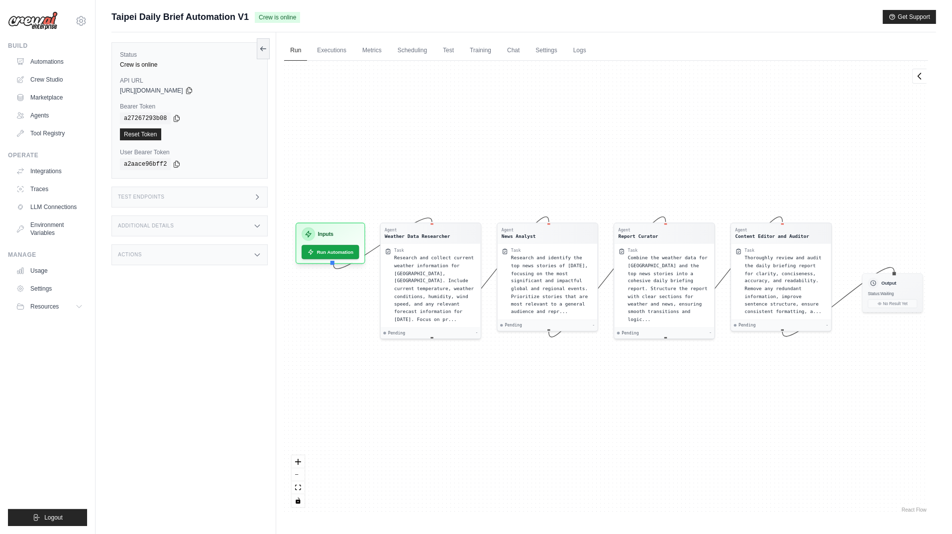
drag, startPoint x: 537, startPoint y: 358, endPoint x: 528, endPoint y: 359, distance: 9.0
click at [528, 359] on div "Agent Weather Data Researcher Task Research and collect current weather informa…" at bounding box center [606, 288] width 644 height 454
click at [337, 53] on link "Executions" at bounding box center [331, 50] width 41 height 21
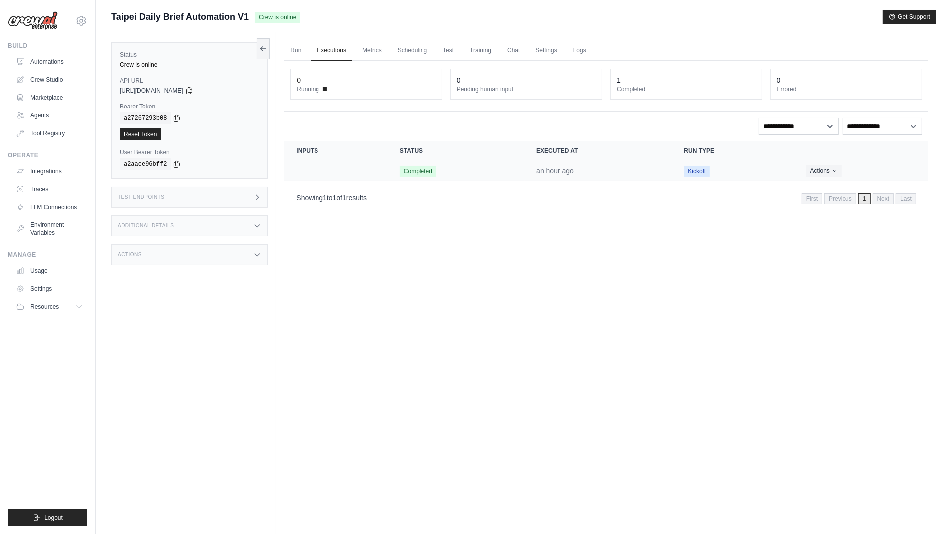
click at [500, 179] on td "Completed" at bounding box center [456, 171] width 137 height 20
click at [367, 168] on td "Crew executions table" at bounding box center [335, 171] width 103 height 20
click at [484, 172] on td "Completed" at bounding box center [456, 171] width 137 height 20
click at [483, 203] on div "Showing 1 to 1 of 1 results First Previous 1 Next Last" at bounding box center [606, 197] width 620 height 13
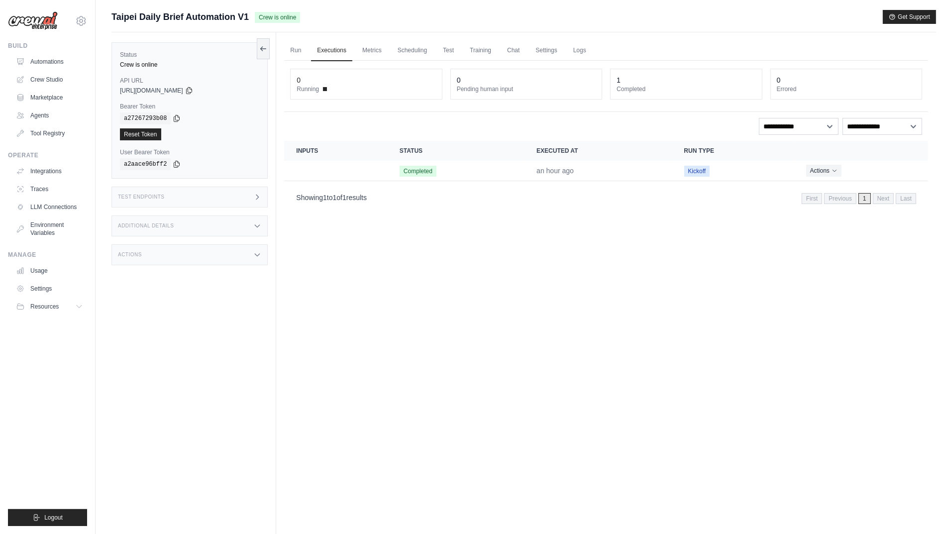
click at [511, 181] on section "Crew executions with inputs, status, execution time, run type, and actions Inpu…" at bounding box center [606, 176] width 644 height 70
click at [570, 173] on time "an hour ago" at bounding box center [554, 171] width 37 height 8
click at [652, 224] on div "Run Executions Metrics Scheduling Test Training Chat Settings Logs 0 Running 0 …" at bounding box center [606, 299] width 660 height 534
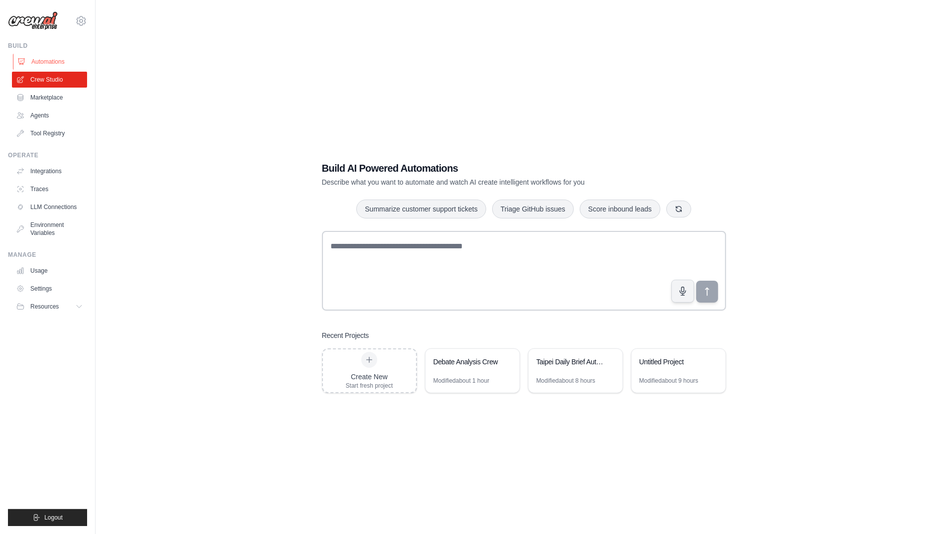
click at [73, 60] on link "Automations" at bounding box center [50, 62] width 75 height 16
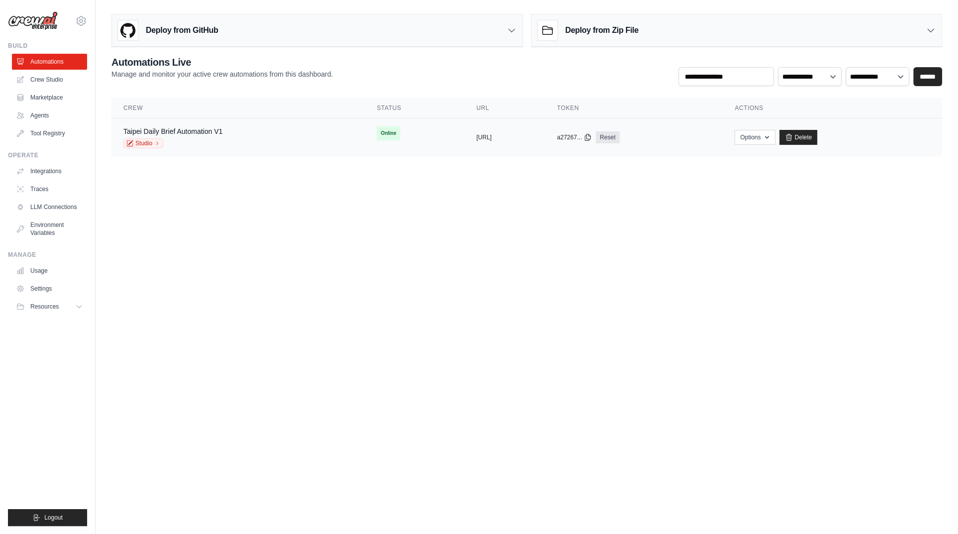
click at [310, 129] on td "Taipei Daily Brief Automation V1 Studio" at bounding box center [237, 137] width 253 height 38
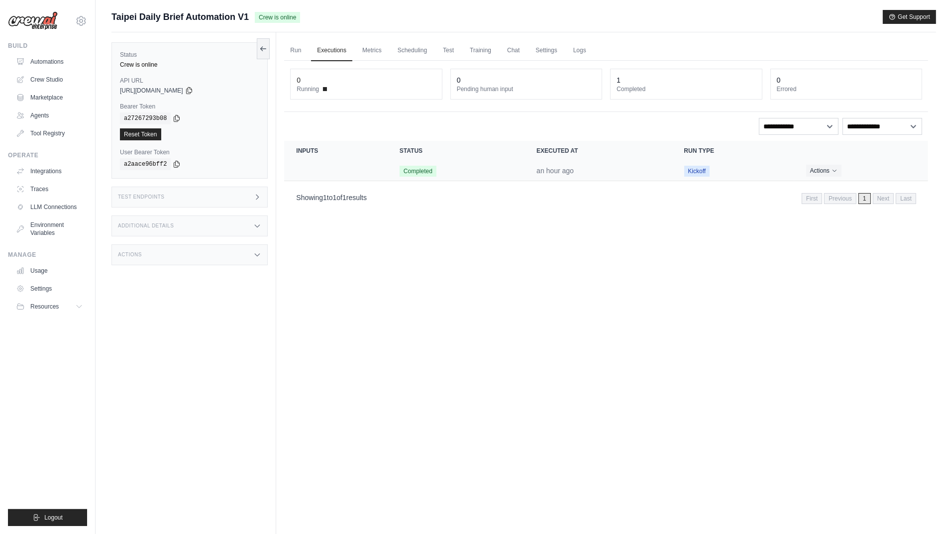
click at [473, 168] on td "Completed" at bounding box center [456, 171] width 137 height 20
click at [373, 169] on td "Crew executions table" at bounding box center [335, 171] width 103 height 20
click at [827, 167] on button "Actions" at bounding box center [823, 170] width 35 height 12
click at [871, 185] on link "View Details" at bounding box center [884, 189] width 64 height 16
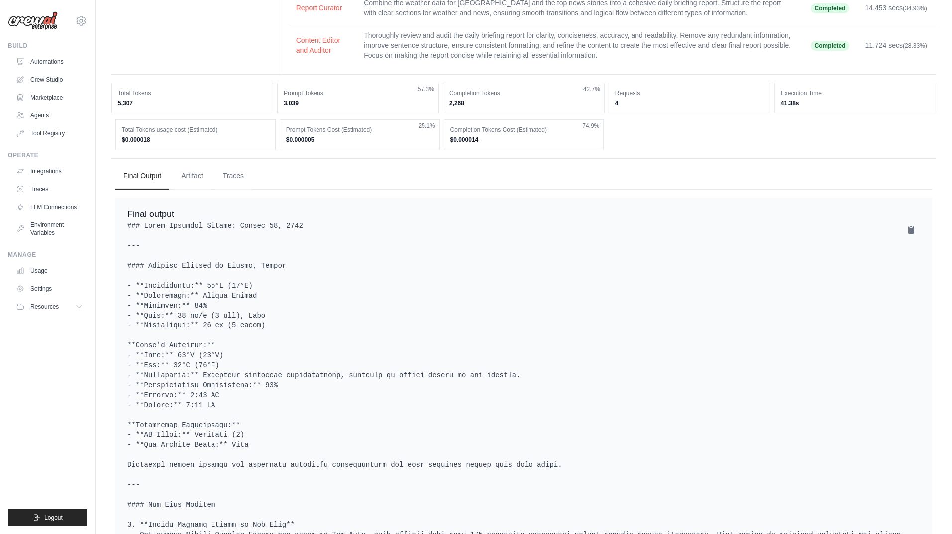
scroll to position [136, 0]
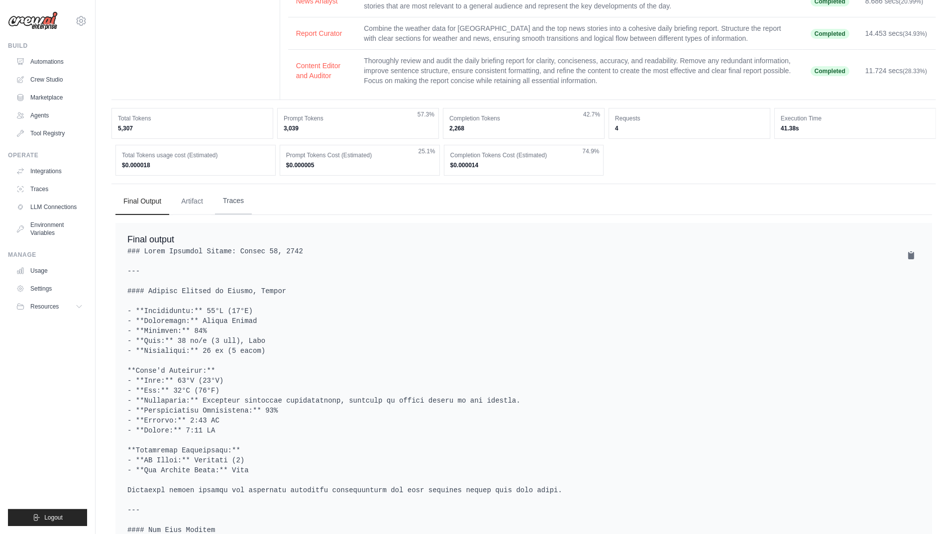
click at [225, 188] on button "Traces" at bounding box center [233, 201] width 37 height 27
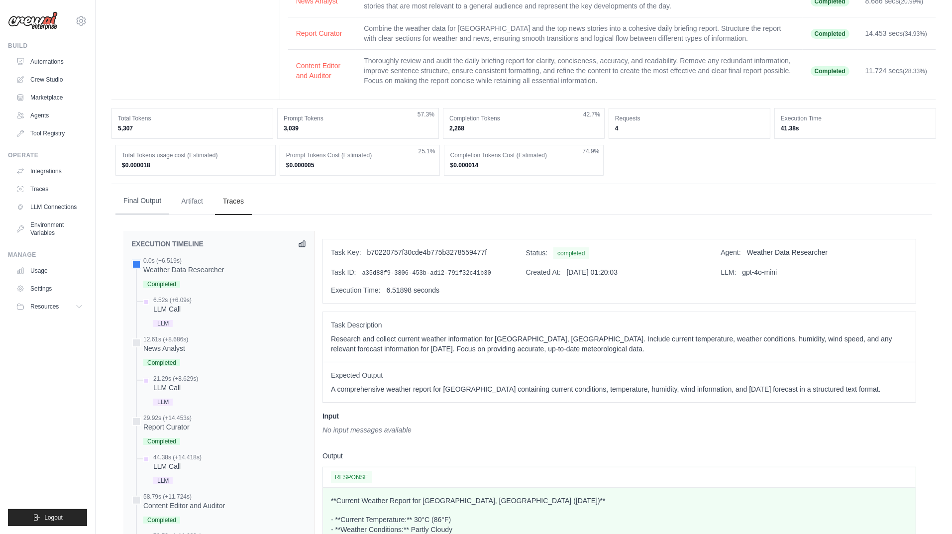
click at [152, 188] on button "Final Output" at bounding box center [142, 201] width 54 height 27
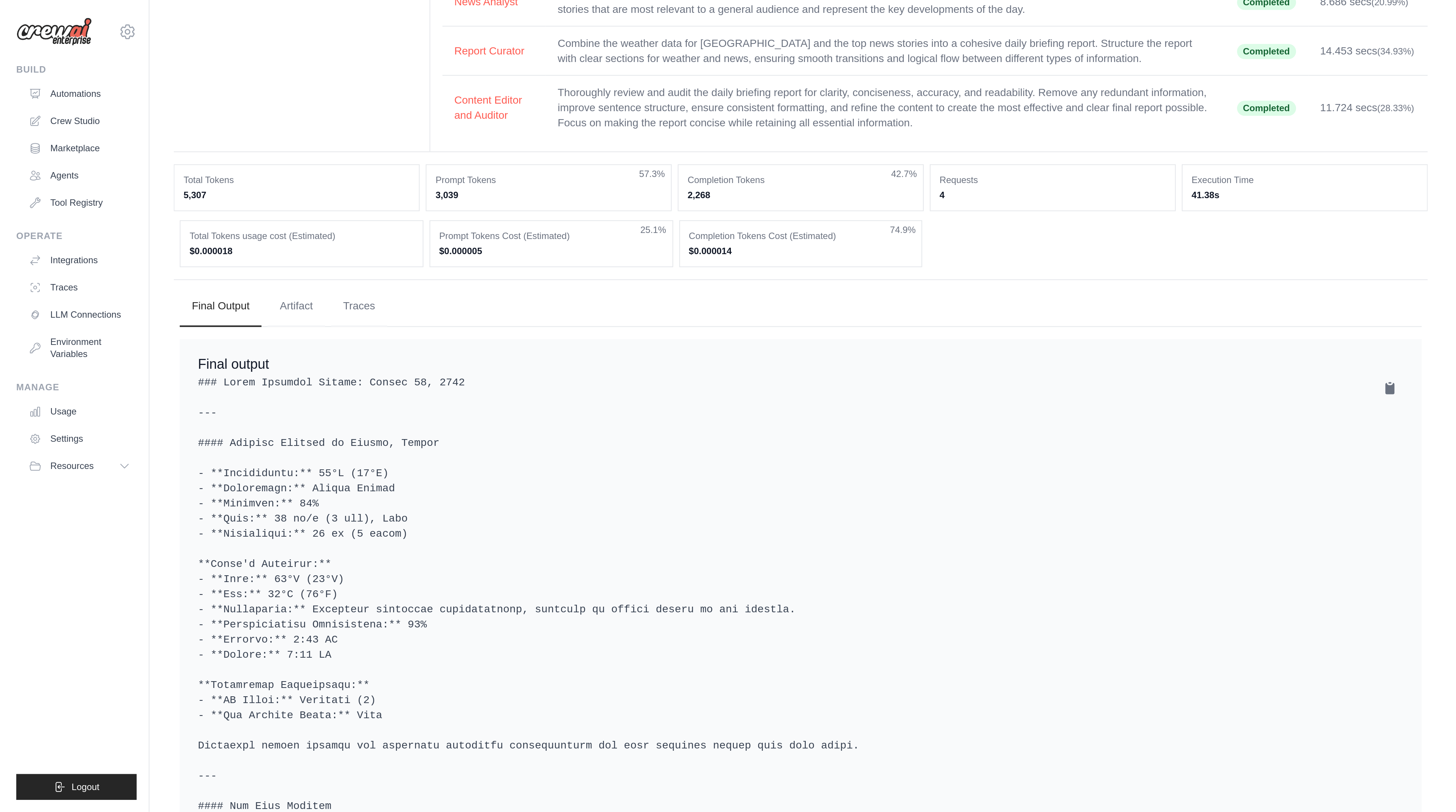
scroll to position [14, 0]
